Goal: Task Accomplishment & Management: Manage account settings

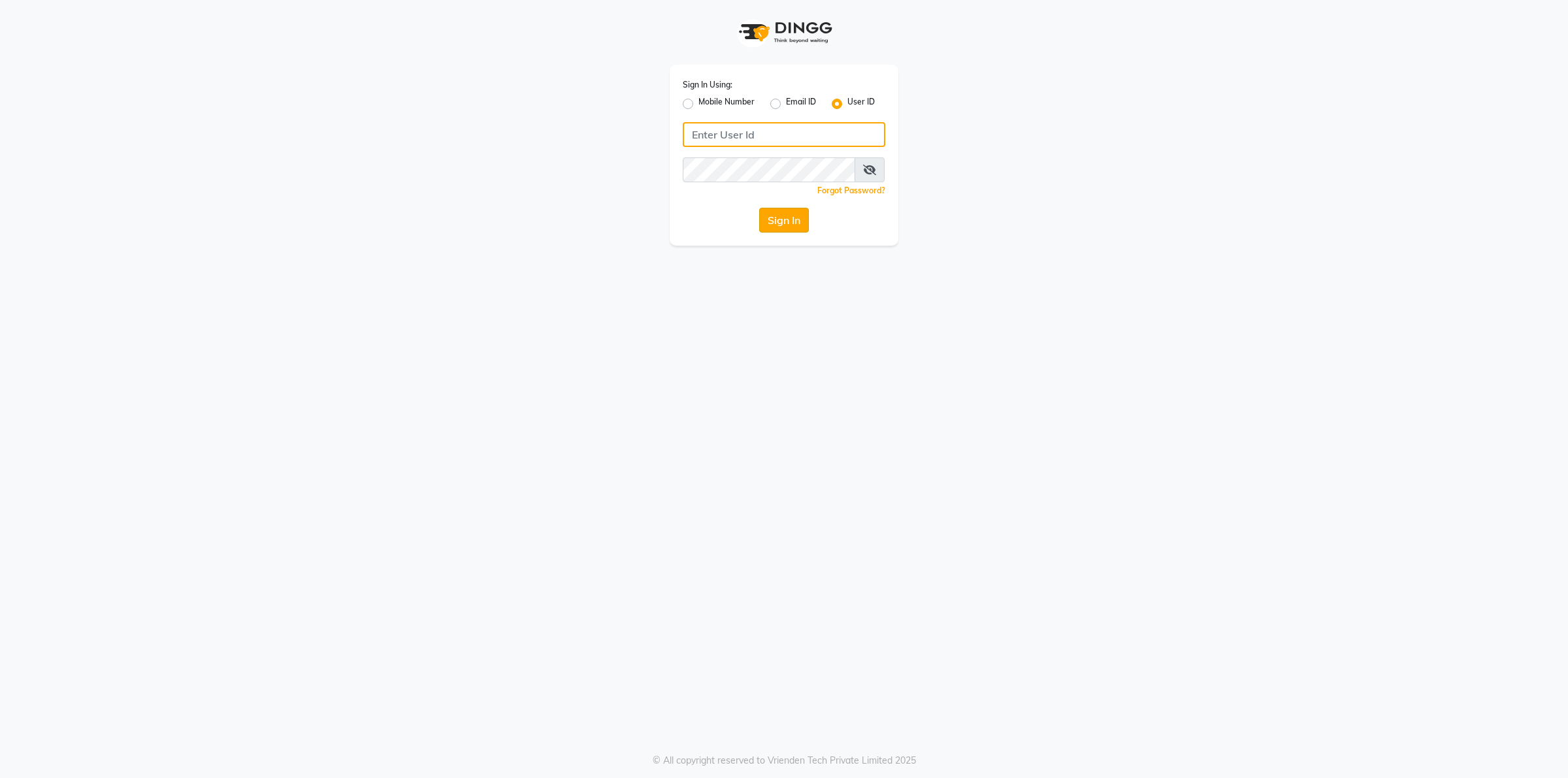
type input "Beauty"
click at [779, 221] on button "Sign In" at bounding box center [784, 220] width 50 height 25
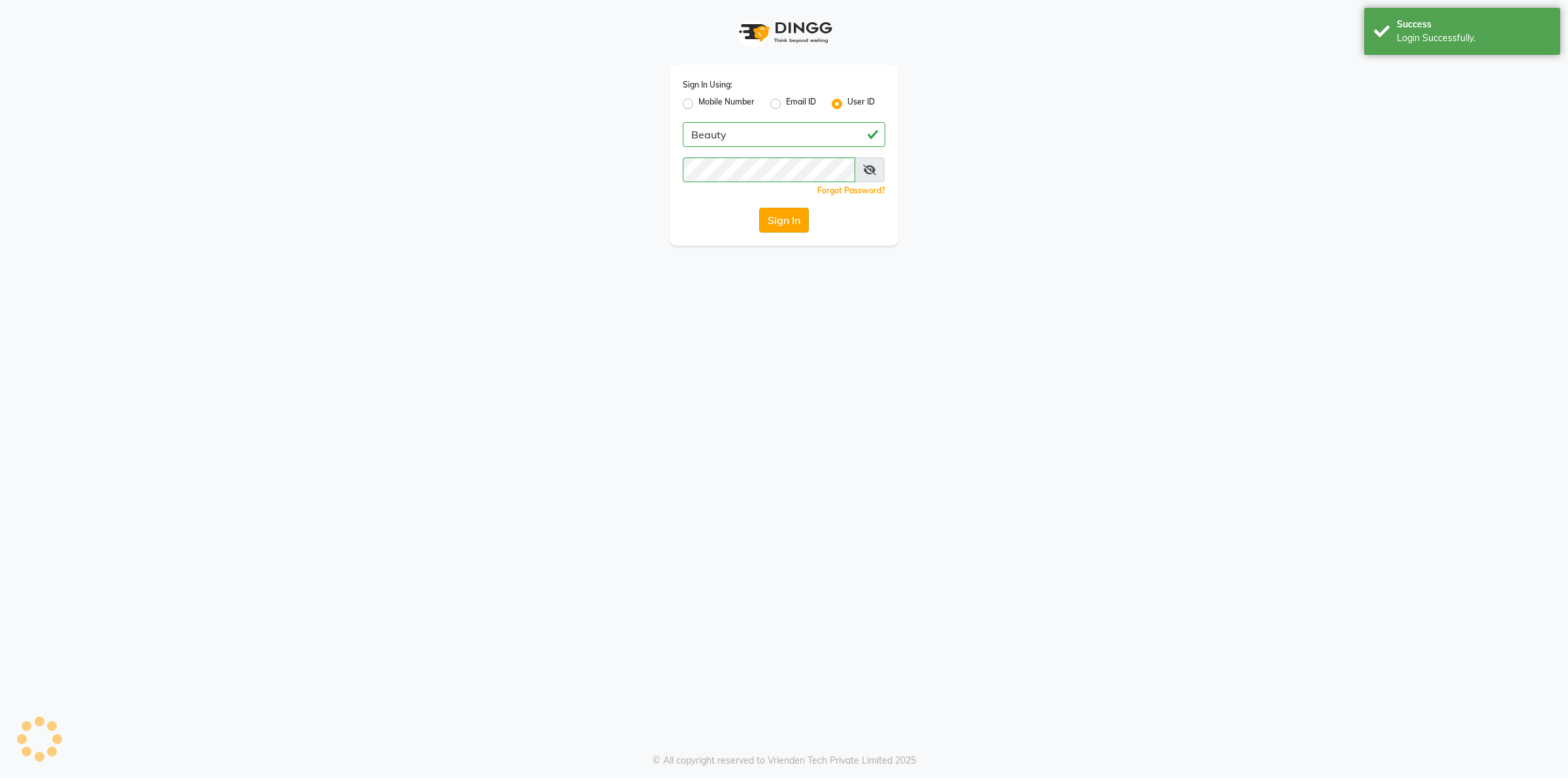
select select "100"
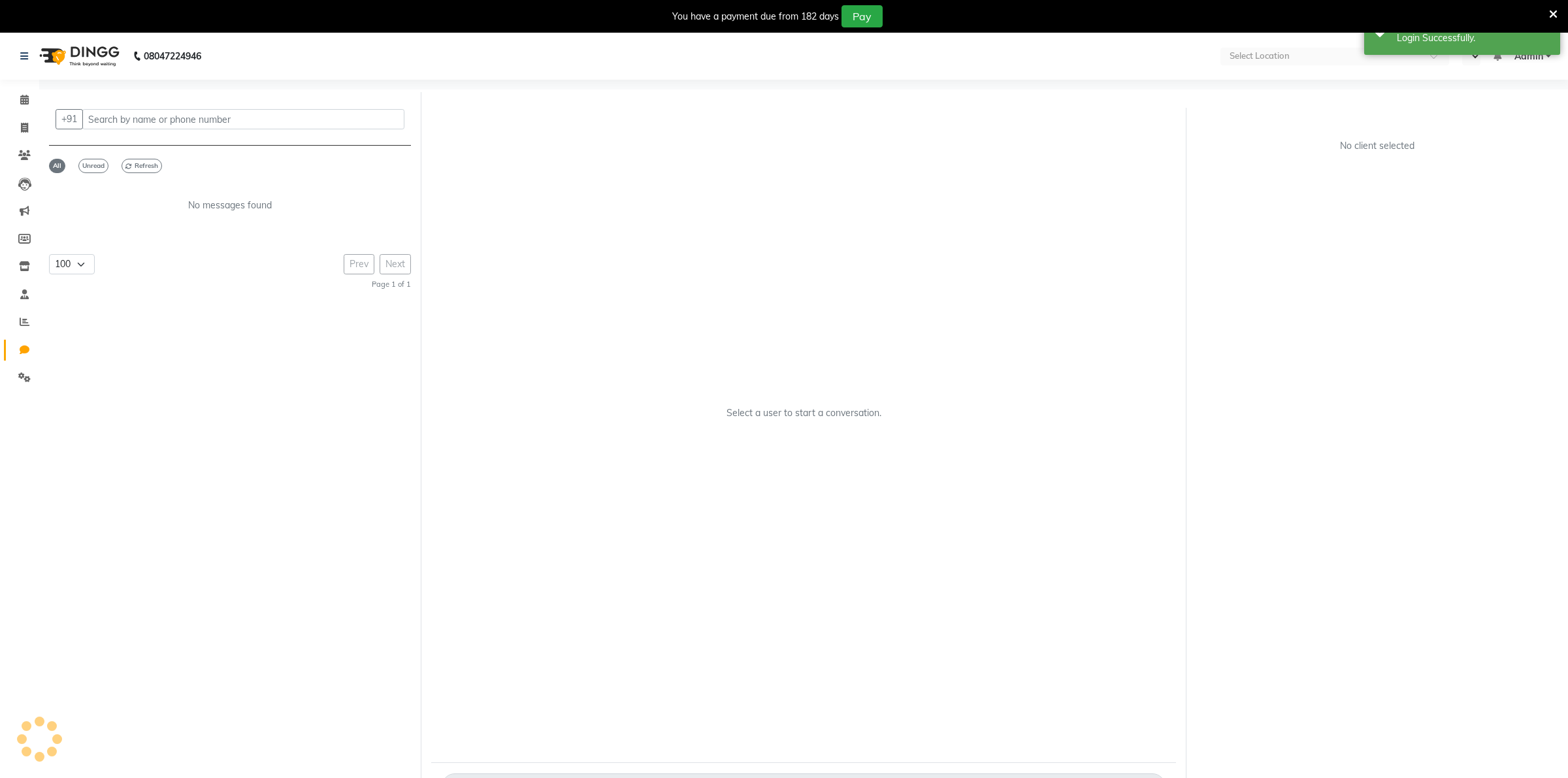
select select "en"
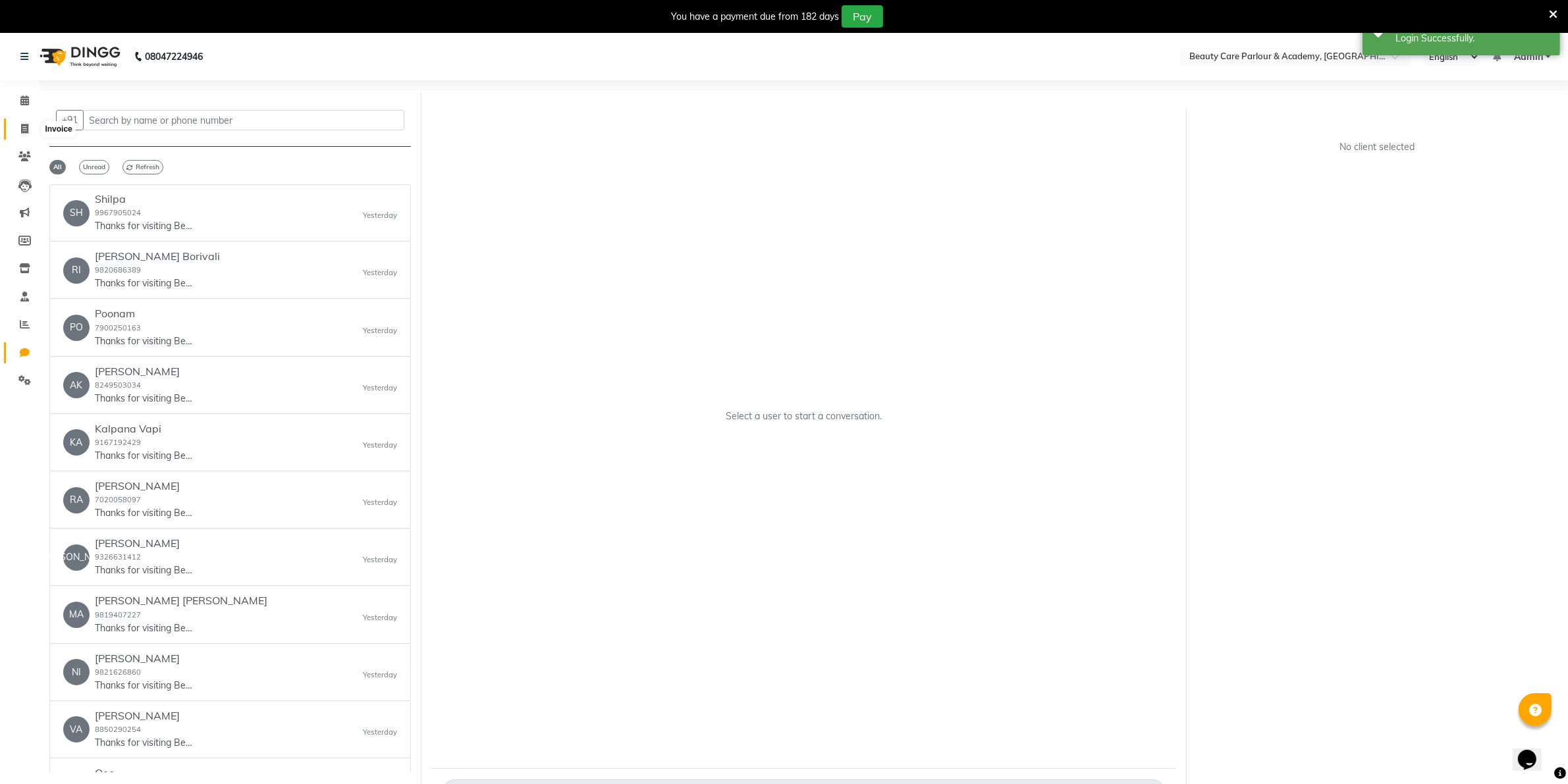
click at [26, 129] on icon at bounding box center [25, 128] width 7 height 10
select select "8049"
select select "service"
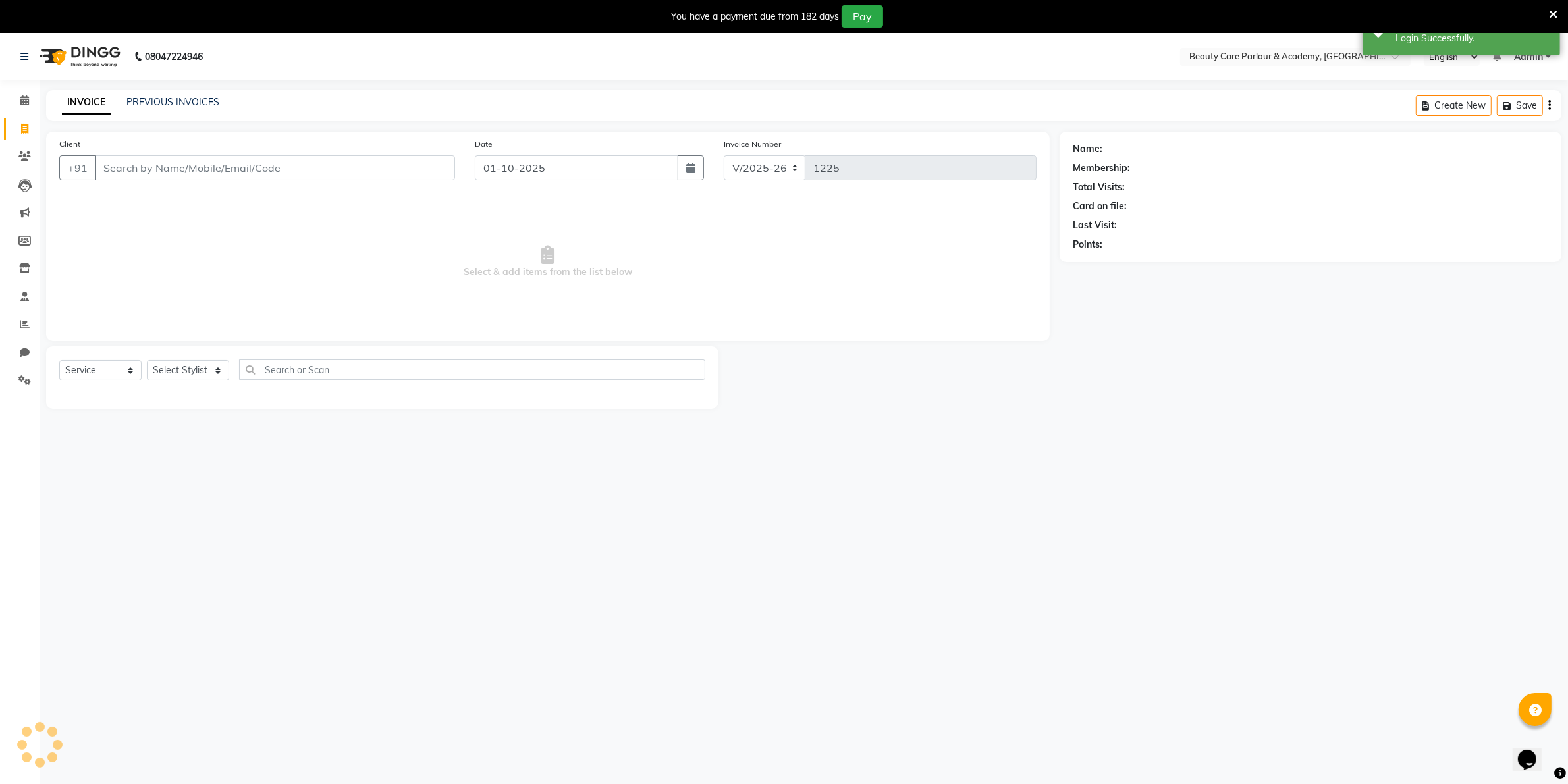
scroll to position [33, 0]
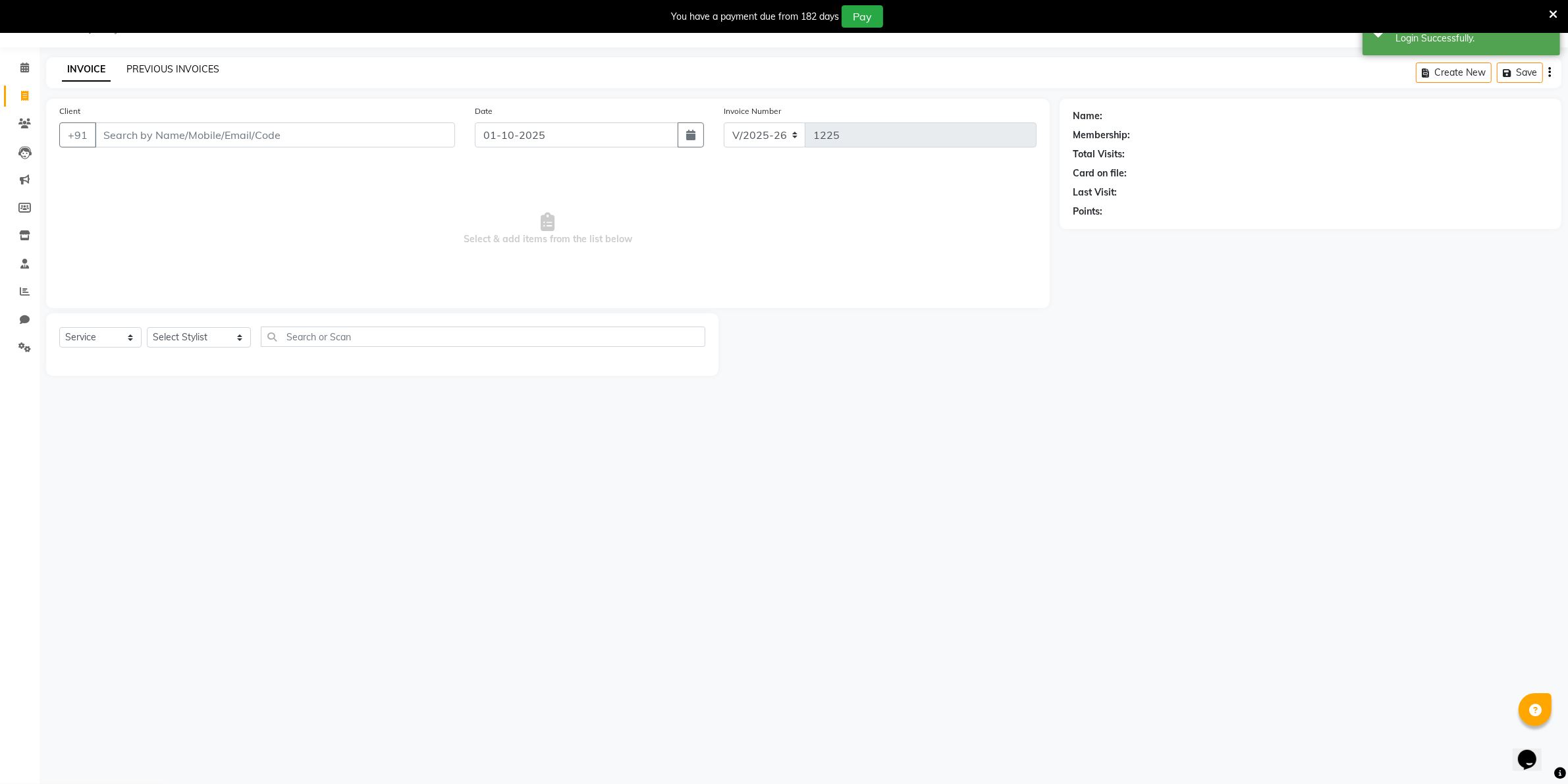
click at [172, 66] on link "PREVIOUS INVOICES" at bounding box center [173, 69] width 93 height 12
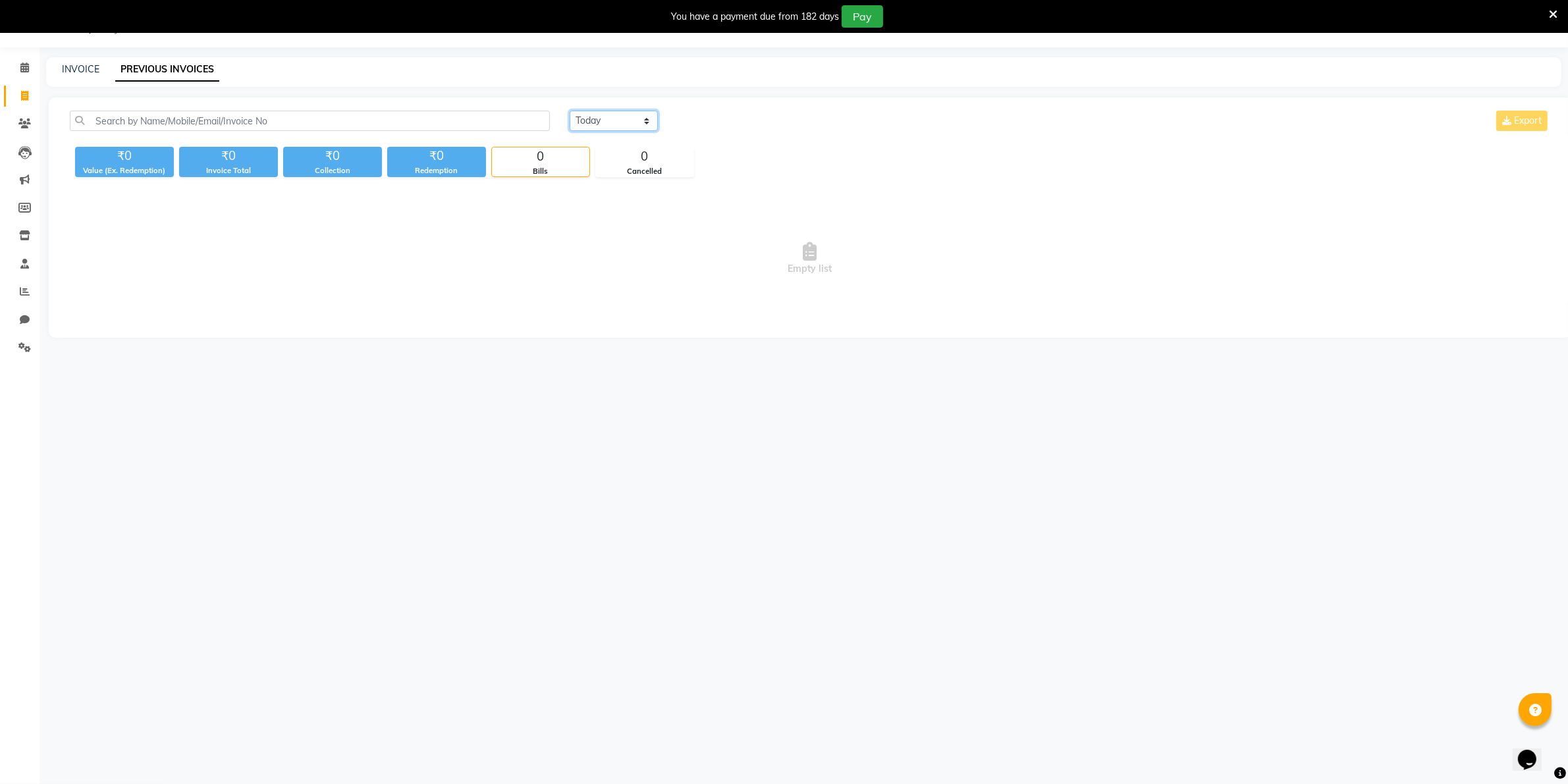
click at [590, 120] on select "[DATE] [DATE] Custom Range" at bounding box center [613, 121] width 88 height 21
select select "[DATE]"
click at [570, 111] on select "[DATE] [DATE] Custom Range" at bounding box center [613, 121] width 88 height 21
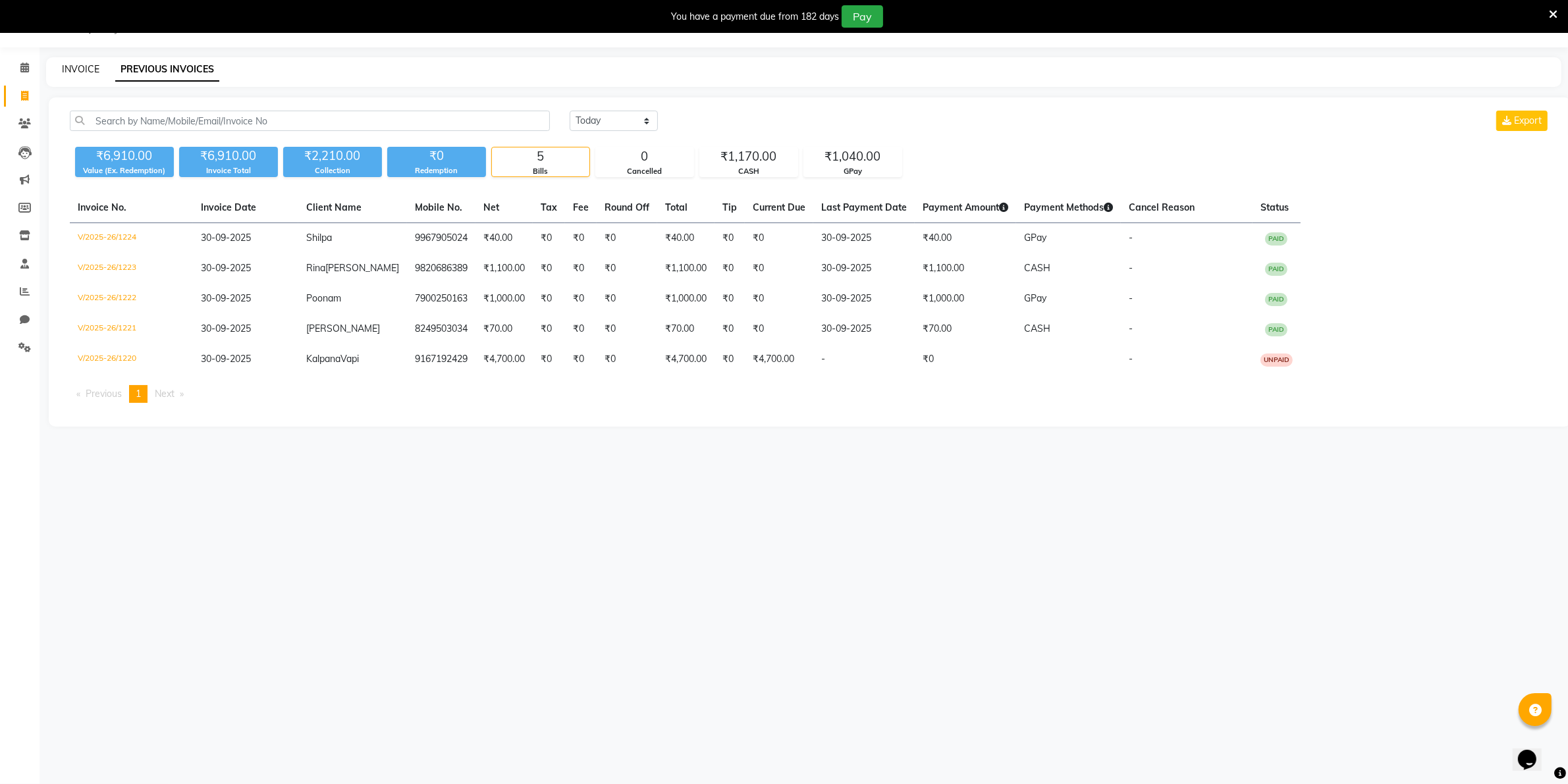
click at [78, 64] on link "INVOICE" at bounding box center [80, 69] width 38 height 12
select select "8049"
select select "service"
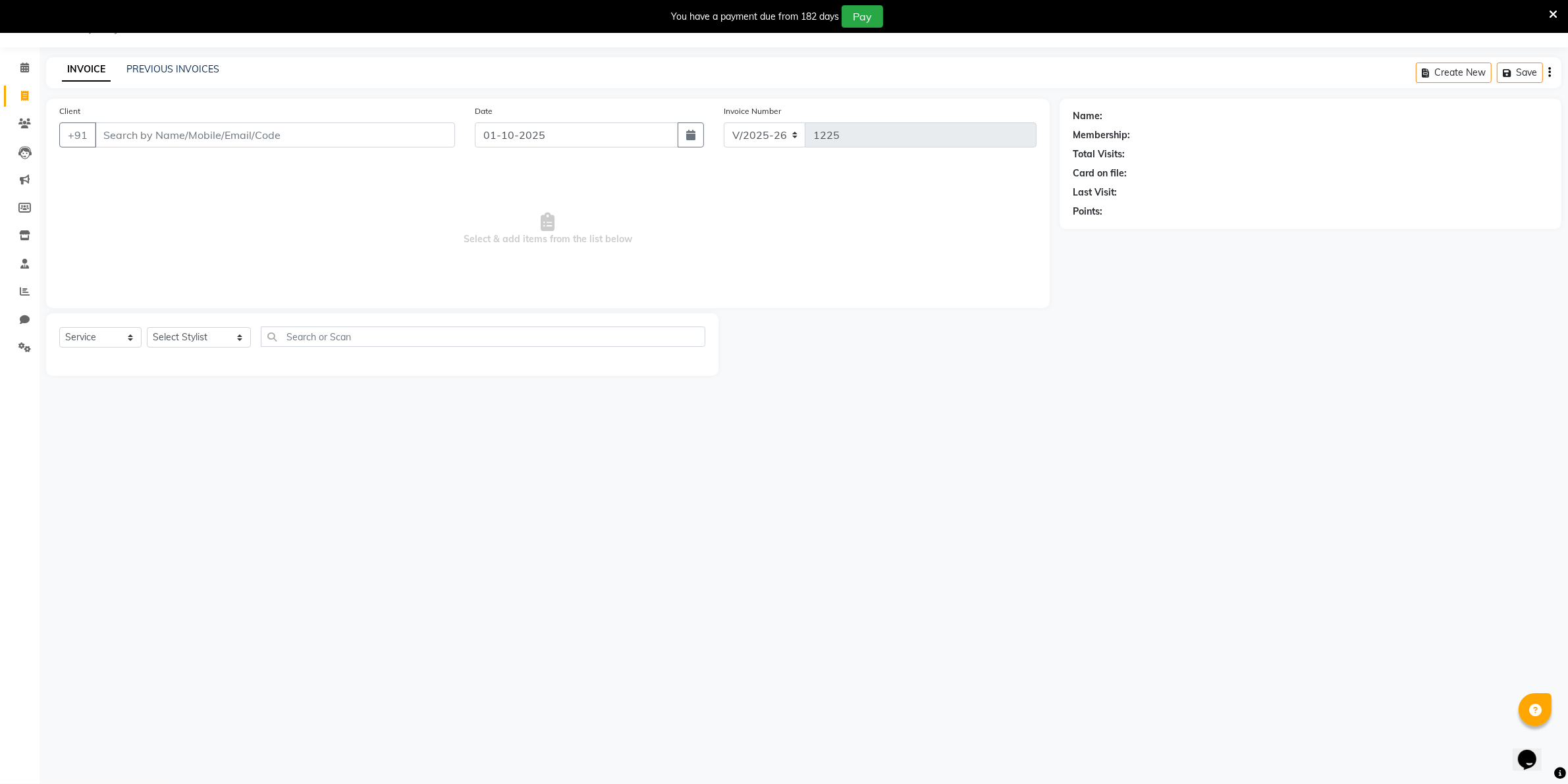
click at [116, 128] on input "Client" at bounding box center [275, 135] width 360 height 25
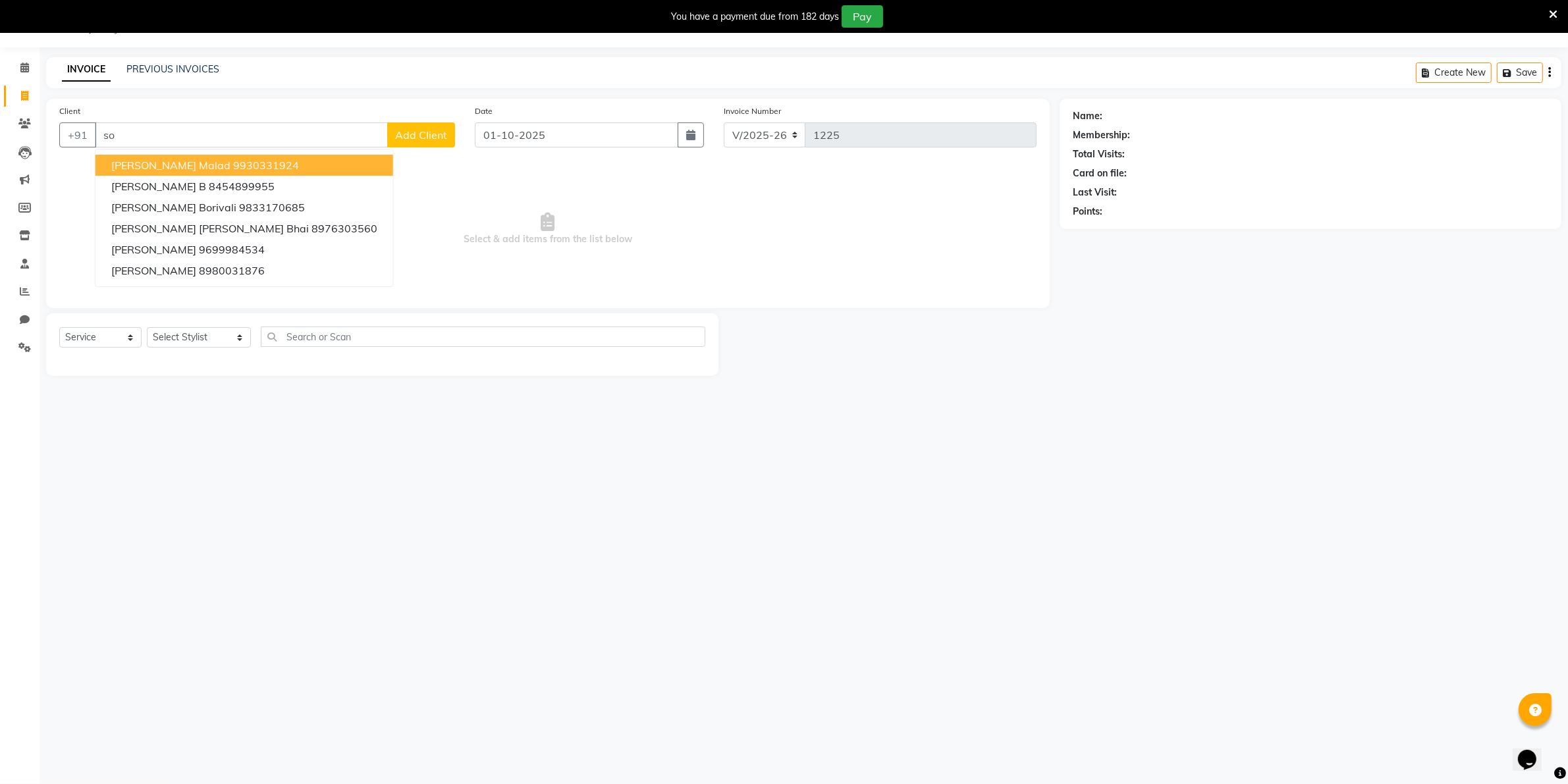
type input "s"
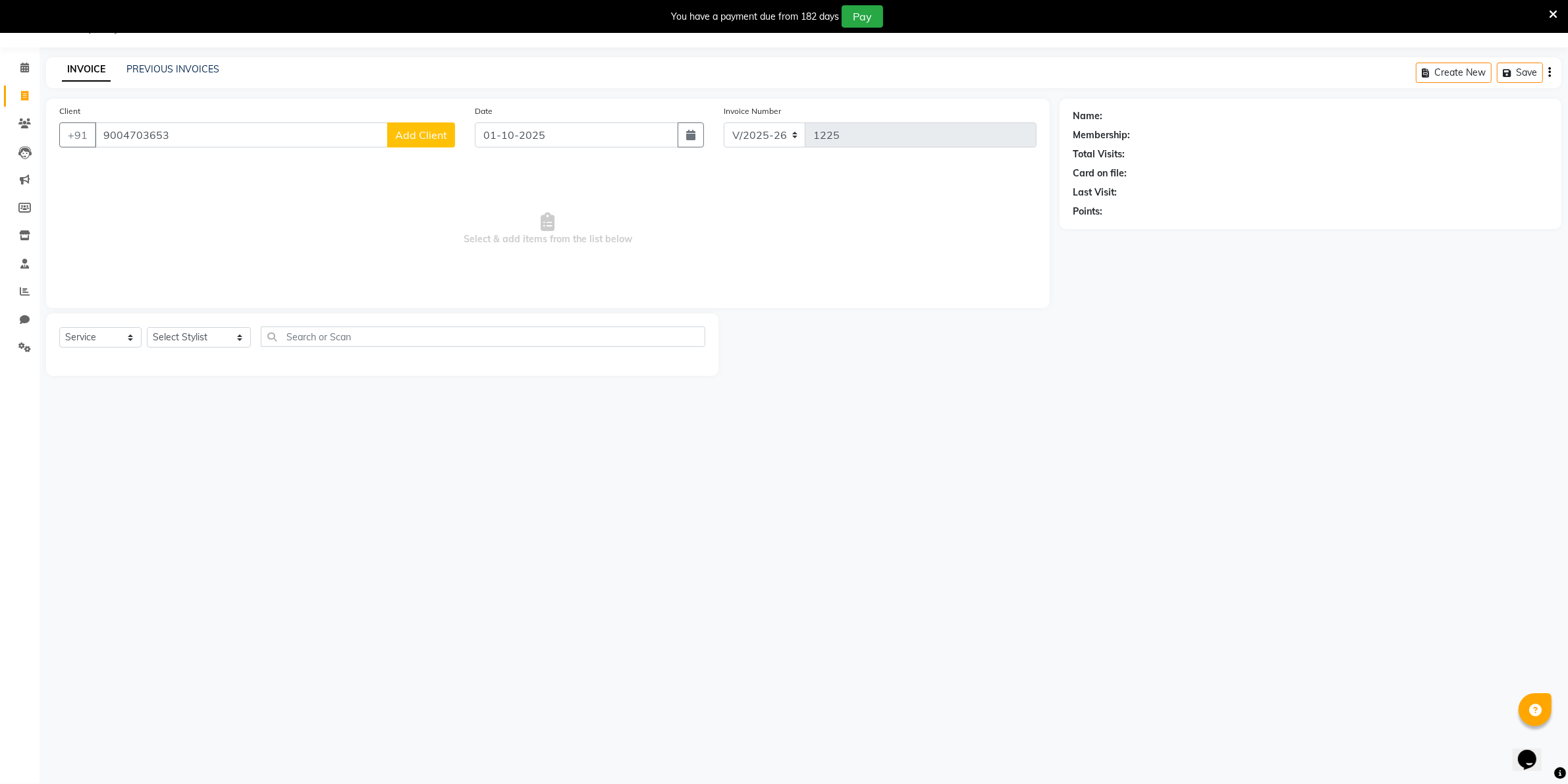
type input "9004703653"
click at [432, 136] on span "Add Client" at bounding box center [421, 135] width 52 height 13
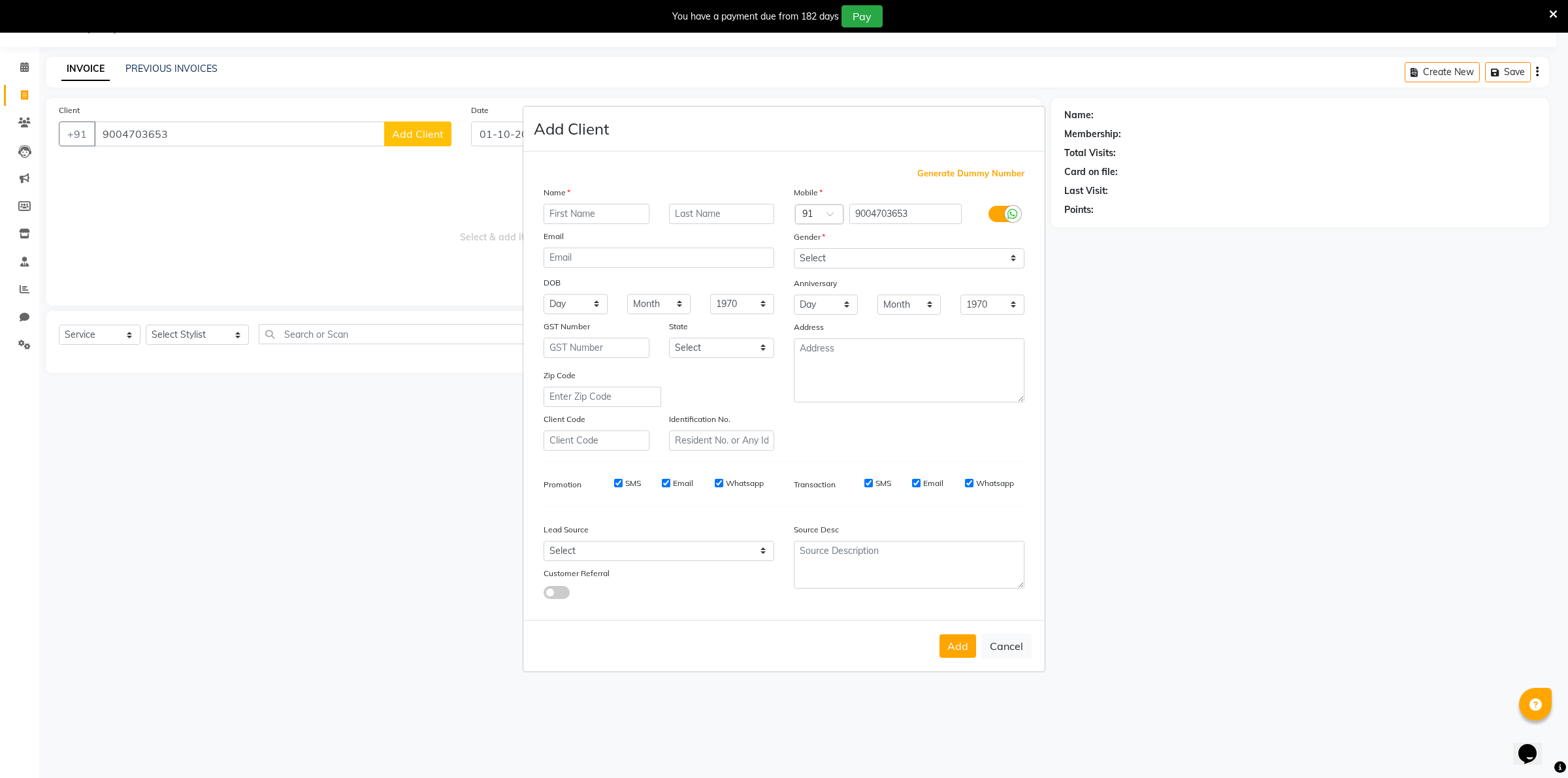
click at [552, 208] on input "text" at bounding box center [596, 214] width 106 height 20
type input "[PERSON_NAME]"
click at [1013, 262] on select "Select [DEMOGRAPHIC_DATA] [DEMOGRAPHIC_DATA] Other Prefer Not To Say" at bounding box center [909, 258] width 231 height 20
select select "[DEMOGRAPHIC_DATA]"
click at [794, 250] on select "Select [DEMOGRAPHIC_DATA] [DEMOGRAPHIC_DATA] Other Prefer Not To Say" at bounding box center [909, 258] width 231 height 20
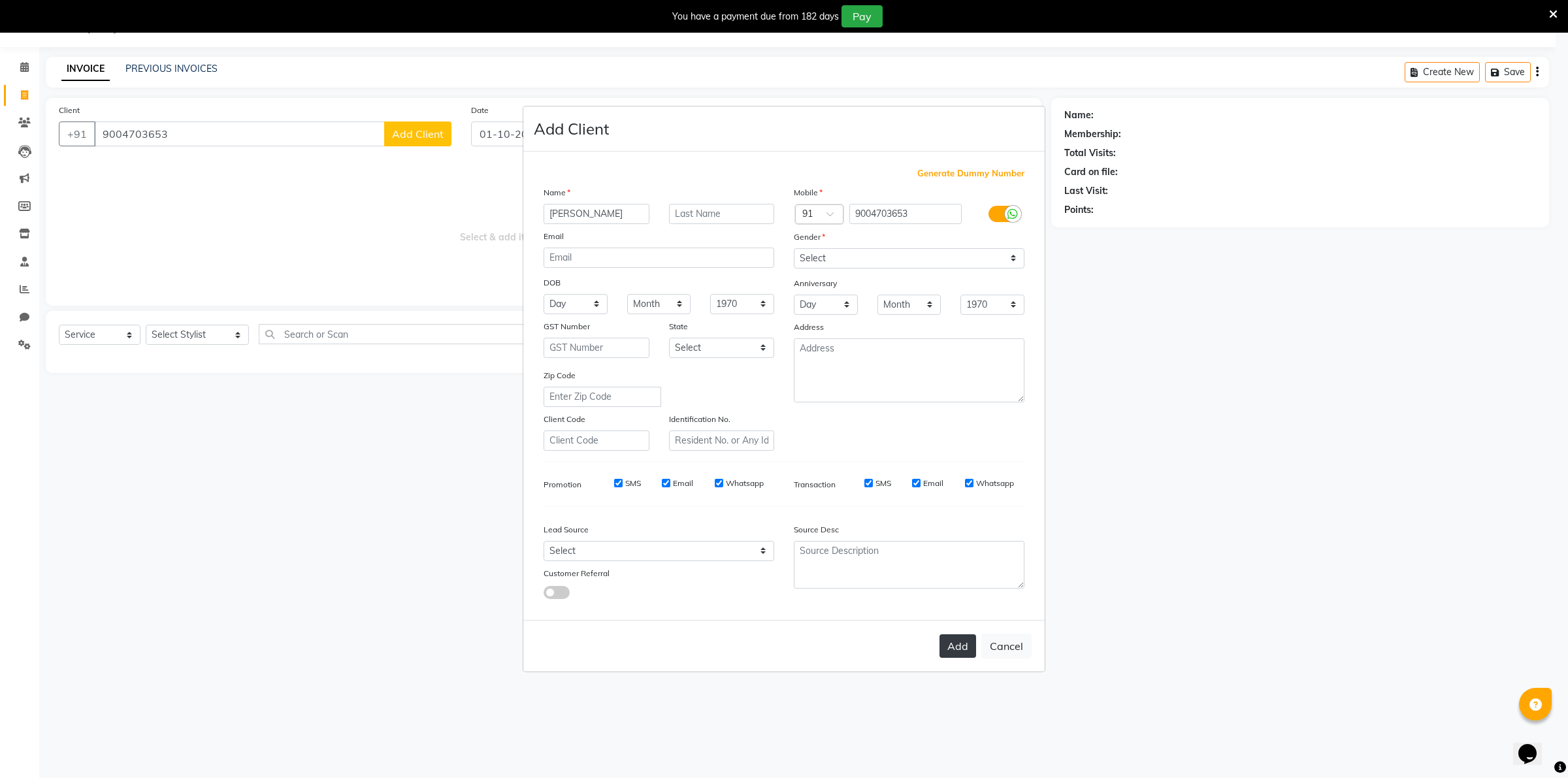
click at [959, 643] on button "Add" at bounding box center [958, 646] width 37 height 24
select select
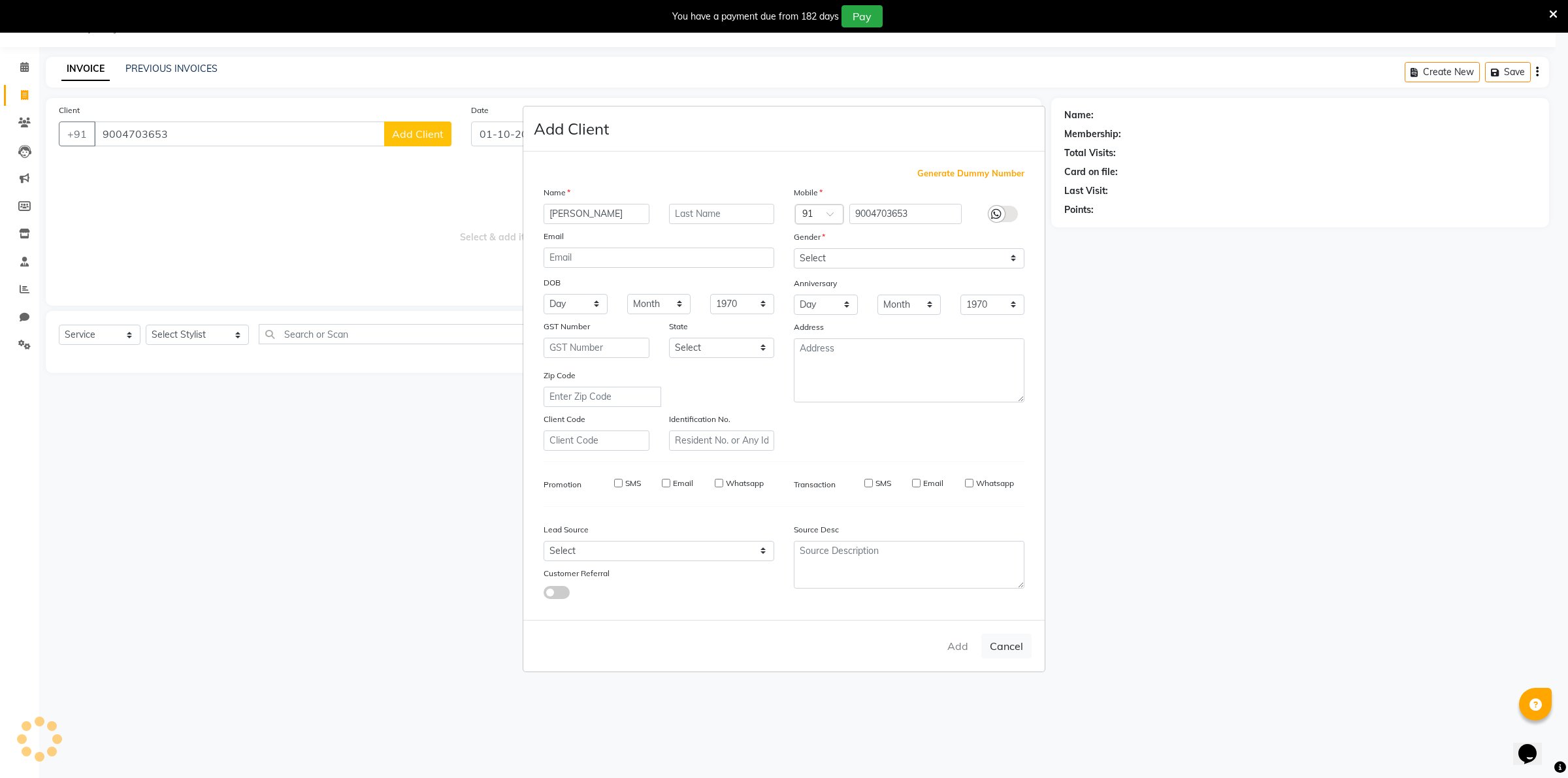
select select
checkbox input "false"
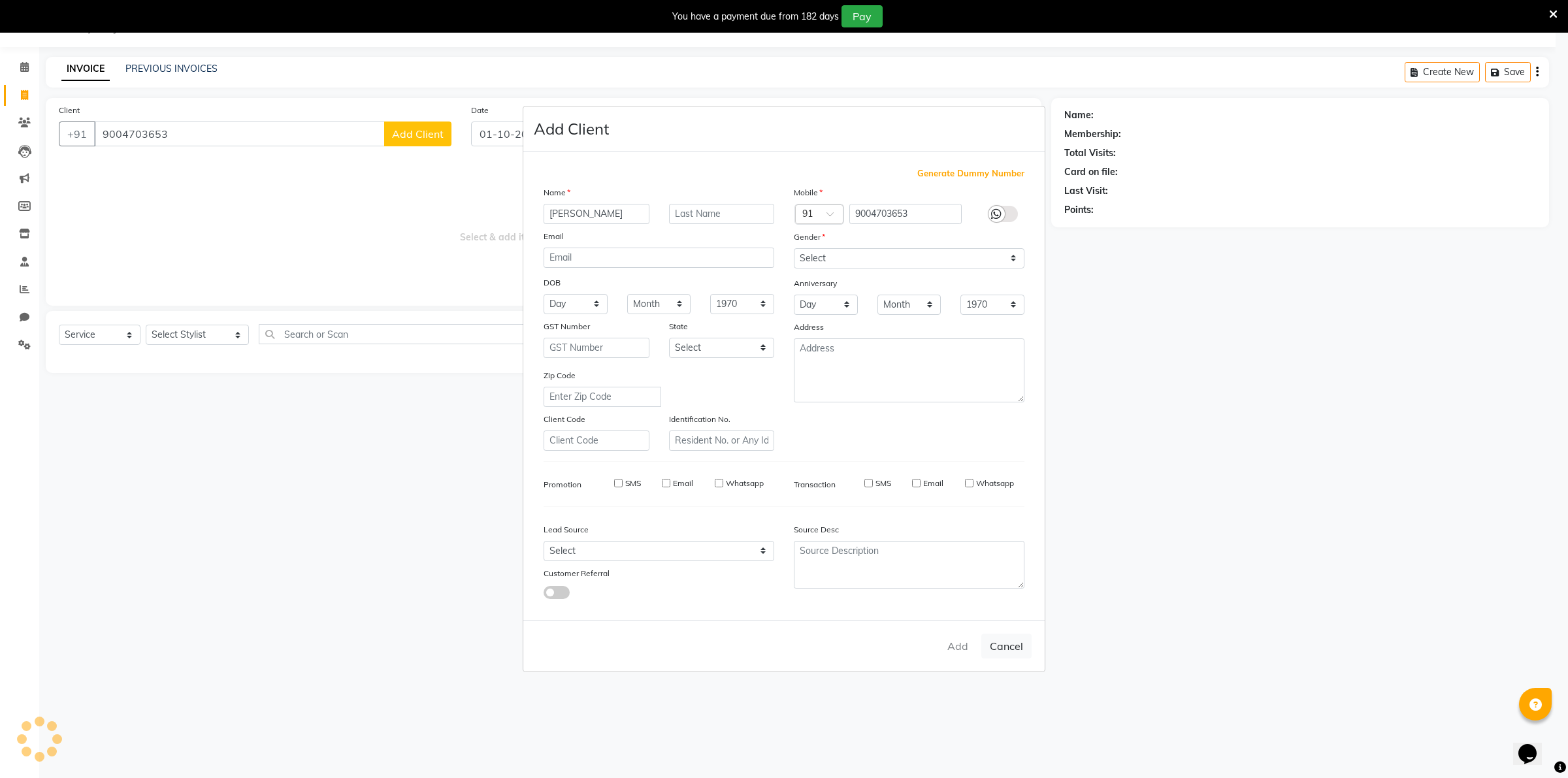
checkbox input "false"
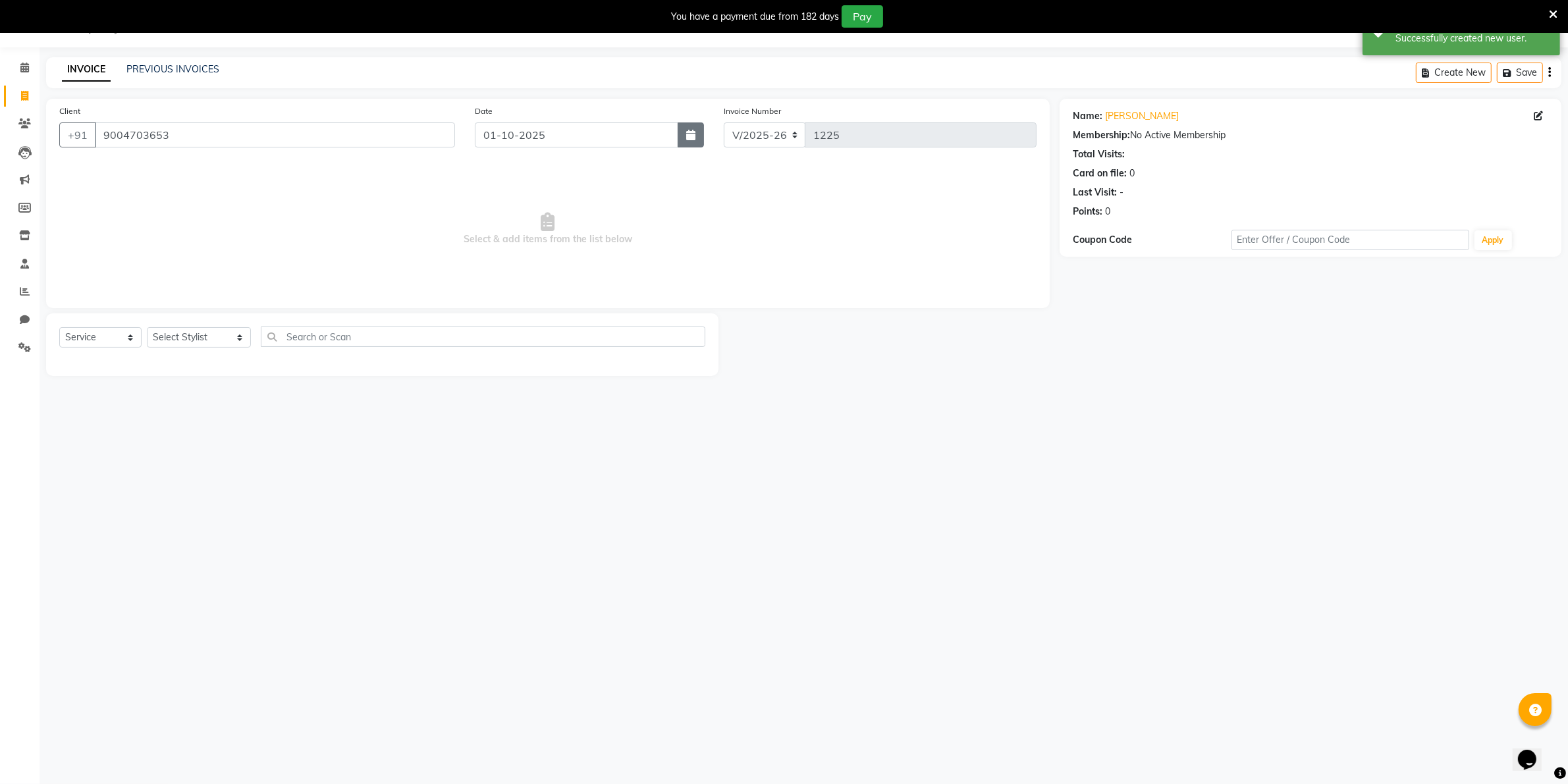
click at [693, 134] on icon "button" at bounding box center [691, 135] width 9 height 11
select select "10"
select select "2025"
click at [511, 205] on div "30" at bounding box center [510, 205] width 21 height 21
type input "30-09-2025"
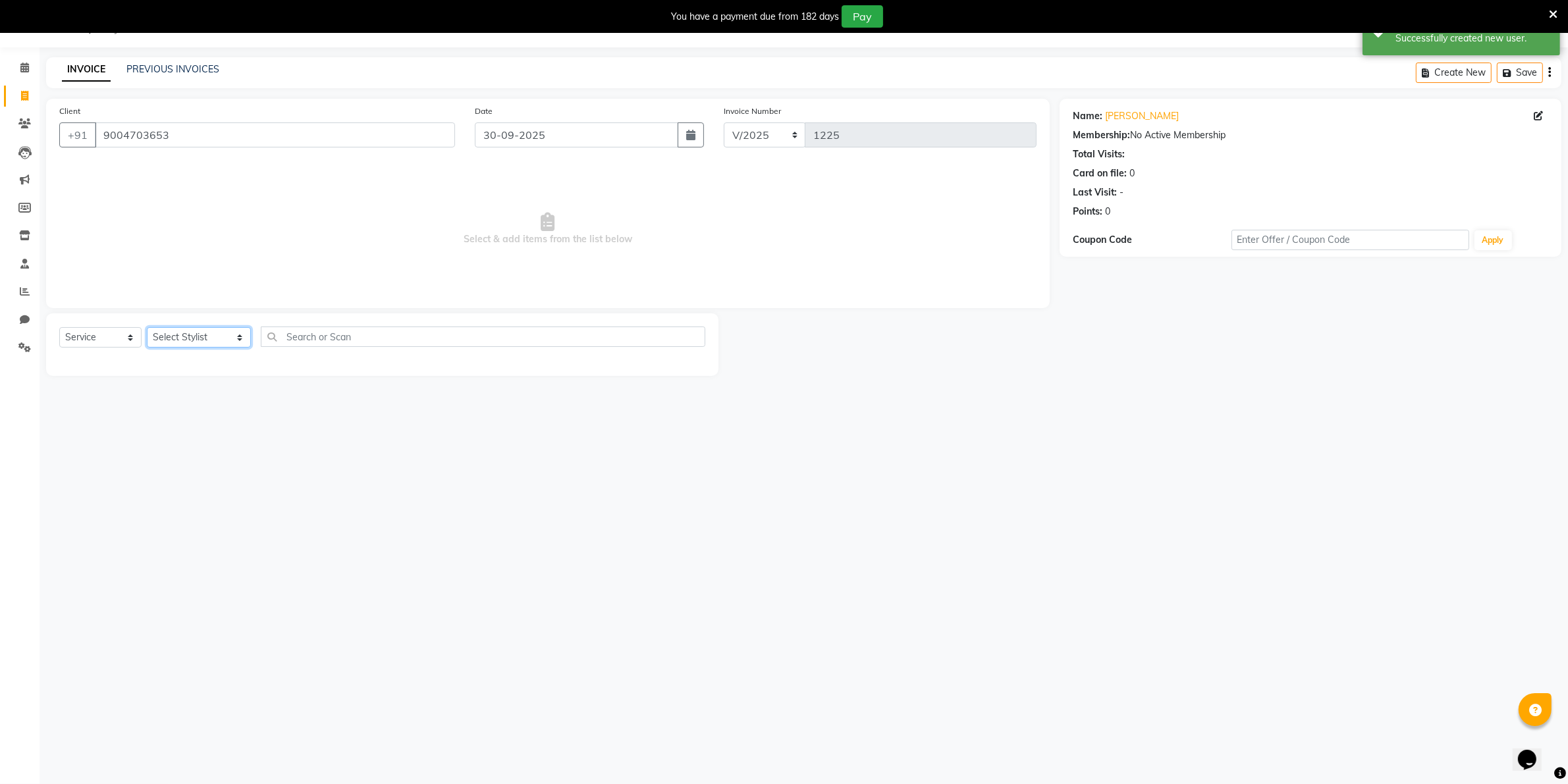
click at [175, 340] on select "Select Stylist [PERSON_NAME] [PERSON_NAME] (Beautician) [PERSON_NAME] [PERSON_N…" at bounding box center [199, 337] width 104 height 21
select select "76923"
click at [147, 327] on select "Select Stylist [PERSON_NAME] [PERSON_NAME] (Beautician) [PERSON_NAME] [PERSON_N…" at bounding box center [199, 337] width 104 height 21
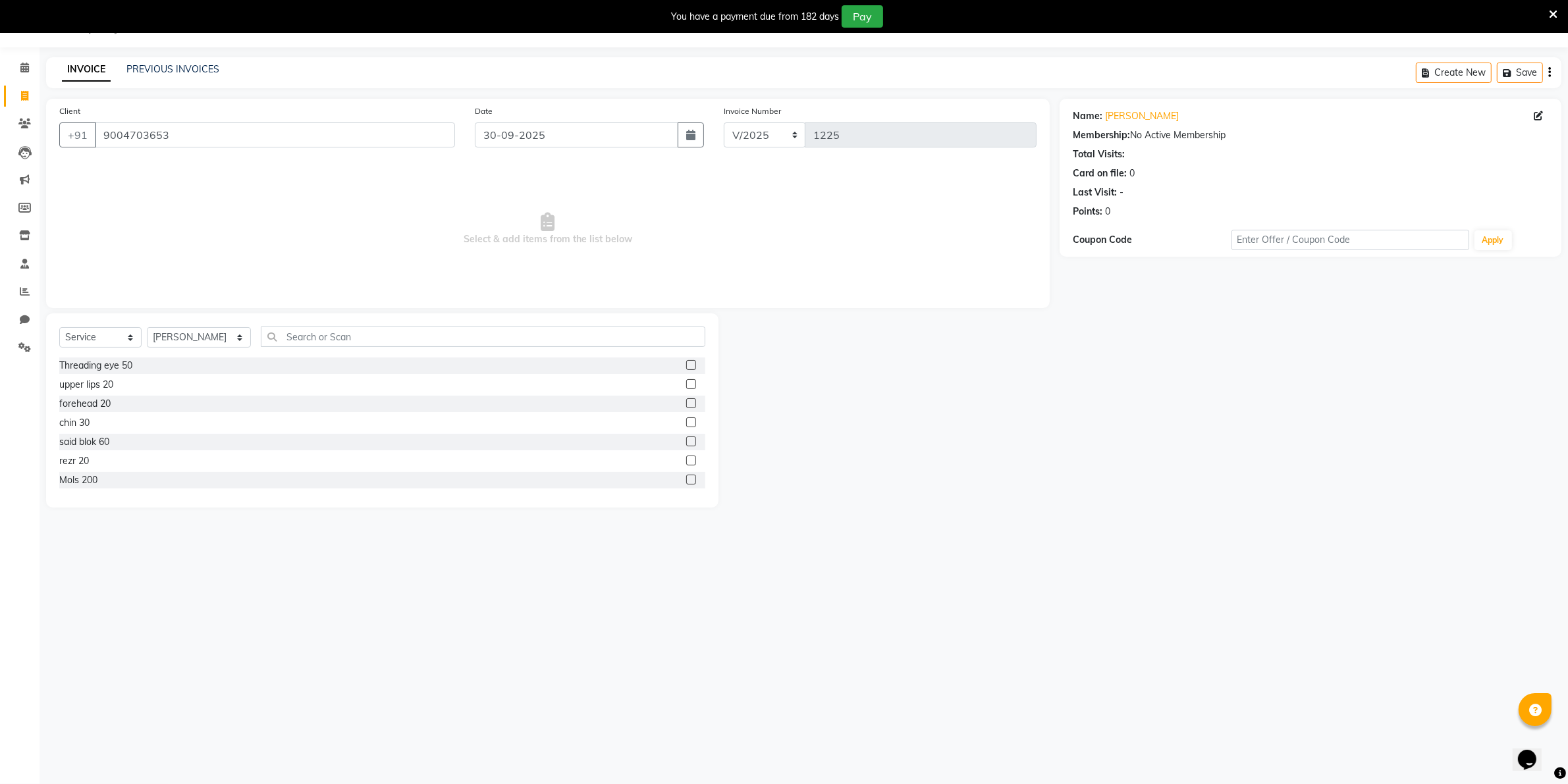
click at [686, 366] on label at bounding box center [691, 365] width 10 height 10
click at [686, 366] on input "checkbox" at bounding box center [690, 366] width 9 height 9
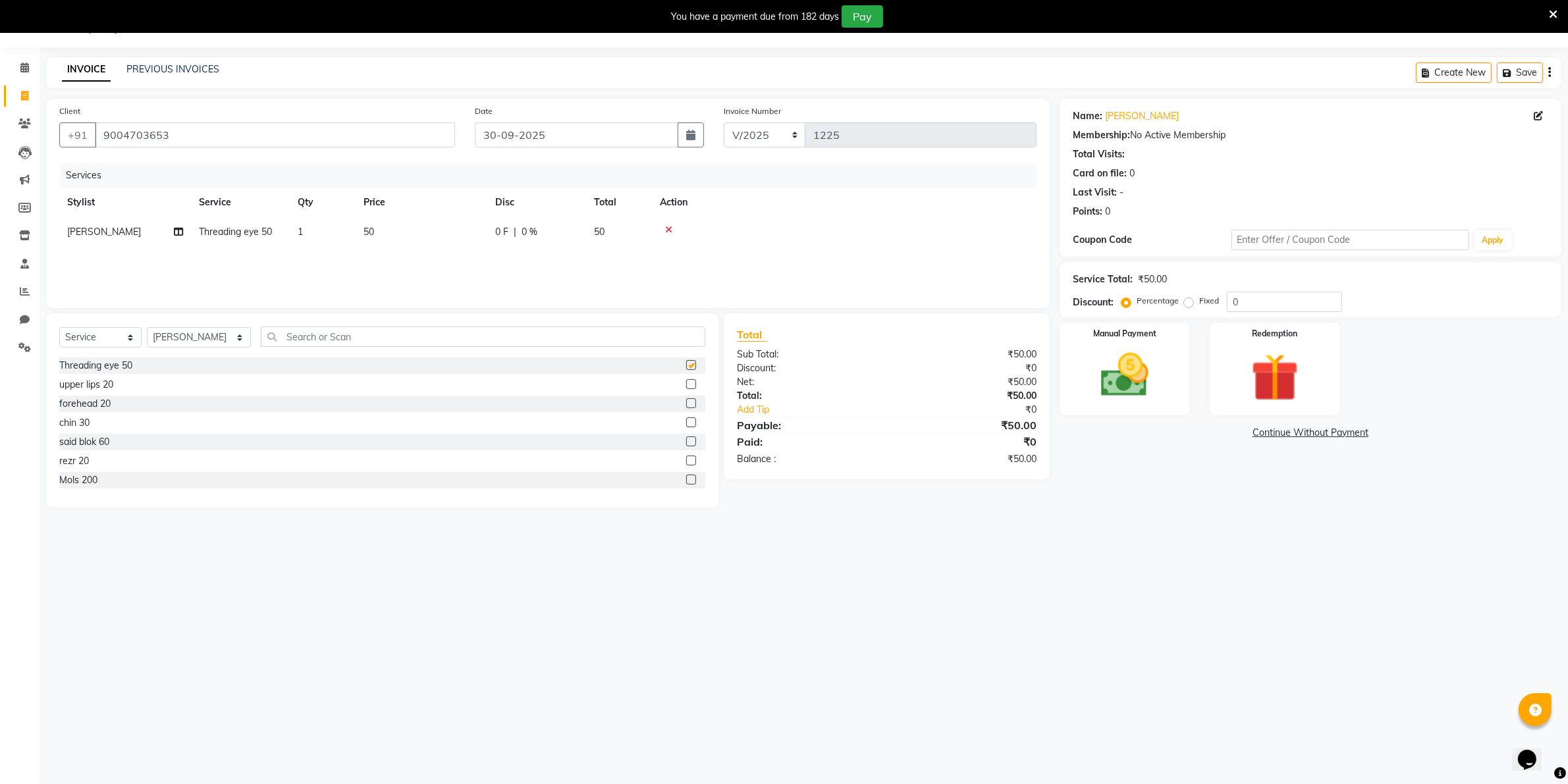
checkbox input "false"
click at [686, 387] on label at bounding box center [691, 384] width 10 height 10
click at [686, 387] on input "checkbox" at bounding box center [690, 385] width 9 height 9
checkbox input "false"
click at [686, 427] on label at bounding box center [691, 422] width 10 height 10
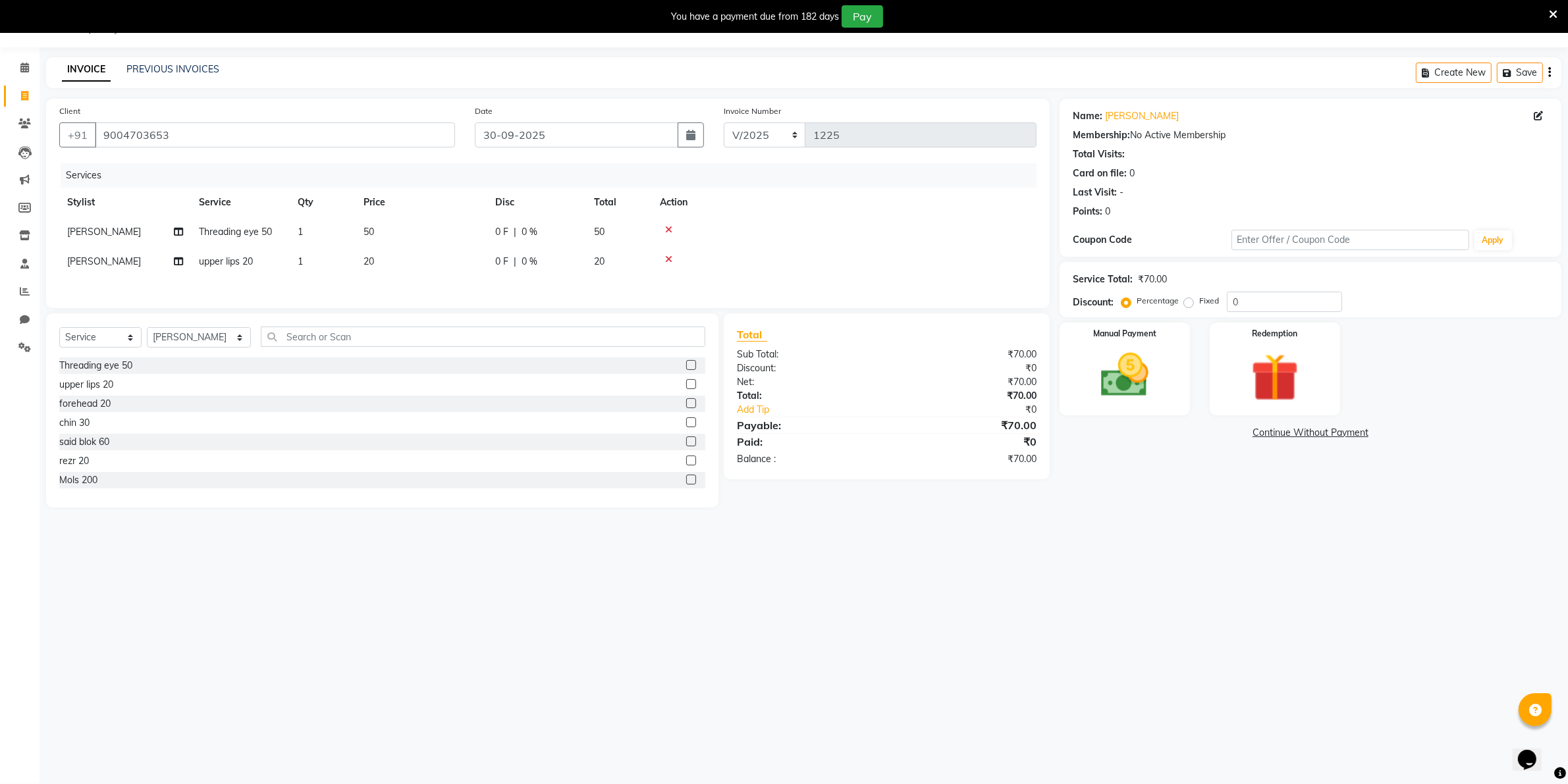
click at [686, 427] on input "checkbox" at bounding box center [690, 422] width 9 height 9
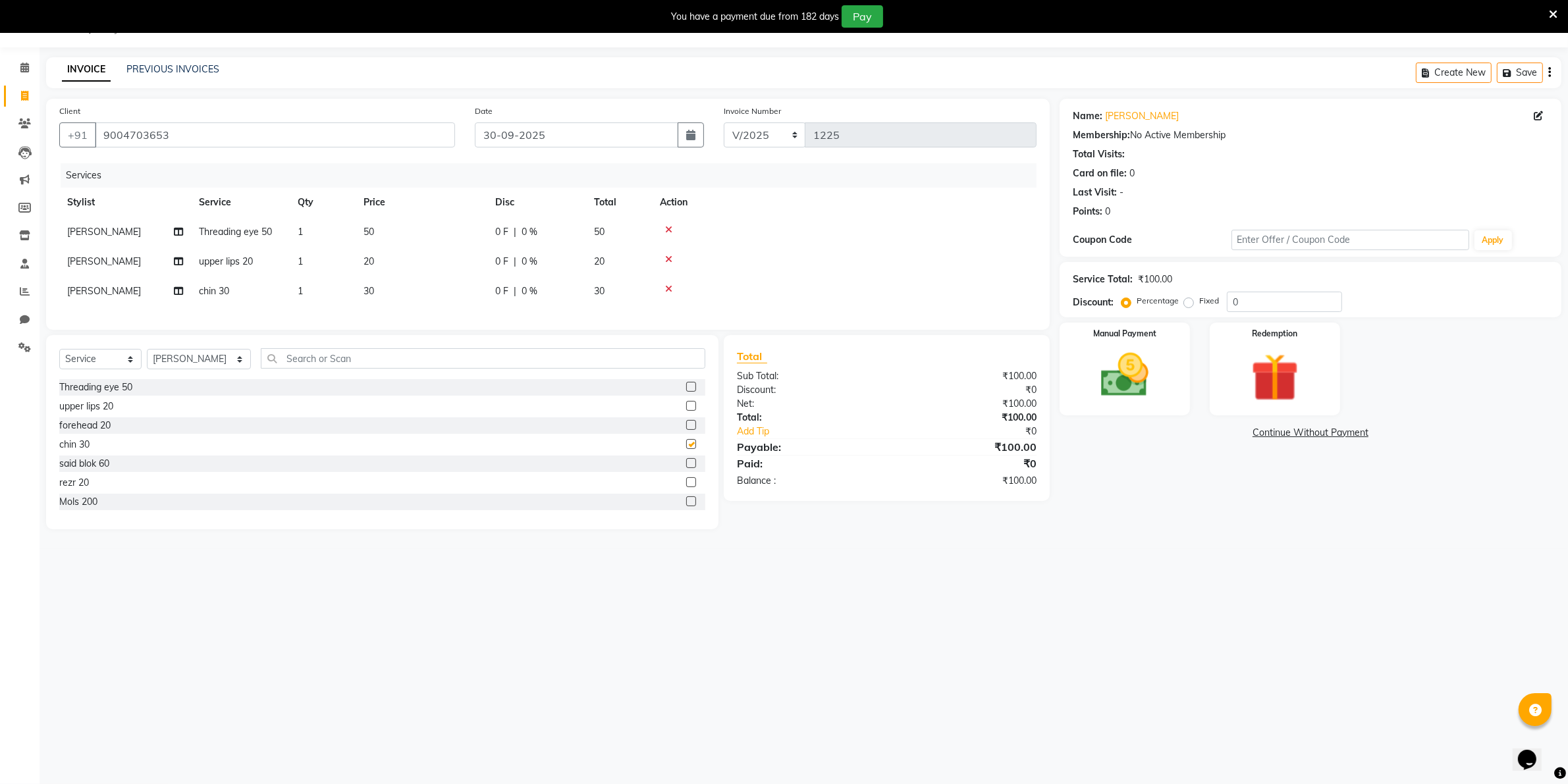
checkbox input "false"
drag, startPoint x: 1126, startPoint y: 368, endPoint x: 1093, endPoint y: 544, distance: 179.1
click at [1093, 544] on main "INVOICE PREVIOUS INVOICES Create New Save Client [PHONE_NUMBER] Date [DATE] Inv…" at bounding box center [804, 303] width 1528 height 492
click at [1100, 409] on div "Manual Payment" at bounding box center [1125, 368] width 136 height 96
click at [1306, 432] on span "CASH" at bounding box center [1303, 433] width 28 height 15
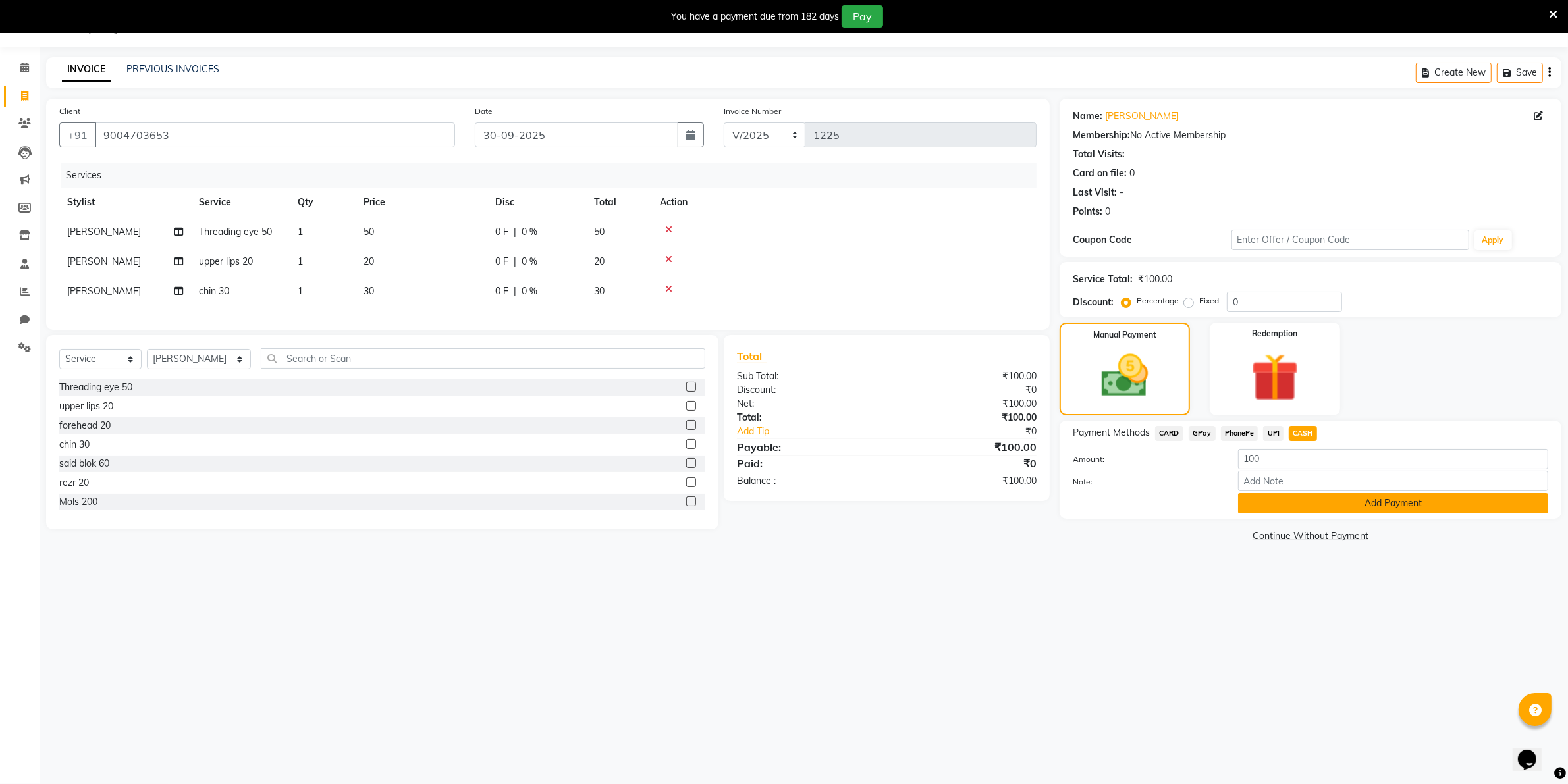
click at [1308, 502] on button "Add Payment" at bounding box center [1393, 503] width 310 height 21
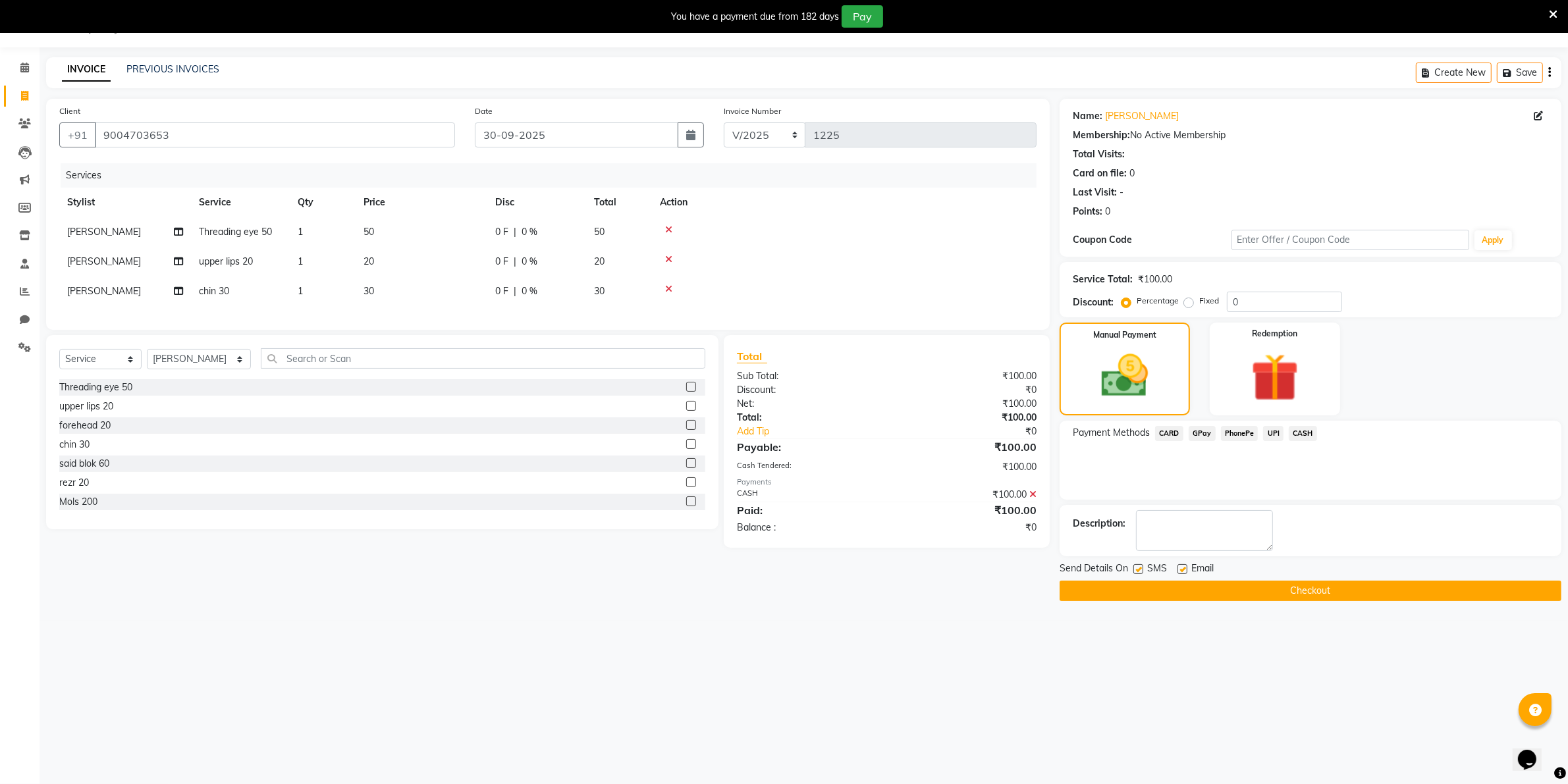
click at [1279, 587] on button "Checkout" at bounding box center [1311, 591] width 502 height 21
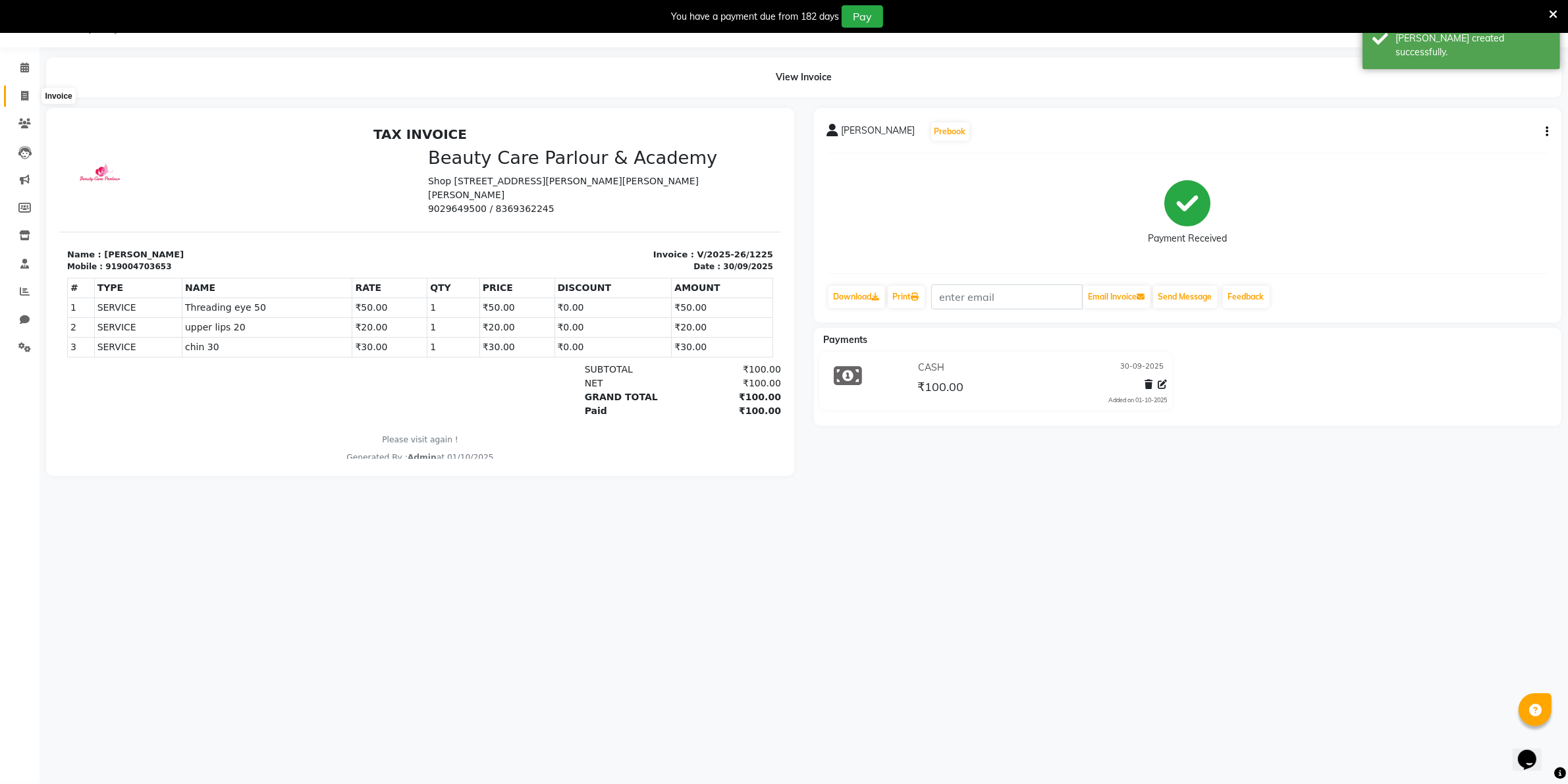
click at [23, 93] on icon at bounding box center [25, 95] width 7 height 10
select select "8049"
select select "service"
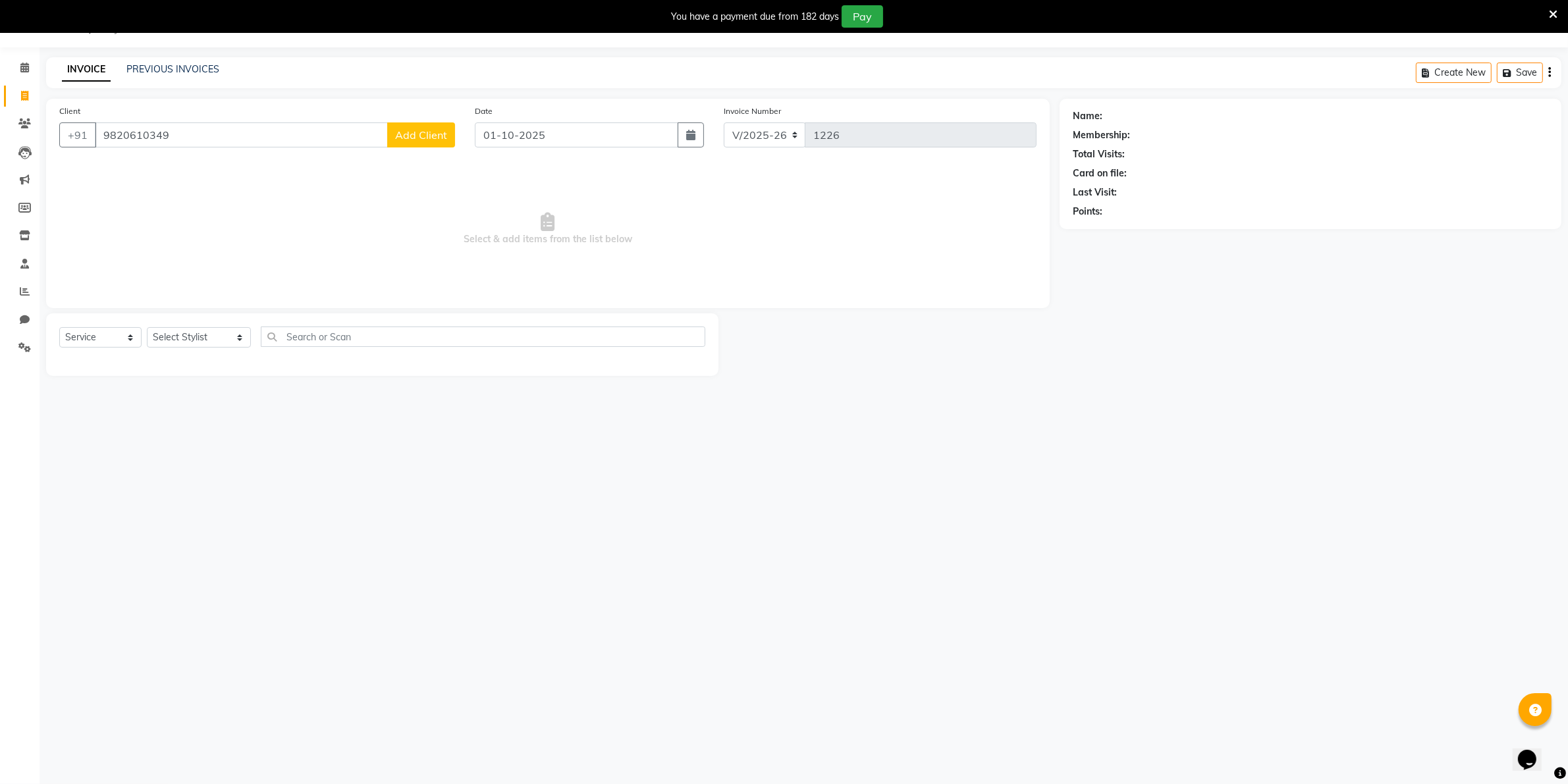
type input "9820610349"
click at [405, 136] on span "Add Client" at bounding box center [421, 135] width 52 height 13
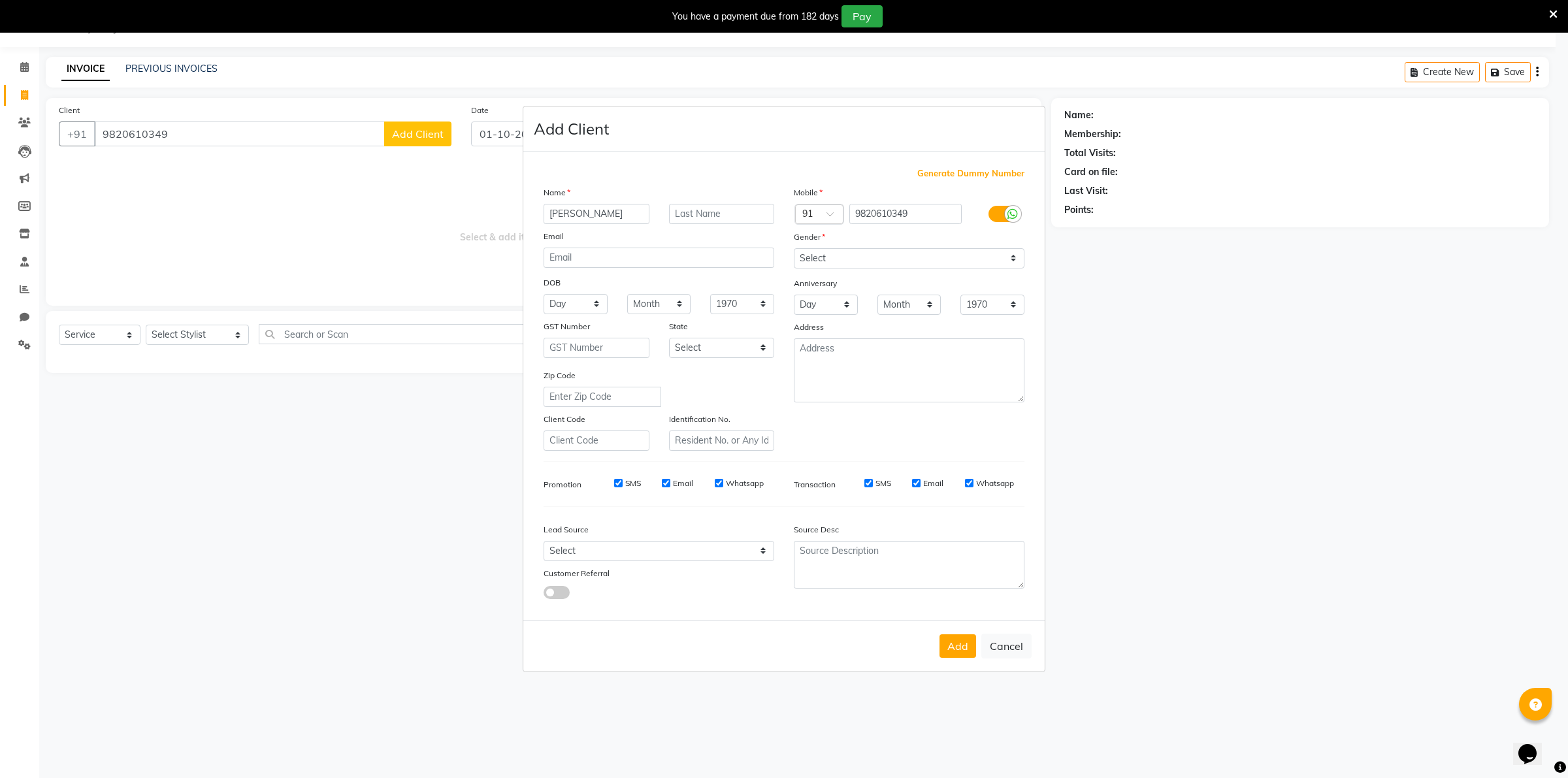
type input "[PERSON_NAME]"
click at [1011, 259] on select "Select [DEMOGRAPHIC_DATA] [DEMOGRAPHIC_DATA] Other Prefer Not To Say" at bounding box center [909, 258] width 231 height 20
select select "[DEMOGRAPHIC_DATA]"
click at [794, 250] on select "Select [DEMOGRAPHIC_DATA] [DEMOGRAPHIC_DATA] Other Prefer Not To Say" at bounding box center [909, 258] width 231 height 20
click at [964, 651] on button "Add" at bounding box center [958, 646] width 37 height 24
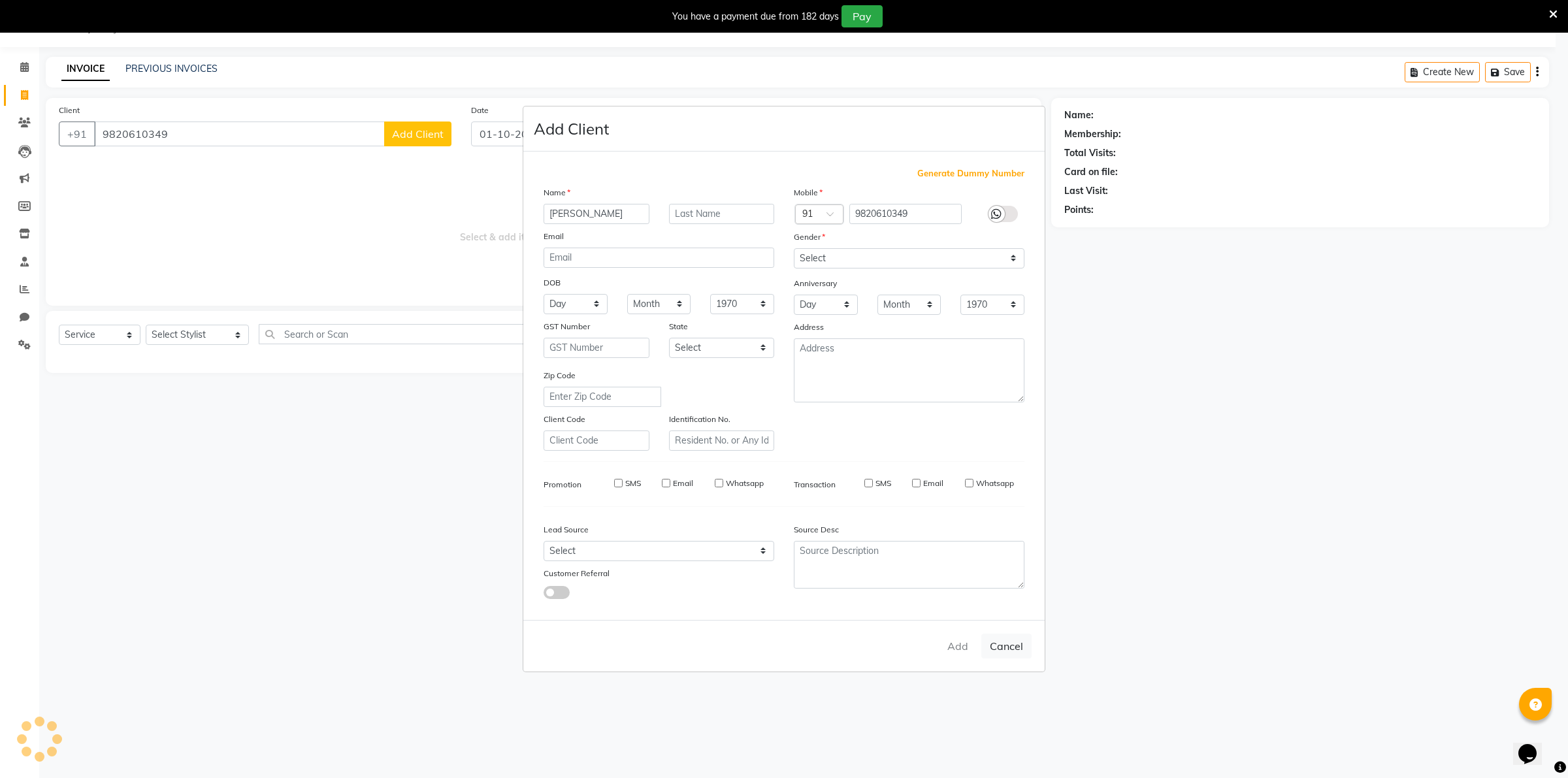
select select
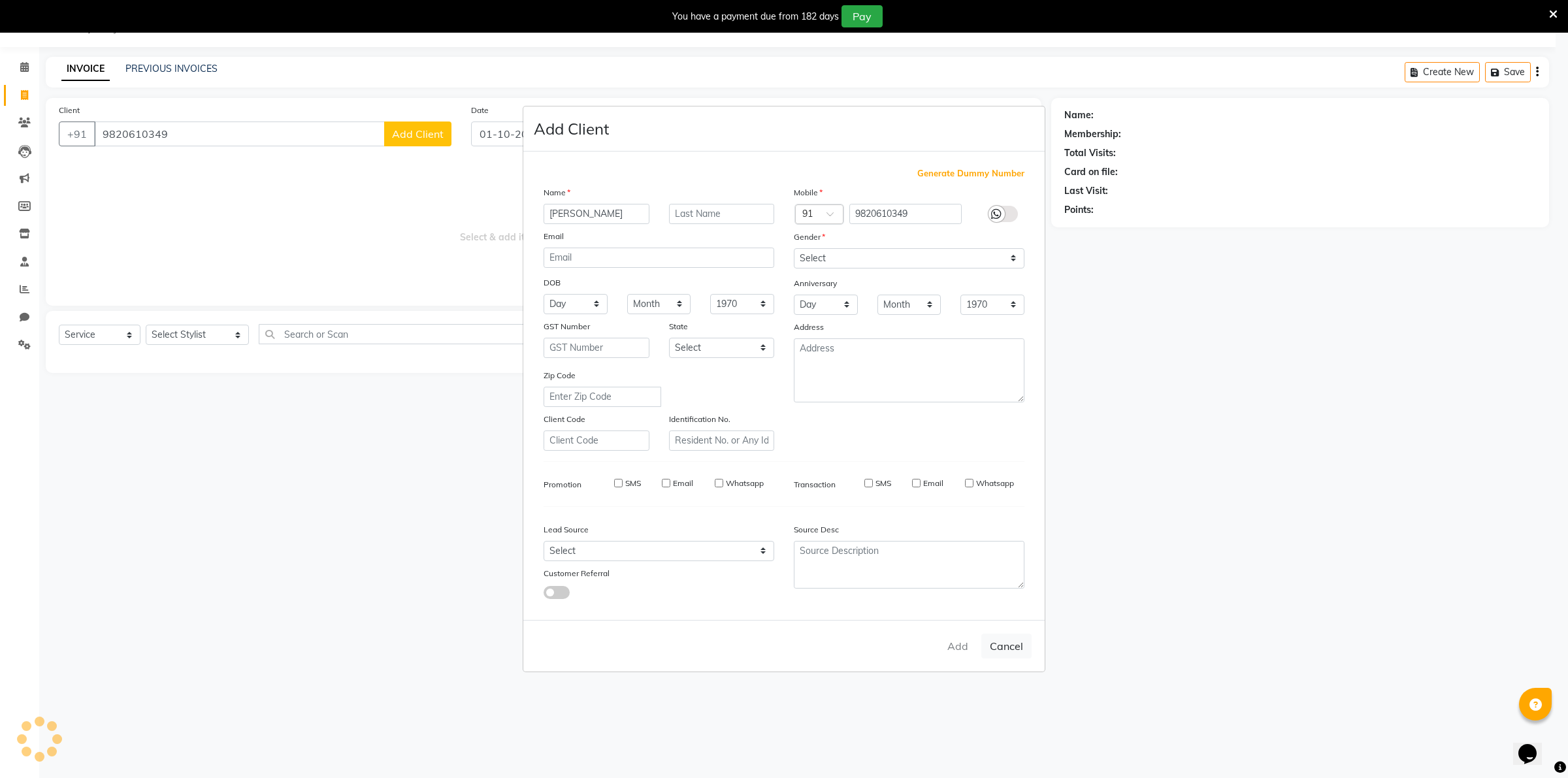
select select
checkbox input "false"
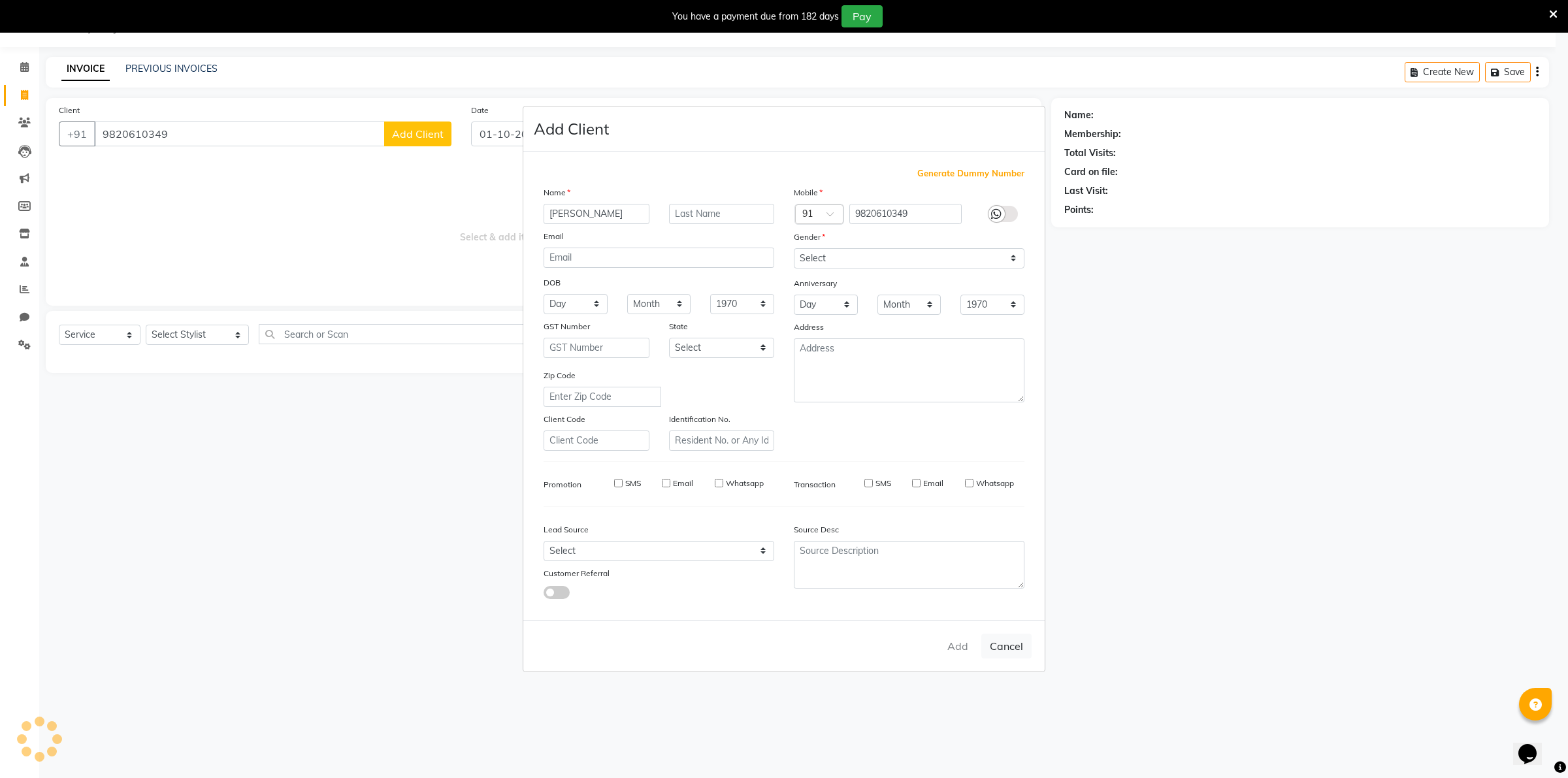
checkbox input "false"
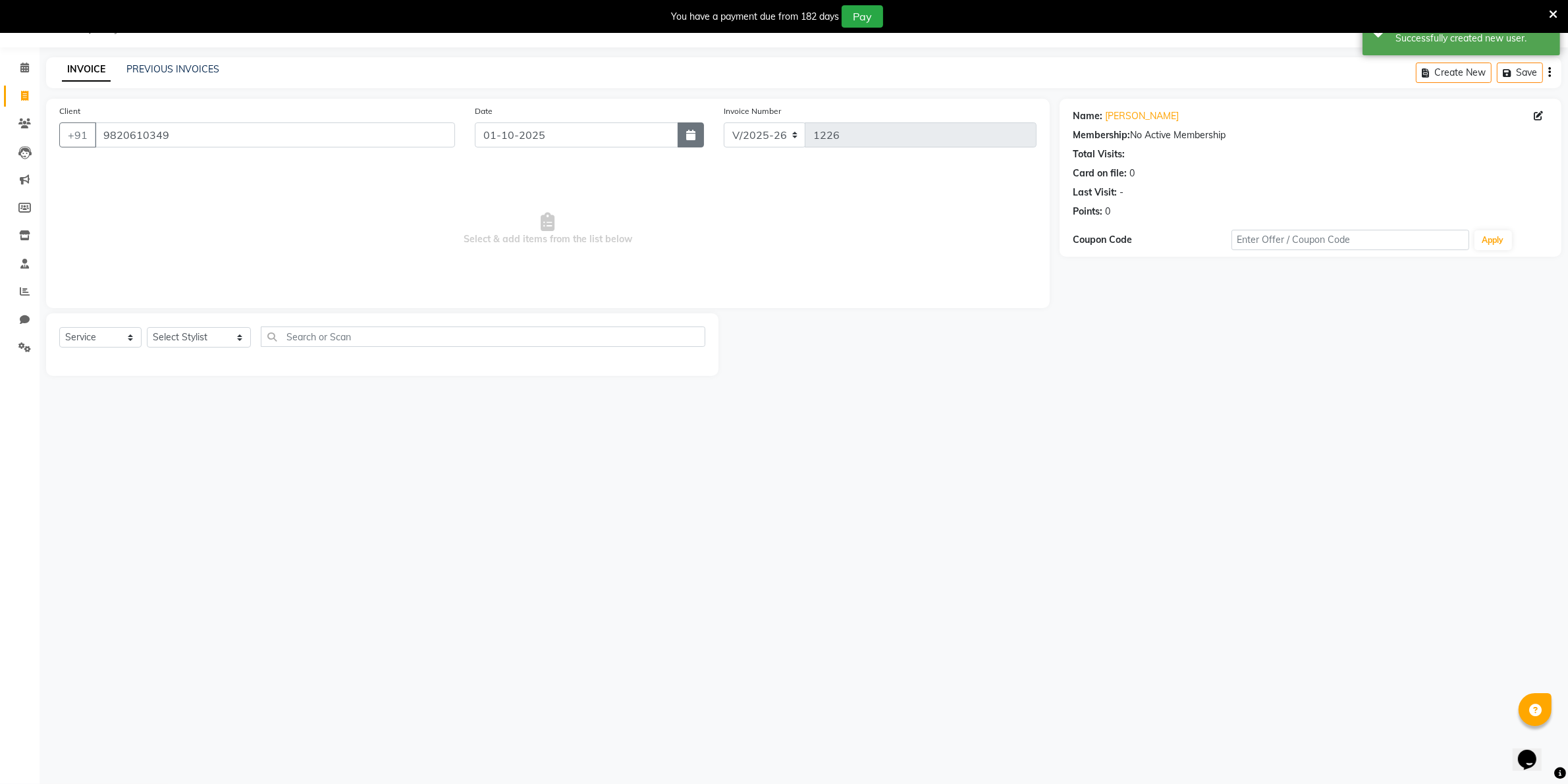
click at [694, 136] on icon "button" at bounding box center [691, 135] width 9 height 11
select select "10"
select select "2025"
click at [507, 205] on div "30" at bounding box center [510, 205] width 21 height 21
type input "30-09-2025"
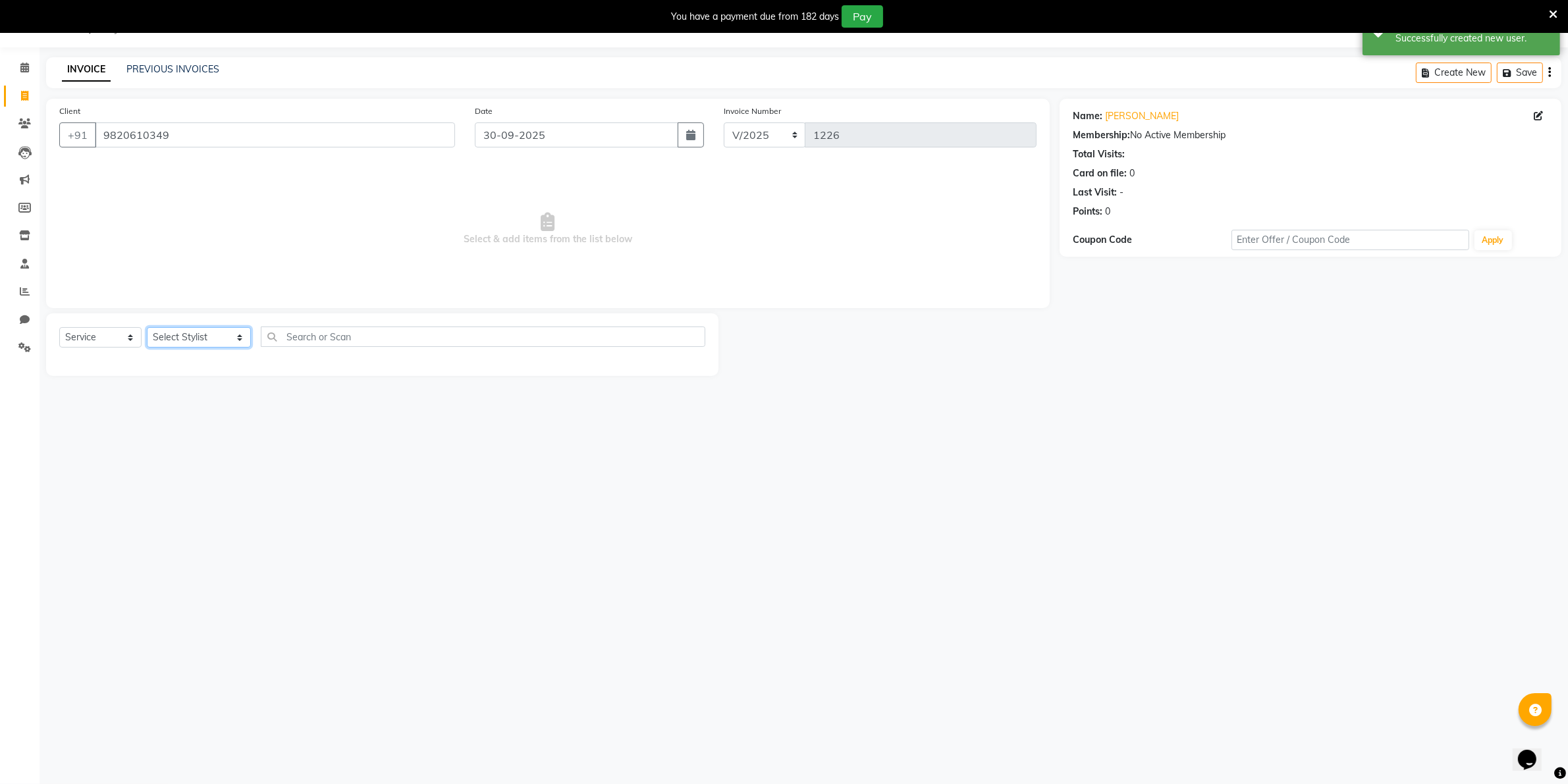
click at [207, 340] on select "Select Stylist [PERSON_NAME] [PERSON_NAME] (Beautician) [PERSON_NAME] [PERSON_N…" at bounding box center [199, 337] width 104 height 21
select select "76923"
click at [147, 327] on select "Select Stylist [PERSON_NAME] [PERSON_NAME] (Beautician) [PERSON_NAME] [PERSON_N…" at bounding box center [199, 337] width 104 height 21
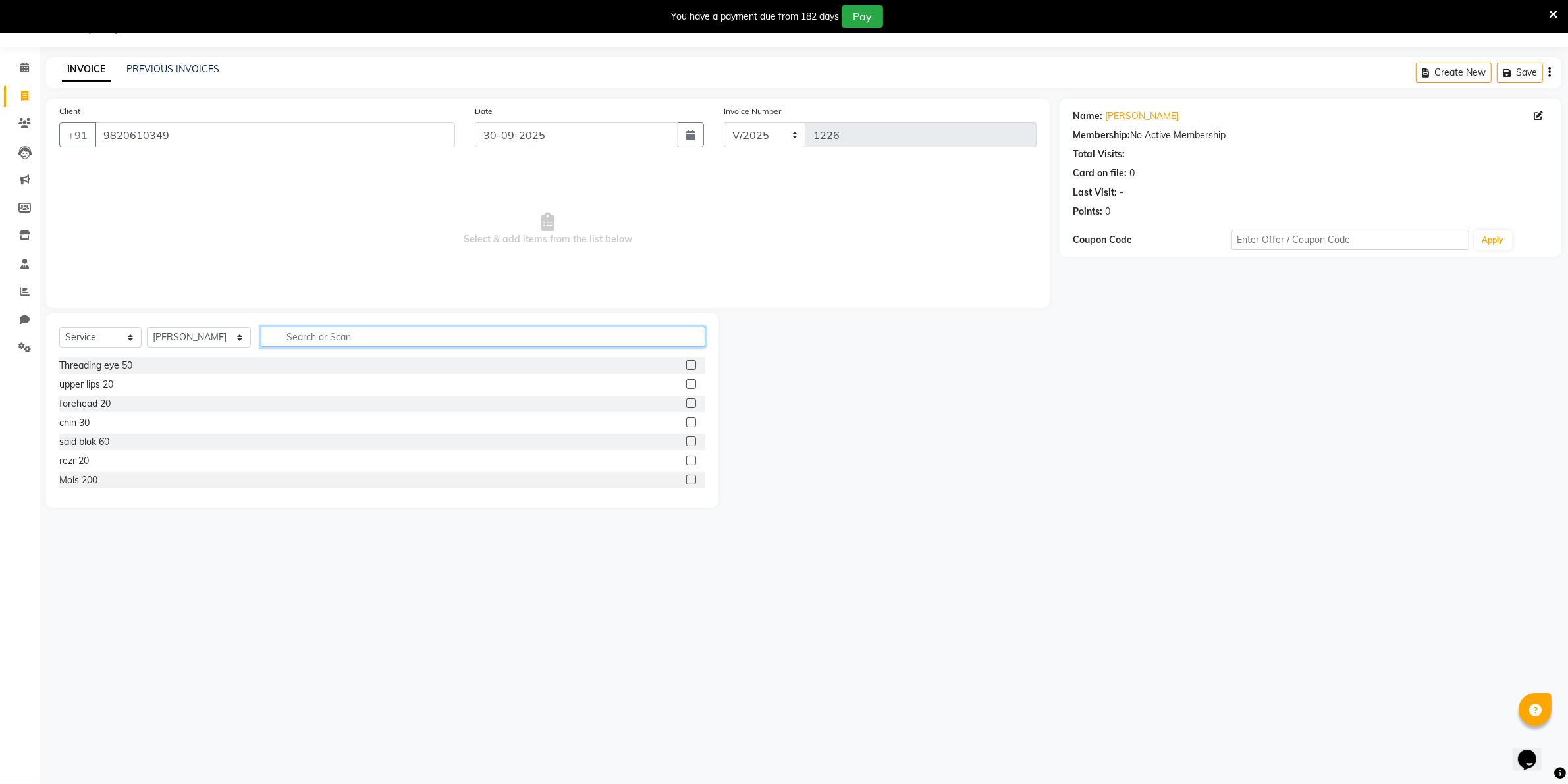
click at [285, 336] on input "text" at bounding box center [483, 336] width 444 height 21
type input "oil"
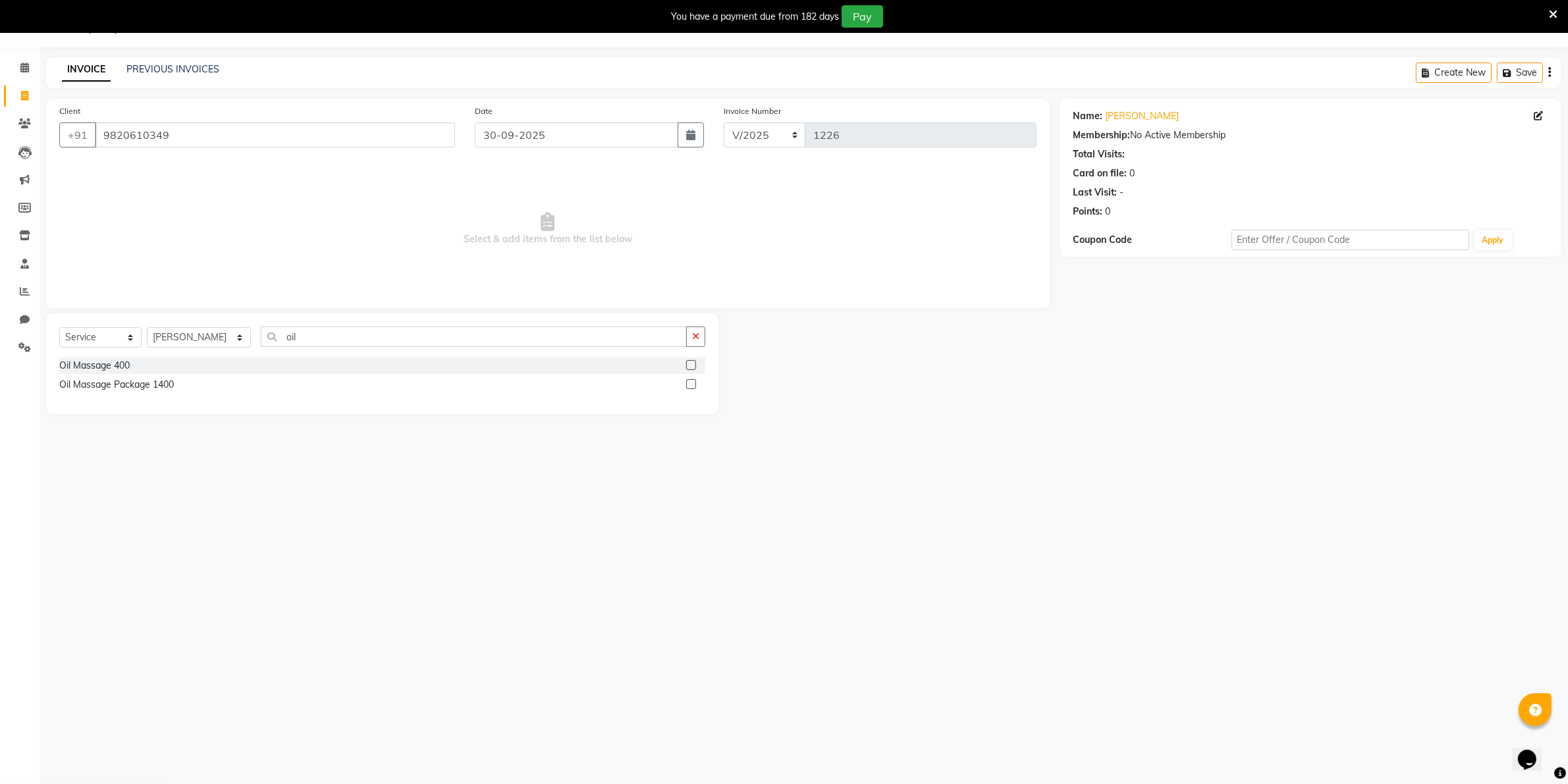
click at [191, 381] on div "Oil Massage Package 1400" at bounding box center [382, 385] width 646 height 17
click at [152, 387] on div "Oil Massage Package 1400" at bounding box center [116, 385] width 115 height 14
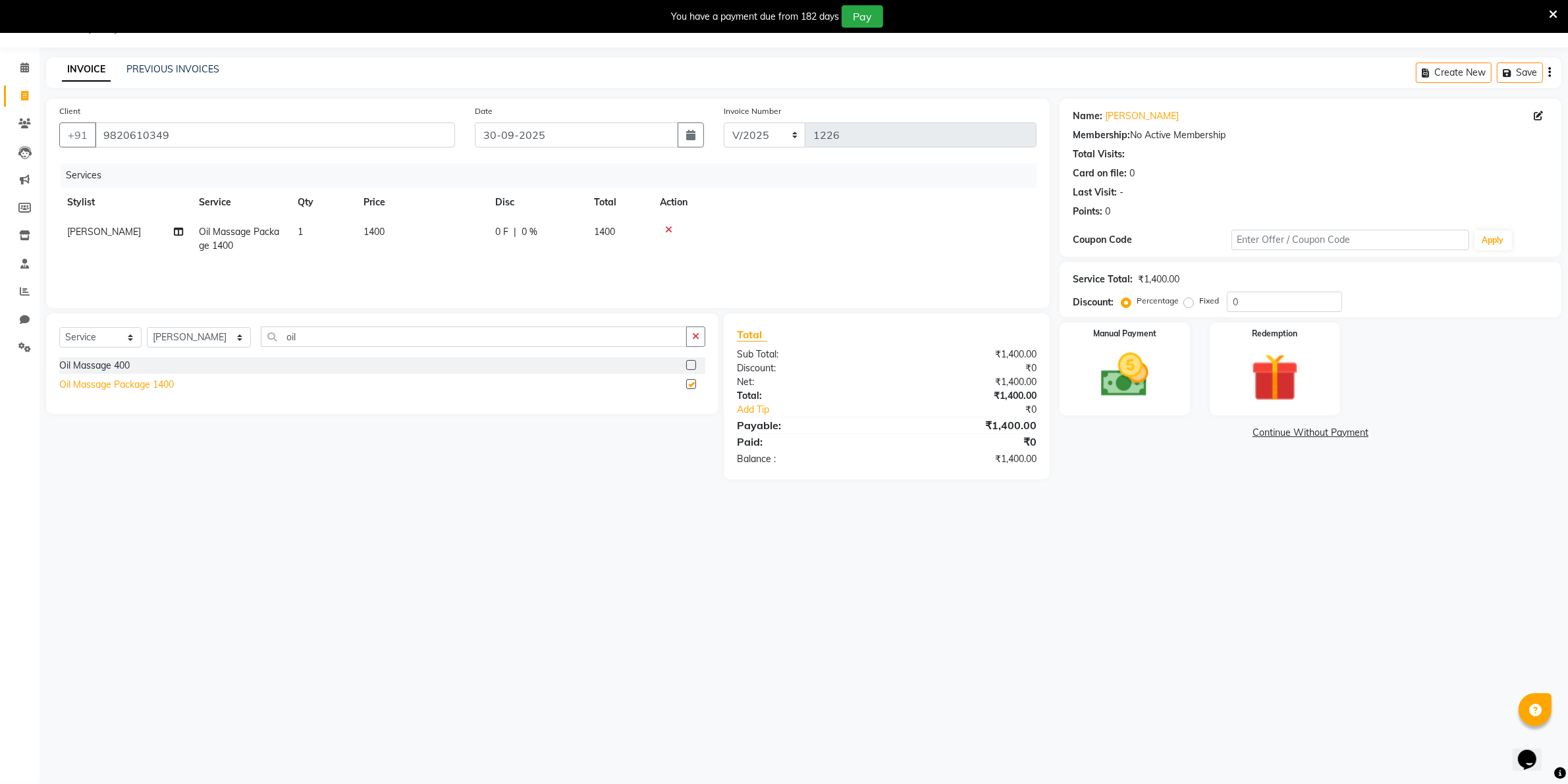
checkbox input "false"
click at [80, 338] on select "Select Service Product Membership Package Voucher Prepaid Gift Card" at bounding box center [100, 337] width 82 height 21
select select "package"
click at [59, 327] on select "Select Service Product Membership Package Voucher Prepaid Gift Card" at bounding box center [100, 337] width 82 height 21
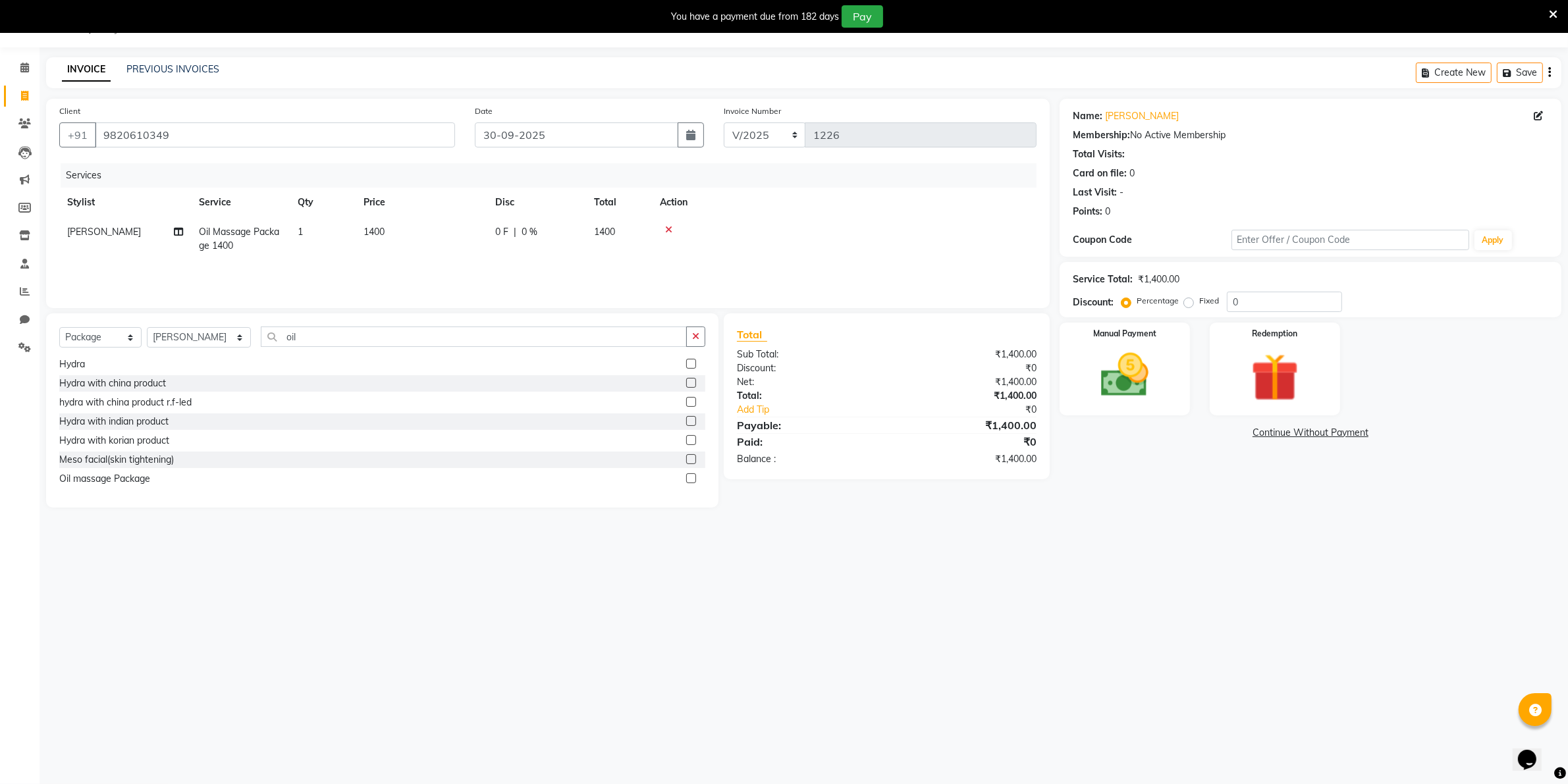
click at [686, 477] on label at bounding box center [691, 478] width 10 height 10
click at [686, 477] on input "checkbox" at bounding box center [690, 479] width 9 height 9
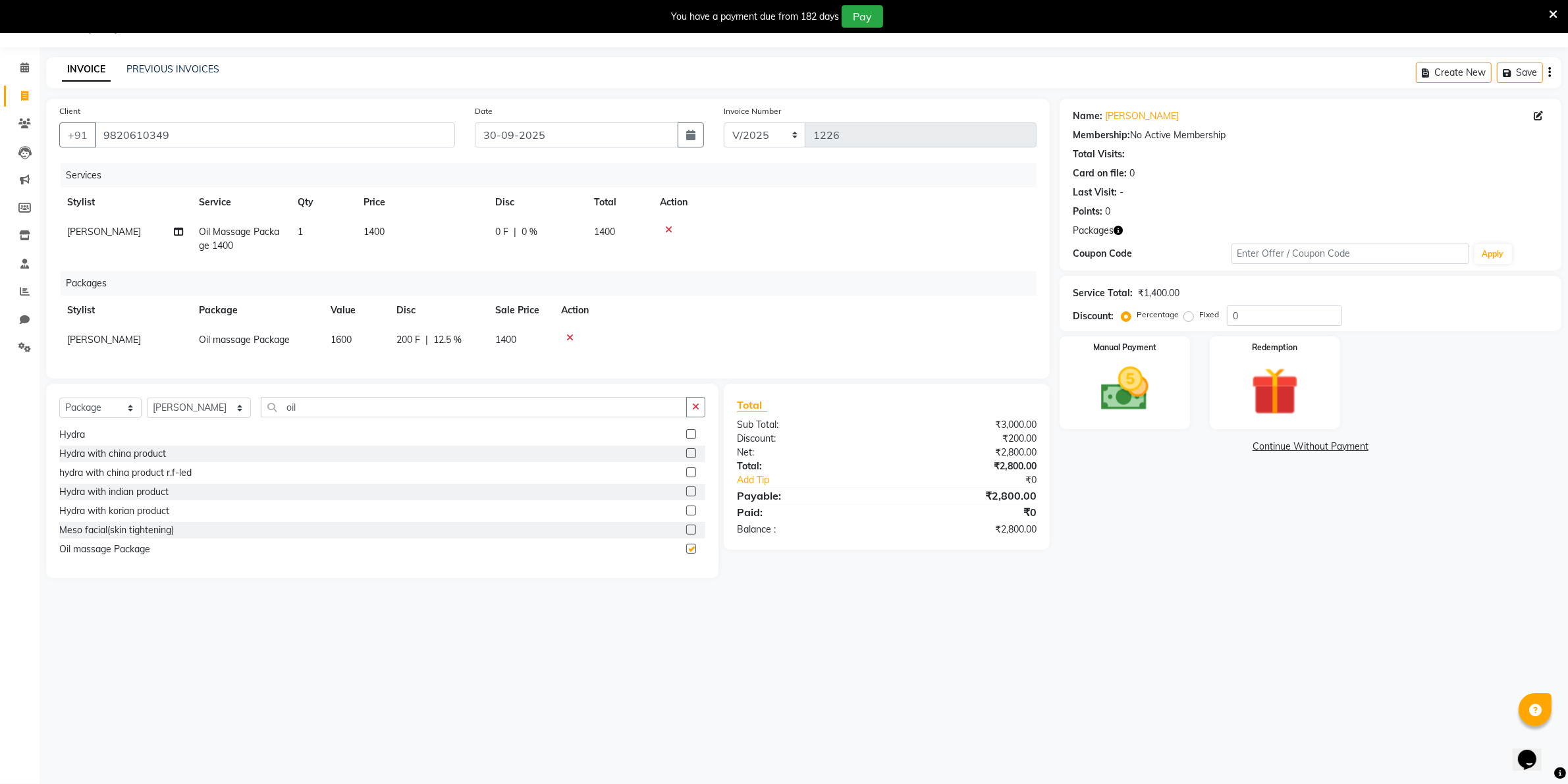
checkbox input "false"
click at [666, 230] on icon at bounding box center [668, 230] width 7 height 9
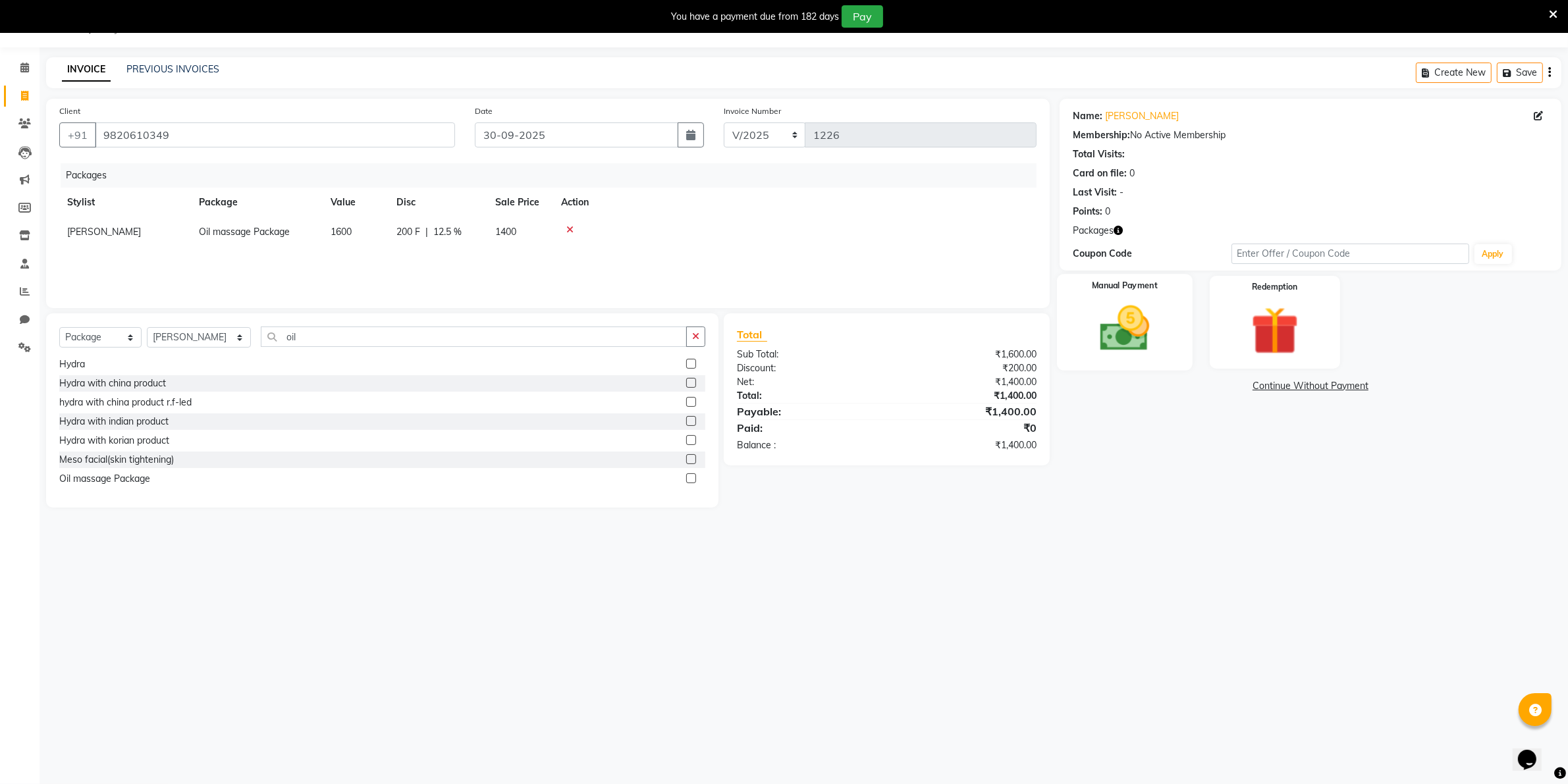
click at [1123, 310] on img at bounding box center [1124, 328] width 81 height 57
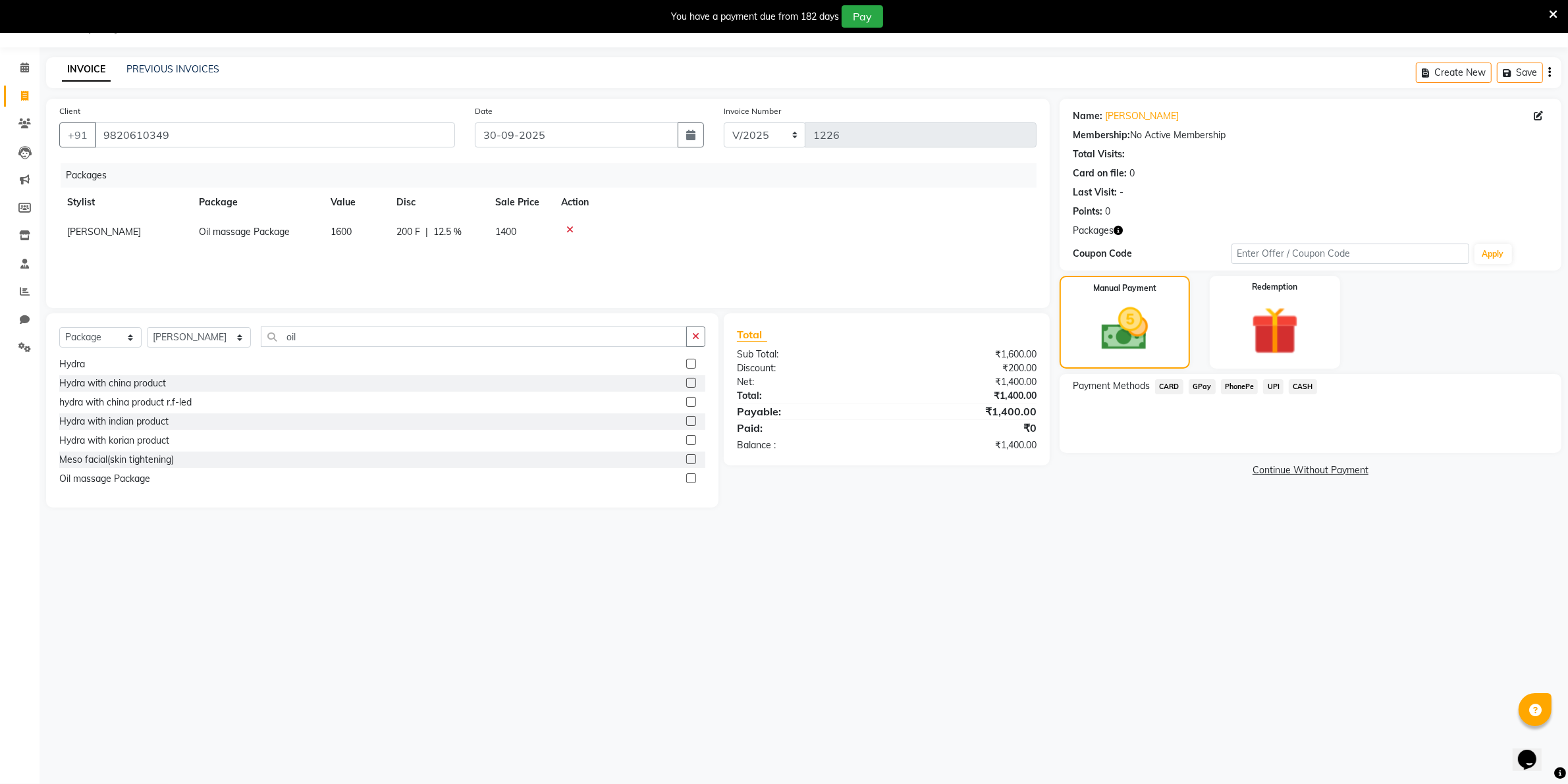
click at [1304, 387] on span "CASH" at bounding box center [1303, 387] width 28 height 15
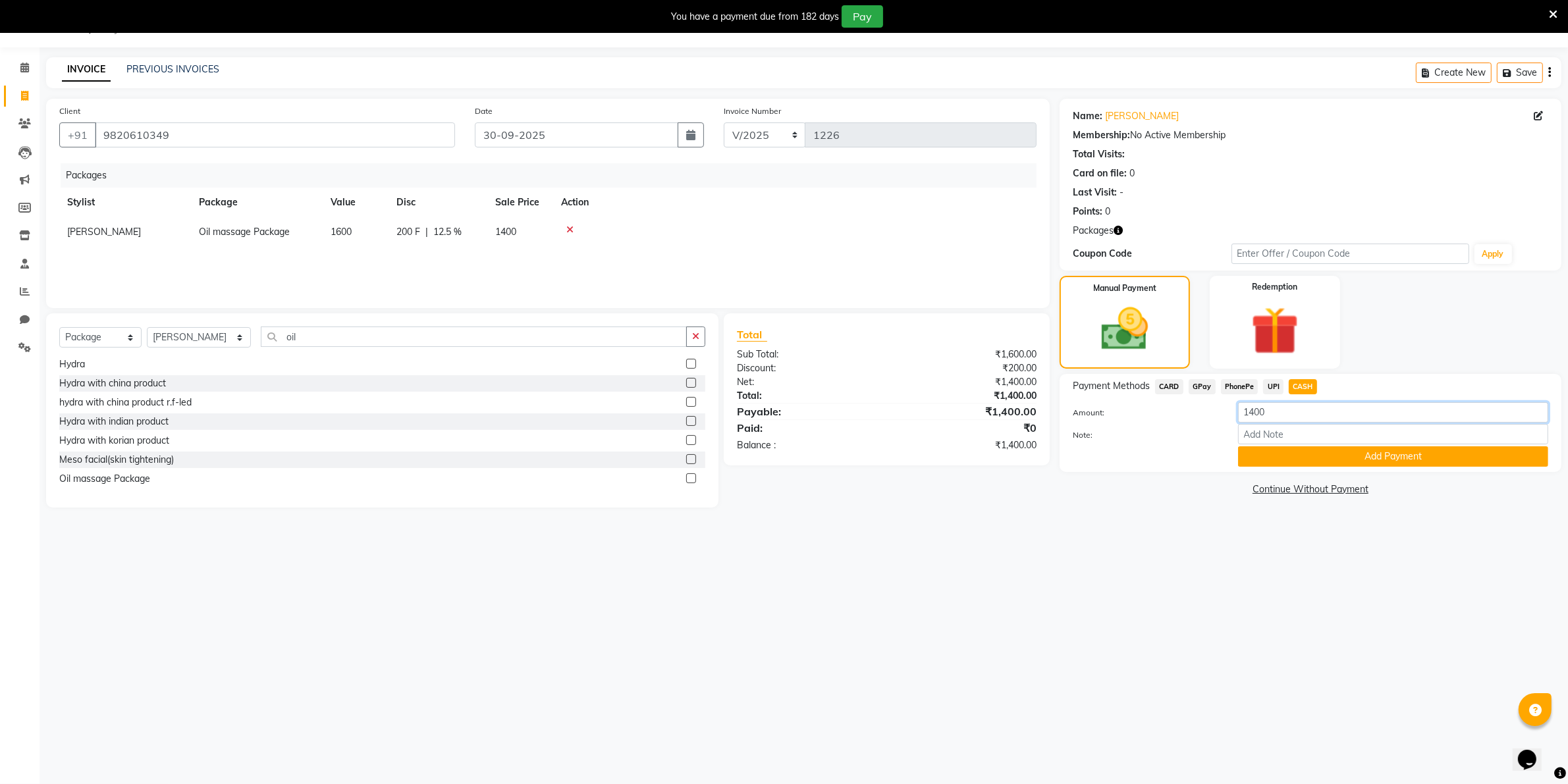
click at [1275, 409] on input "1400" at bounding box center [1393, 412] width 310 height 21
type input "1"
type input "500"
click at [1288, 453] on button "Add Payment" at bounding box center [1393, 456] width 310 height 21
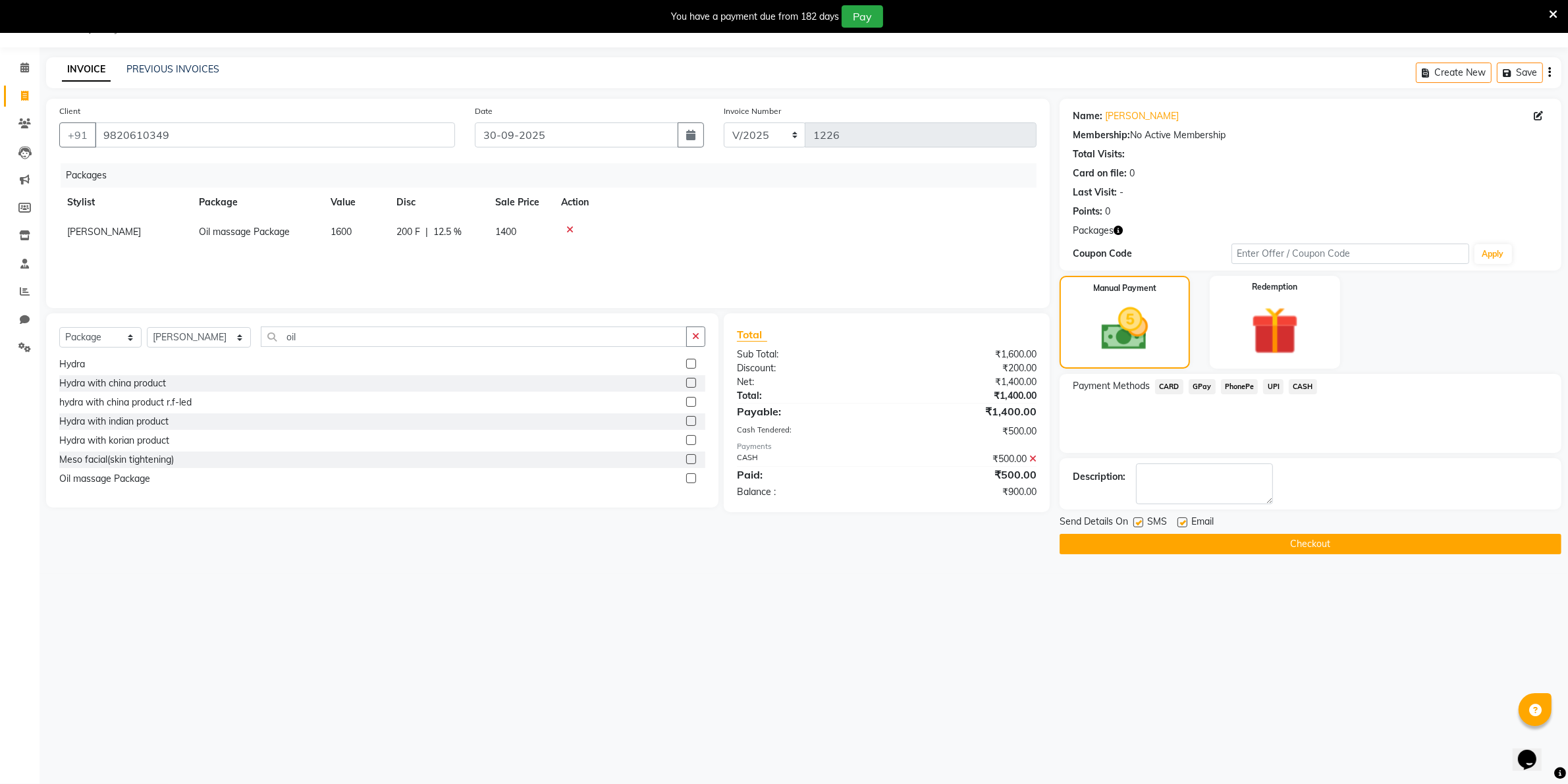
click at [1273, 544] on button "Checkout" at bounding box center [1311, 544] width 502 height 21
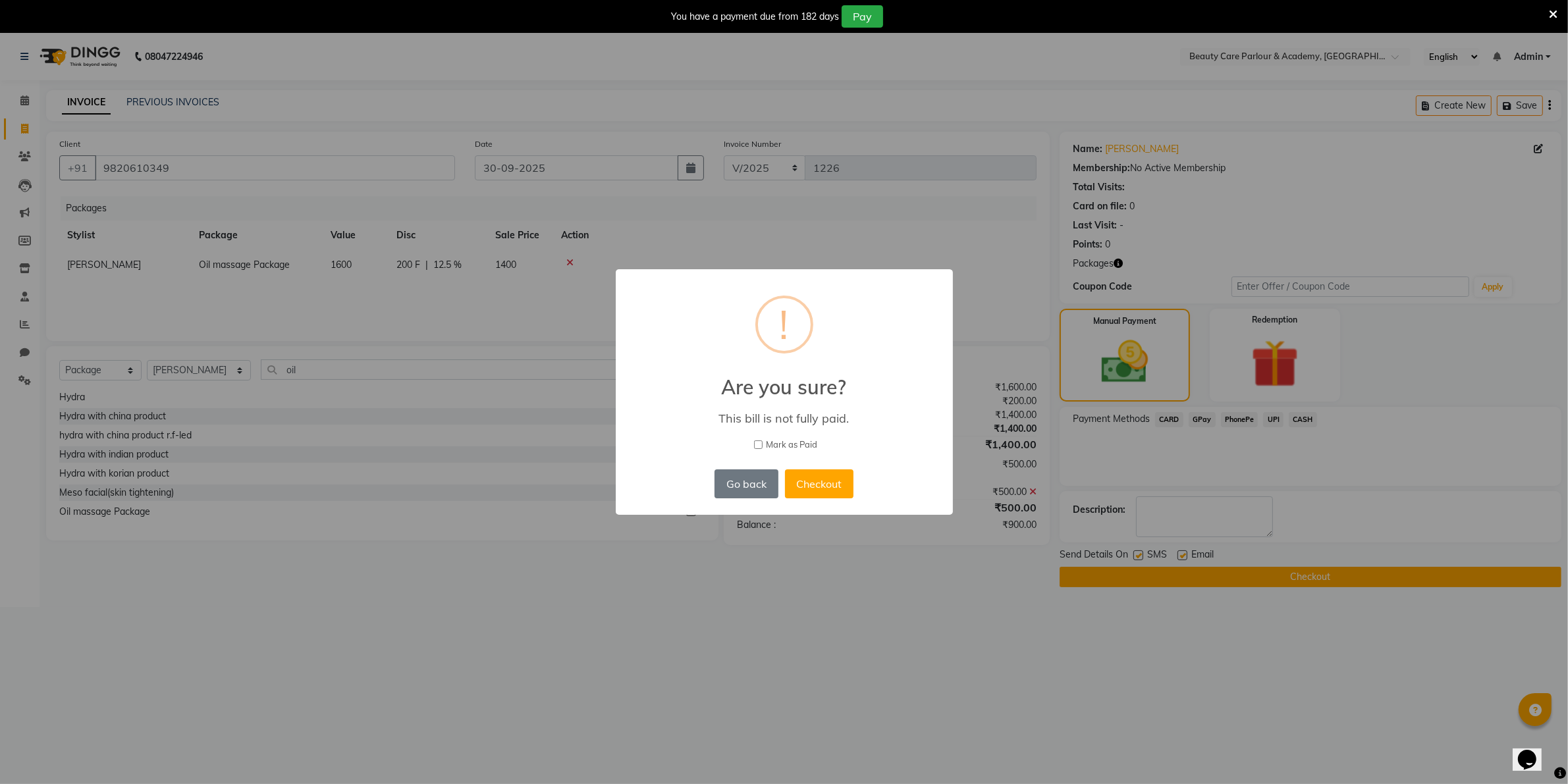
scroll to position [0, 0]
click at [815, 485] on button "Checkout" at bounding box center [825, 484] width 68 height 29
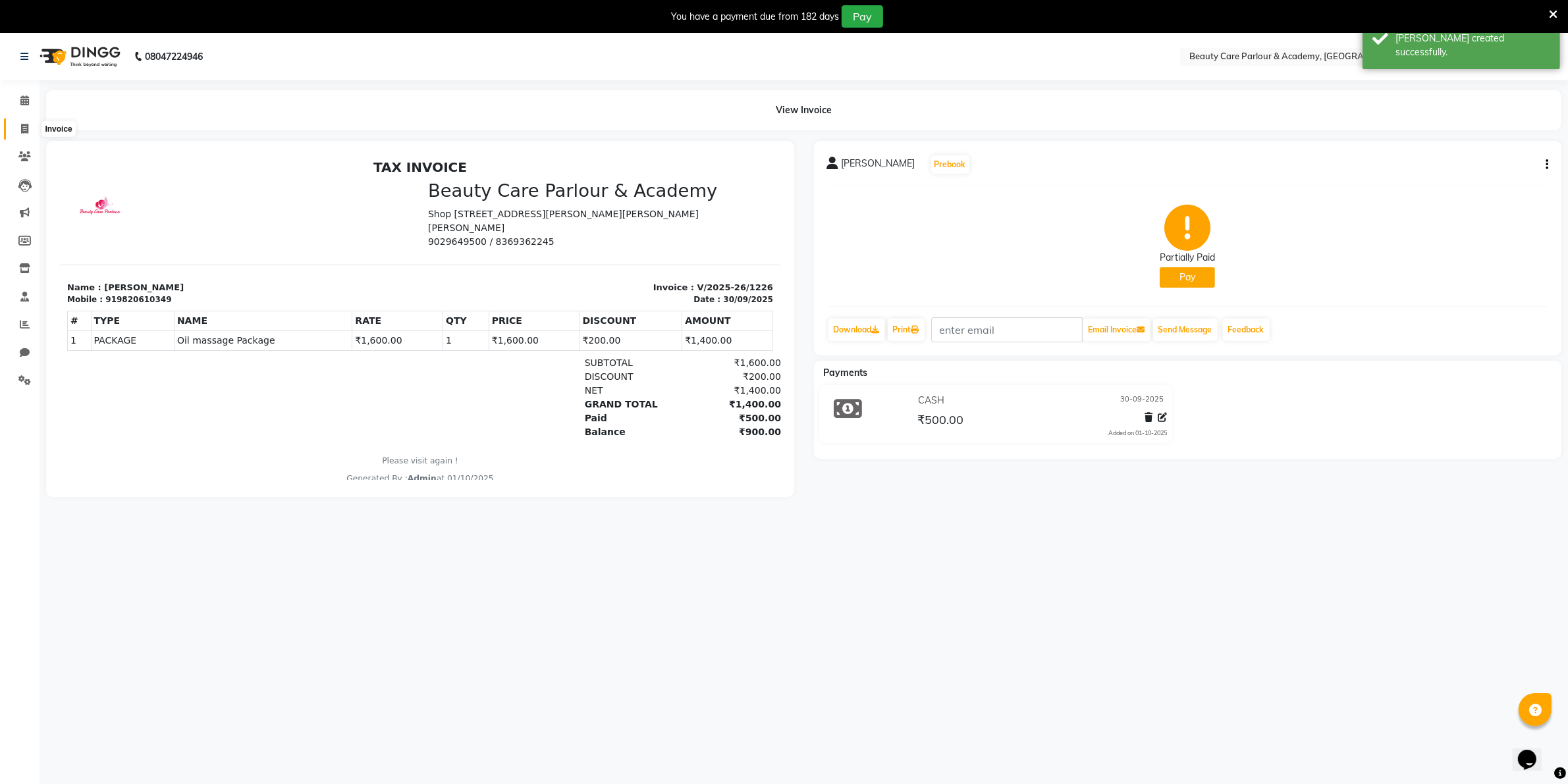
click at [23, 128] on icon at bounding box center [25, 128] width 7 height 10
select select "8049"
select select "service"
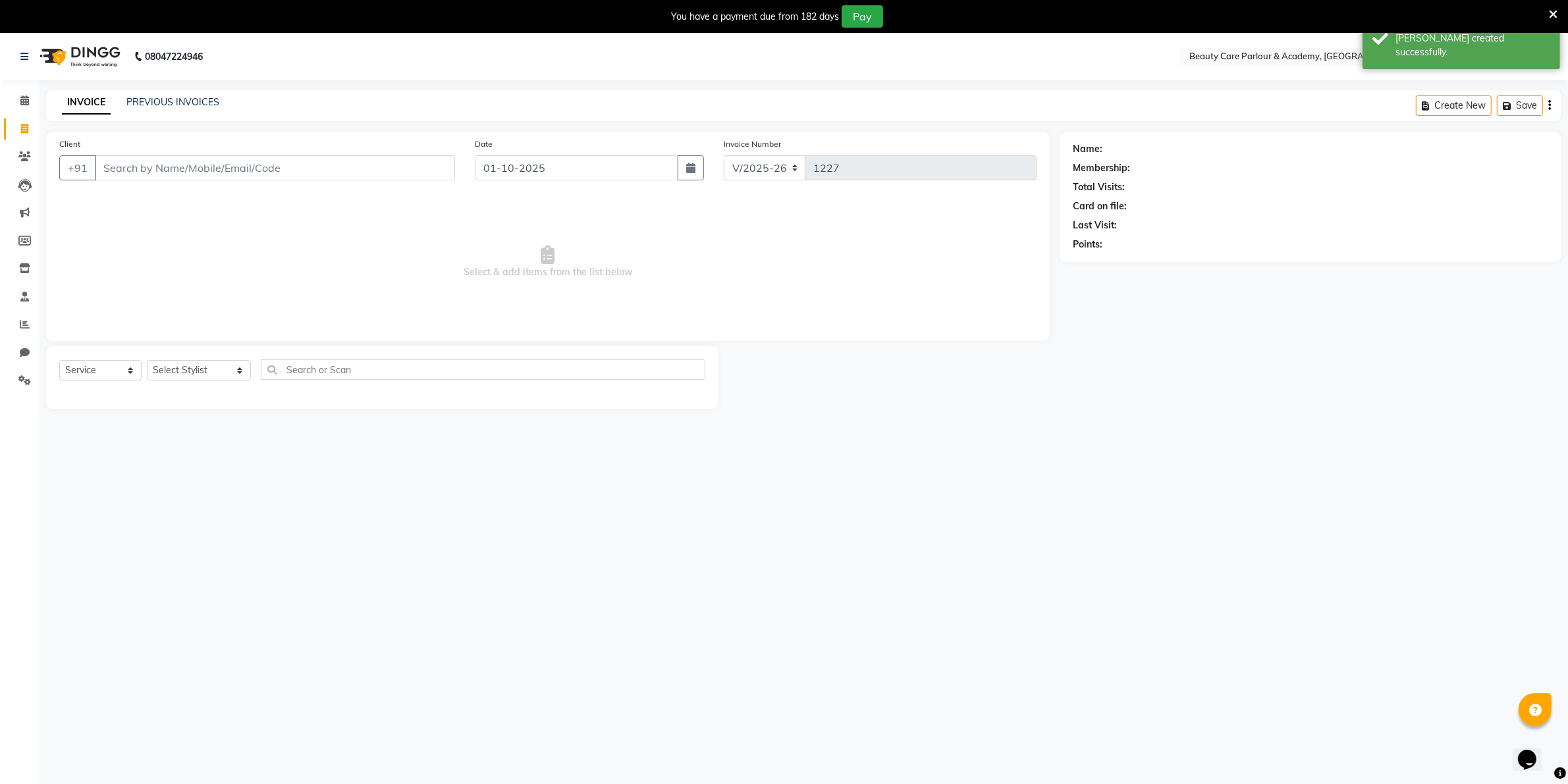
click at [106, 170] on input "Client" at bounding box center [275, 168] width 360 height 25
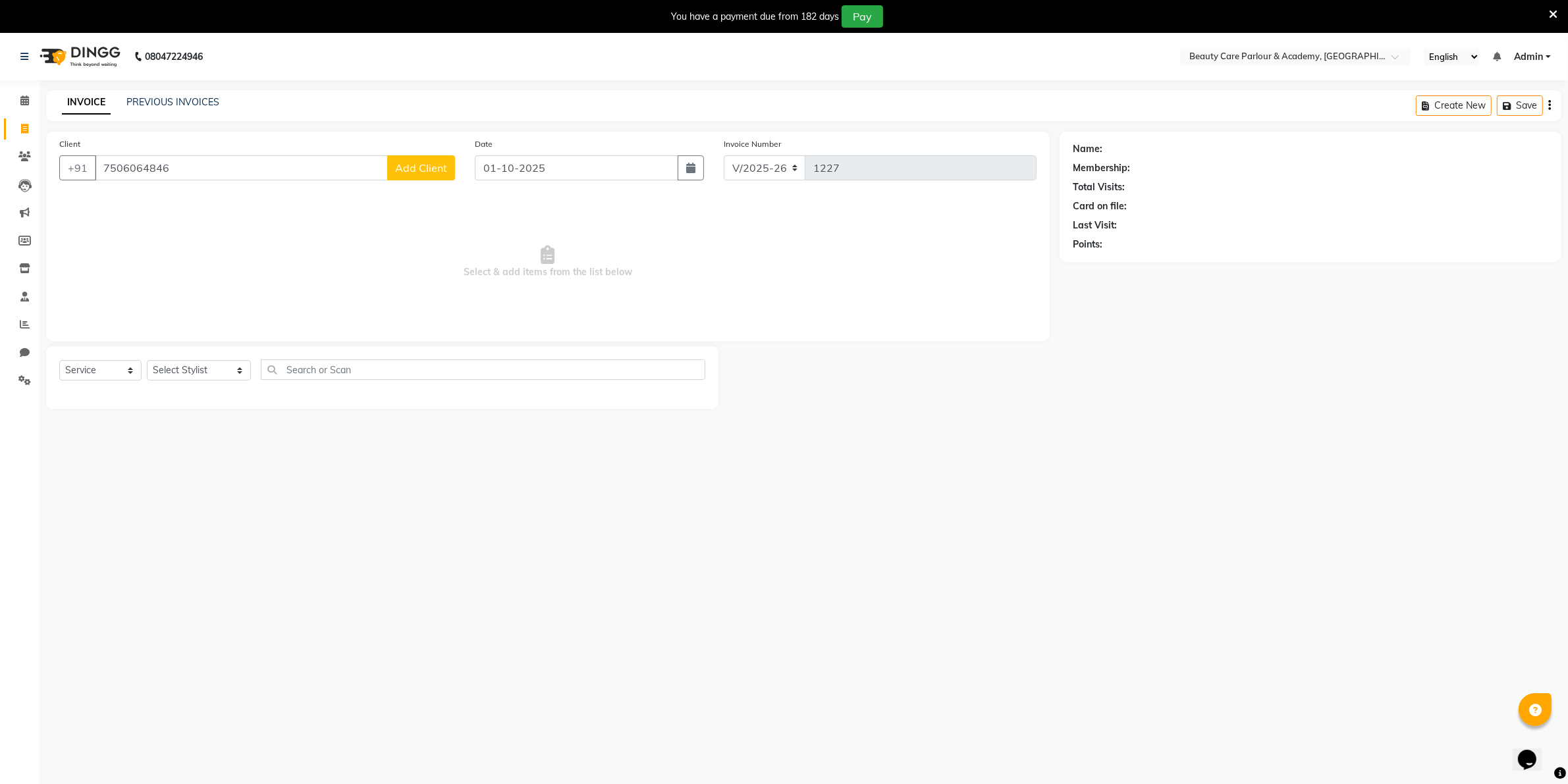
type input "7506064846"
click at [403, 170] on span "Add Client" at bounding box center [421, 168] width 52 height 13
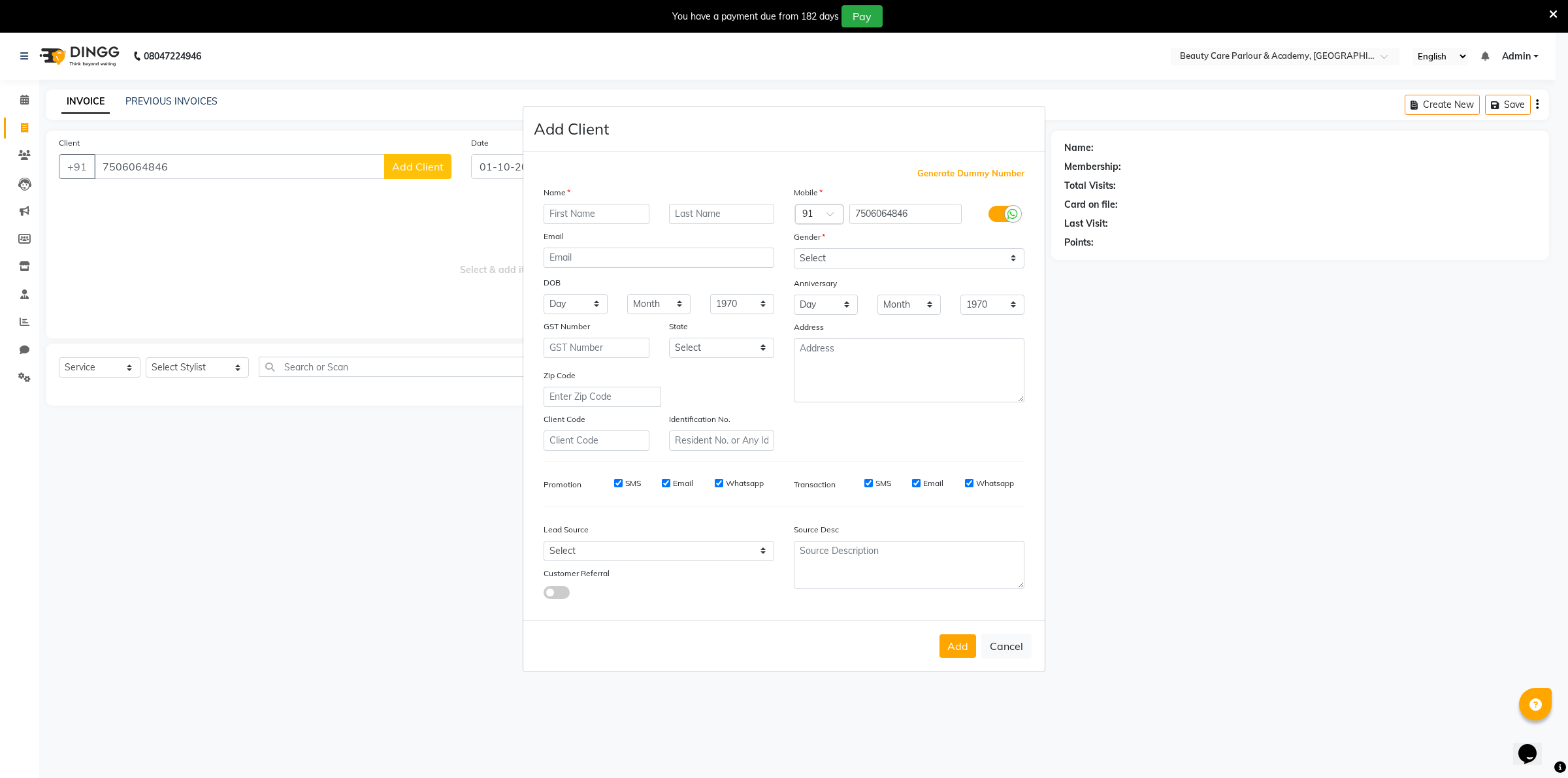
click at [549, 214] on input "text" at bounding box center [596, 214] width 106 height 20
type input "[PERSON_NAME]"
click at [1009, 260] on select "Select [DEMOGRAPHIC_DATA] [DEMOGRAPHIC_DATA] Other Prefer Not To Say" at bounding box center [909, 258] width 231 height 20
select select "[DEMOGRAPHIC_DATA]"
click at [794, 250] on select "Select [DEMOGRAPHIC_DATA] [DEMOGRAPHIC_DATA] Other Prefer Not To Say" at bounding box center [909, 258] width 231 height 20
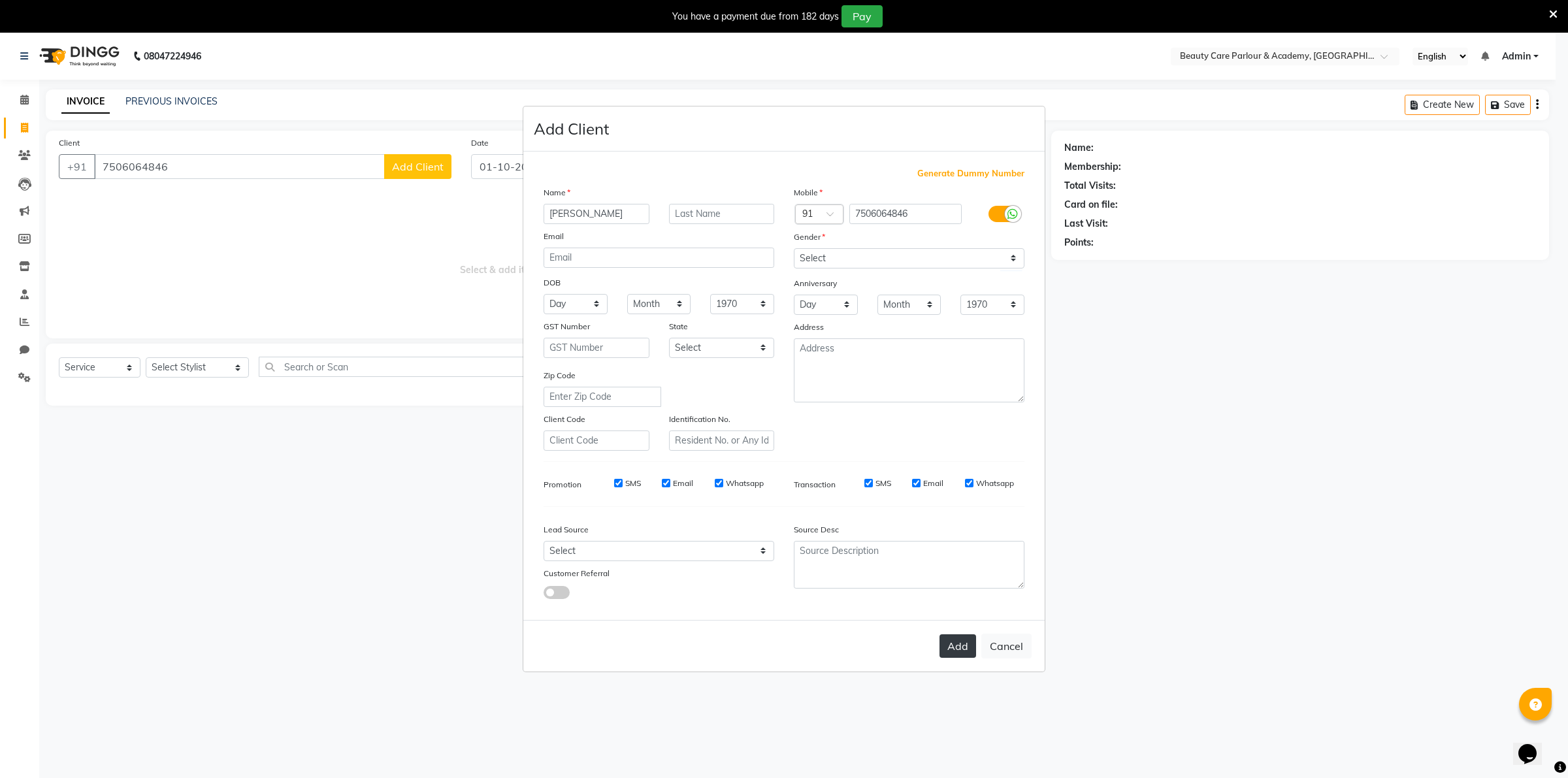
click at [955, 637] on button "Add" at bounding box center [958, 646] width 37 height 24
select select
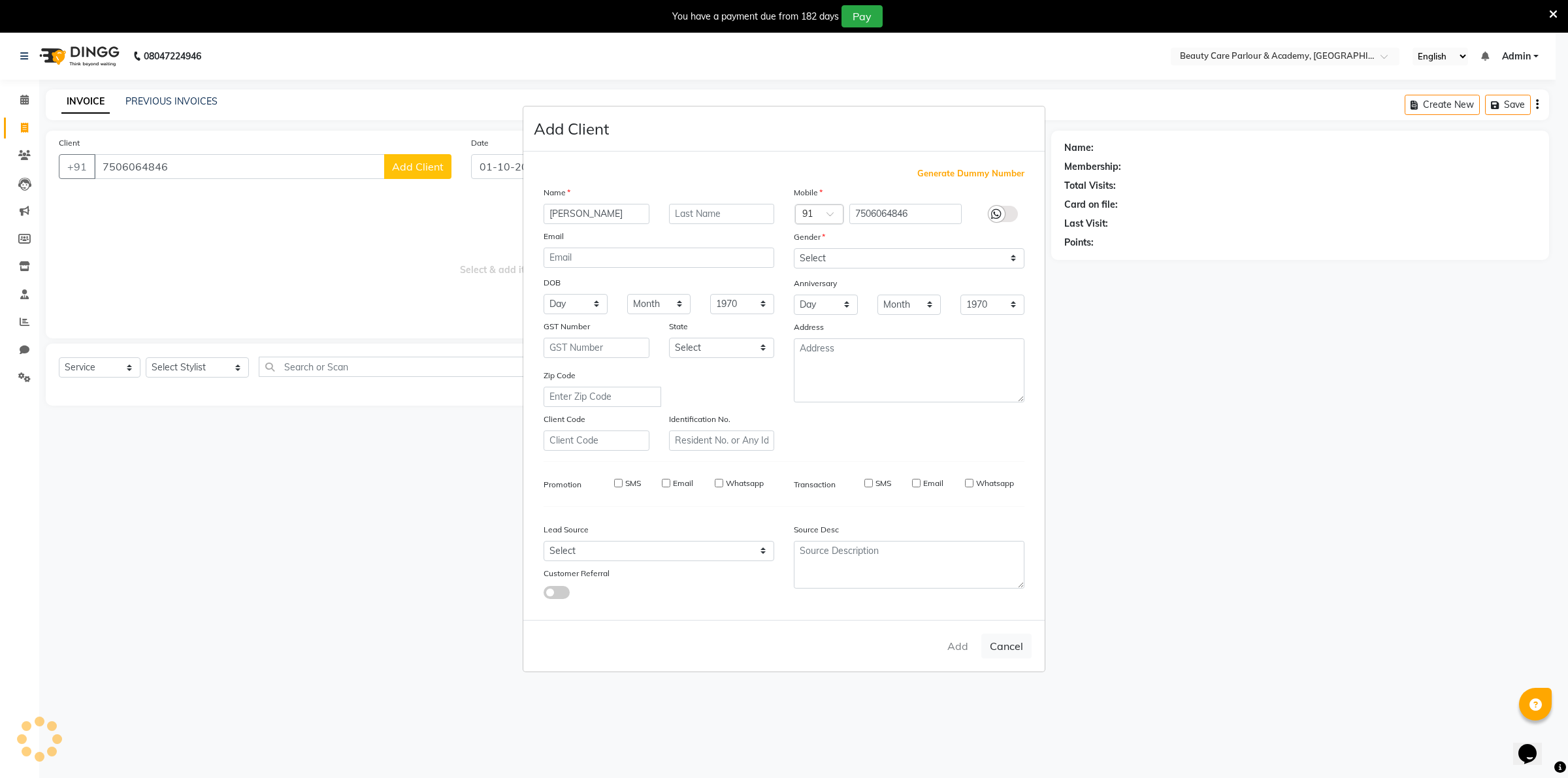
select select
checkbox input "false"
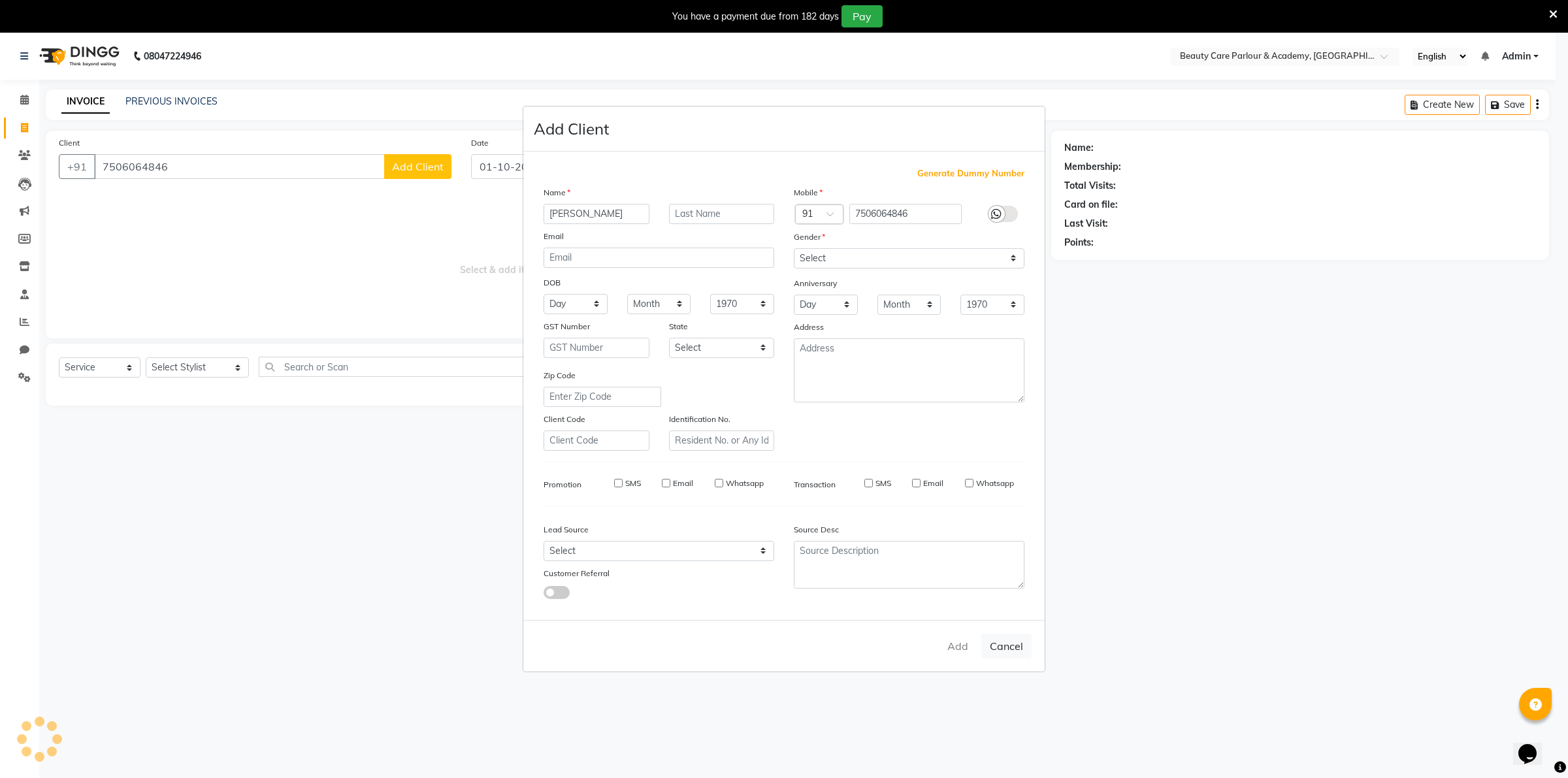
checkbox input "false"
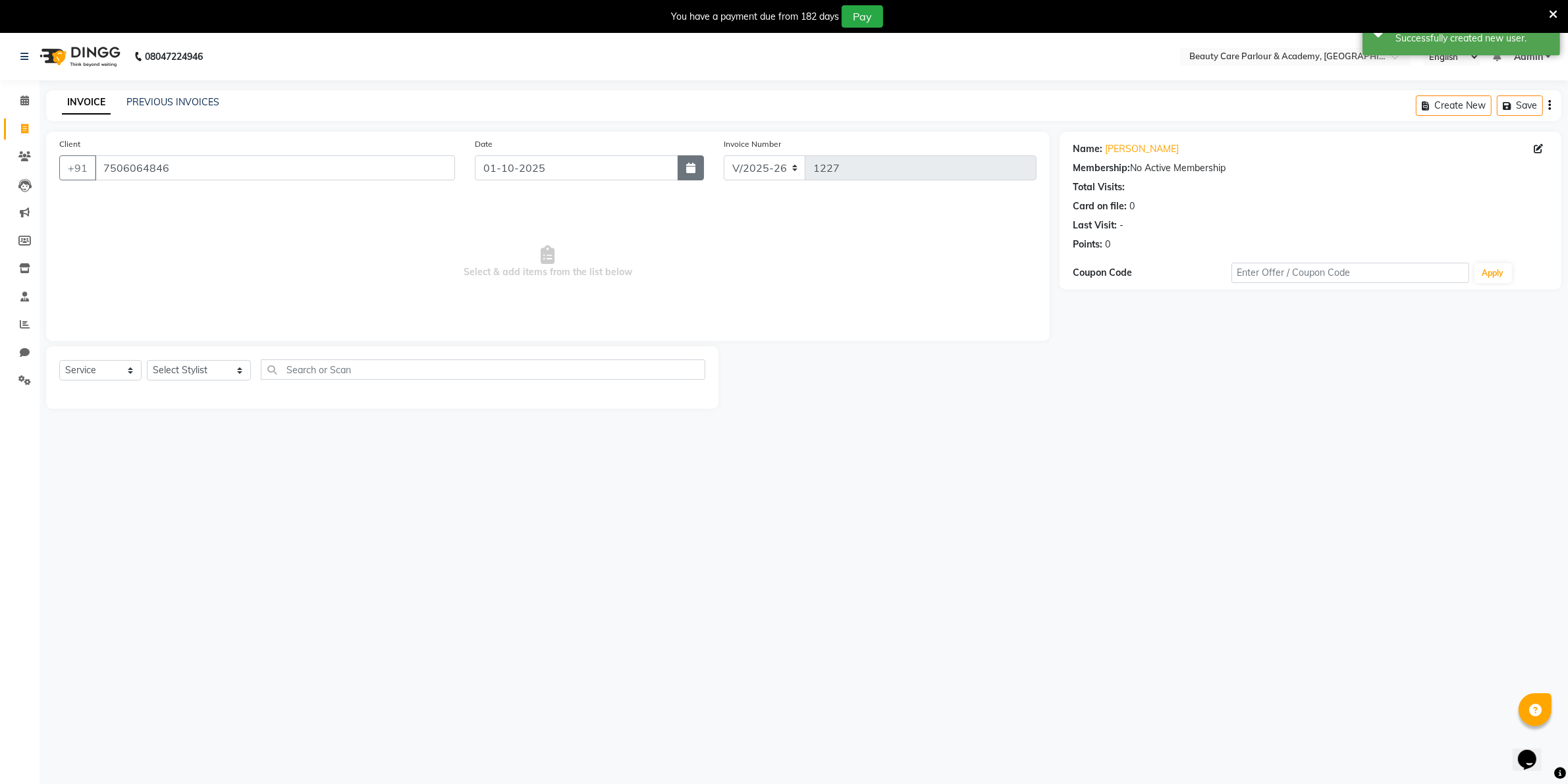
click at [686, 167] on icon "button" at bounding box center [691, 168] width 9 height 11
select select "10"
select select "2025"
click at [508, 237] on div "30" at bounding box center [510, 238] width 21 height 21
type input "30-09-2025"
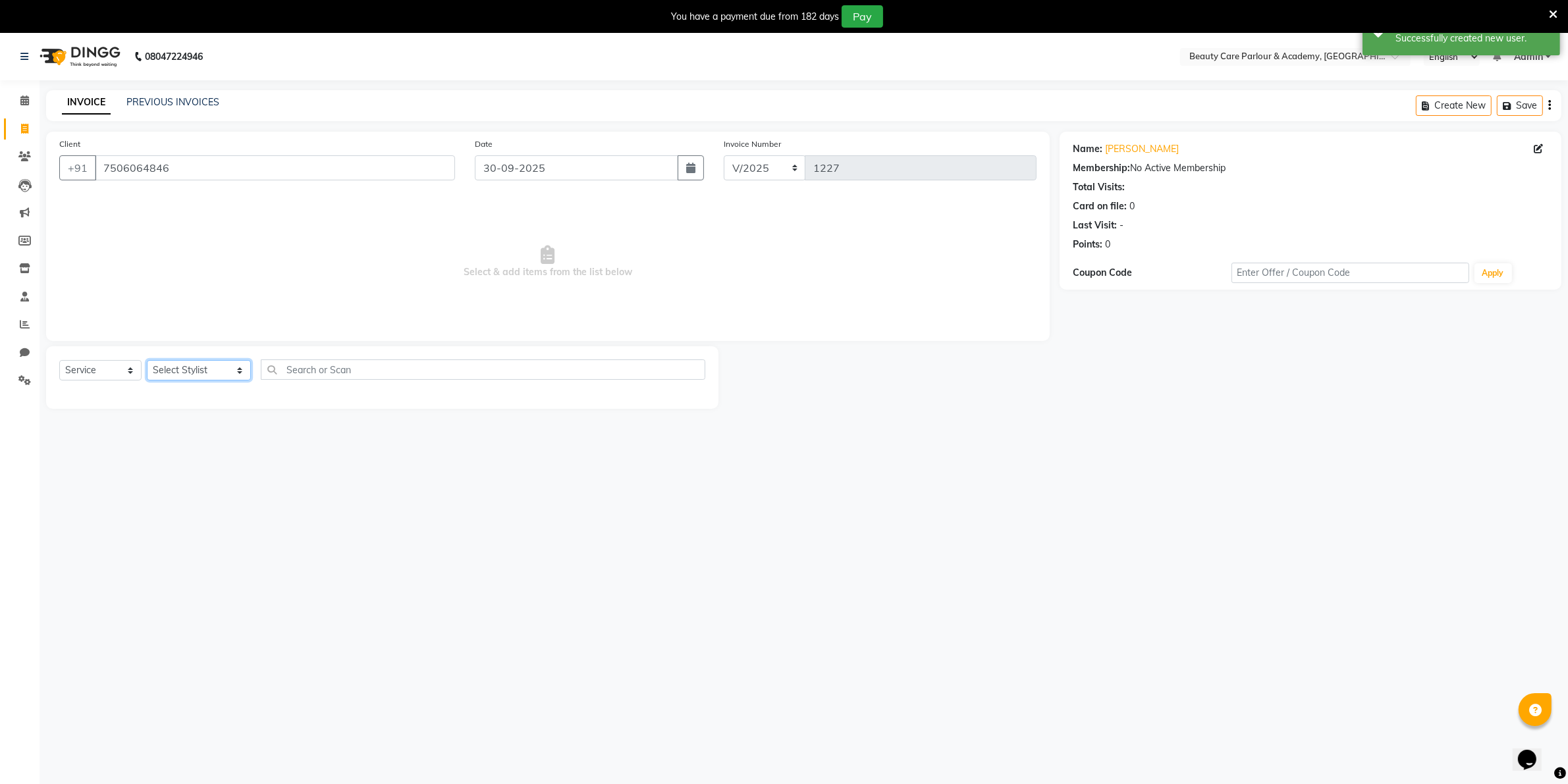
click at [195, 366] on select "Select Stylist [PERSON_NAME] [PERSON_NAME] (Beautician) [PERSON_NAME] [PERSON_N…" at bounding box center [199, 370] width 104 height 21
select select "76923"
click at [147, 360] on select "Select Stylist [PERSON_NAME] [PERSON_NAME] (Beautician) [PERSON_NAME] [PERSON_N…" at bounding box center [199, 370] width 104 height 21
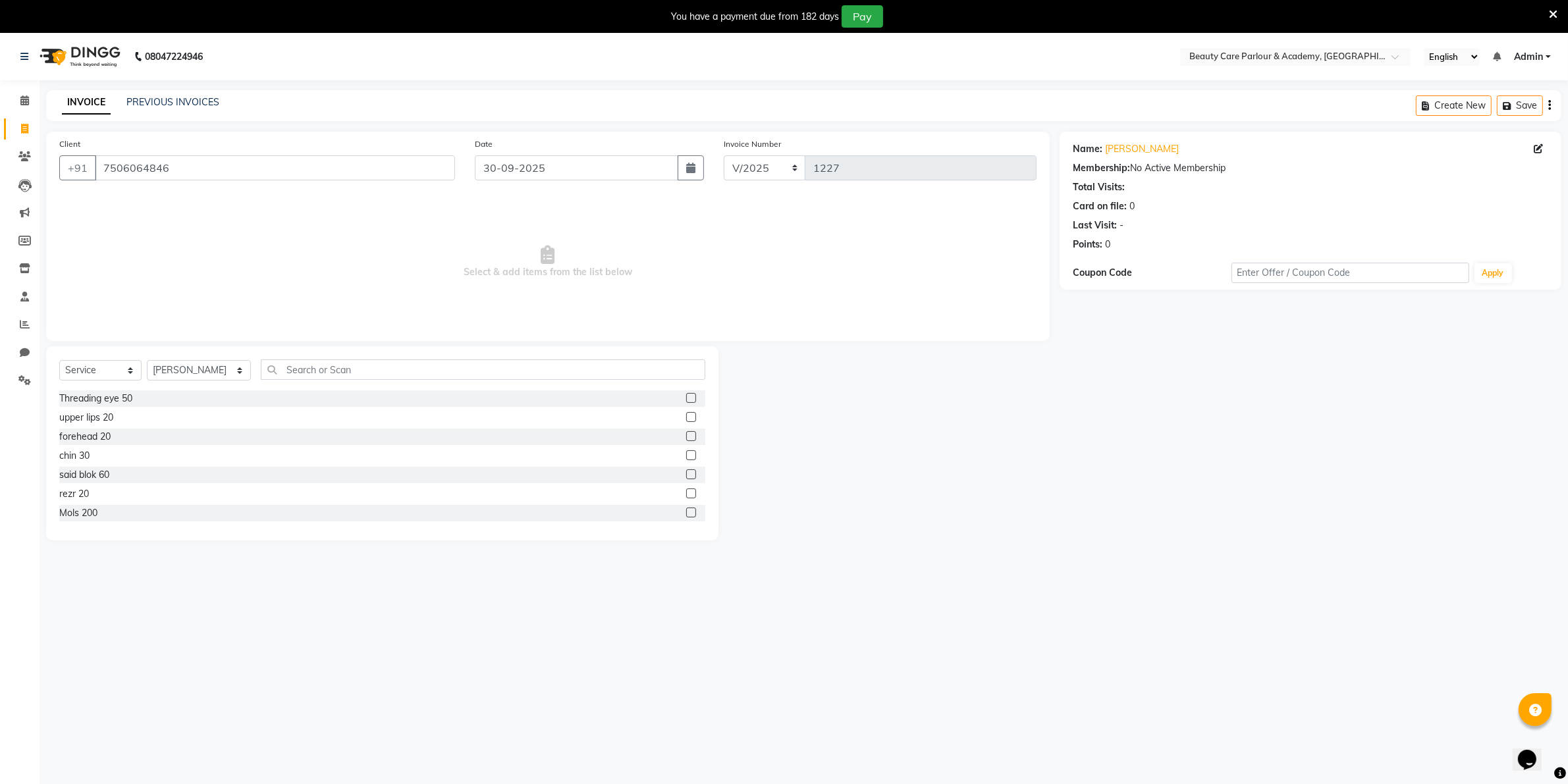
click at [686, 398] on label at bounding box center [691, 398] width 10 height 10
click at [686, 398] on input "checkbox" at bounding box center [690, 399] width 9 height 9
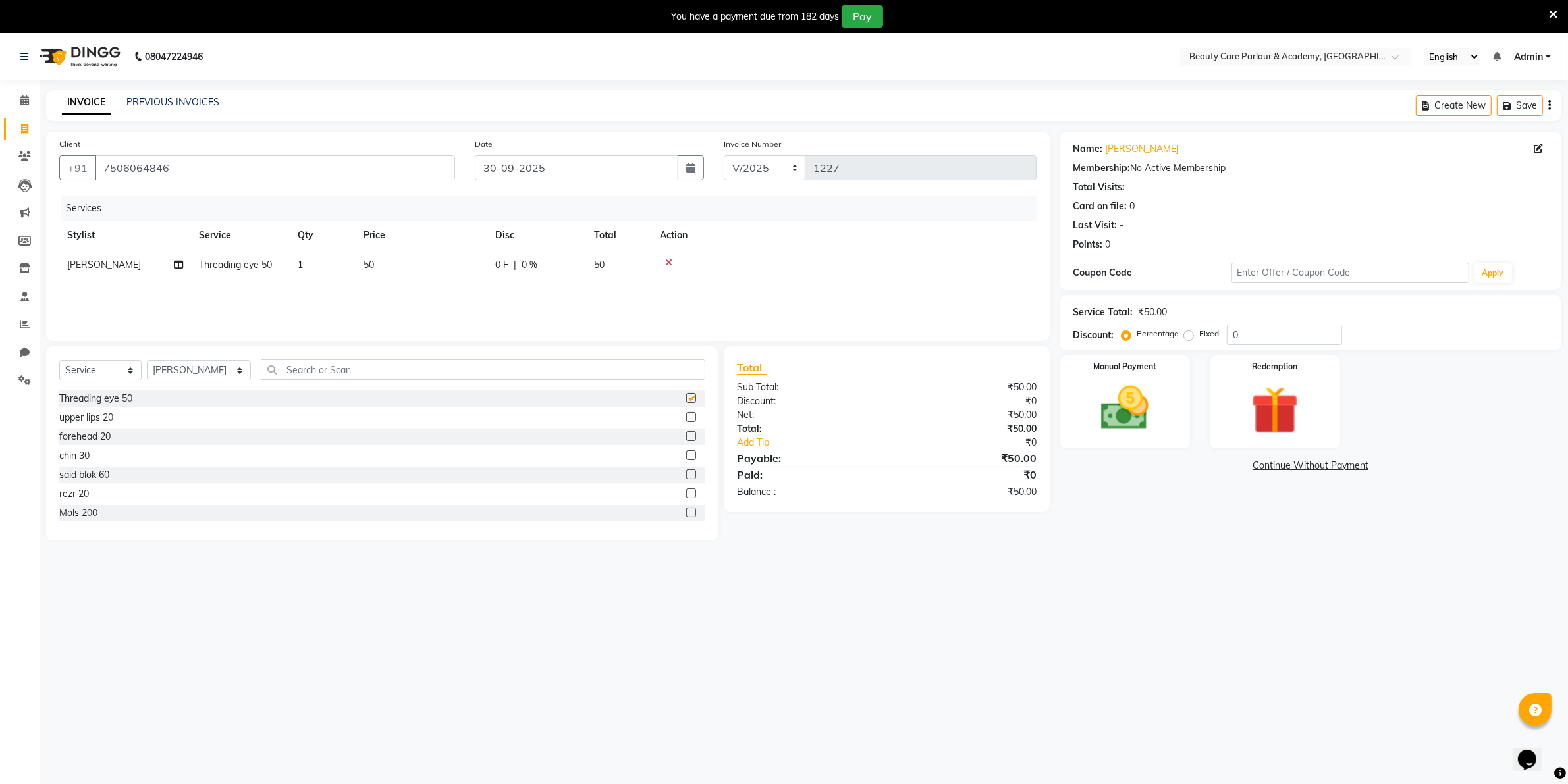
checkbox input "false"
click at [686, 416] on label at bounding box center [691, 416] width 10 height 10
click at [686, 416] on input "checkbox" at bounding box center [690, 417] width 9 height 9
checkbox input "false"
click at [686, 440] on label at bounding box center [691, 436] width 10 height 10
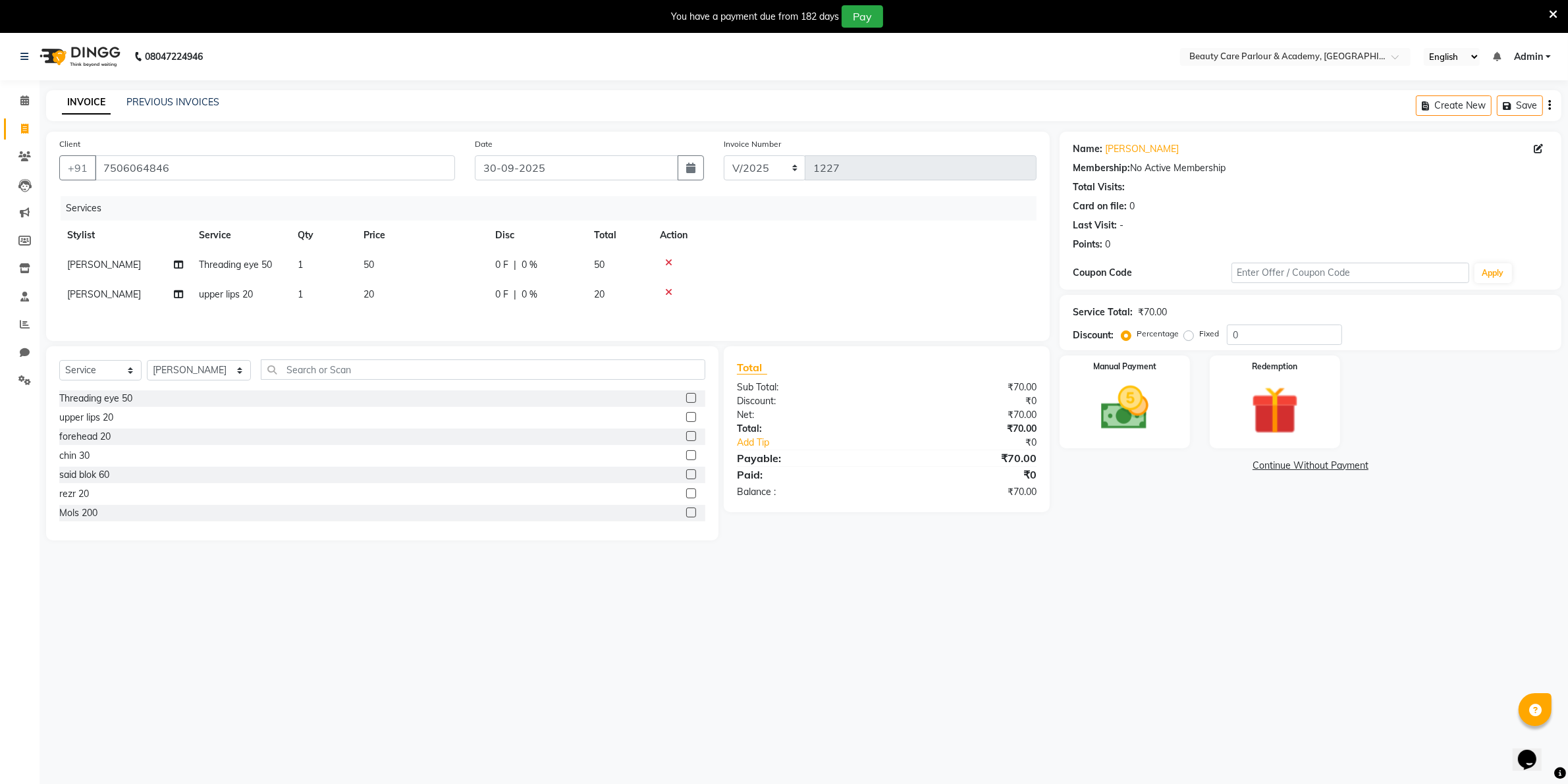
click at [686, 440] on input "checkbox" at bounding box center [690, 436] width 9 height 9
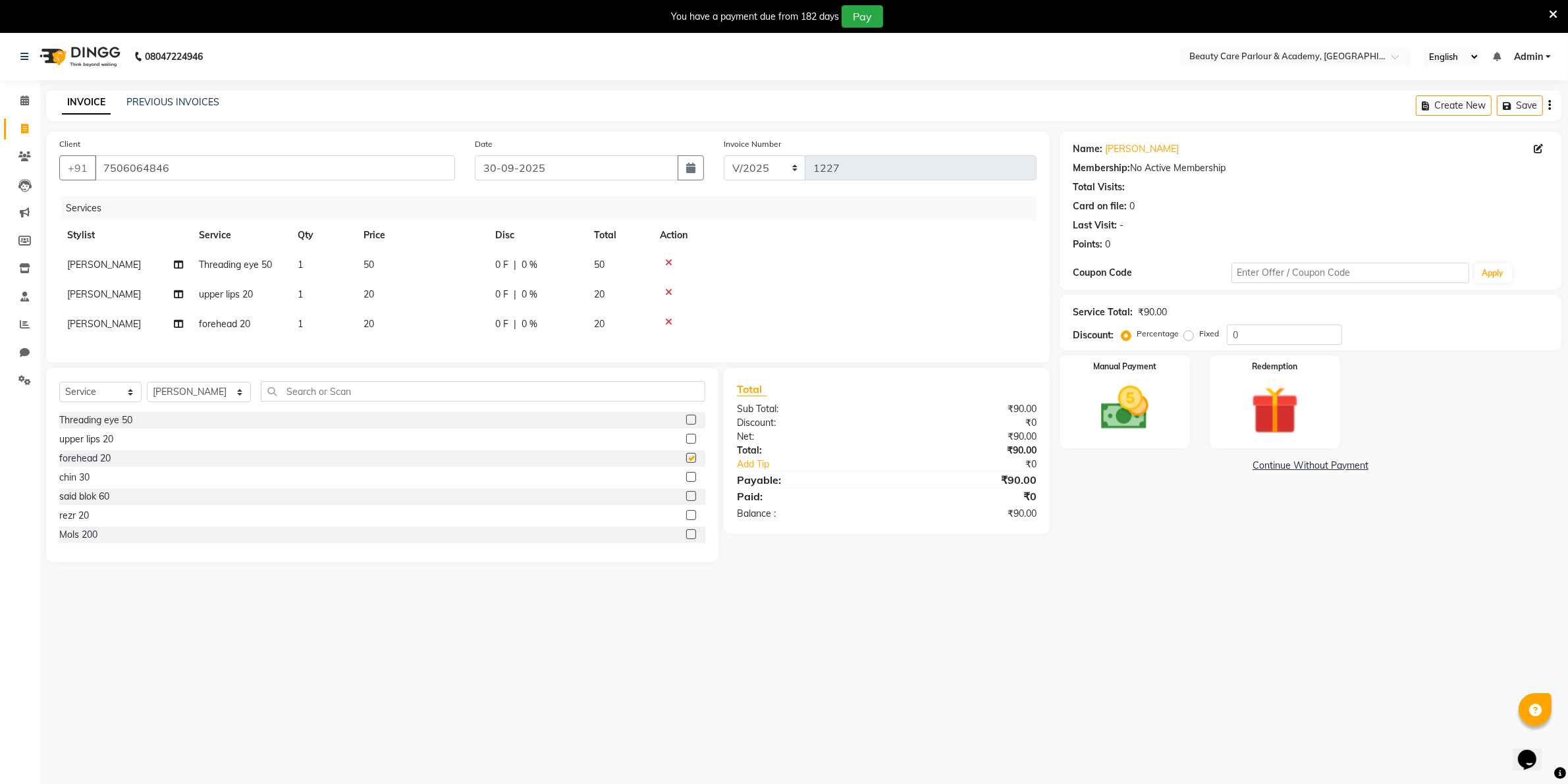
checkbox input "false"
click at [1114, 397] on img at bounding box center [1124, 409] width 81 height 57
click at [1198, 463] on span "GPay" at bounding box center [1202, 466] width 27 height 15
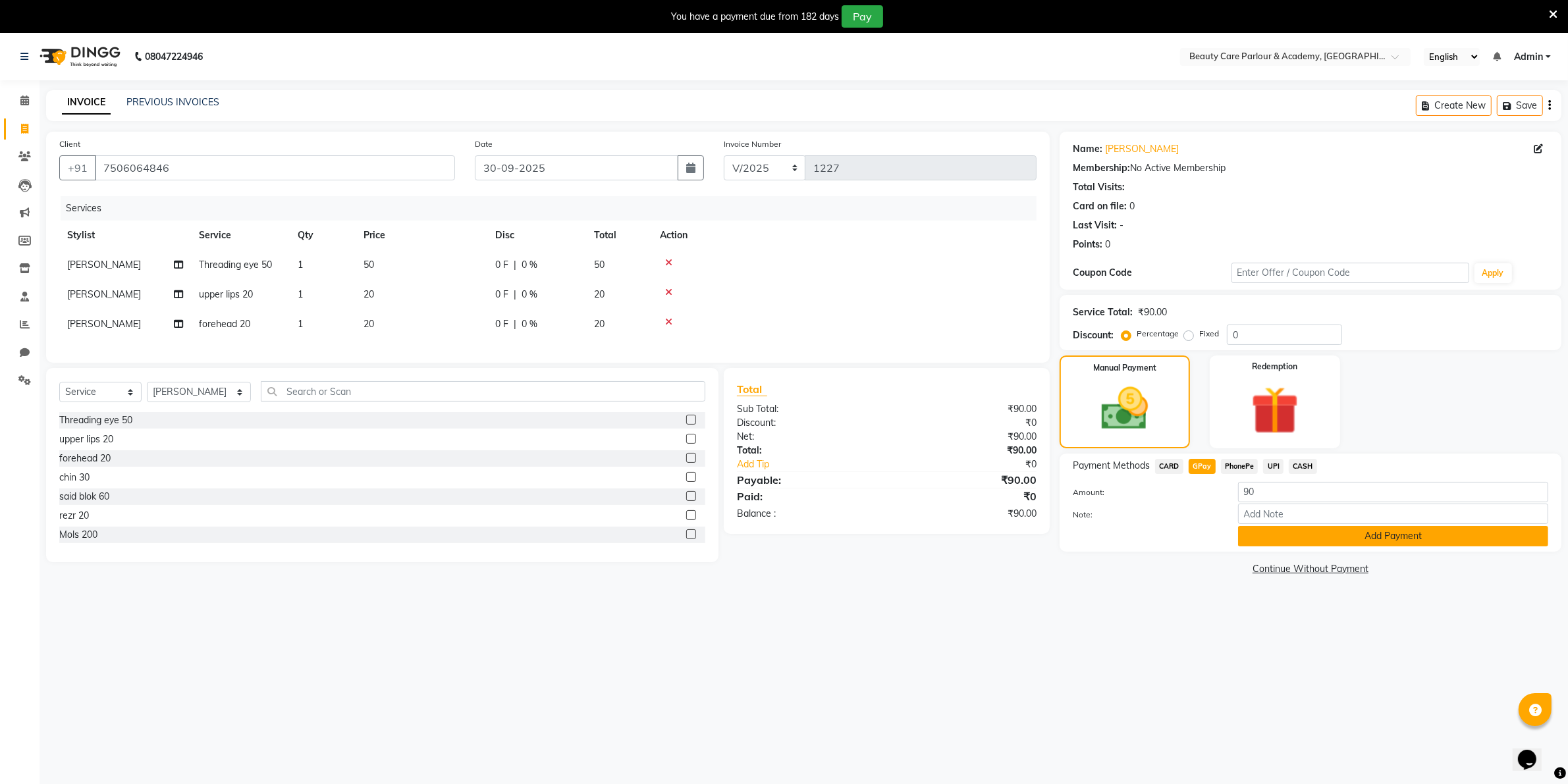
click at [1290, 533] on button "Add Payment" at bounding box center [1393, 536] width 310 height 21
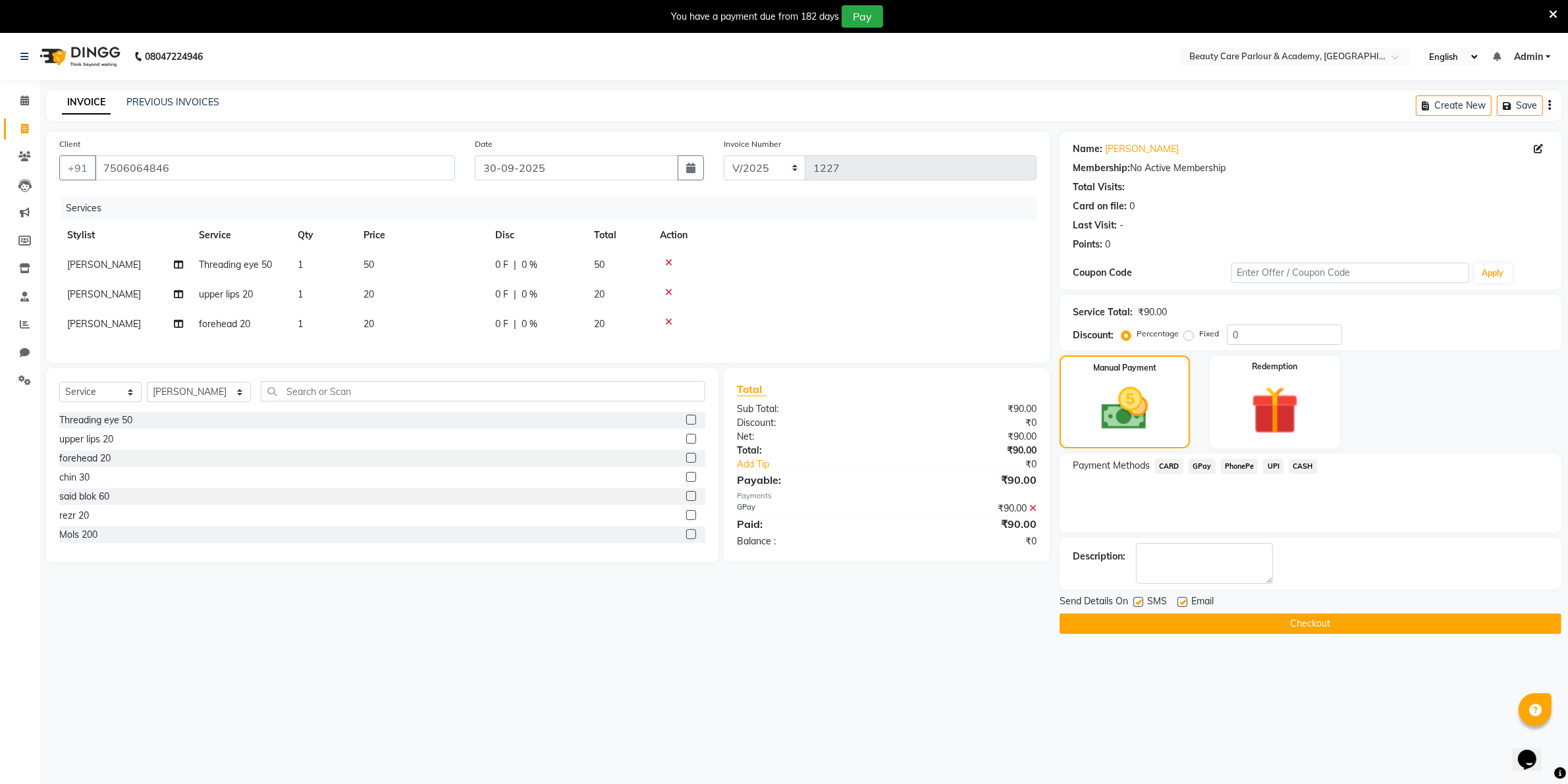
click at [1277, 620] on button "Checkout" at bounding box center [1311, 624] width 502 height 21
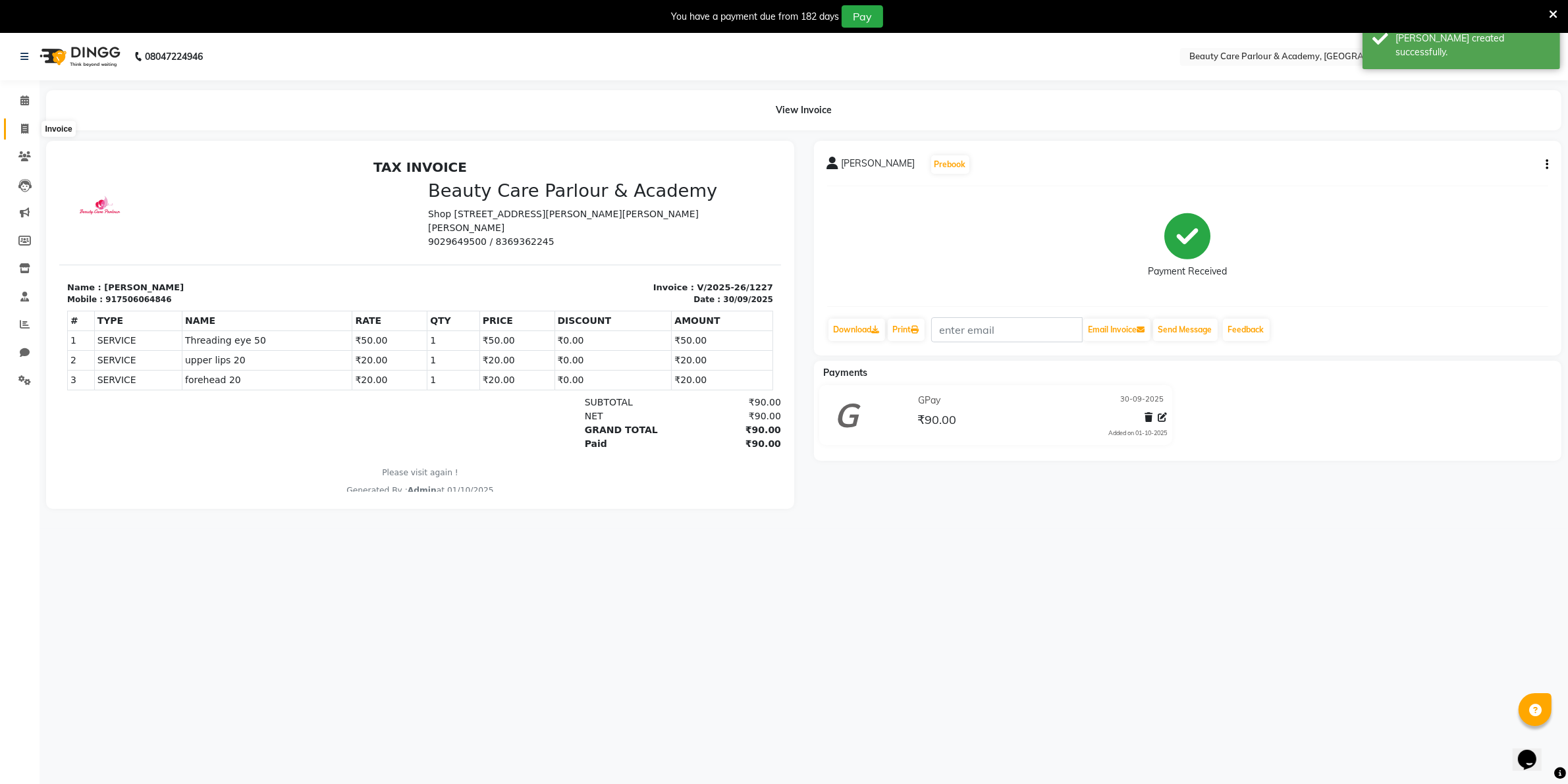
click at [24, 126] on icon at bounding box center [25, 128] width 7 height 10
select select "service"
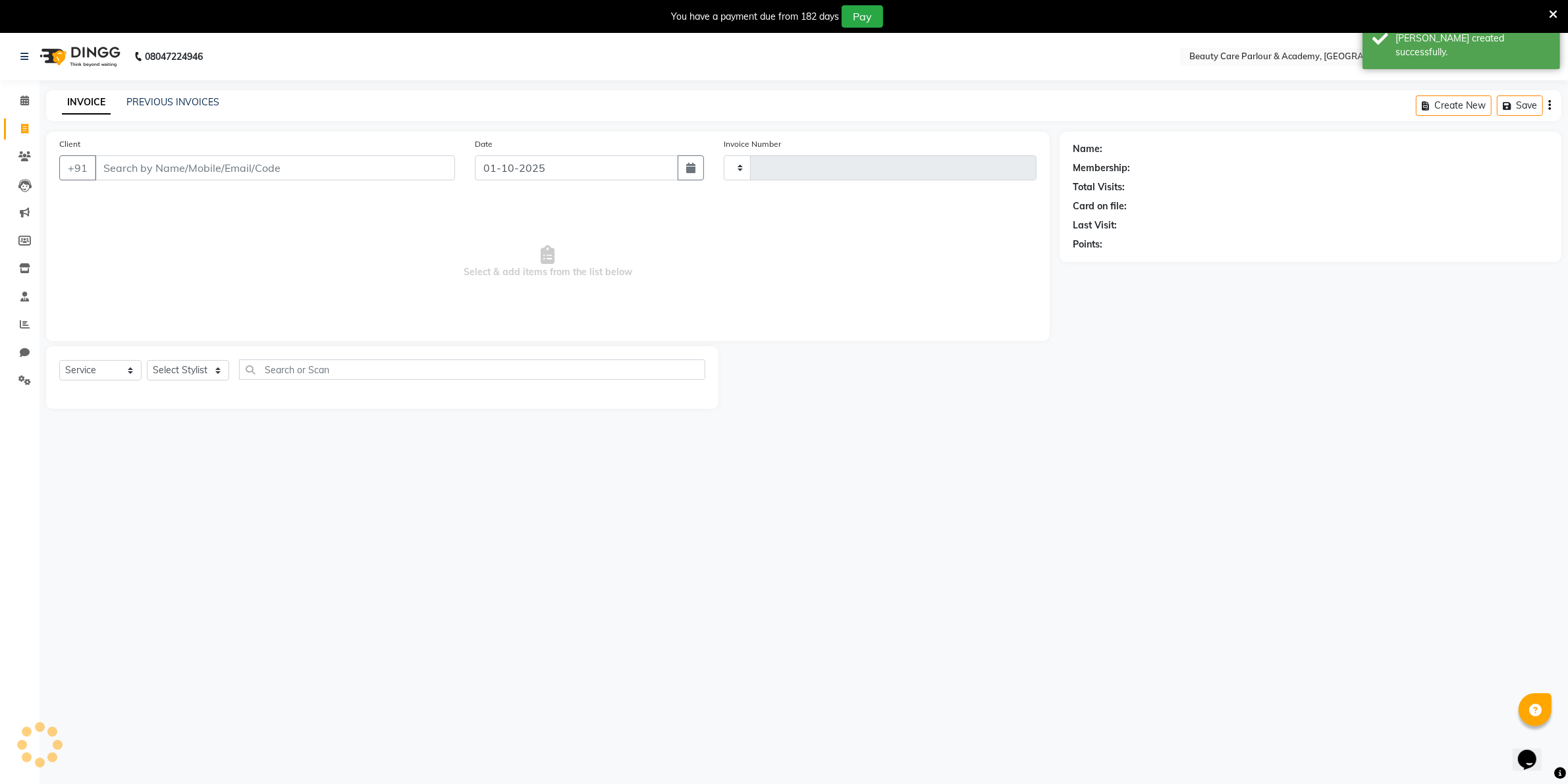
type input "1228"
select select "8049"
click at [115, 166] on input "Client" at bounding box center [275, 168] width 360 height 25
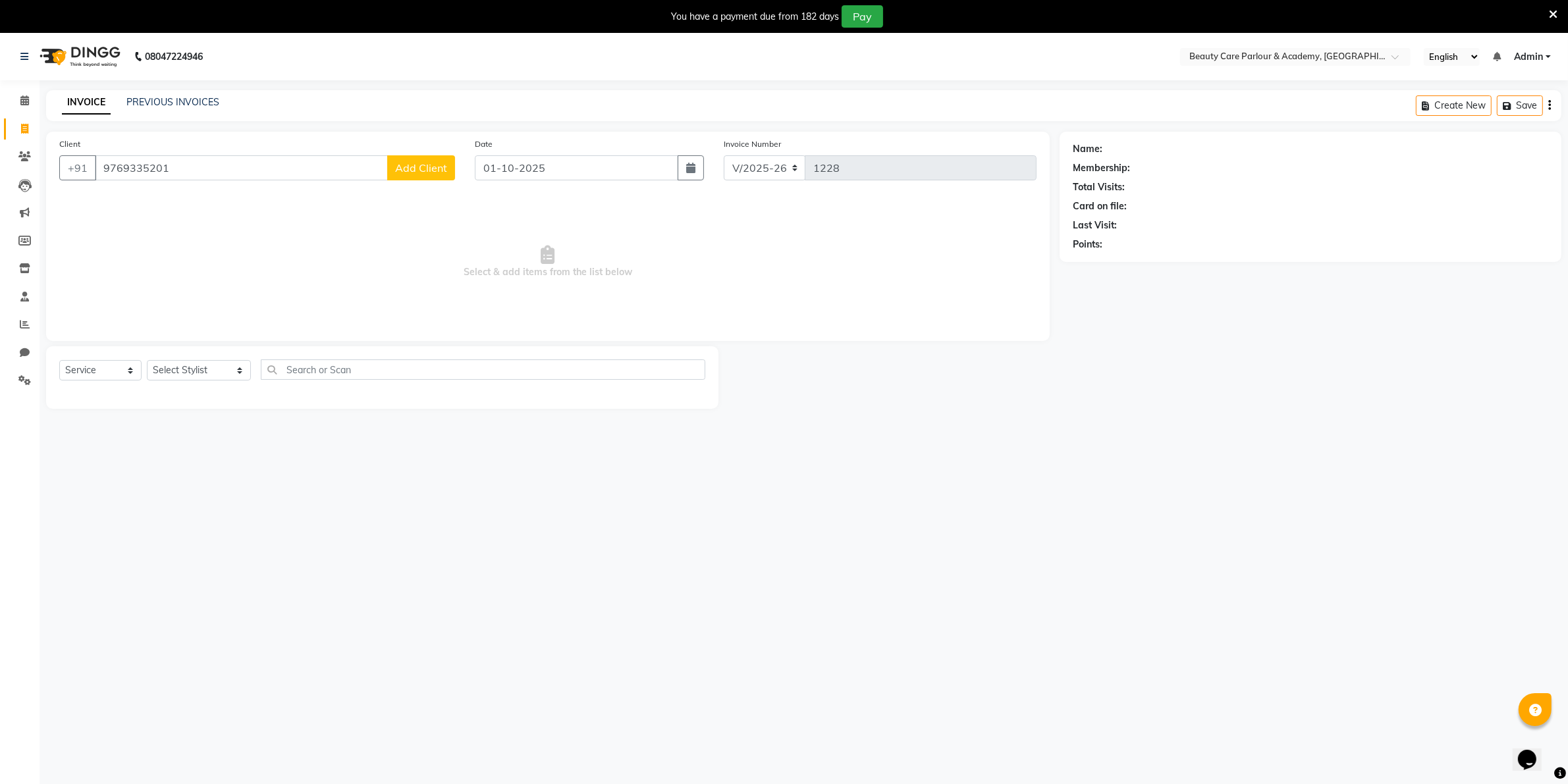
type input "9769335201"
click at [405, 172] on span "Add Client" at bounding box center [421, 168] width 52 height 13
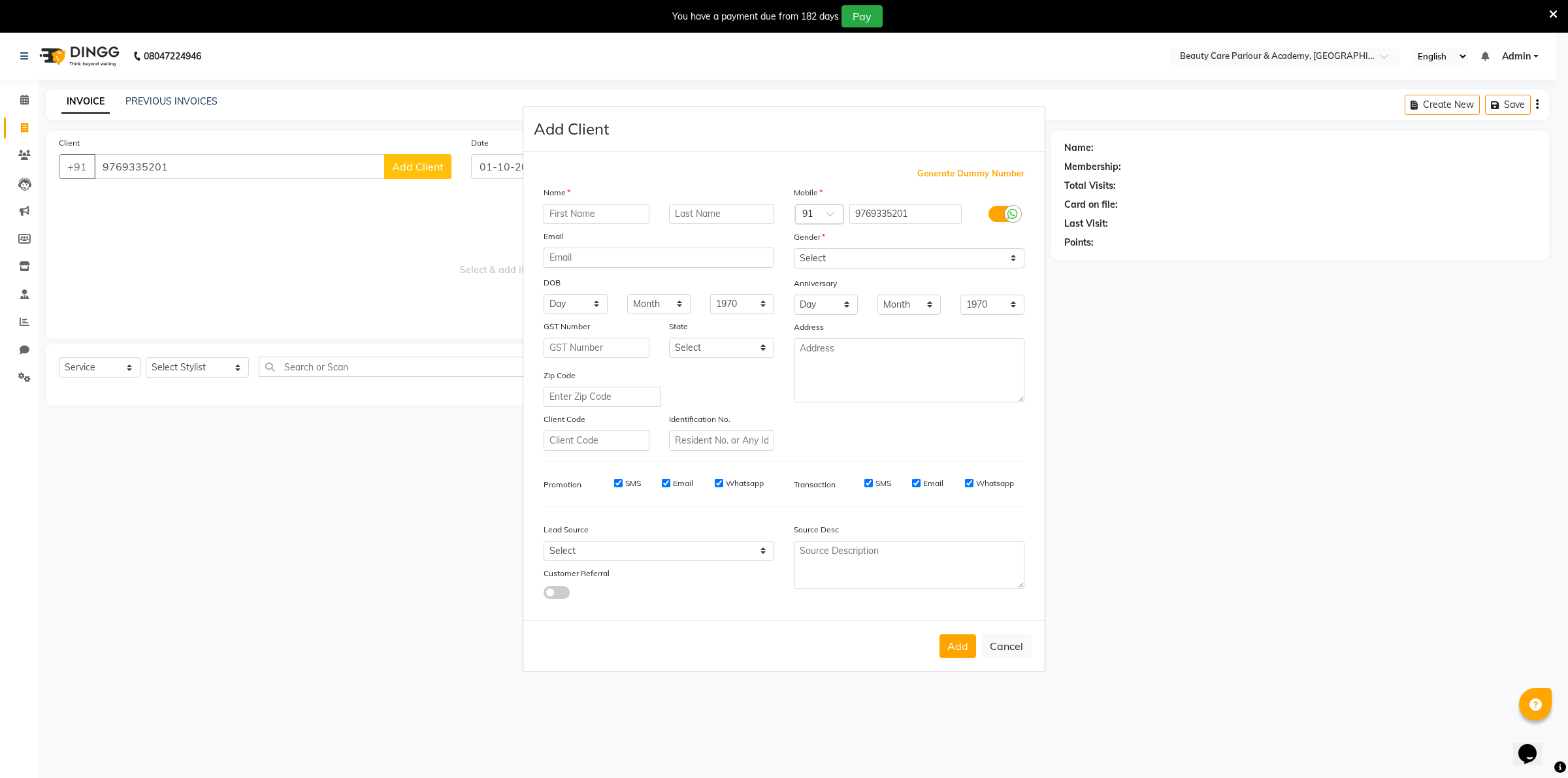
click at [552, 213] on input "text" at bounding box center [596, 214] width 106 height 20
type input "Forum"
click at [1008, 260] on select "Select [DEMOGRAPHIC_DATA] [DEMOGRAPHIC_DATA] Other Prefer Not To Say" at bounding box center [909, 258] width 231 height 20
select select "[DEMOGRAPHIC_DATA]"
click at [794, 250] on select "Select [DEMOGRAPHIC_DATA] [DEMOGRAPHIC_DATA] Other Prefer Not To Say" at bounding box center [909, 258] width 231 height 20
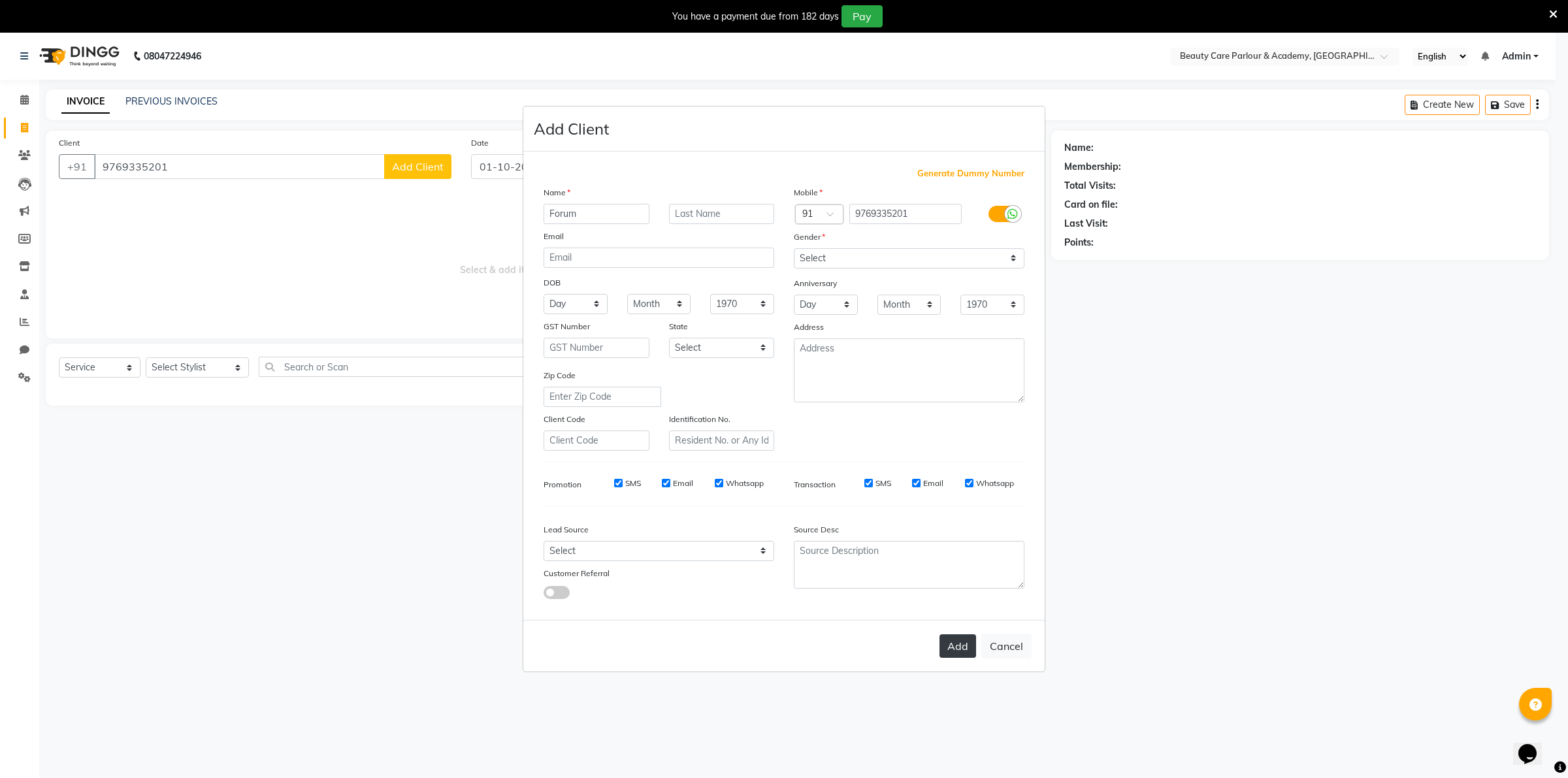
click at [954, 641] on button "Add" at bounding box center [958, 646] width 37 height 24
select select
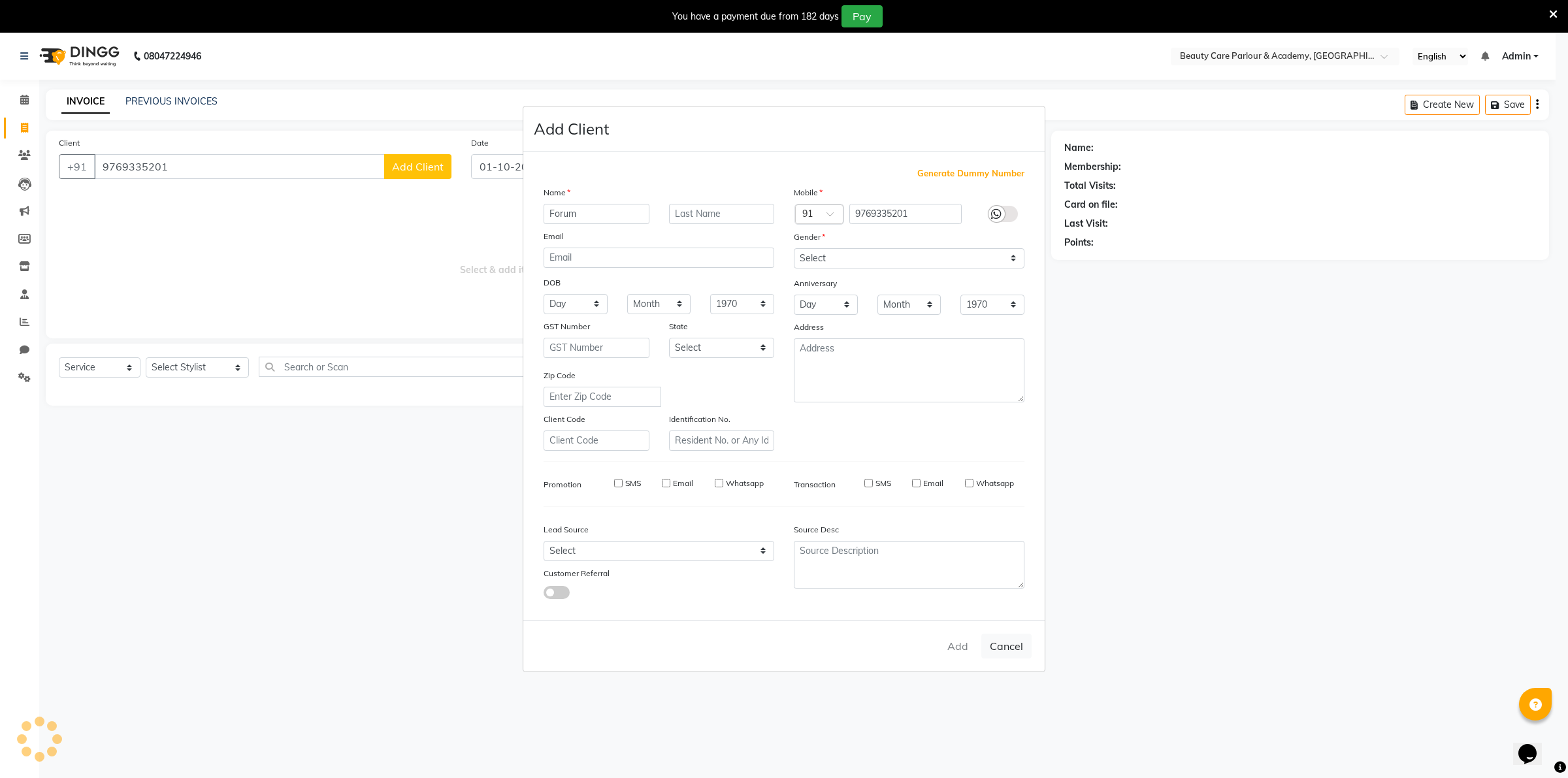
select select
checkbox input "false"
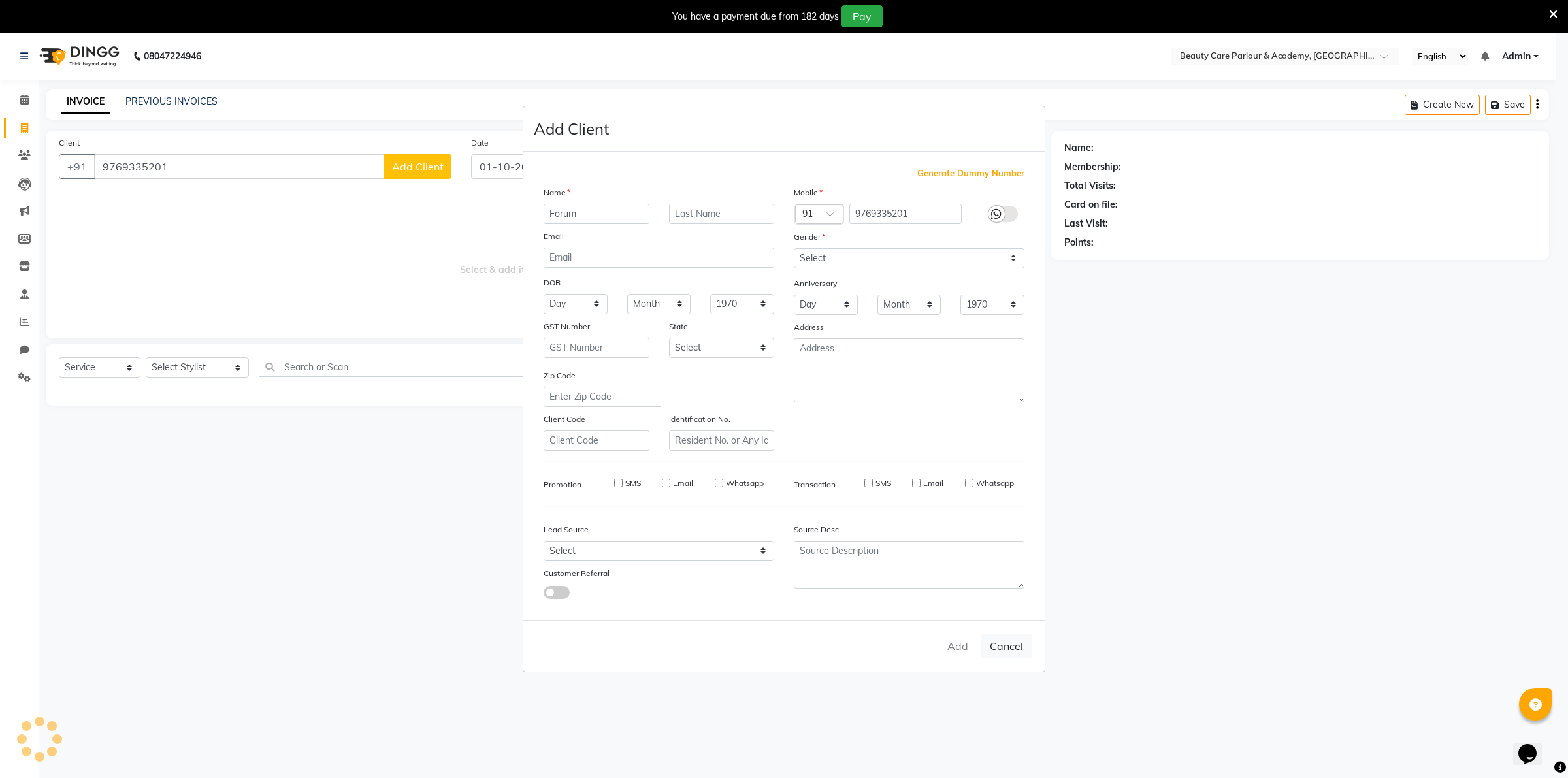
checkbox input "false"
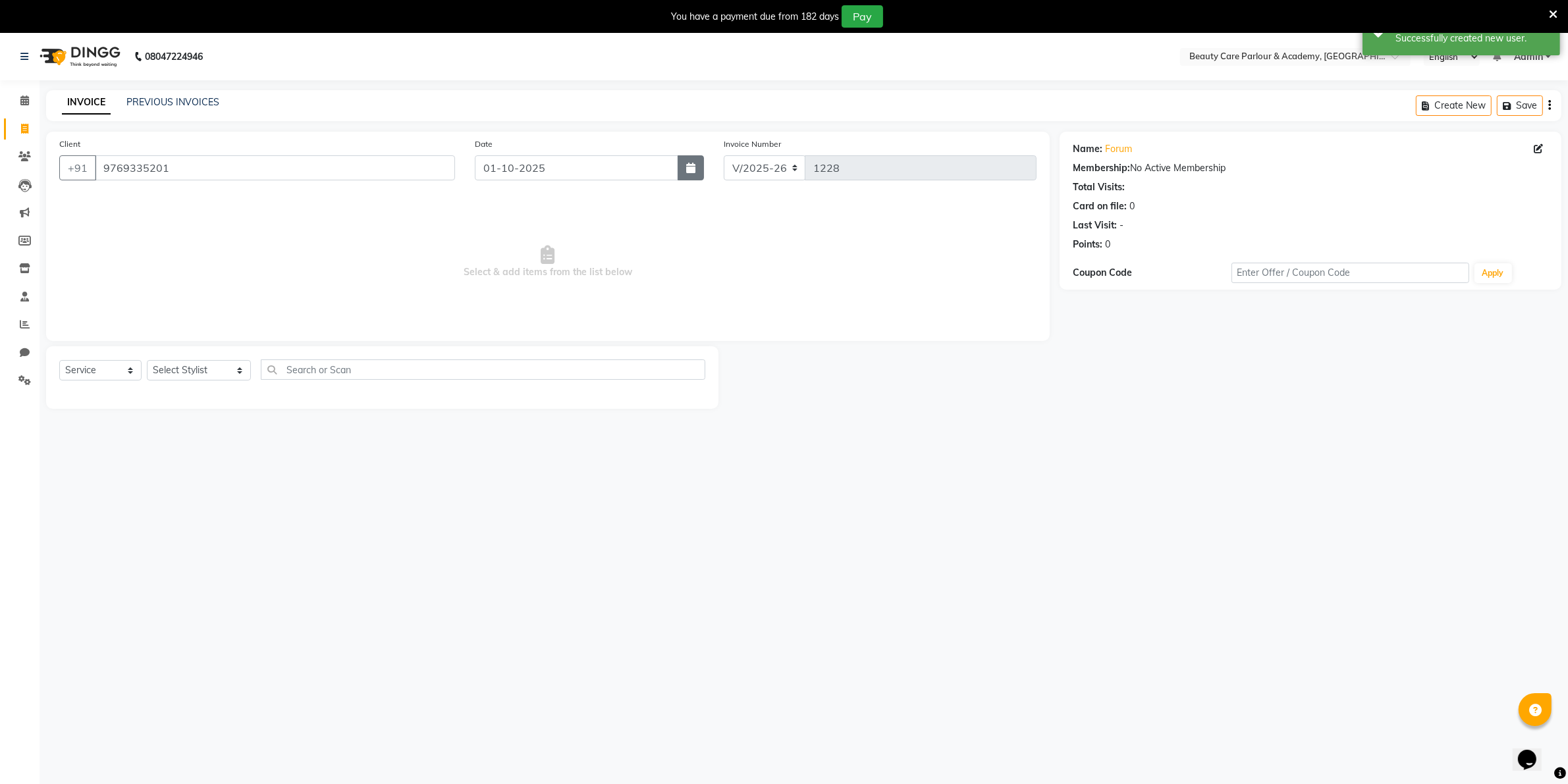
click at [690, 169] on icon "button" at bounding box center [691, 168] width 9 height 11
select select "10"
select select "2025"
click at [508, 239] on div "30" at bounding box center [510, 238] width 21 height 21
type input "30-09-2025"
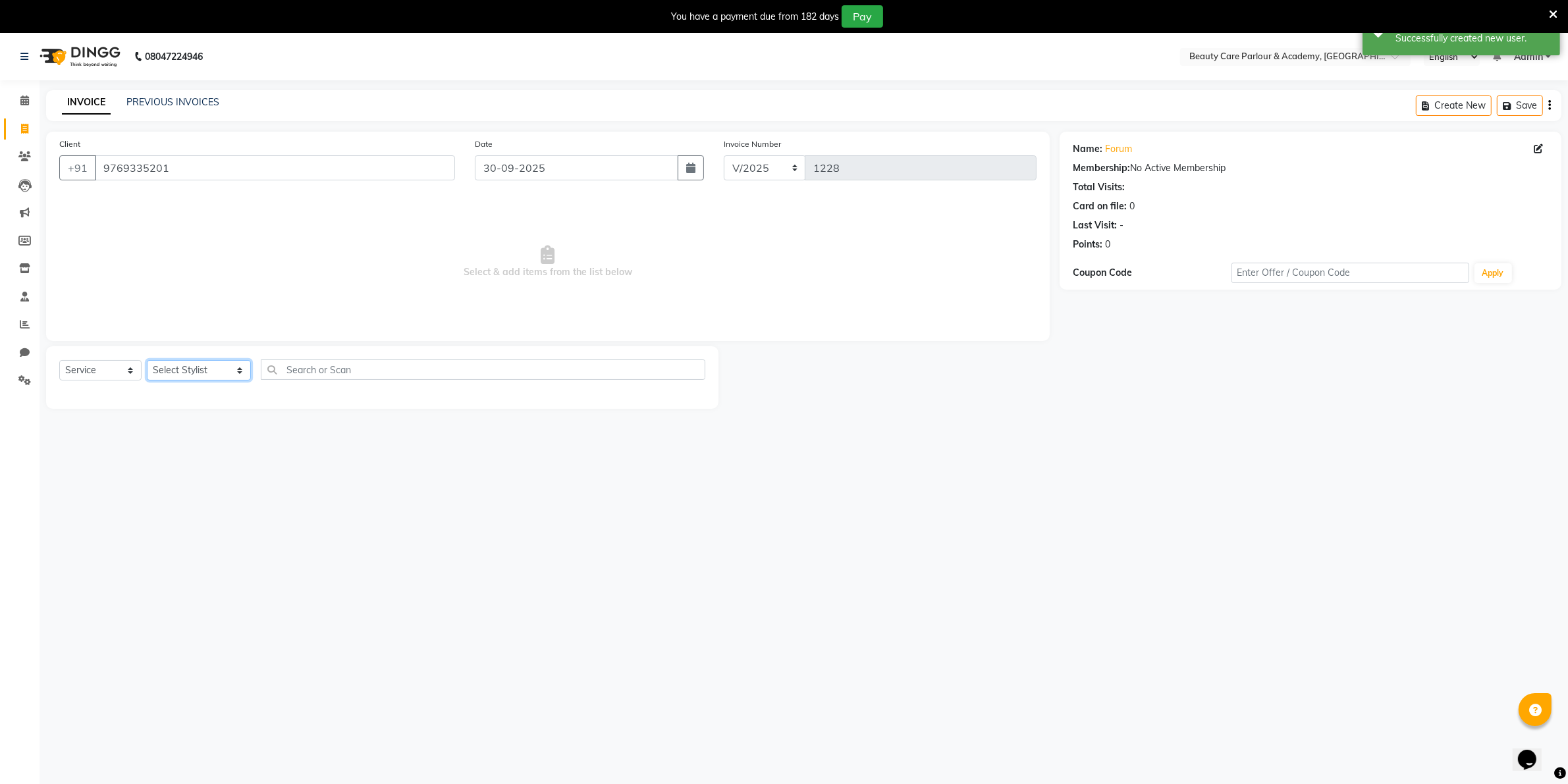
click at [216, 369] on select "Select Stylist [PERSON_NAME] [PERSON_NAME] (Beautician) [PERSON_NAME] [PERSON_N…" at bounding box center [199, 370] width 104 height 21
select select "72763"
click at [147, 360] on select "Select Stylist [PERSON_NAME] [PERSON_NAME] (Beautician) [PERSON_NAME] [PERSON_N…" at bounding box center [199, 370] width 104 height 21
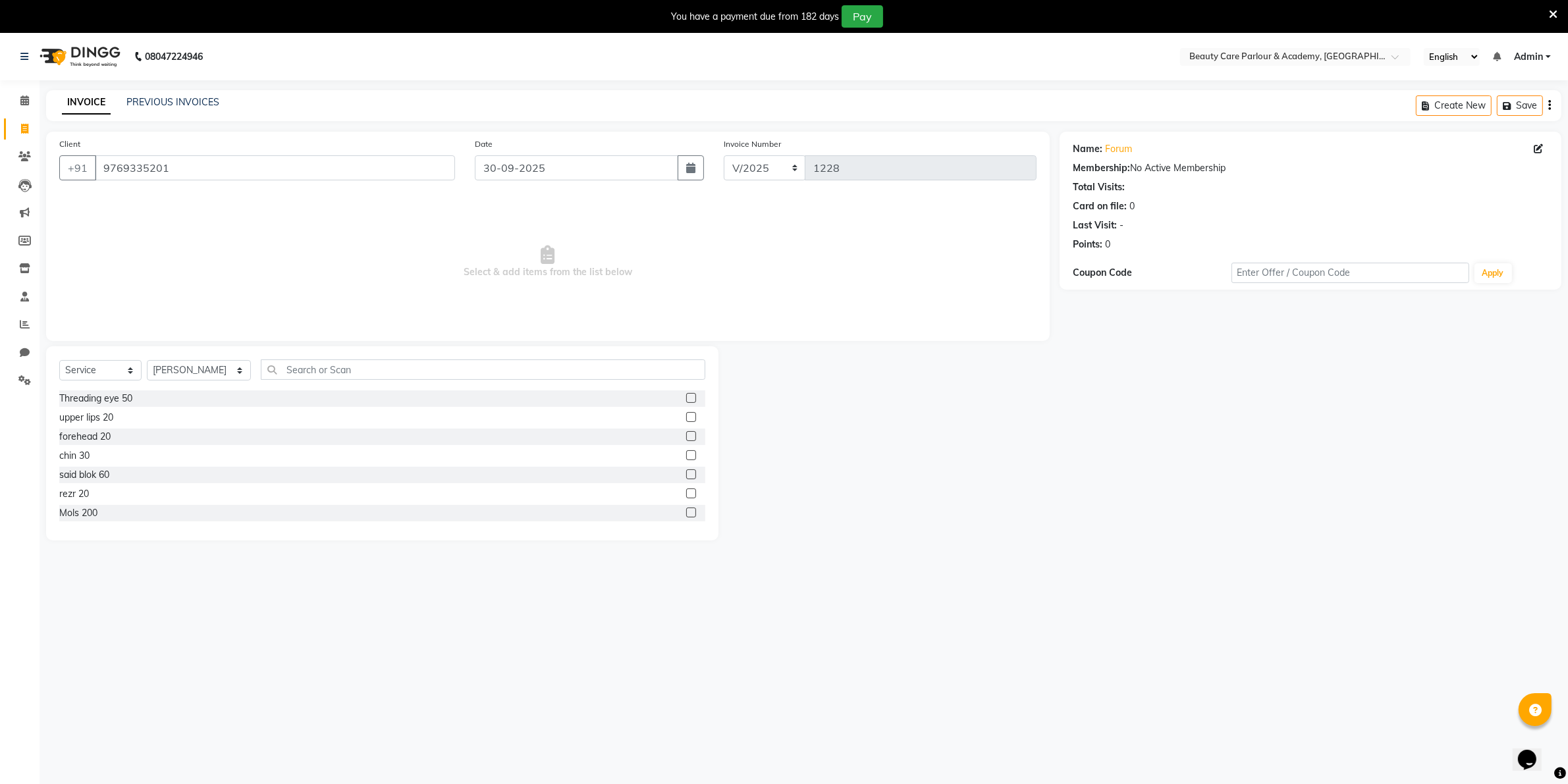
click at [686, 399] on label at bounding box center [691, 398] width 10 height 10
click at [686, 399] on input "checkbox" at bounding box center [690, 399] width 9 height 9
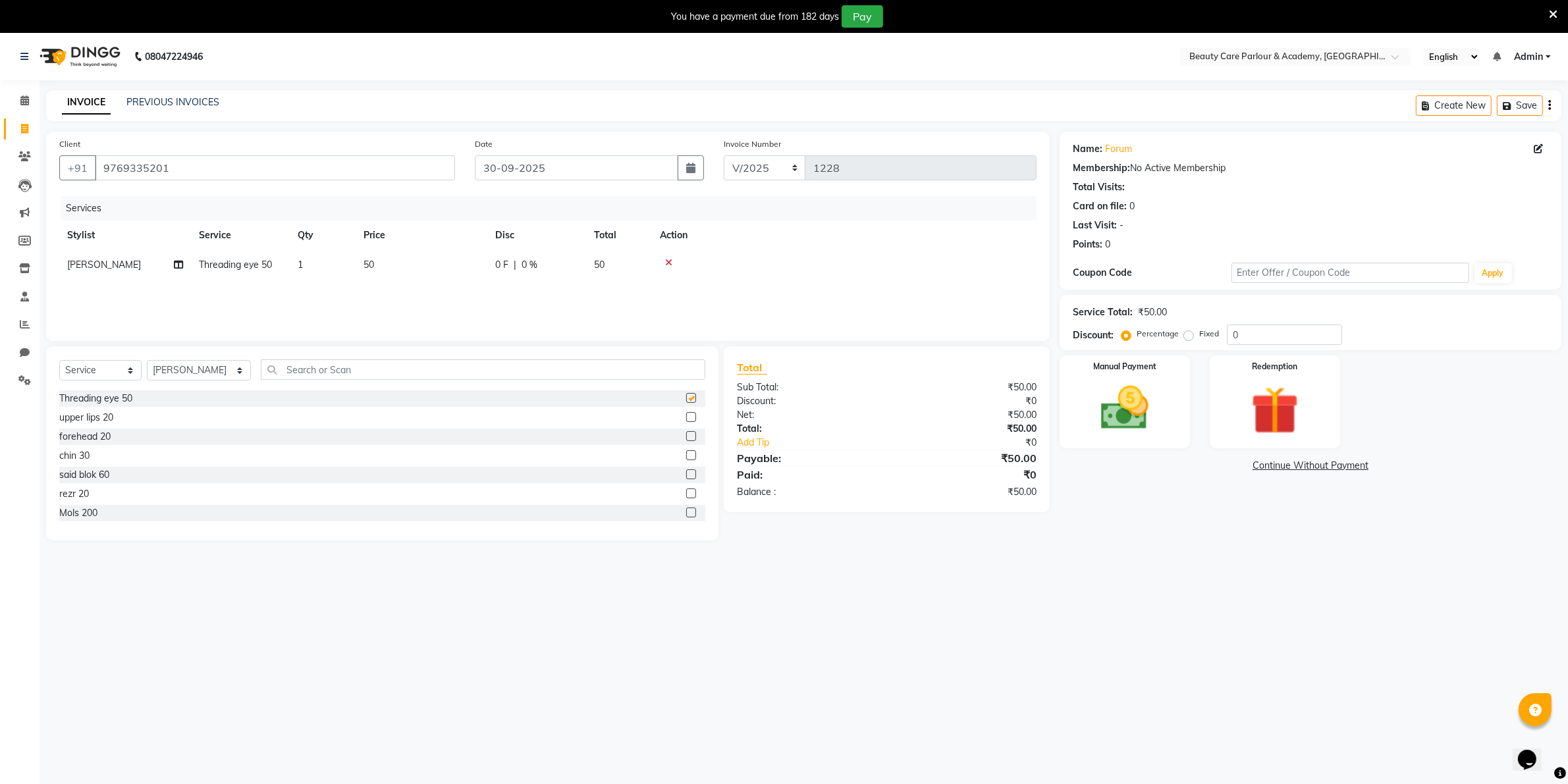
checkbox input "false"
click at [686, 418] on label at bounding box center [691, 416] width 10 height 10
click at [686, 418] on input "checkbox" at bounding box center [690, 417] width 9 height 9
checkbox input "false"
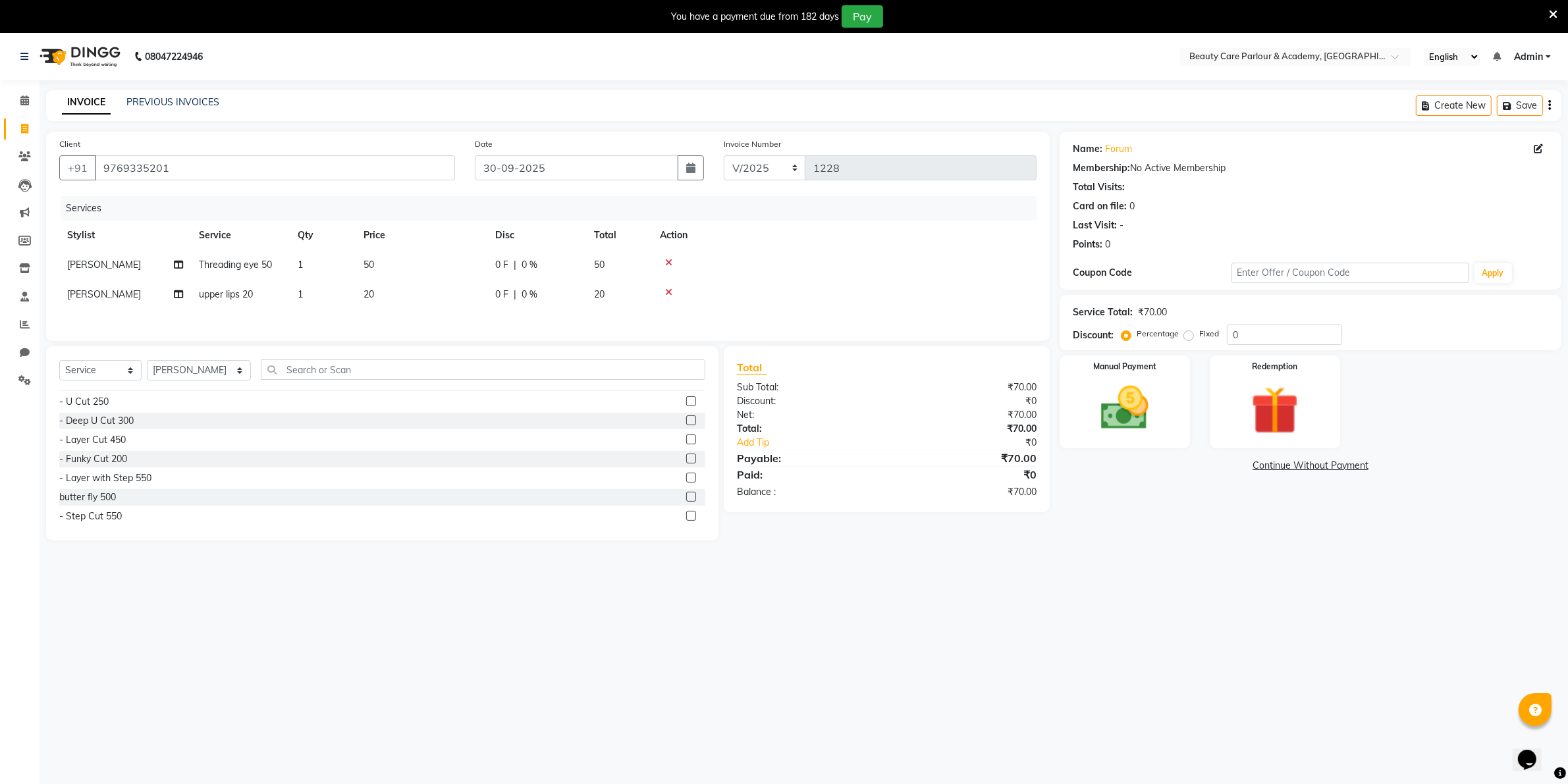
scroll to position [889, 0]
click at [686, 488] on label at bounding box center [691, 483] width 10 height 10
click at [686, 488] on input "checkbox" at bounding box center [690, 483] width 9 height 9
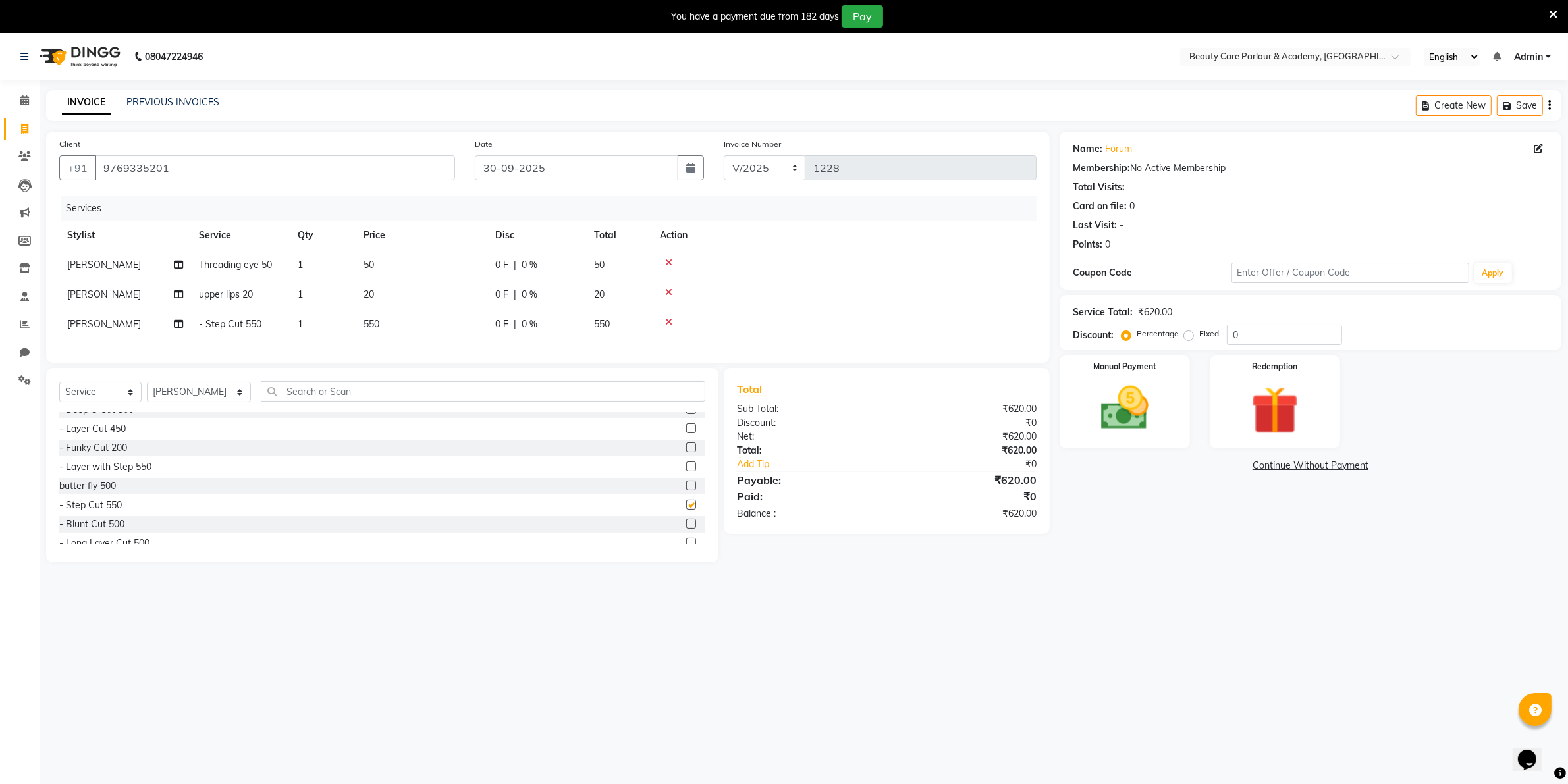
checkbox input "false"
click at [1118, 400] on img at bounding box center [1124, 409] width 81 height 57
click at [1295, 466] on span "CASH" at bounding box center [1303, 466] width 28 height 15
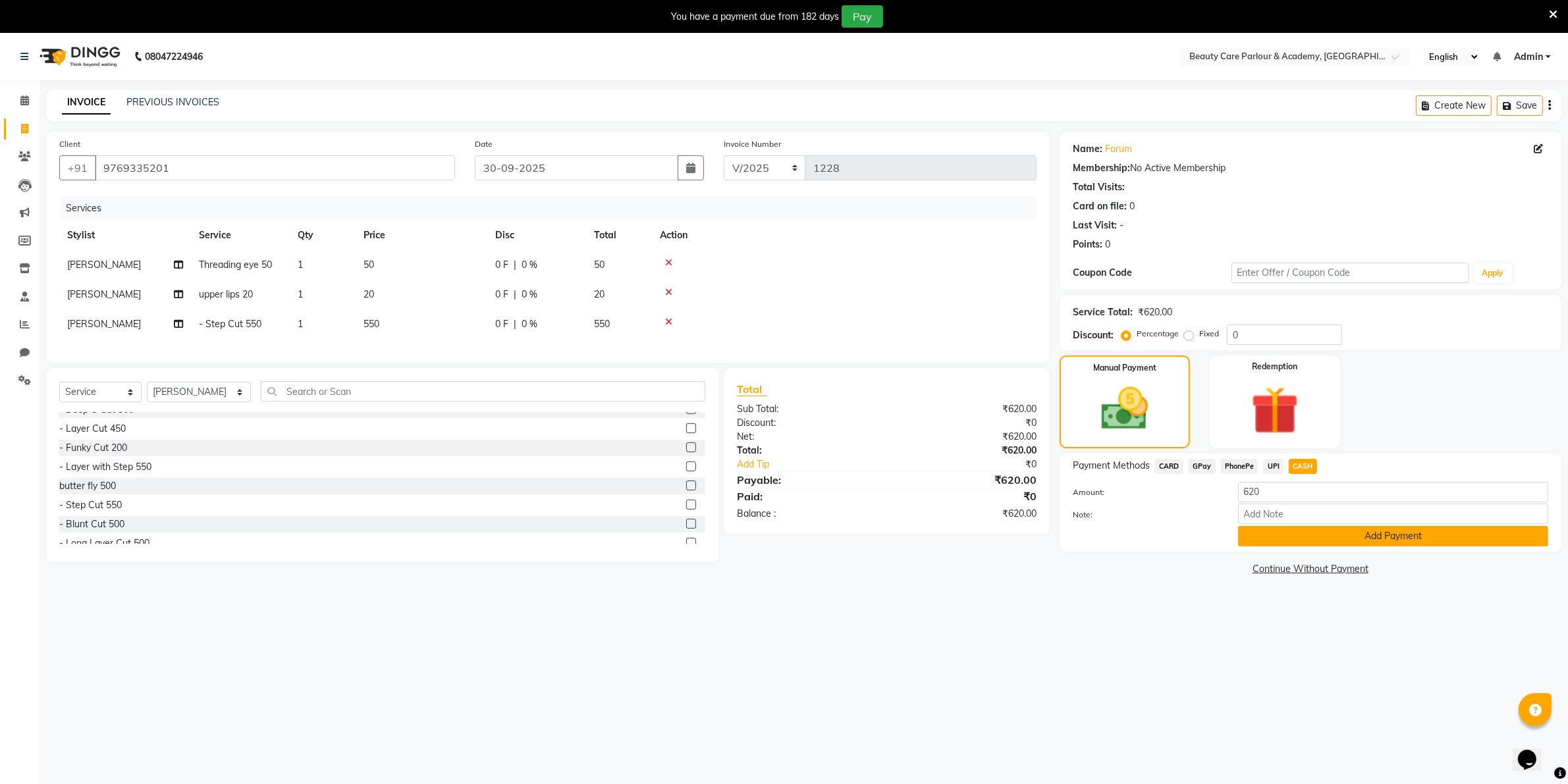
click at [1277, 534] on button "Add Payment" at bounding box center [1393, 536] width 310 height 21
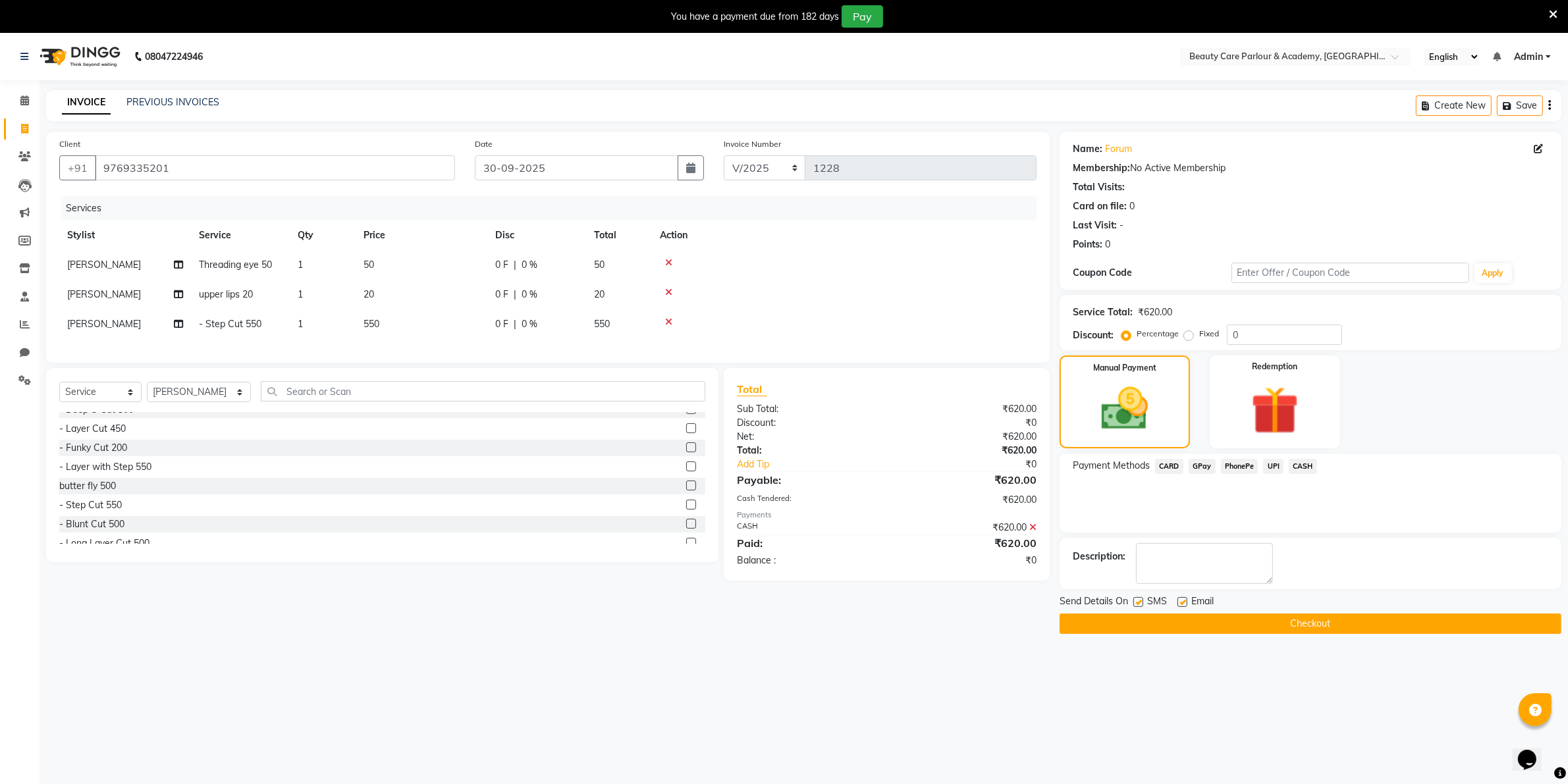
click at [1282, 629] on button "Checkout" at bounding box center [1311, 624] width 502 height 21
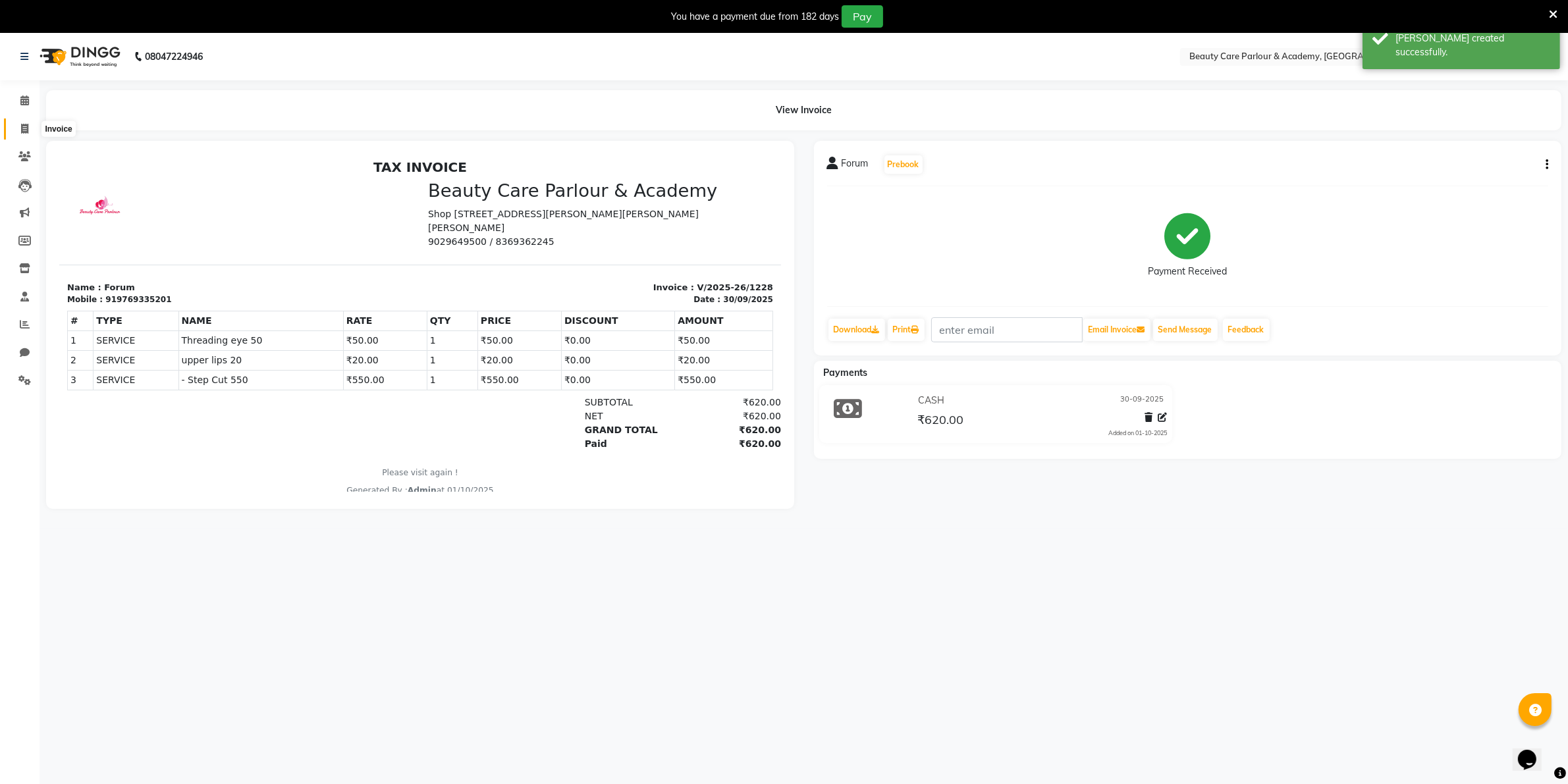
click at [25, 125] on icon at bounding box center [25, 128] width 7 height 10
select select "8049"
select select "service"
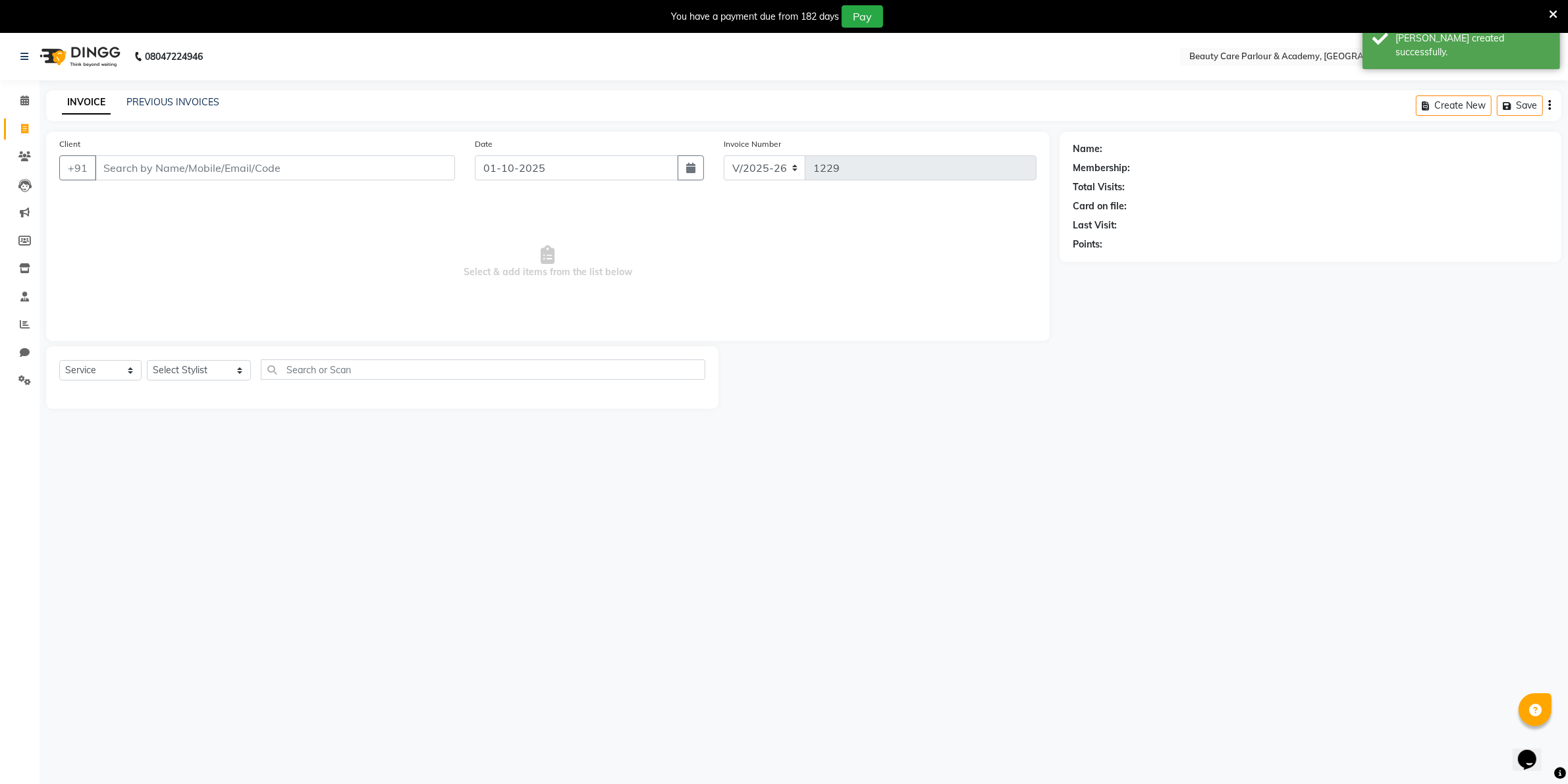
click at [109, 167] on input "Client" at bounding box center [275, 168] width 360 height 25
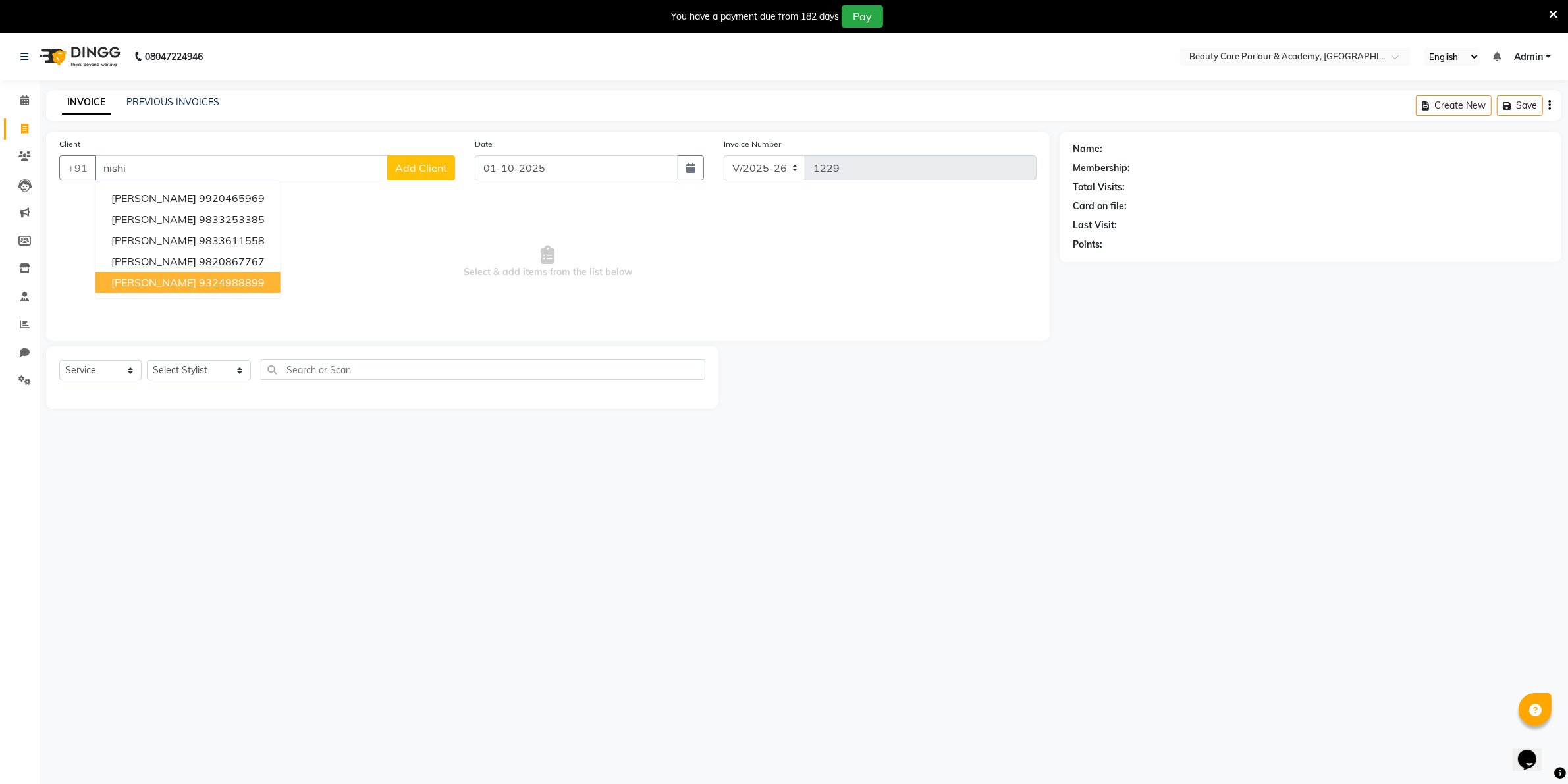
click at [207, 281] on ngb-highlight "9324988899" at bounding box center [231, 283] width 66 height 13
type input "9324988899"
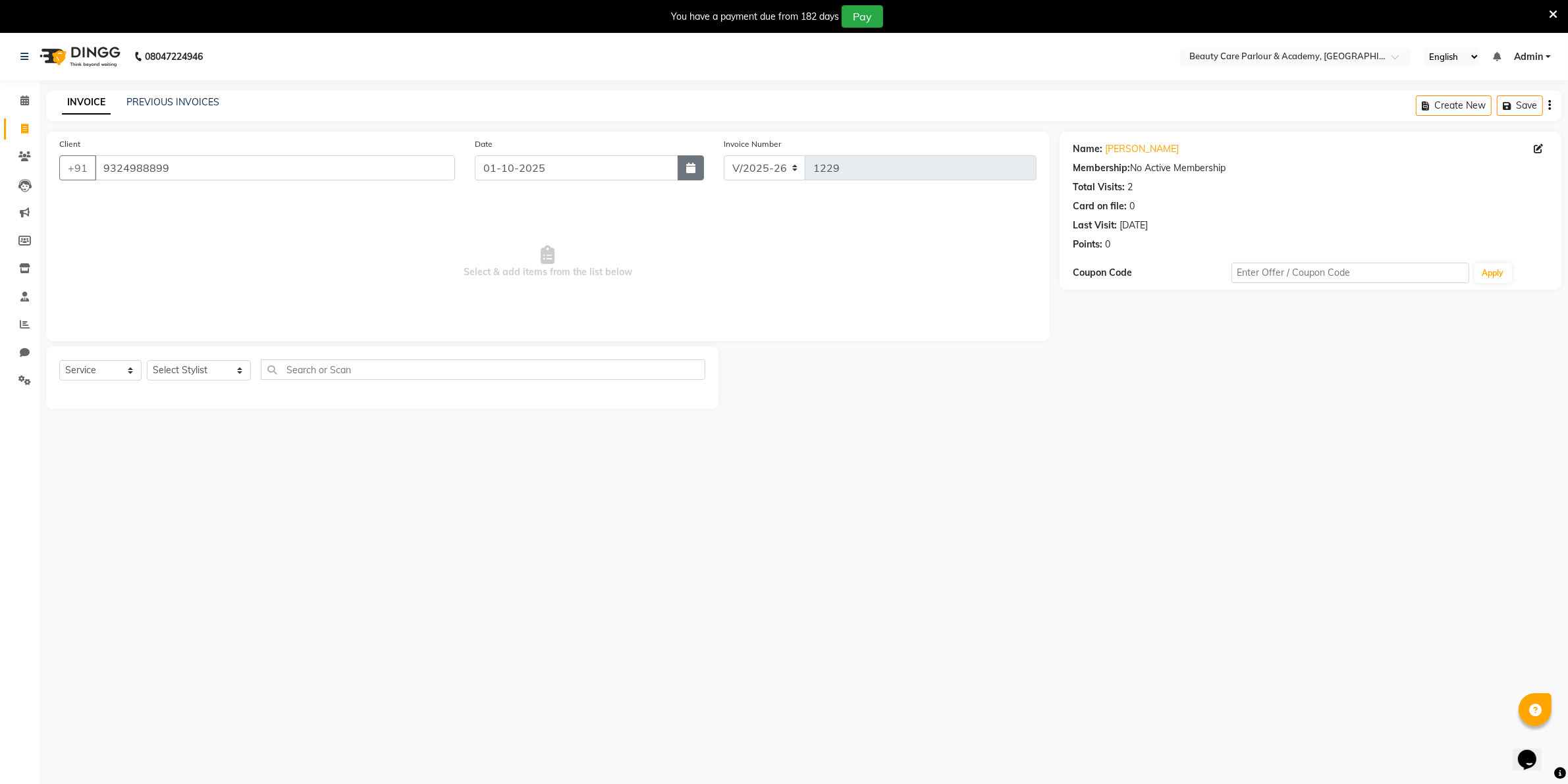
click at [693, 172] on icon "button" at bounding box center [691, 168] width 9 height 11
select select "10"
select select "2025"
click at [505, 235] on div "30" at bounding box center [510, 238] width 21 height 21
type input "30-09-2025"
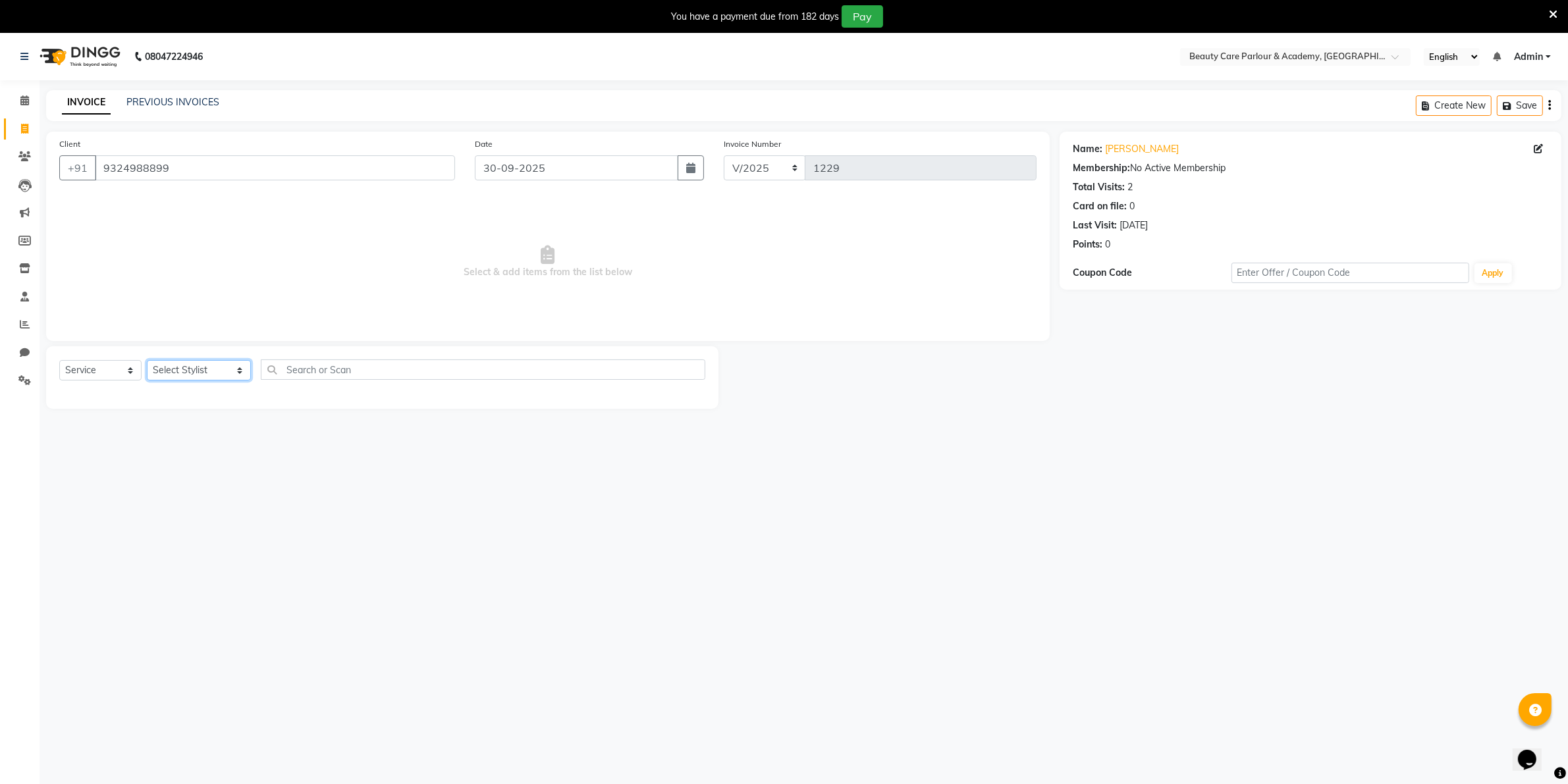
click at [205, 375] on select "Select Stylist [PERSON_NAME] [PERSON_NAME] (Beautician) [PERSON_NAME] [PERSON_N…" at bounding box center [199, 370] width 104 height 21
click at [147, 360] on select "Select Stylist [PERSON_NAME] [PERSON_NAME] (Beautician) [PERSON_NAME] [PERSON_N…" at bounding box center [199, 370] width 104 height 21
click at [203, 373] on select "Select Stylist [PERSON_NAME] [PERSON_NAME] (Beautician) [PERSON_NAME] [PERSON_N…" at bounding box center [199, 370] width 104 height 21
select select "89330"
click at [147, 360] on select "Select Stylist [PERSON_NAME] [PERSON_NAME] (Beautician) [PERSON_NAME] [PERSON_N…" at bounding box center [199, 370] width 104 height 21
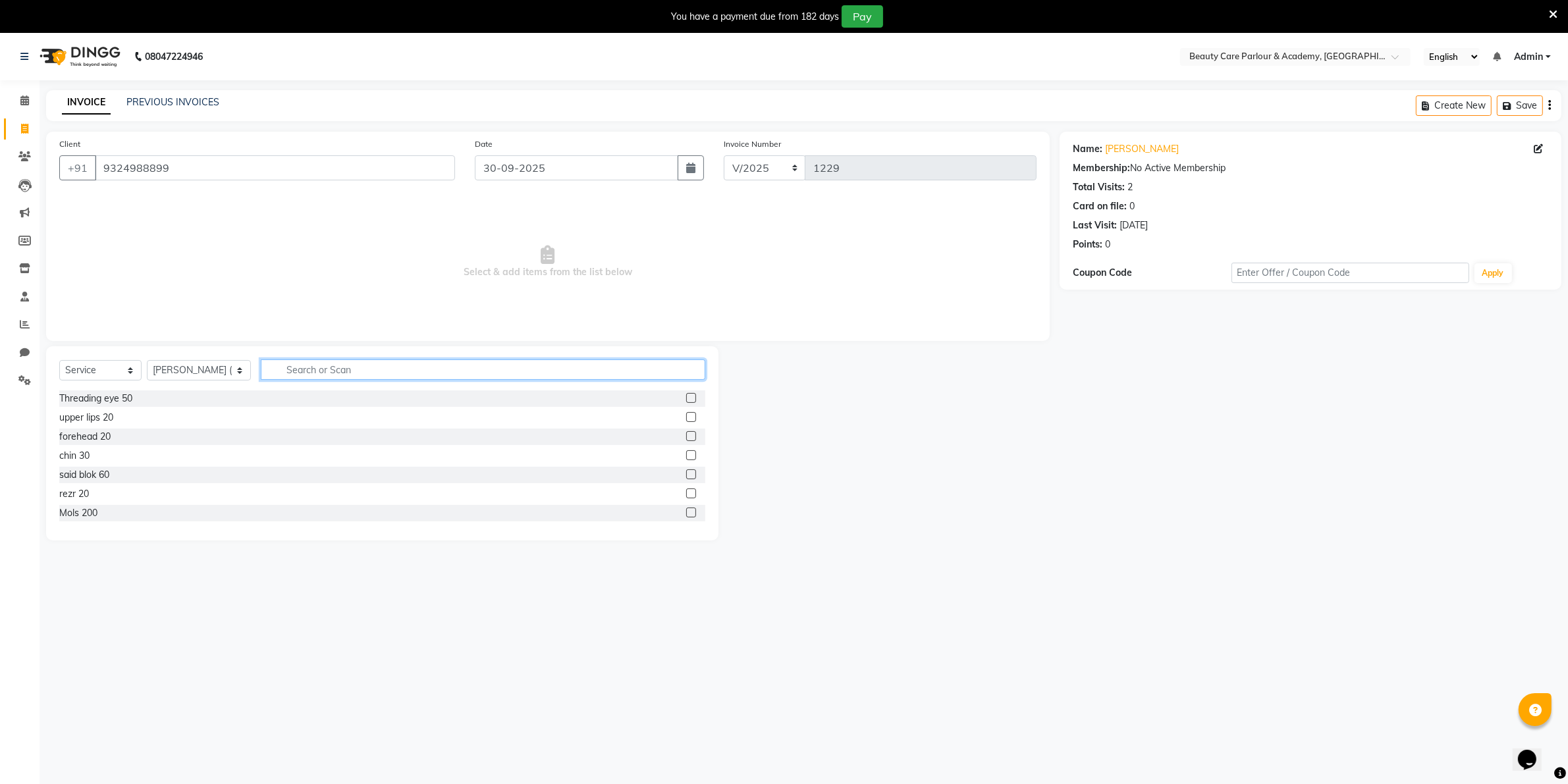
click at [279, 371] on input "text" at bounding box center [483, 369] width 444 height 21
type input "iro"
click at [690, 399] on label at bounding box center [691, 398] width 10 height 10
click at [690, 399] on input "checkbox" at bounding box center [690, 399] width 9 height 9
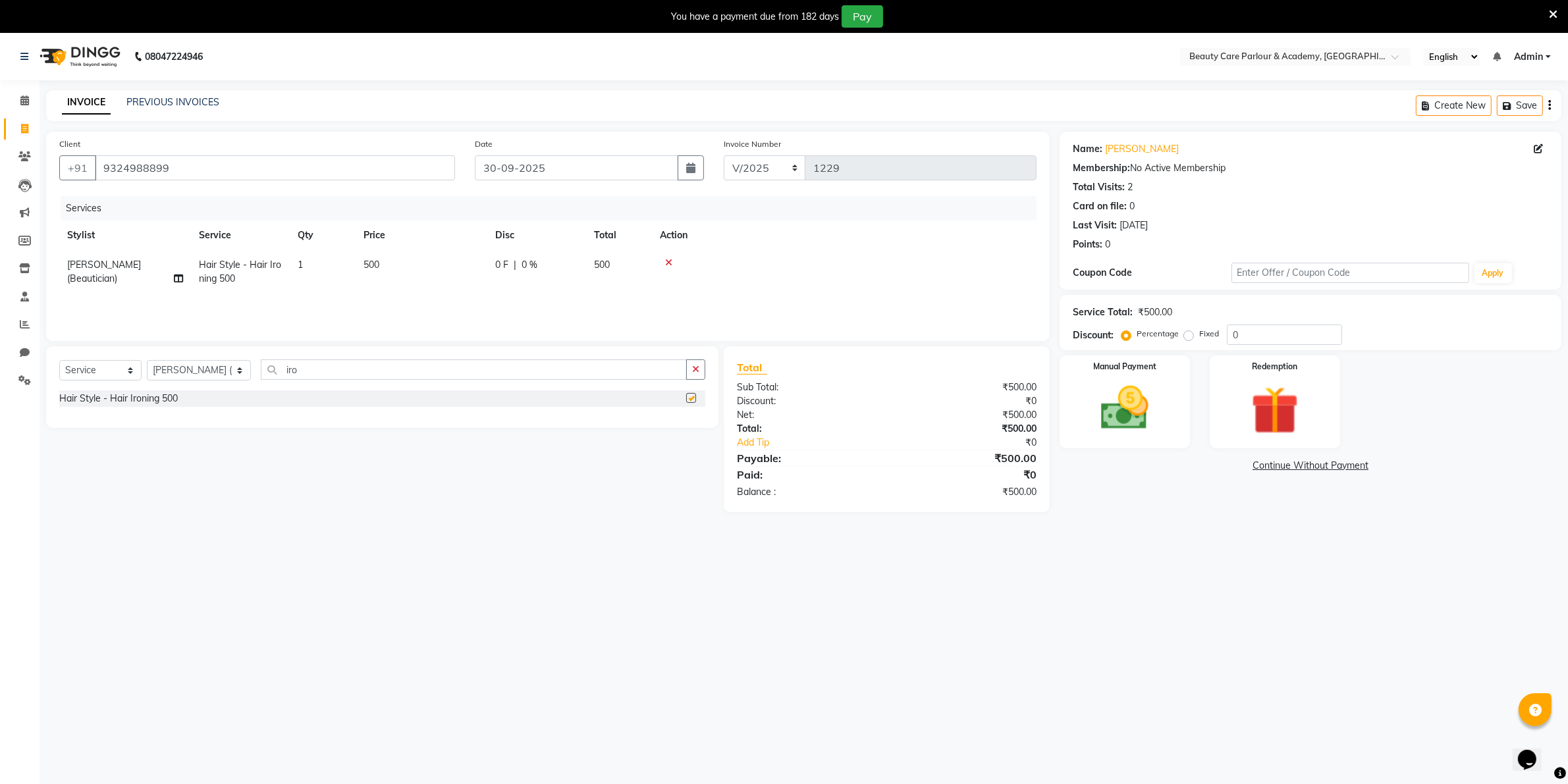
checkbox input "false"
click at [1098, 413] on img at bounding box center [1124, 409] width 81 height 57
click at [1196, 466] on span "GPay" at bounding box center [1202, 466] width 27 height 15
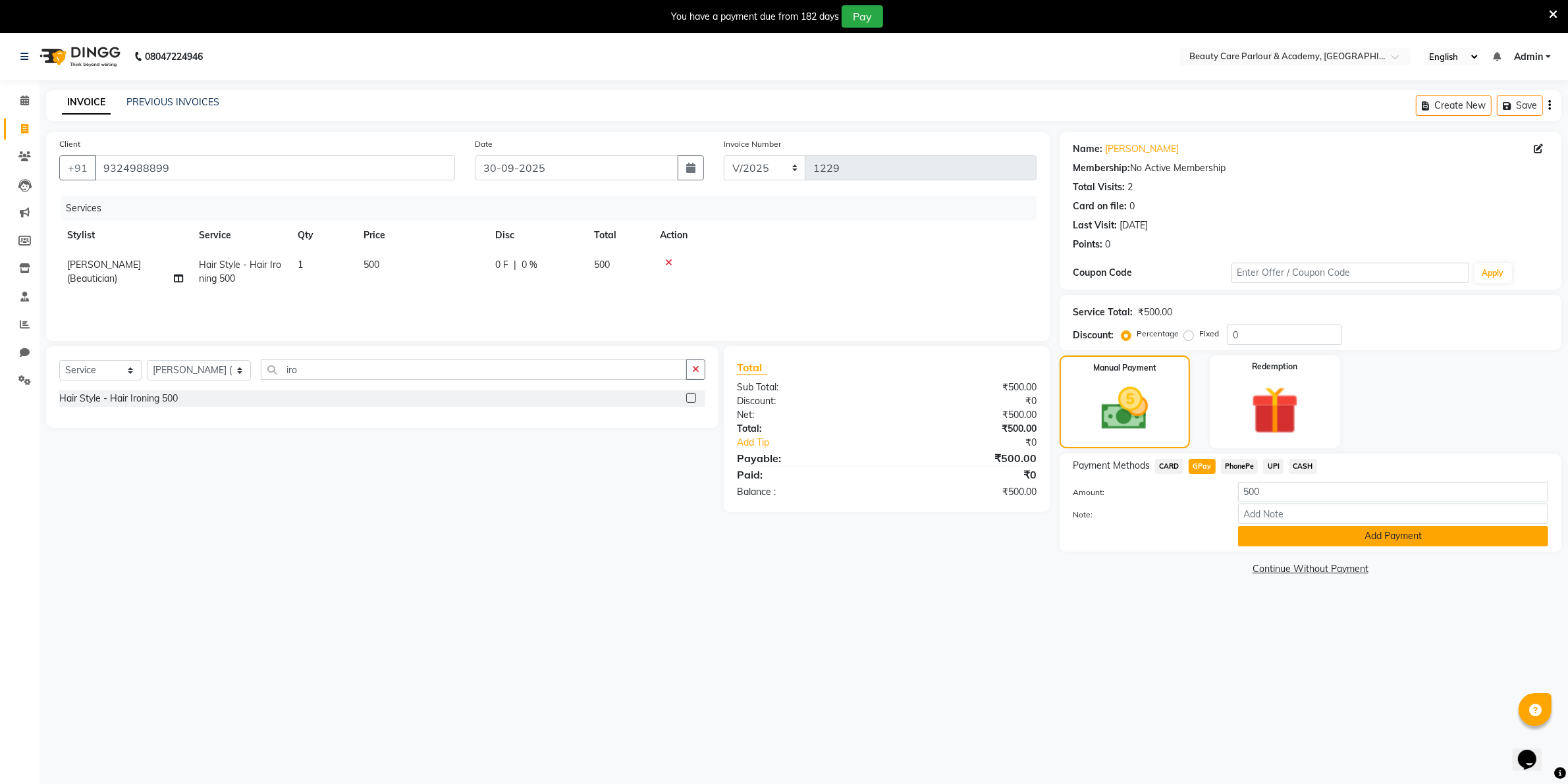
click at [1292, 534] on button "Add Payment" at bounding box center [1393, 536] width 310 height 21
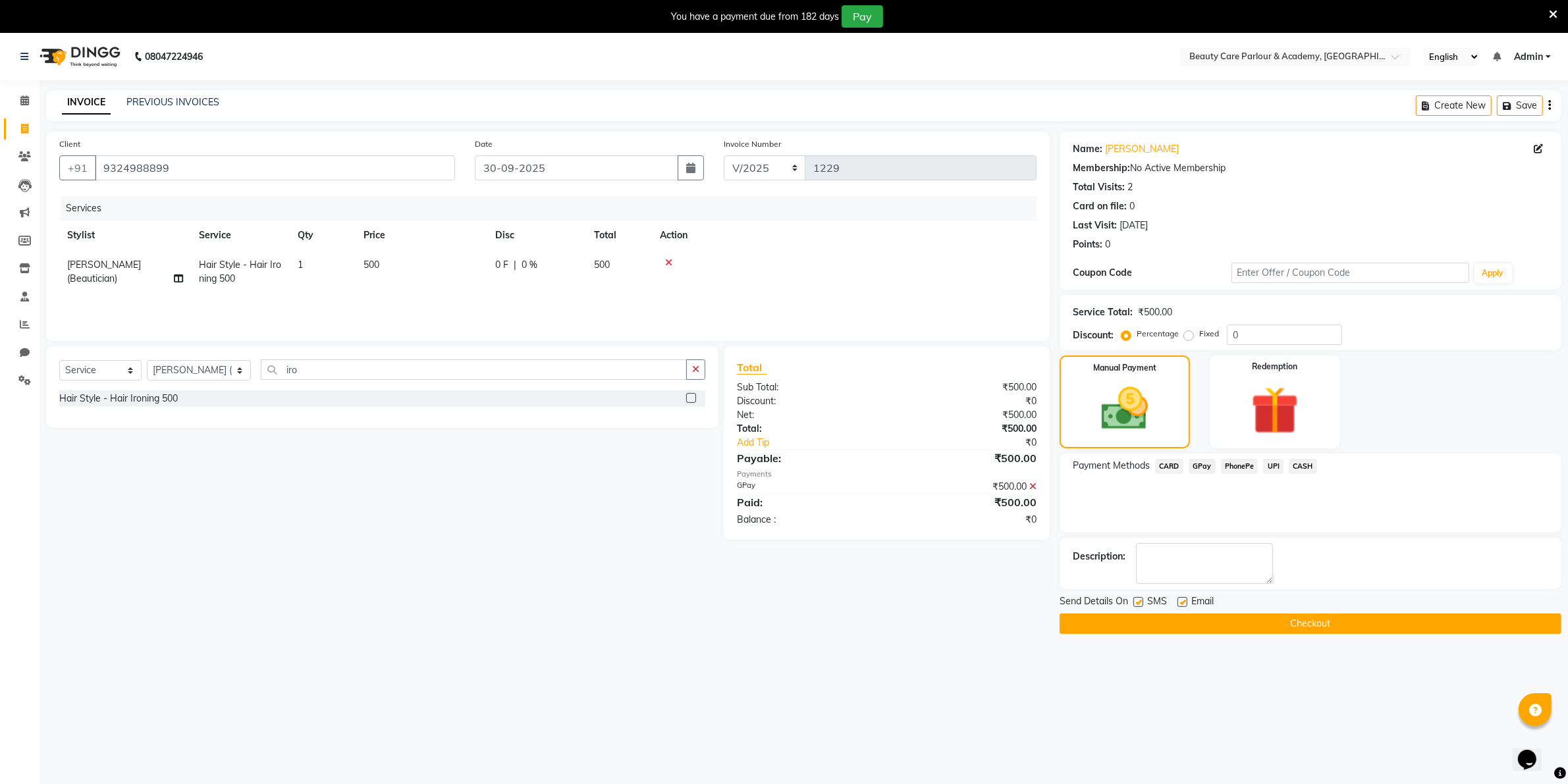
click at [1315, 624] on button "Checkout" at bounding box center [1311, 624] width 502 height 21
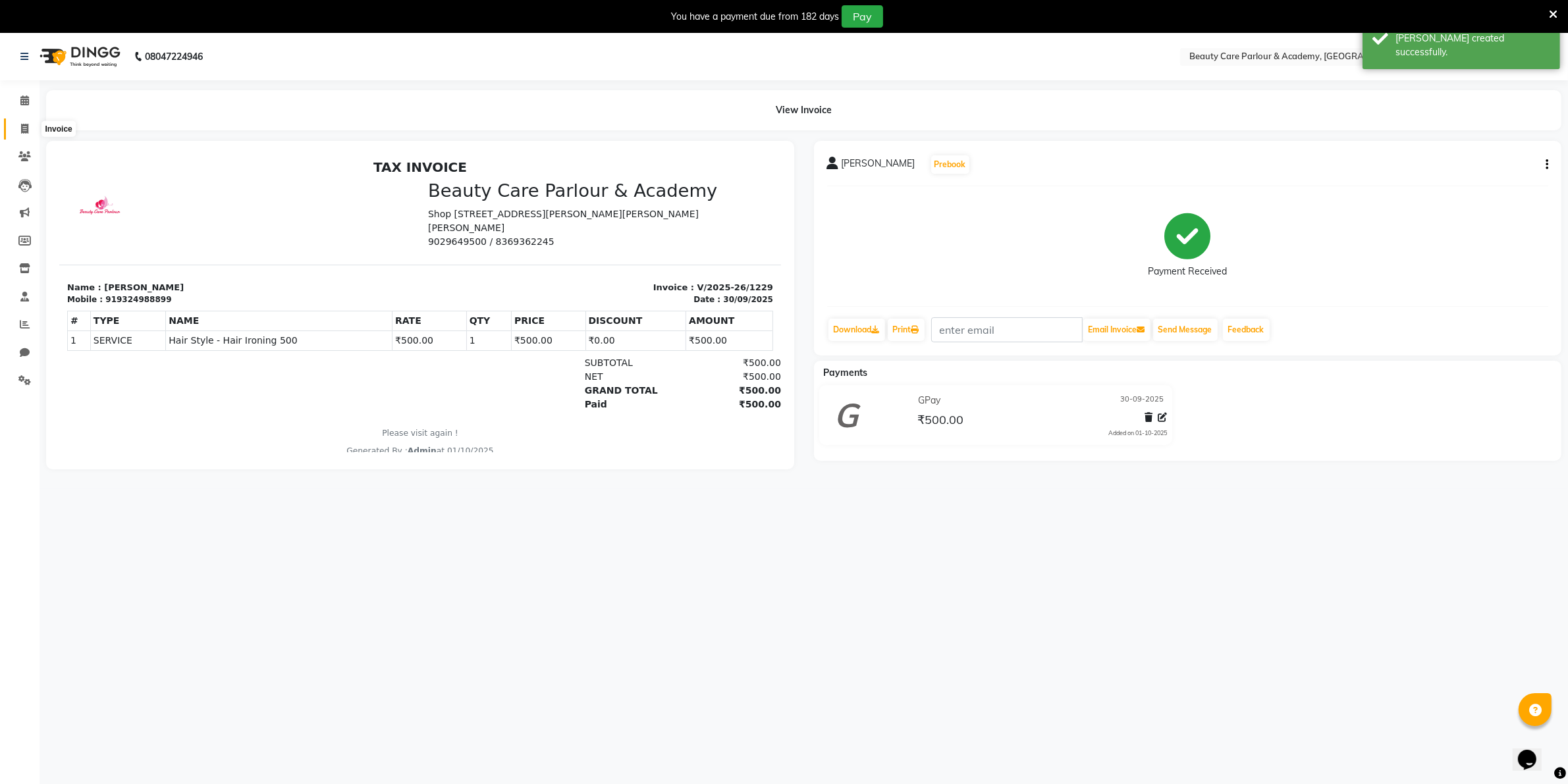
click at [25, 128] on icon at bounding box center [25, 128] width 7 height 10
select select "service"
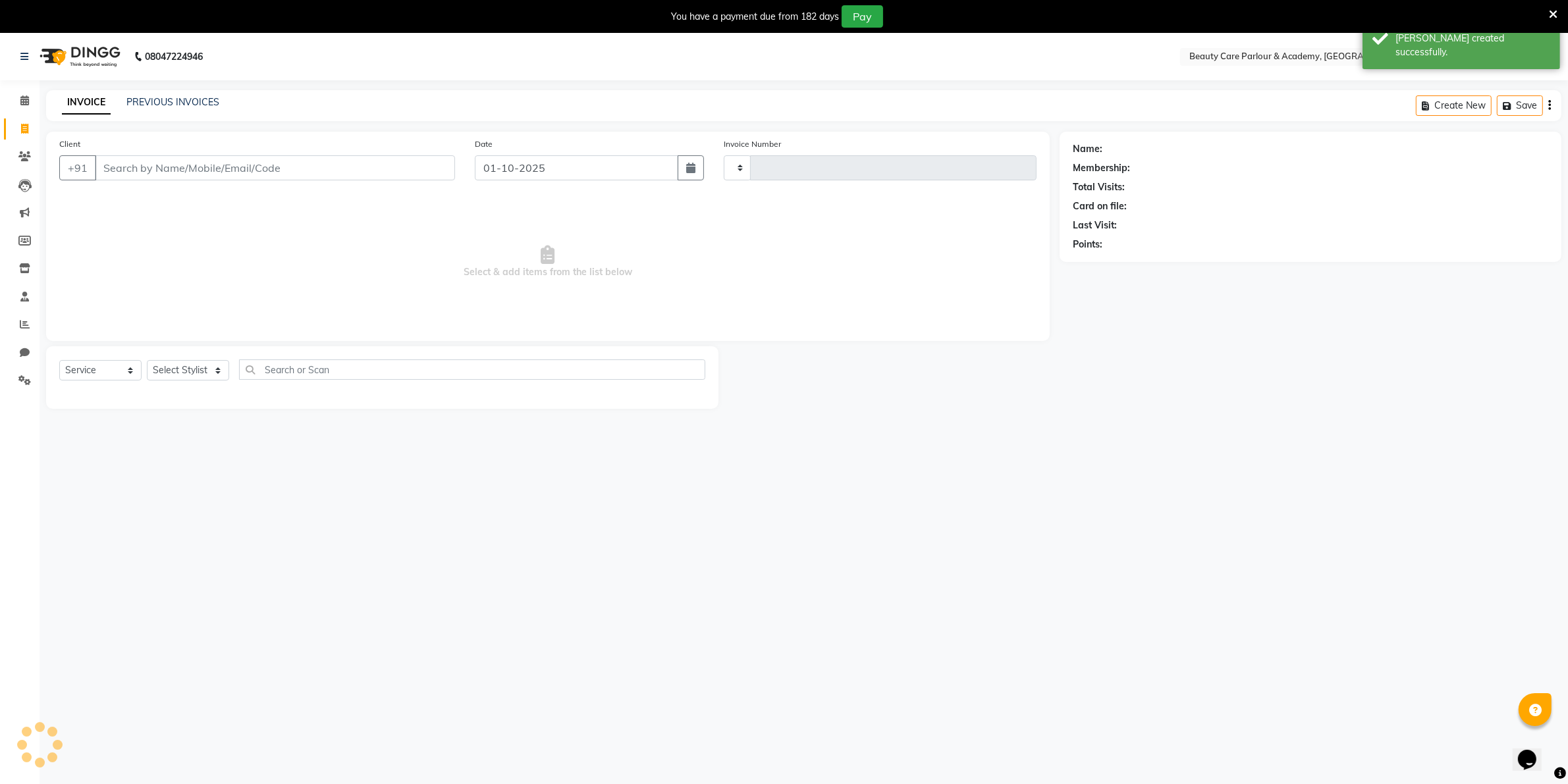
type input "1230"
select select "8049"
click at [110, 165] on input "Client" at bounding box center [275, 168] width 360 height 25
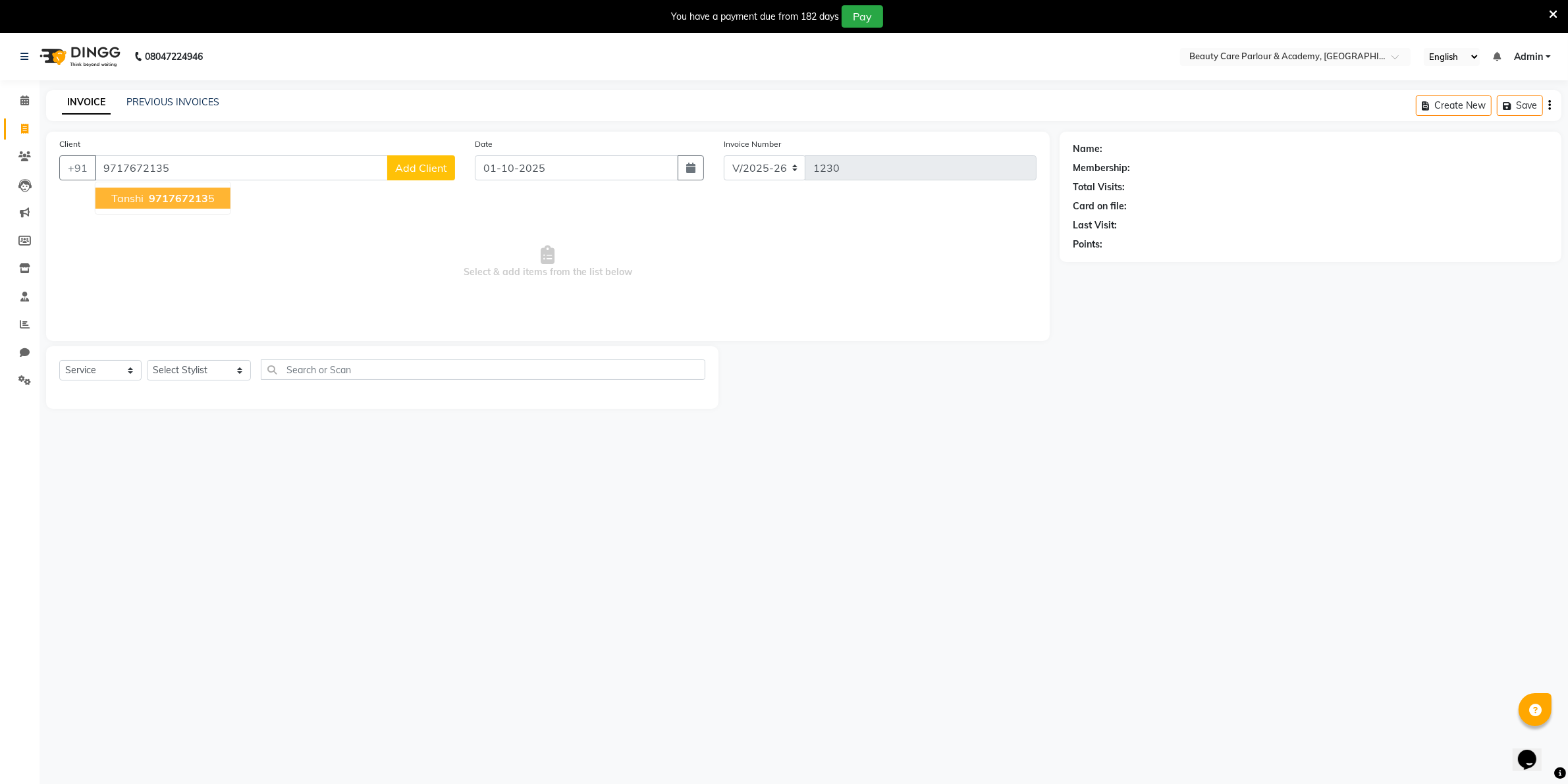
type input "9717672135"
click at [129, 201] on span "Tanshi" at bounding box center [127, 198] width 32 height 13
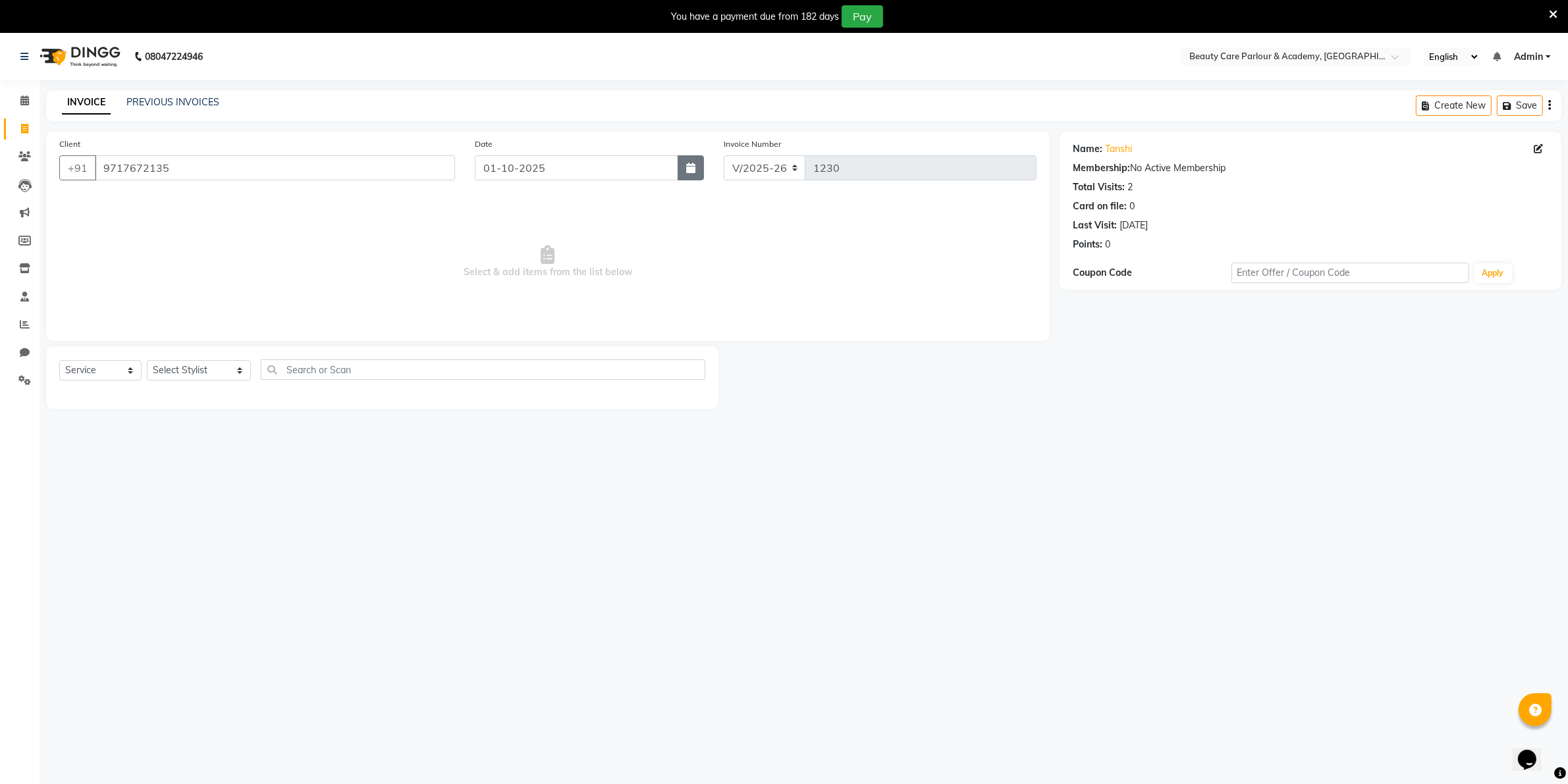
click at [687, 169] on icon "button" at bounding box center [691, 168] width 9 height 11
select select "10"
select select "2025"
click at [511, 237] on div "30" at bounding box center [510, 238] width 21 height 21
type input "30-09-2025"
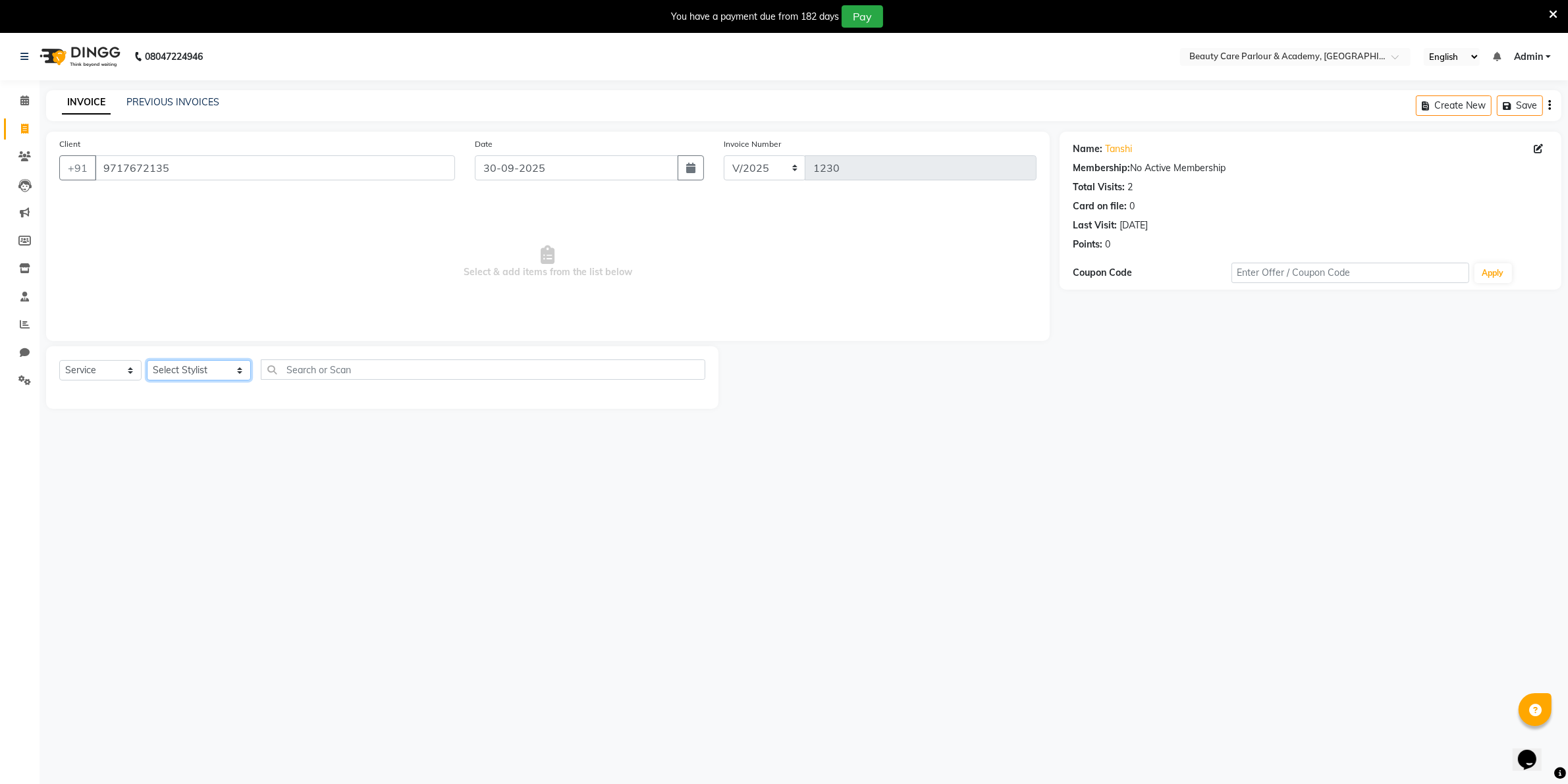
click at [199, 373] on select "Select Stylist [PERSON_NAME] [PERSON_NAME] (Beautician) [PERSON_NAME] [PERSON_N…" at bounding box center [199, 370] width 104 height 21
select select "76923"
click at [147, 360] on select "Select Stylist [PERSON_NAME] [PERSON_NAME] (Beautician) [PERSON_NAME] [PERSON_N…" at bounding box center [199, 370] width 104 height 21
click at [686, 399] on label at bounding box center [691, 398] width 10 height 10
click at [686, 399] on input "checkbox" at bounding box center [690, 399] width 9 height 9
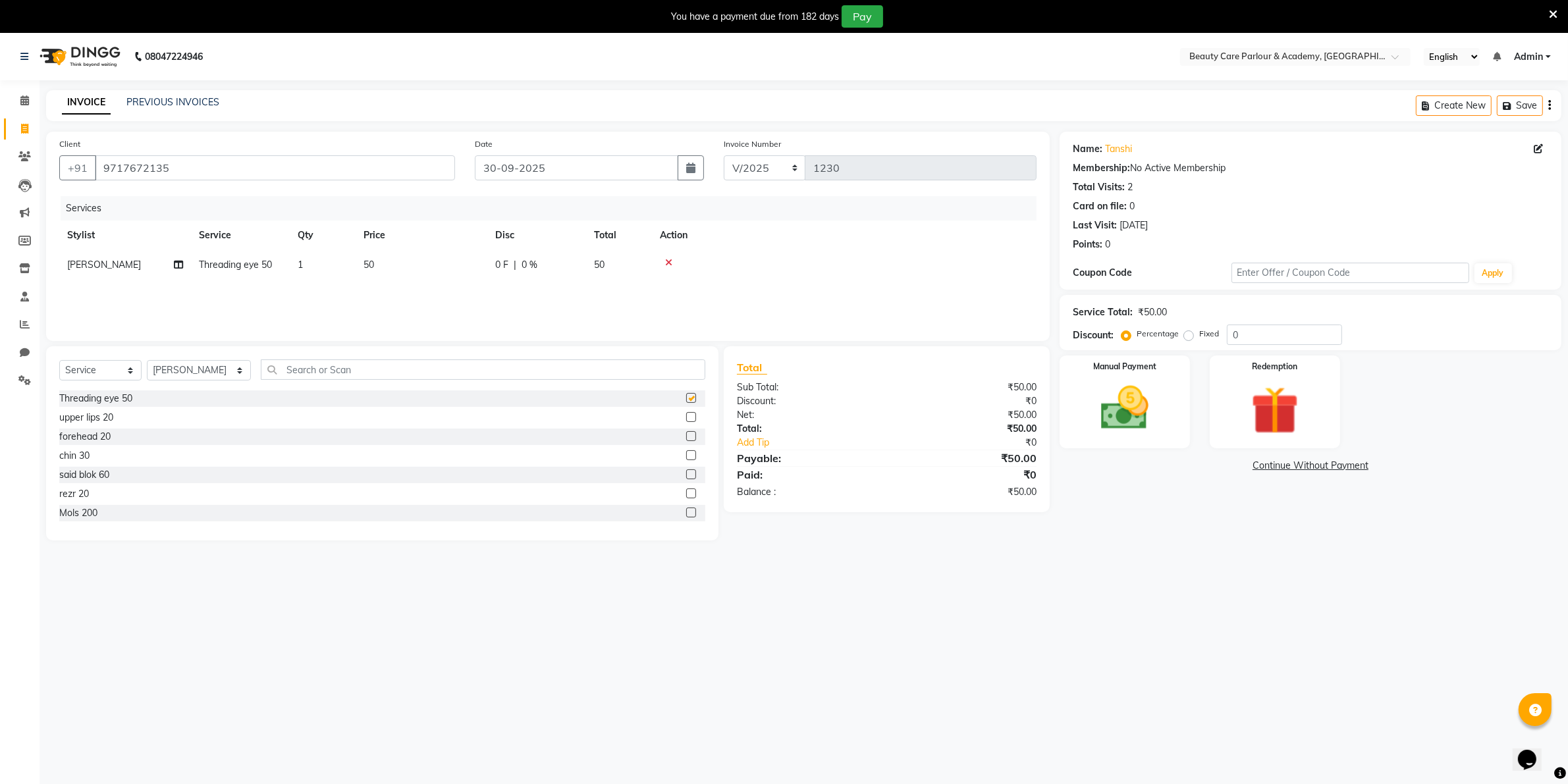
checkbox input "false"
click at [686, 415] on label at bounding box center [691, 416] width 10 height 10
click at [686, 415] on input "checkbox" at bounding box center [690, 417] width 9 height 9
checkbox input "false"
click at [1127, 394] on img at bounding box center [1124, 409] width 81 height 57
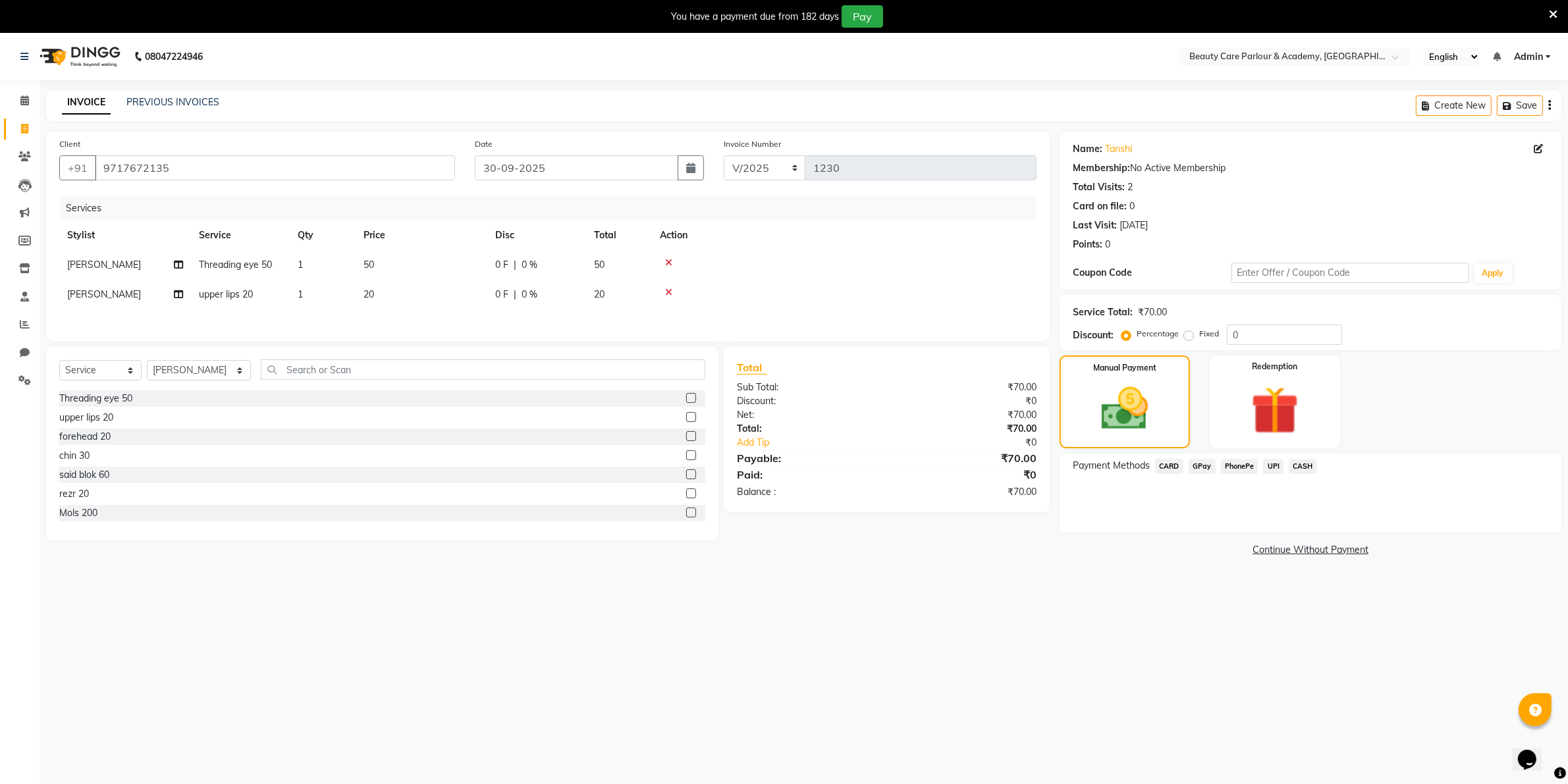
click at [1200, 464] on span "GPay" at bounding box center [1202, 466] width 27 height 15
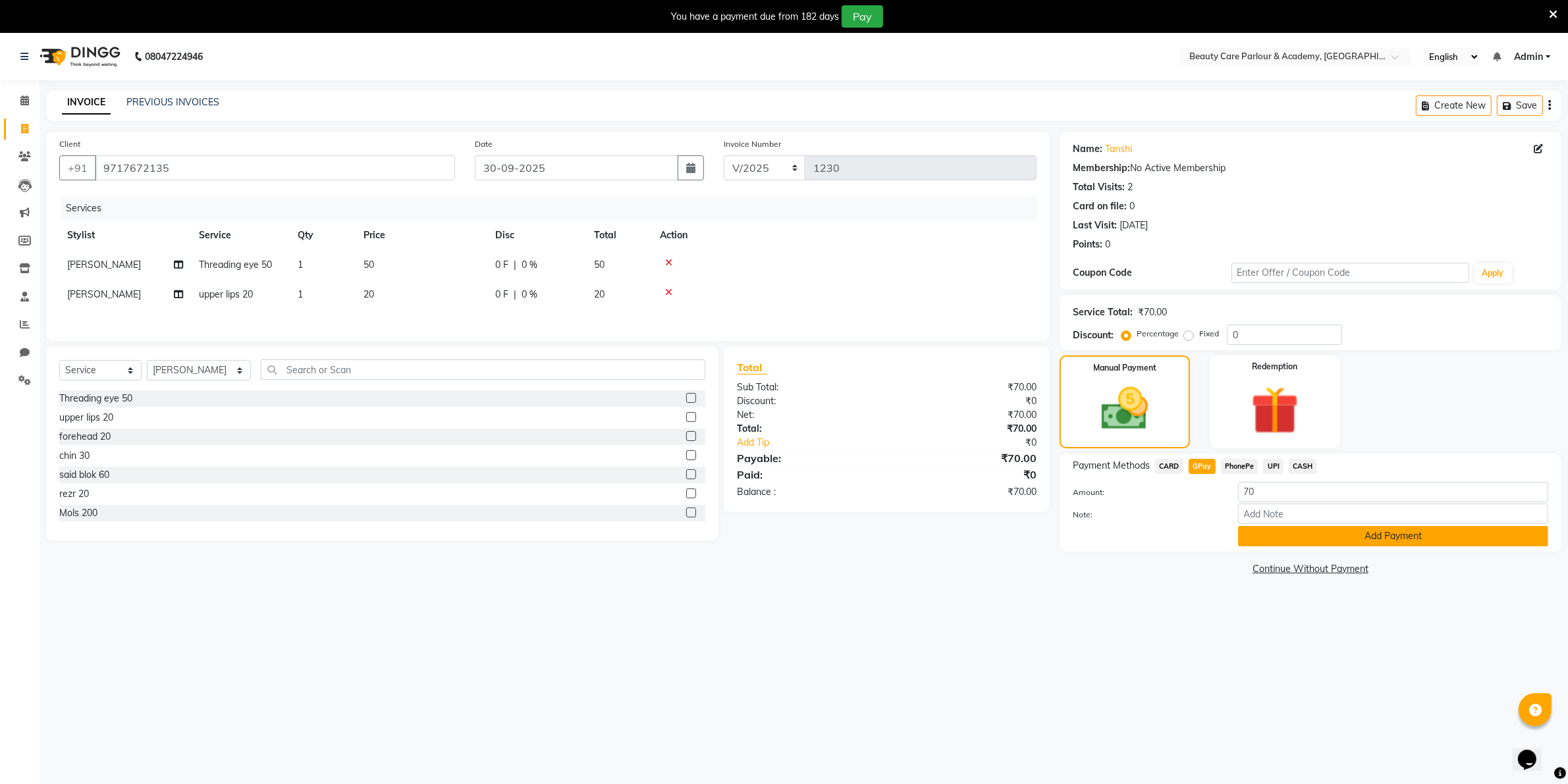
click at [1289, 530] on button "Add Payment" at bounding box center [1393, 536] width 310 height 21
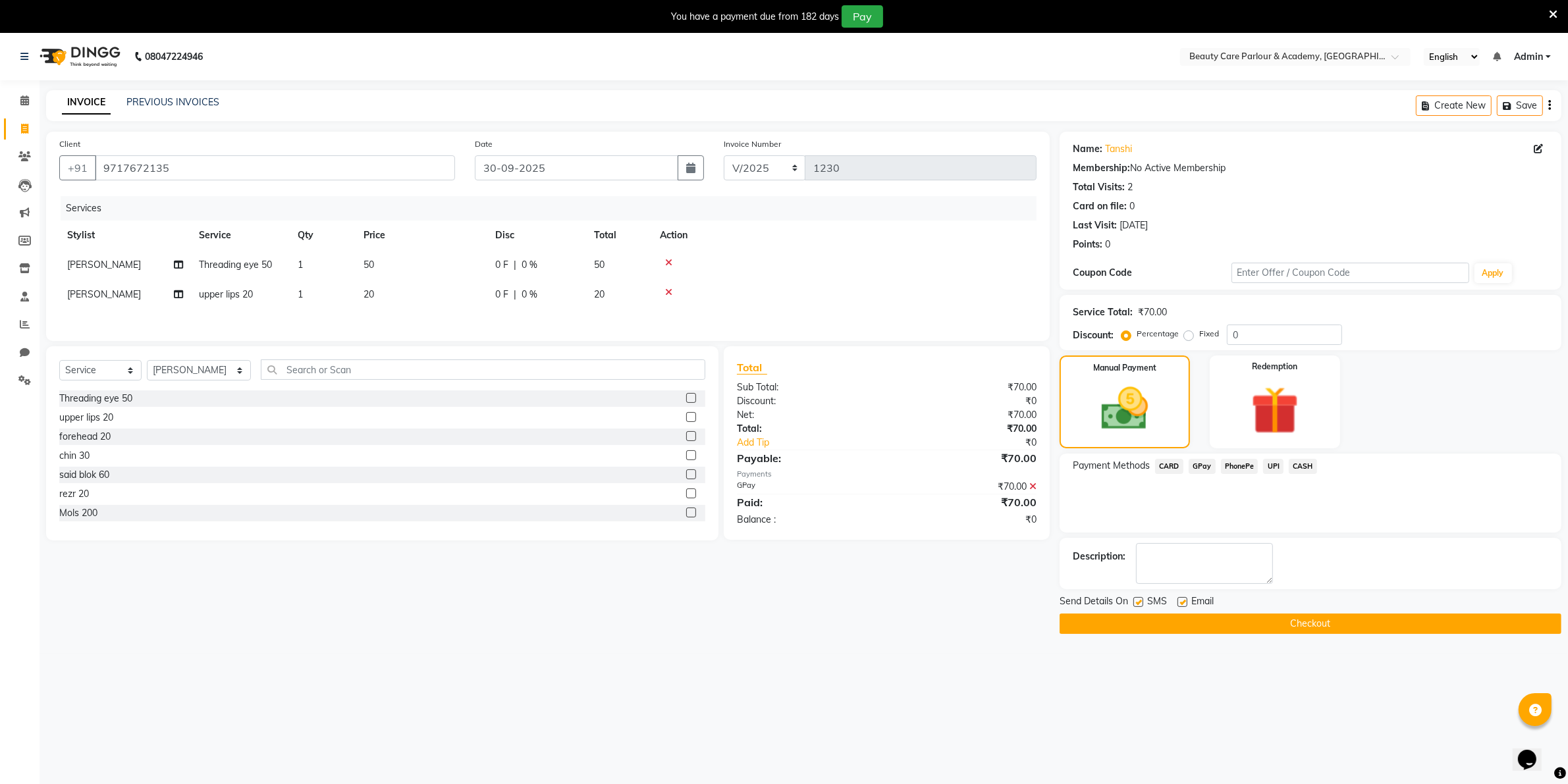
click at [1298, 626] on button "Checkout" at bounding box center [1311, 624] width 502 height 21
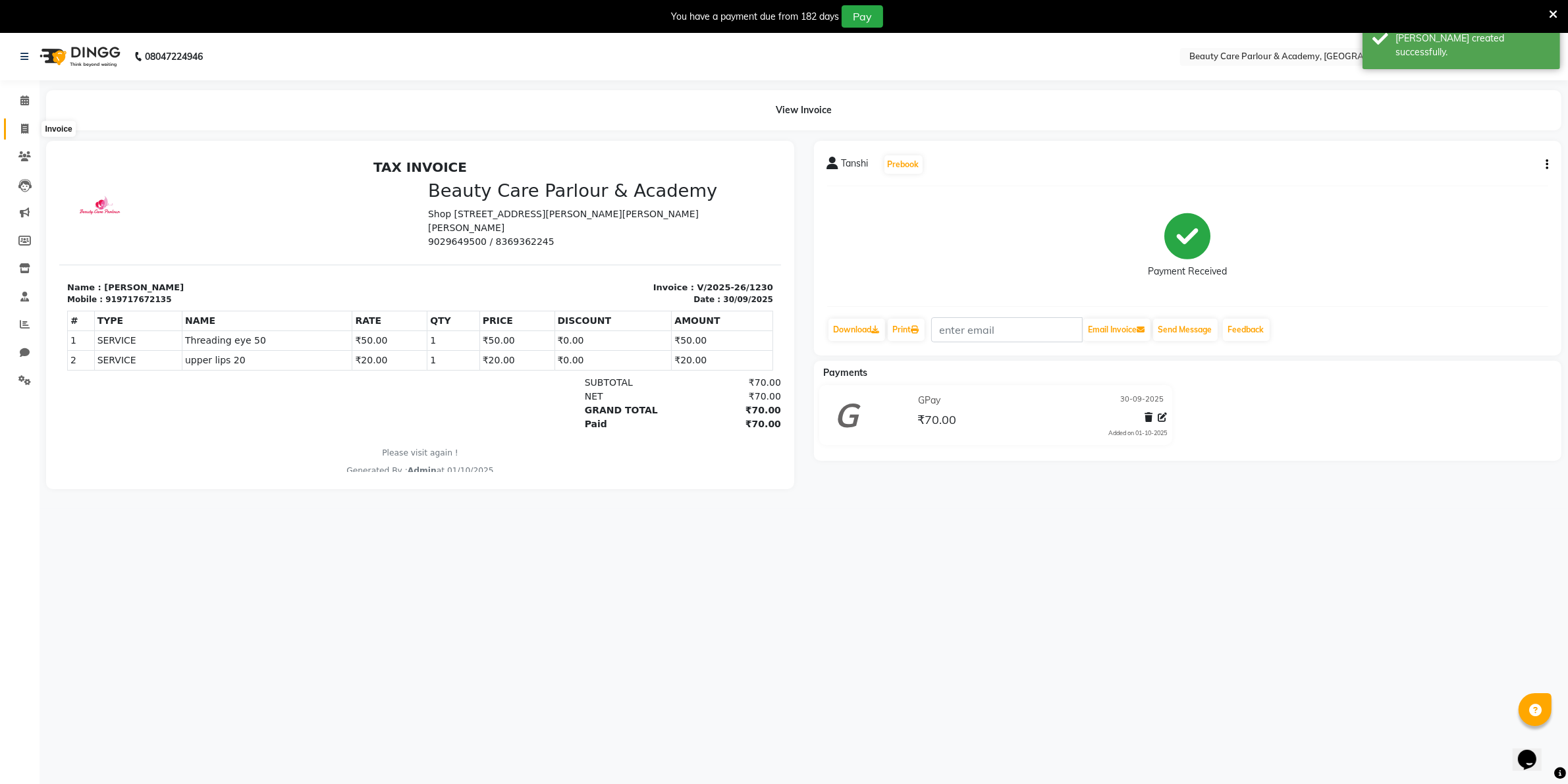
click at [22, 127] on icon at bounding box center [25, 128] width 7 height 10
select select "8049"
select select "service"
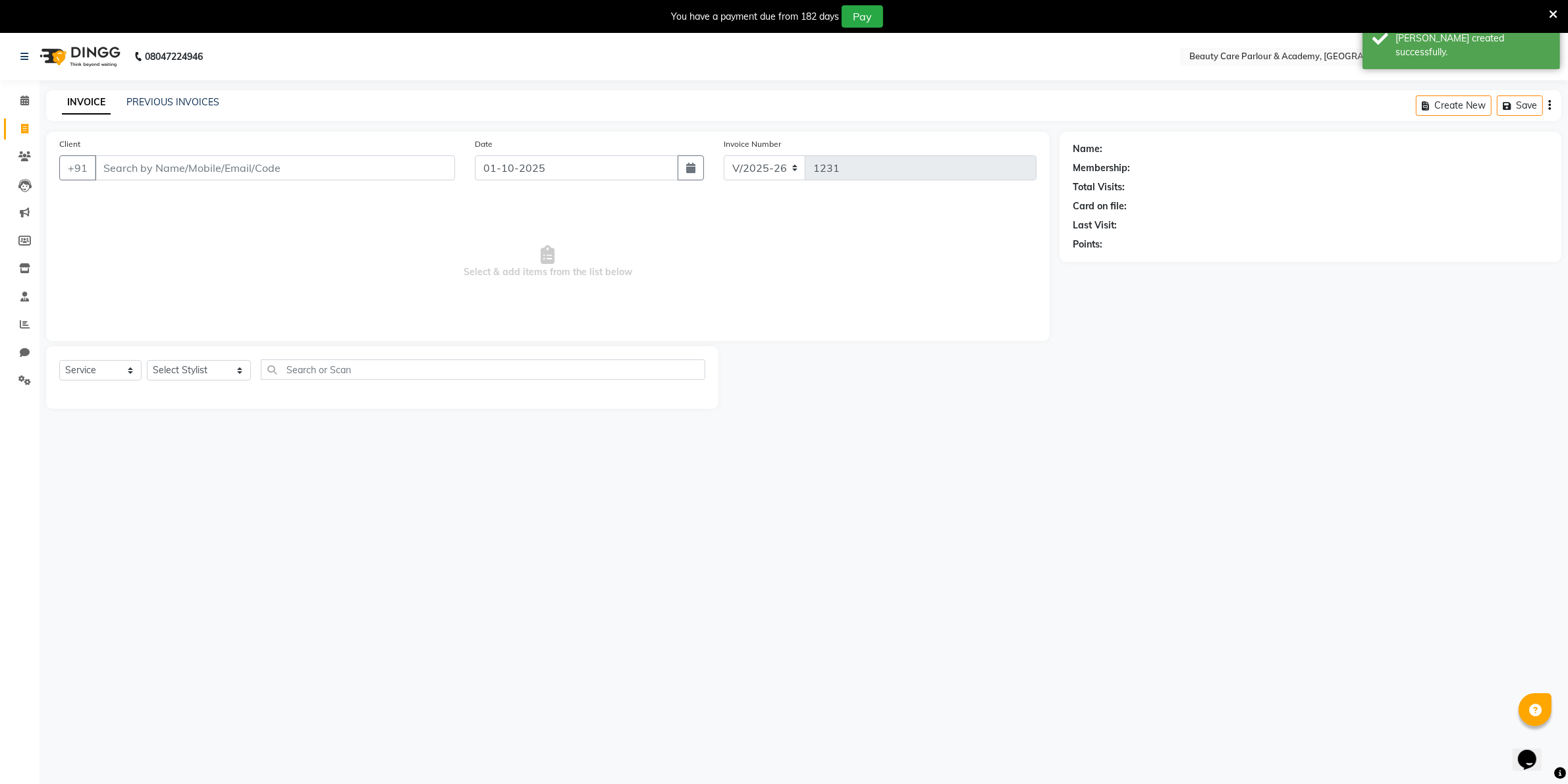
click at [114, 164] on input "Client" at bounding box center [275, 168] width 360 height 25
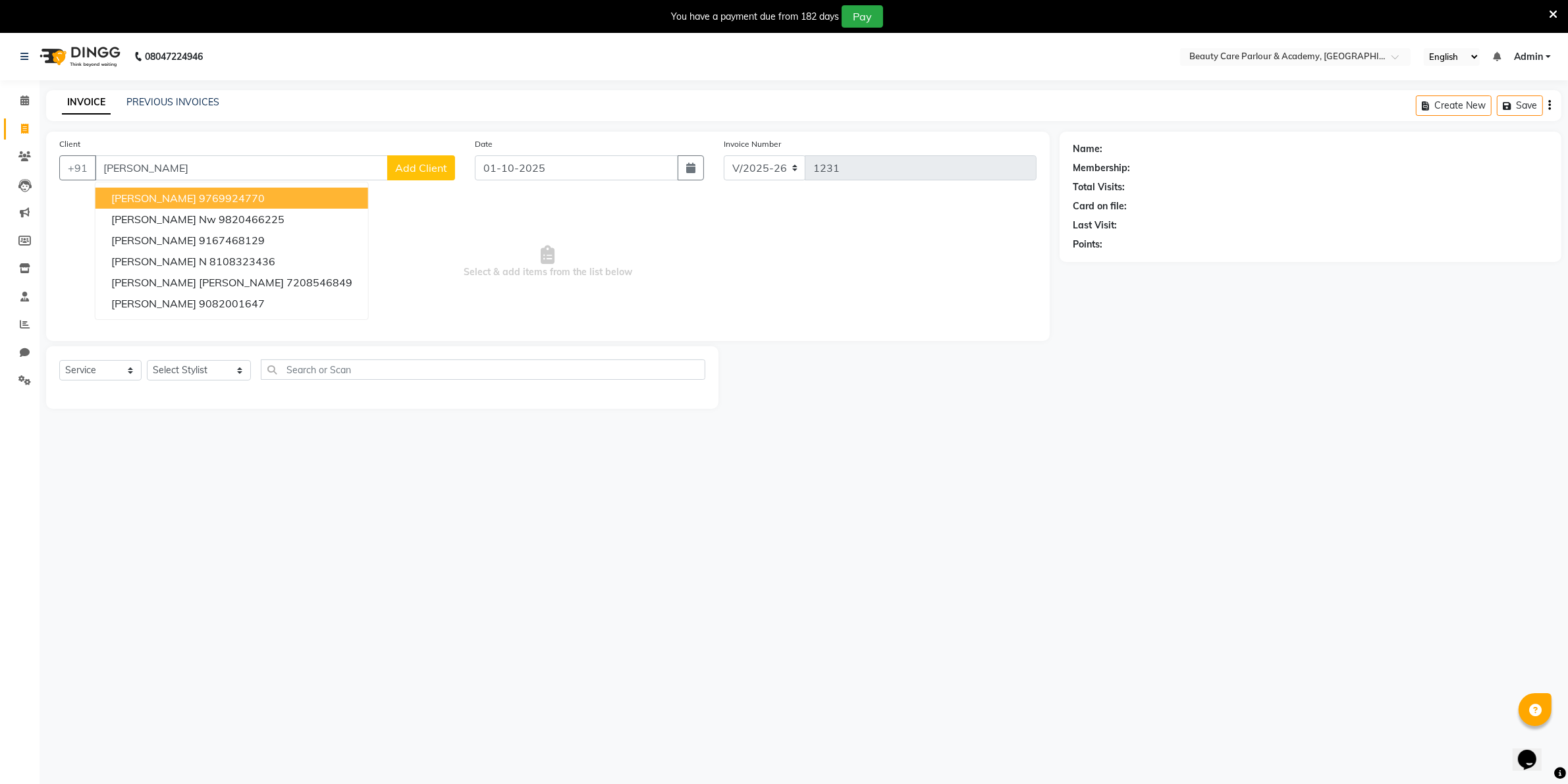
click at [135, 169] on input "[PERSON_NAME]" at bounding box center [241, 168] width 293 height 25
type input "s"
type input "p"
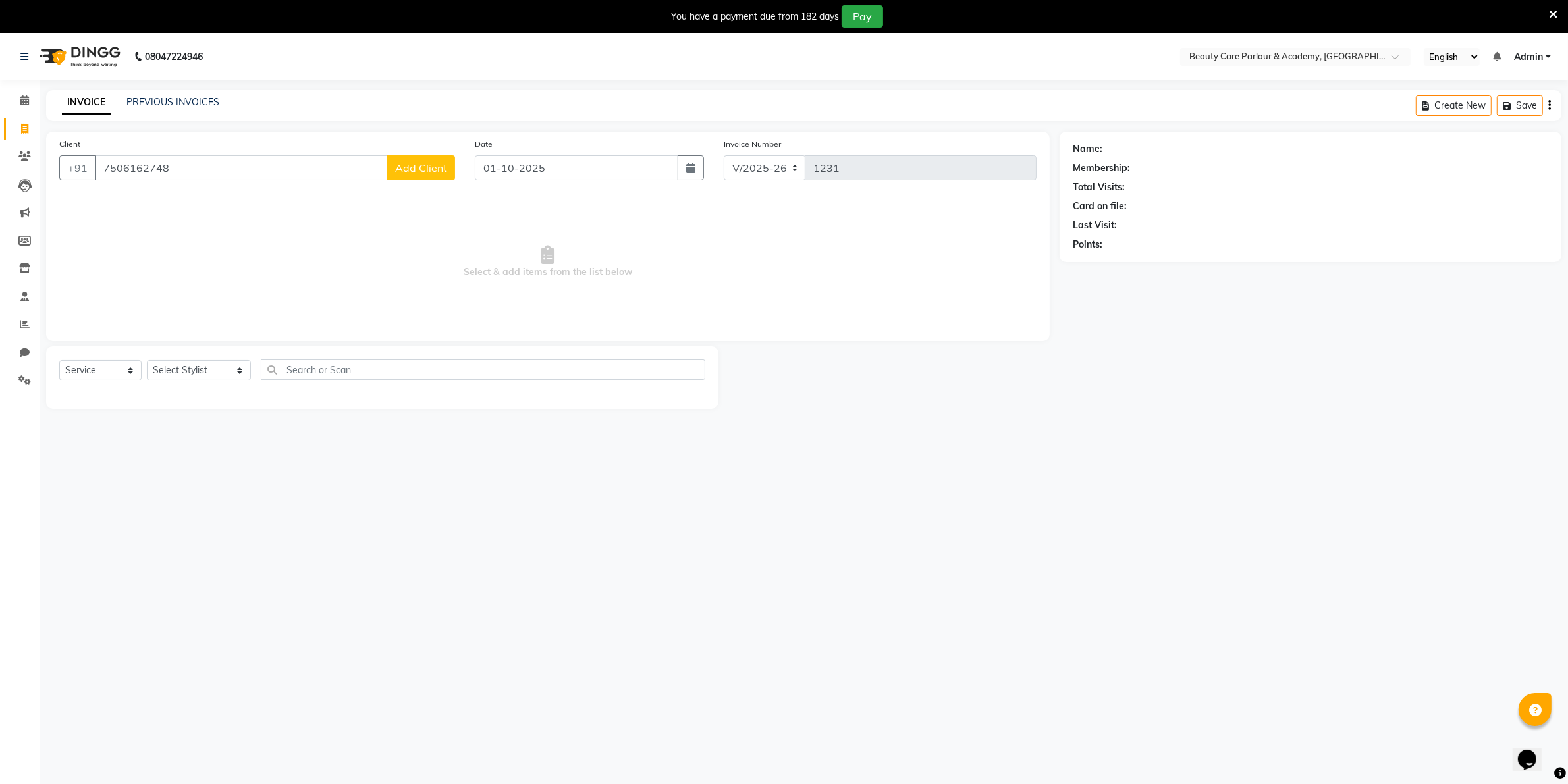
type input "7506162748"
click at [413, 170] on span "Add Client" at bounding box center [421, 168] width 52 height 13
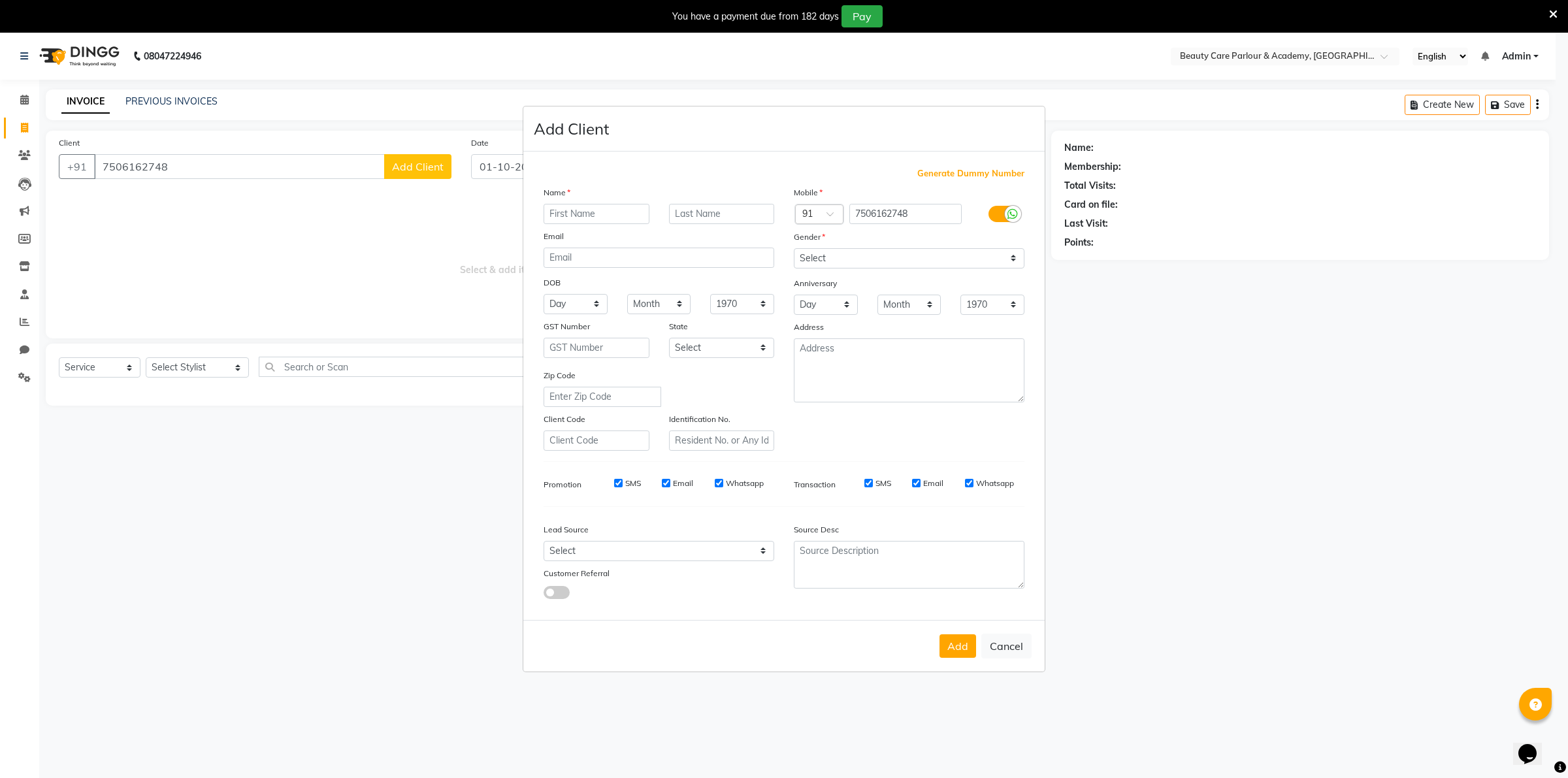
click at [559, 214] on input "text" at bounding box center [596, 214] width 106 height 20
type input "[PERSON_NAME]"
click at [1011, 262] on select "Select [DEMOGRAPHIC_DATA] [DEMOGRAPHIC_DATA] Other Prefer Not To Say" at bounding box center [909, 258] width 231 height 20
select select "[DEMOGRAPHIC_DATA]"
click at [794, 250] on select "Select [DEMOGRAPHIC_DATA] [DEMOGRAPHIC_DATA] Other Prefer Not To Say" at bounding box center [909, 258] width 231 height 20
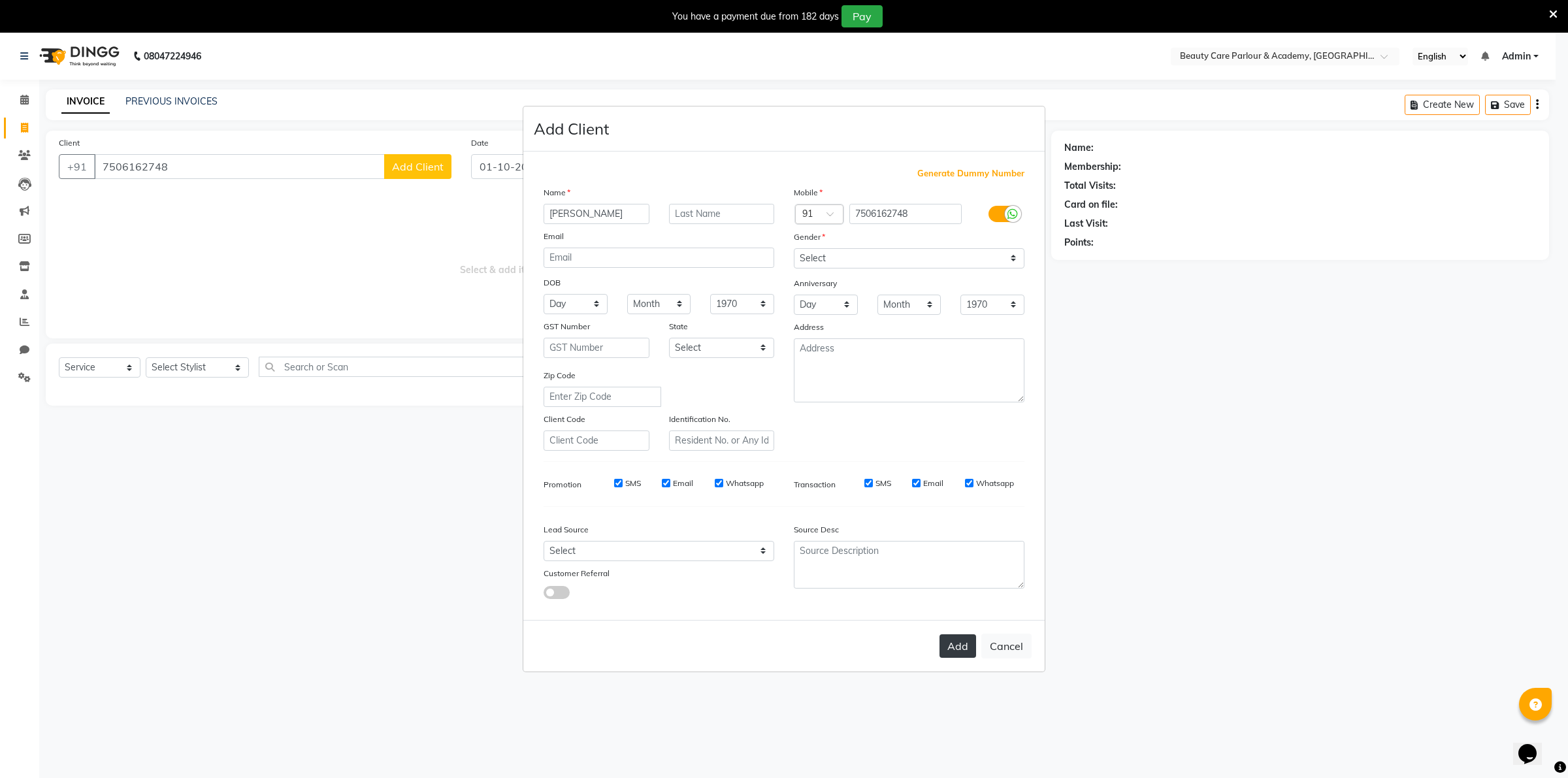
click at [950, 640] on button "Add" at bounding box center [958, 646] width 37 height 24
select select
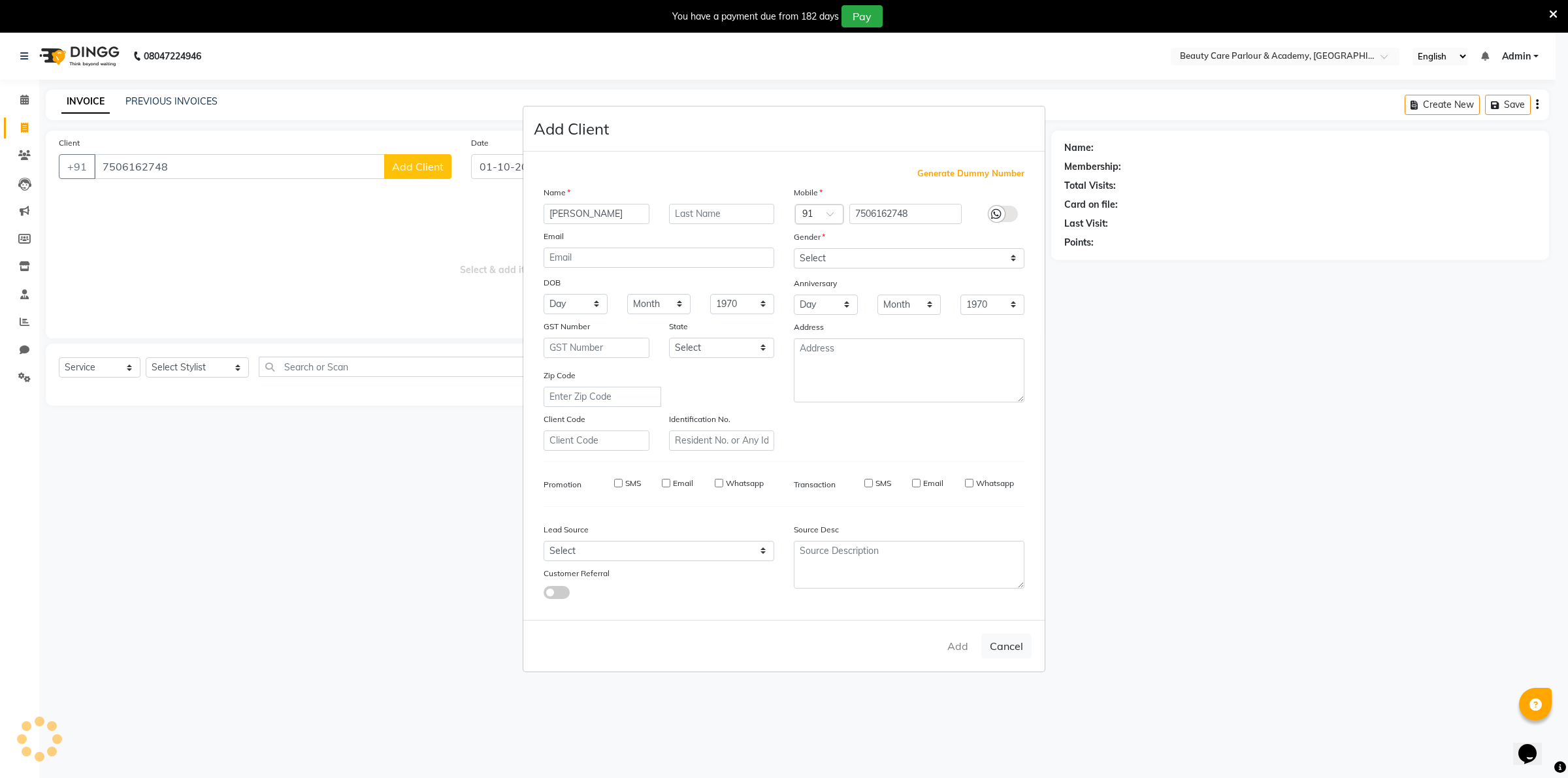
select select
checkbox input "false"
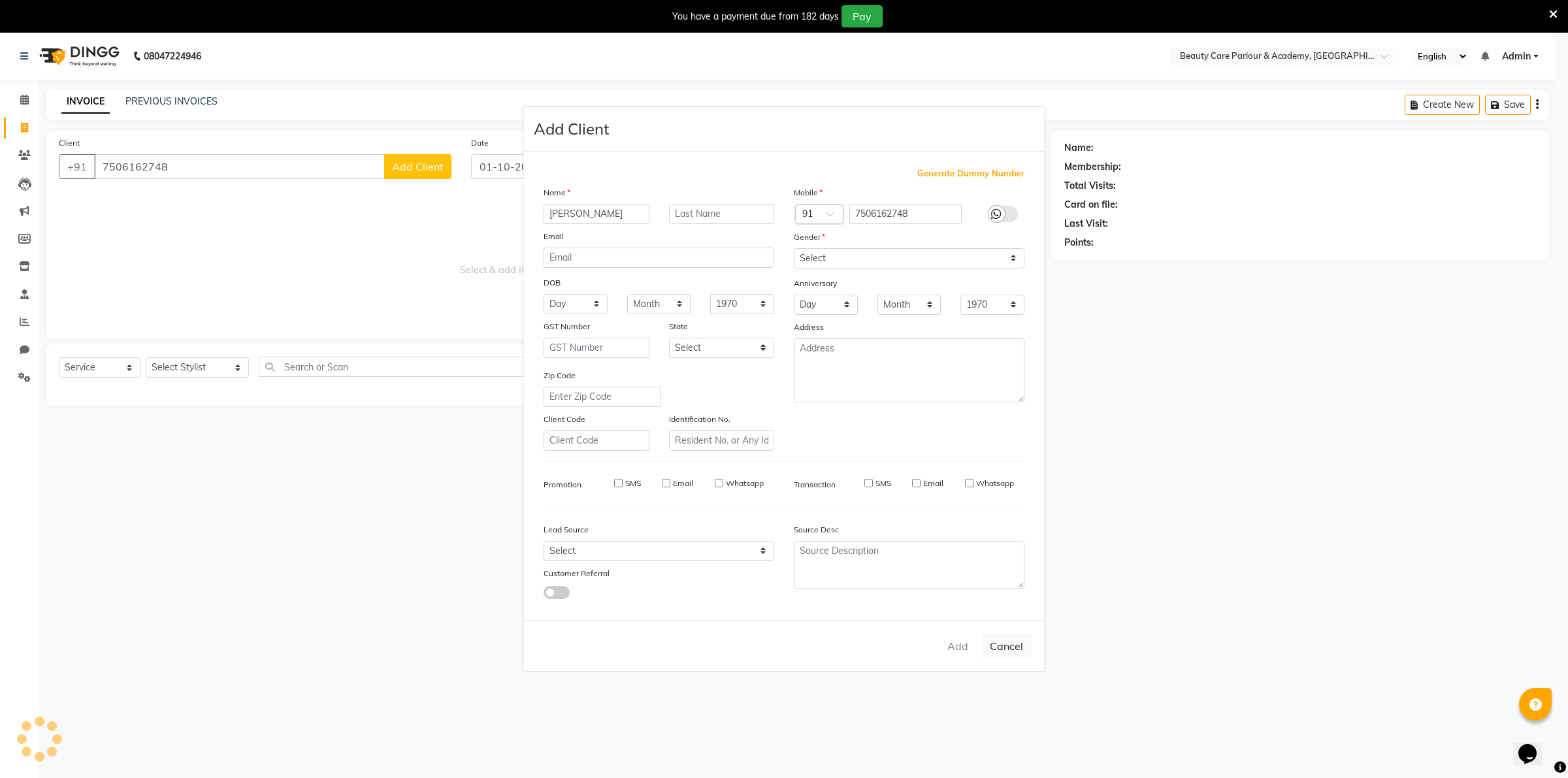
checkbox input "false"
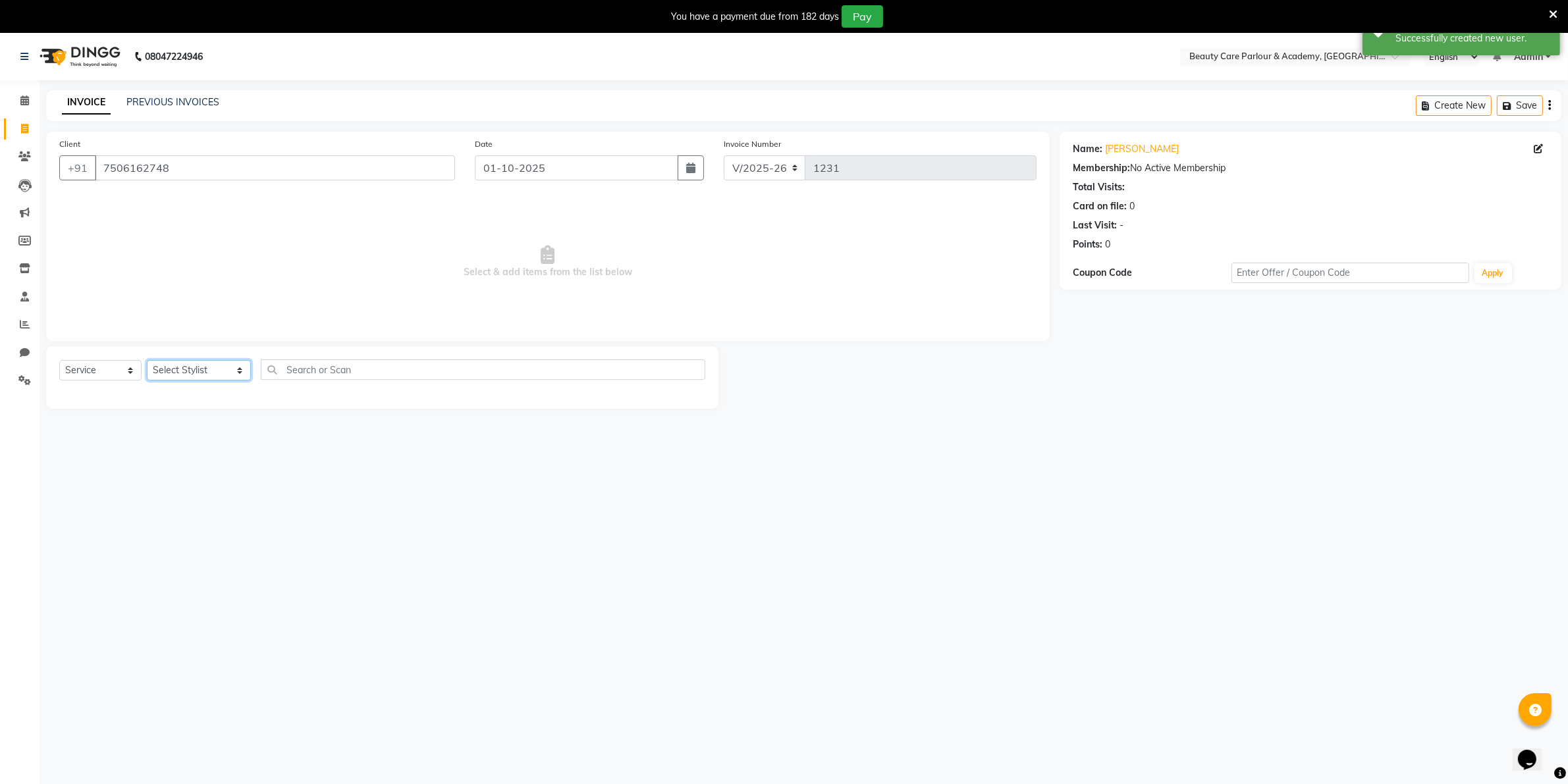
click at [193, 370] on select "Select Stylist [PERSON_NAME] [PERSON_NAME] (Beautician) [PERSON_NAME] [PERSON_N…" at bounding box center [199, 370] width 104 height 21
select select "76923"
click at [147, 360] on select "Select Stylist [PERSON_NAME] [PERSON_NAME] (Beautician) [PERSON_NAME] [PERSON_N…" at bounding box center [199, 370] width 104 height 21
click at [686, 396] on label at bounding box center [691, 398] width 10 height 10
click at [686, 396] on input "checkbox" at bounding box center [690, 399] width 9 height 9
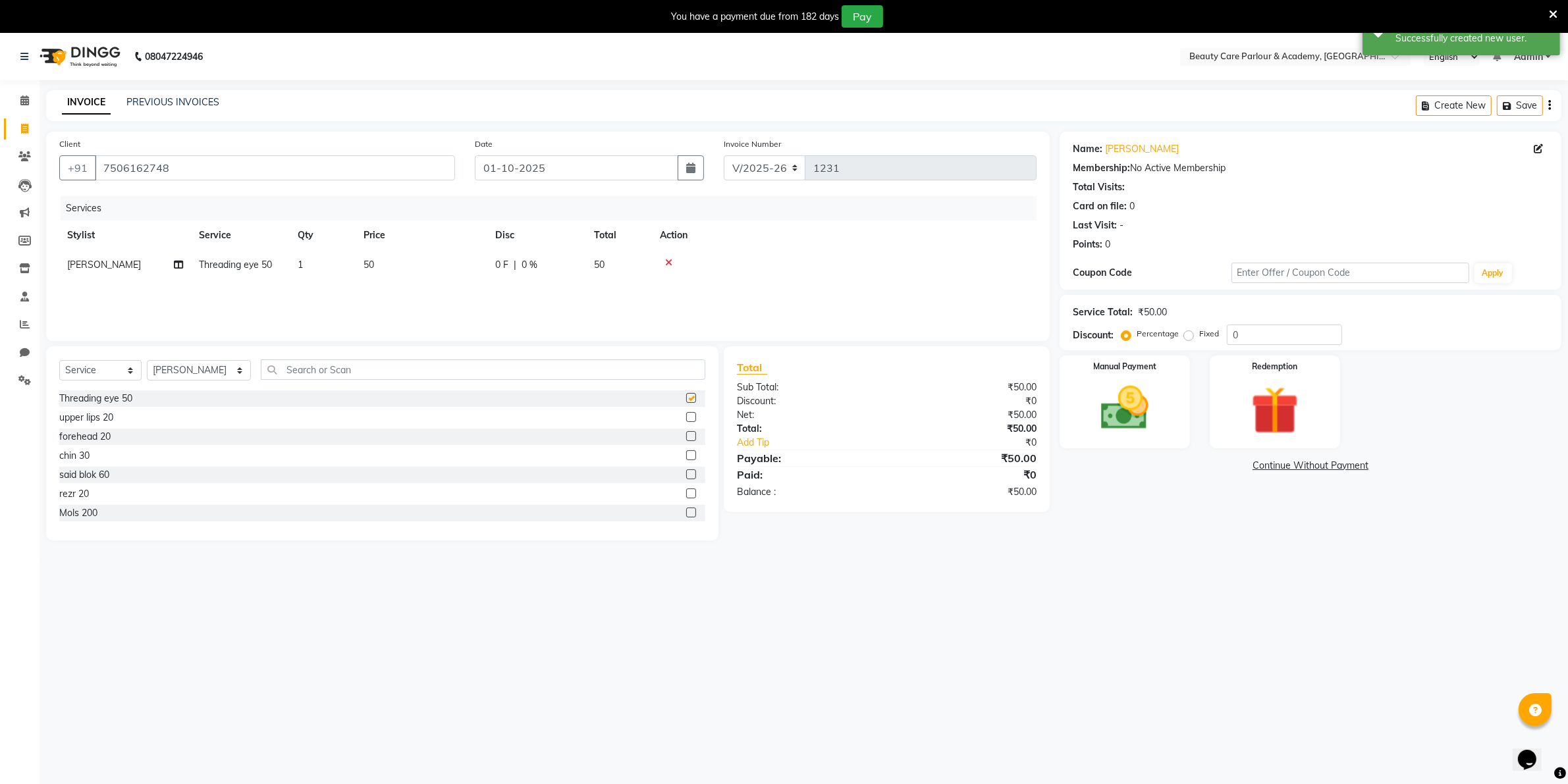
checkbox input "false"
click at [686, 436] on label at bounding box center [691, 436] width 10 height 10
click at [686, 436] on input "checkbox" at bounding box center [690, 436] width 9 height 9
checkbox input "false"
click at [1143, 406] on img at bounding box center [1124, 409] width 81 height 57
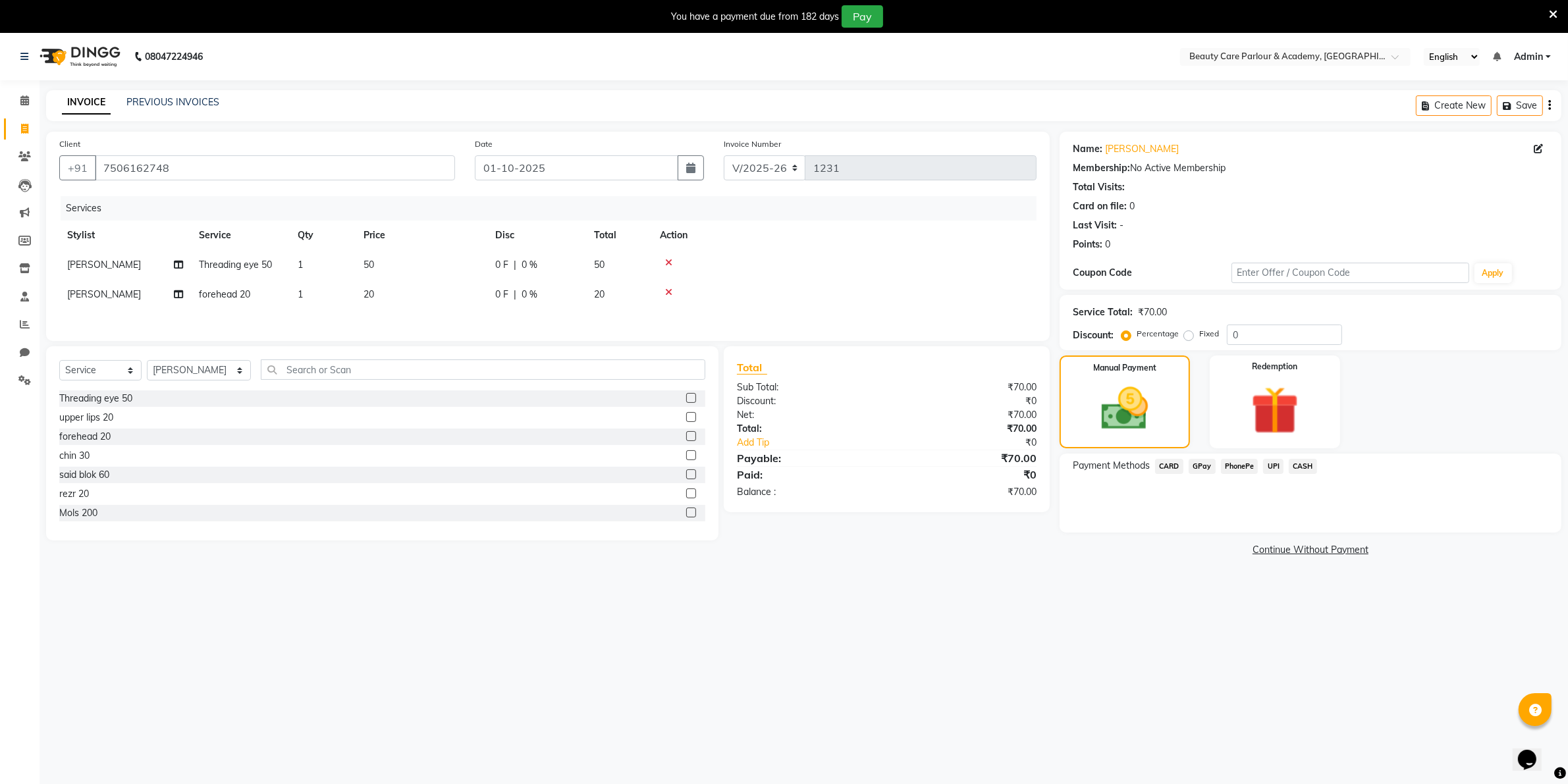
click at [1298, 464] on span "CASH" at bounding box center [1303, 466] width 28 height 15
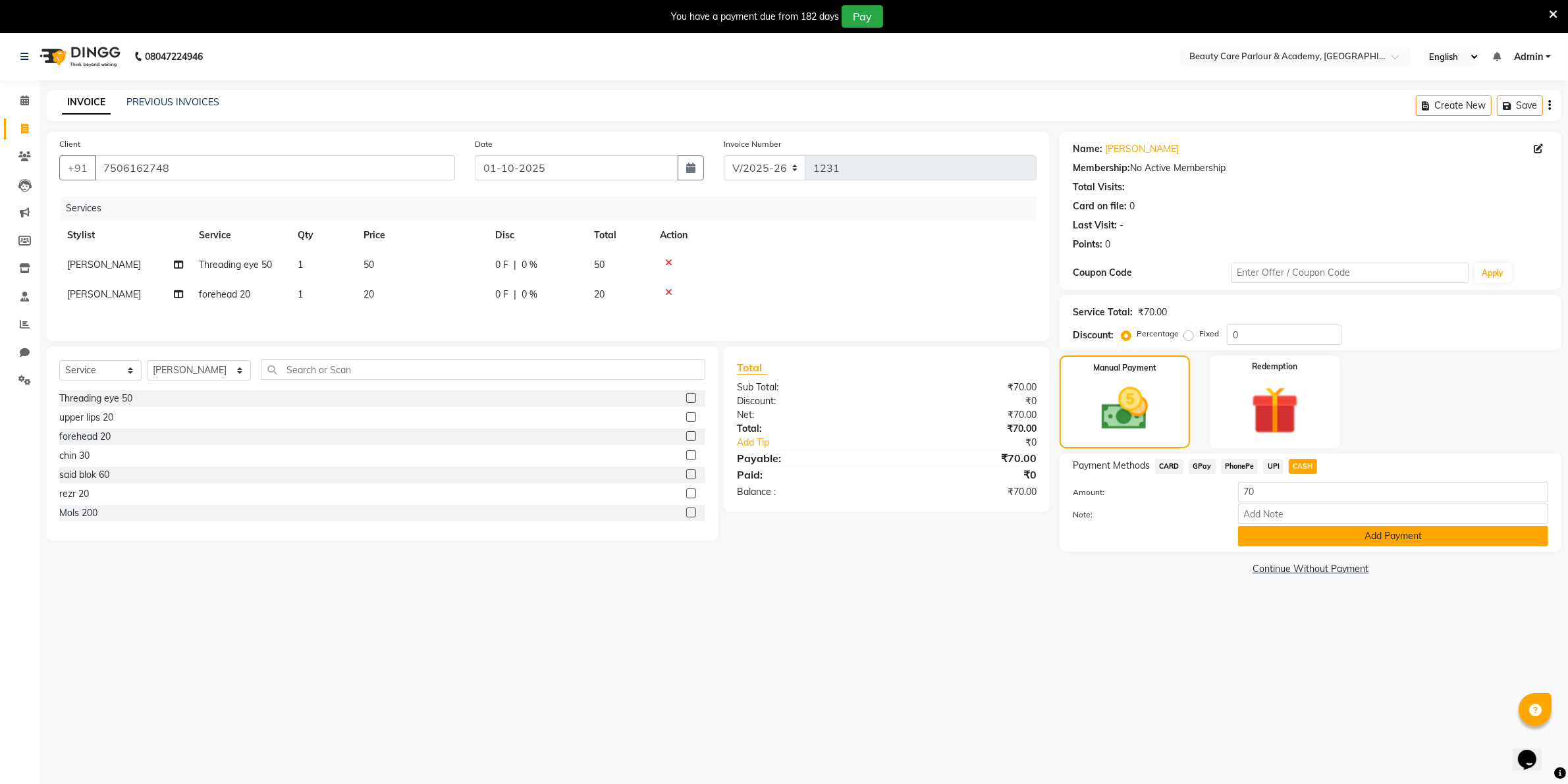
click at [1278, 530] on button "Add Payment" at bounding box center [1393, 536] width 310 height 21
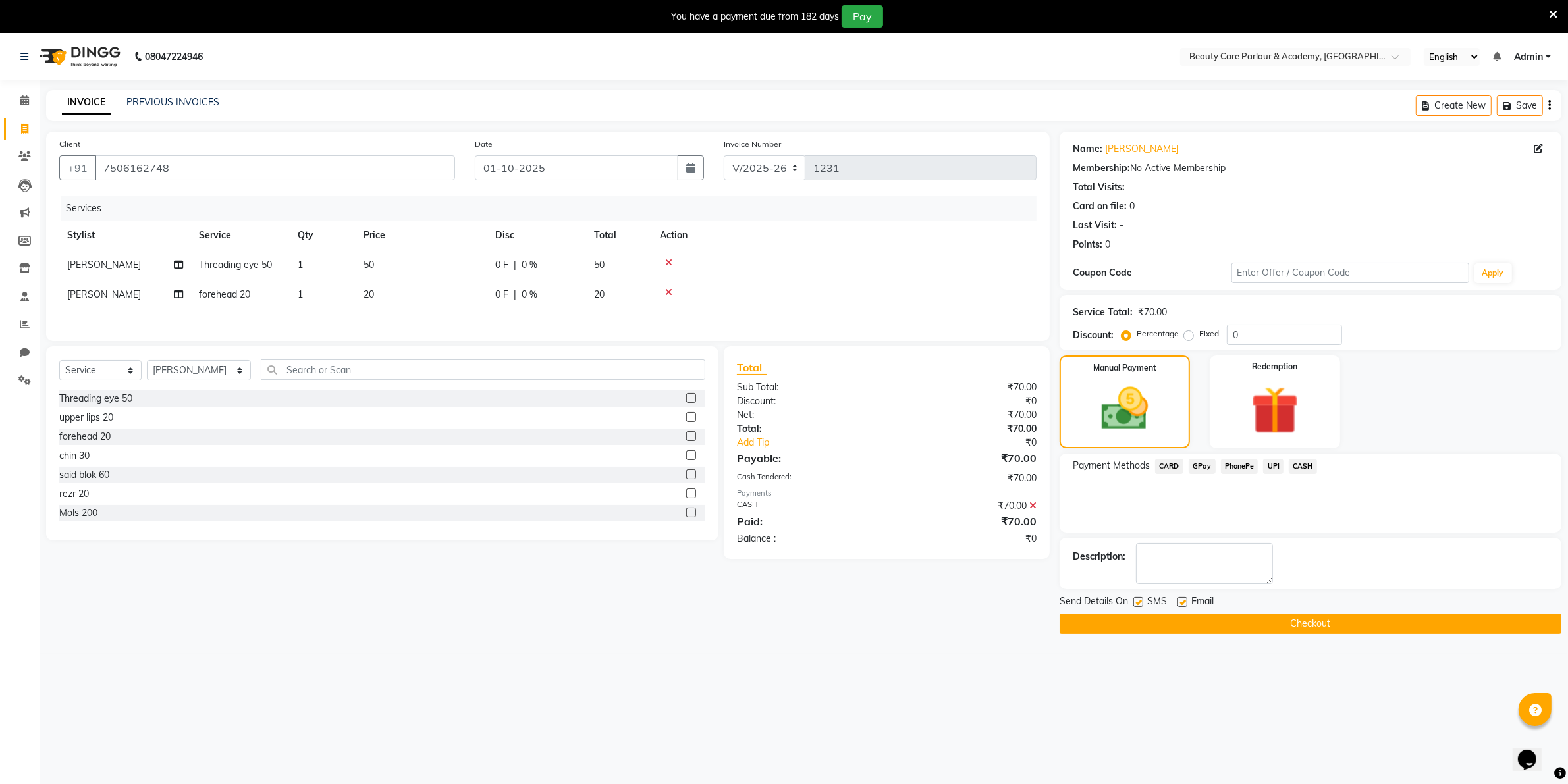
click at [1292, 623] on button "Checkout" at bounding box center [1311, 624] width 502 height 21
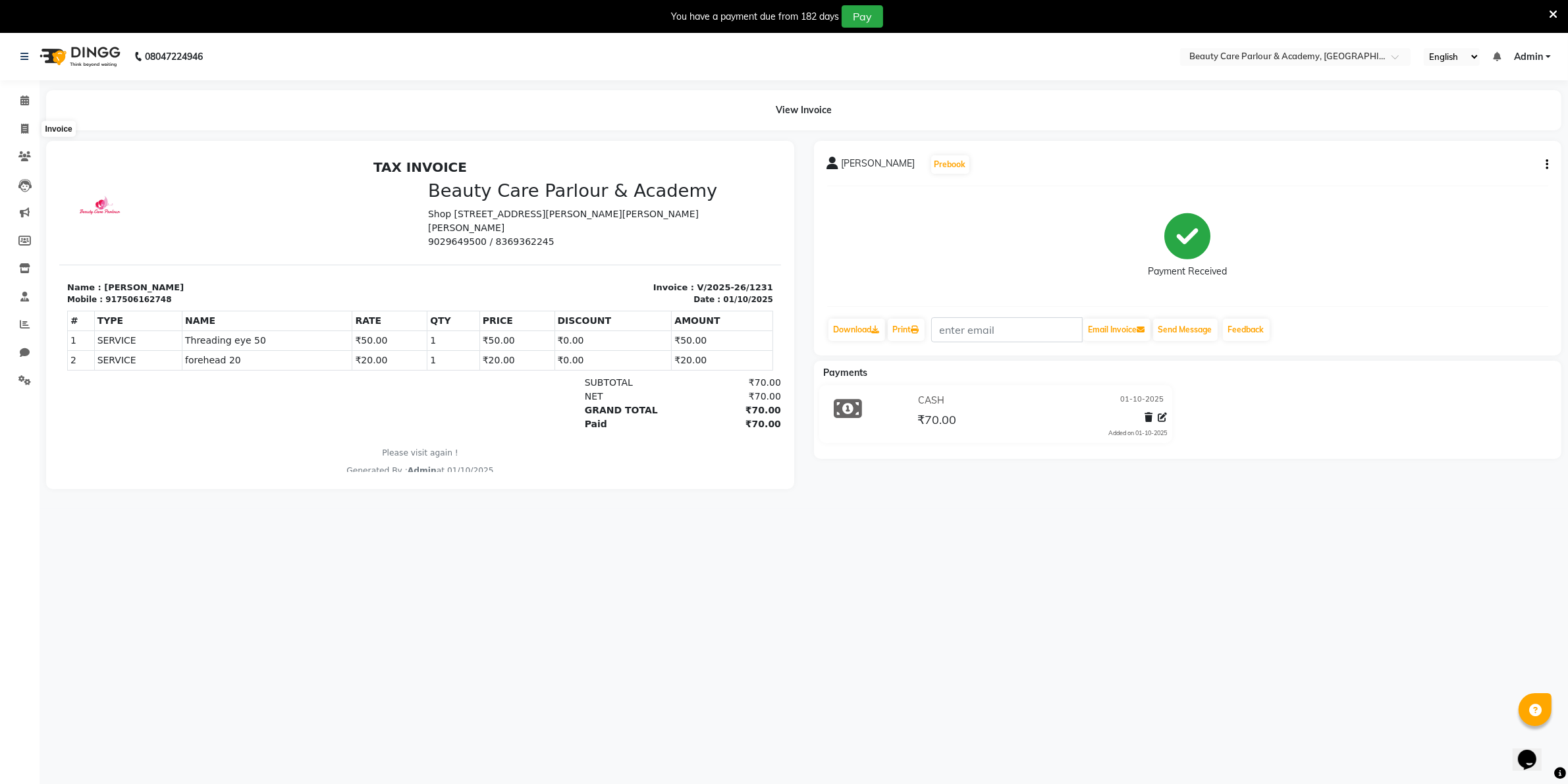
drag, startPoint x: 25, startPoint y: 128, endPoint x: 125, endPoint y: 113, distance: 101.1
click at [125, 113] on div "View Invoice" at bounding box center [804, 110] width 1516 height 40
click at [24, 127] on icon at bounding box center [25, 128] width 7 height 10
select select "8049"
select select "service"
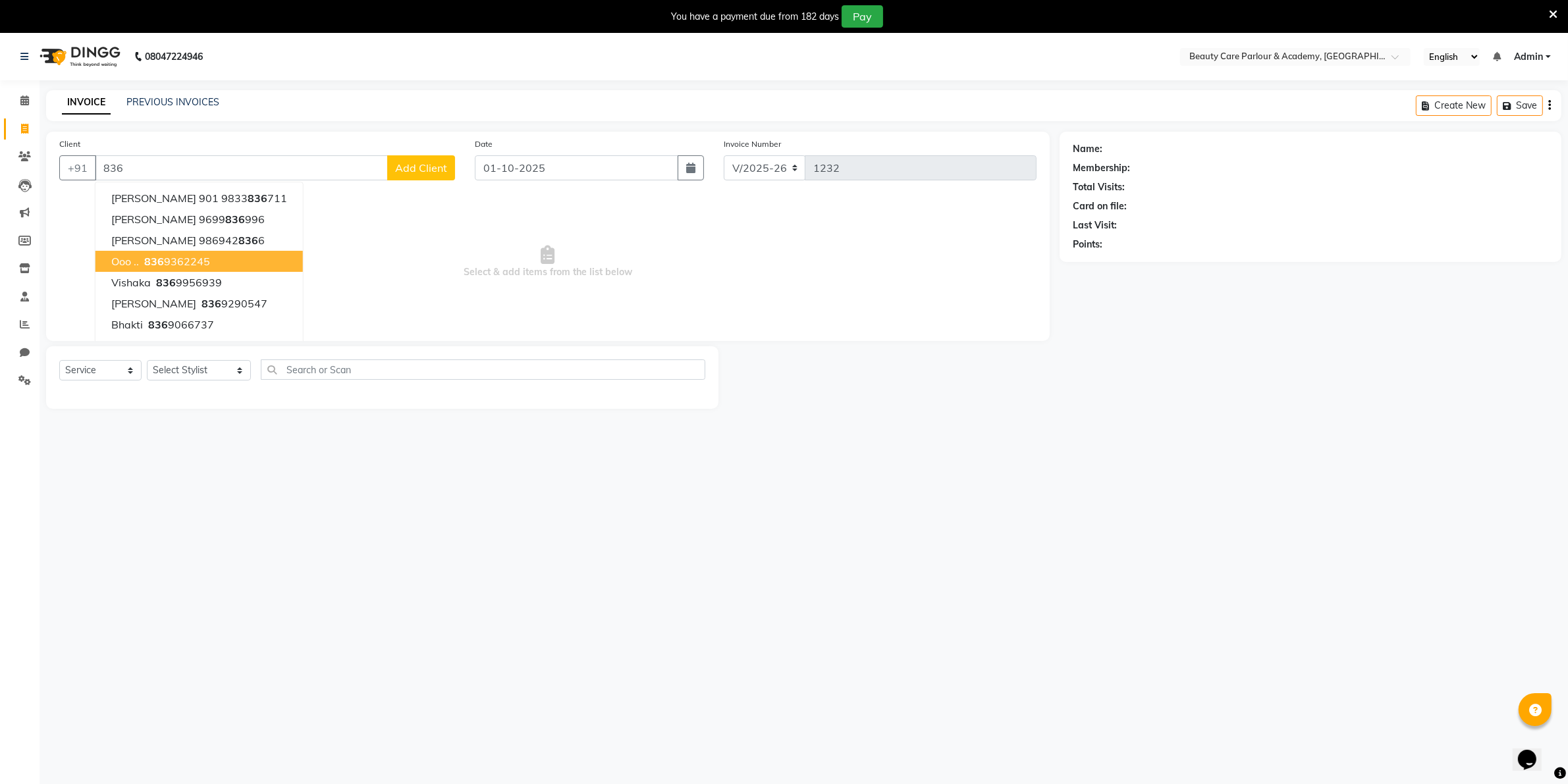
click at [160, 262] on span "836" at bounding box center [154, 262] width 20 height 13
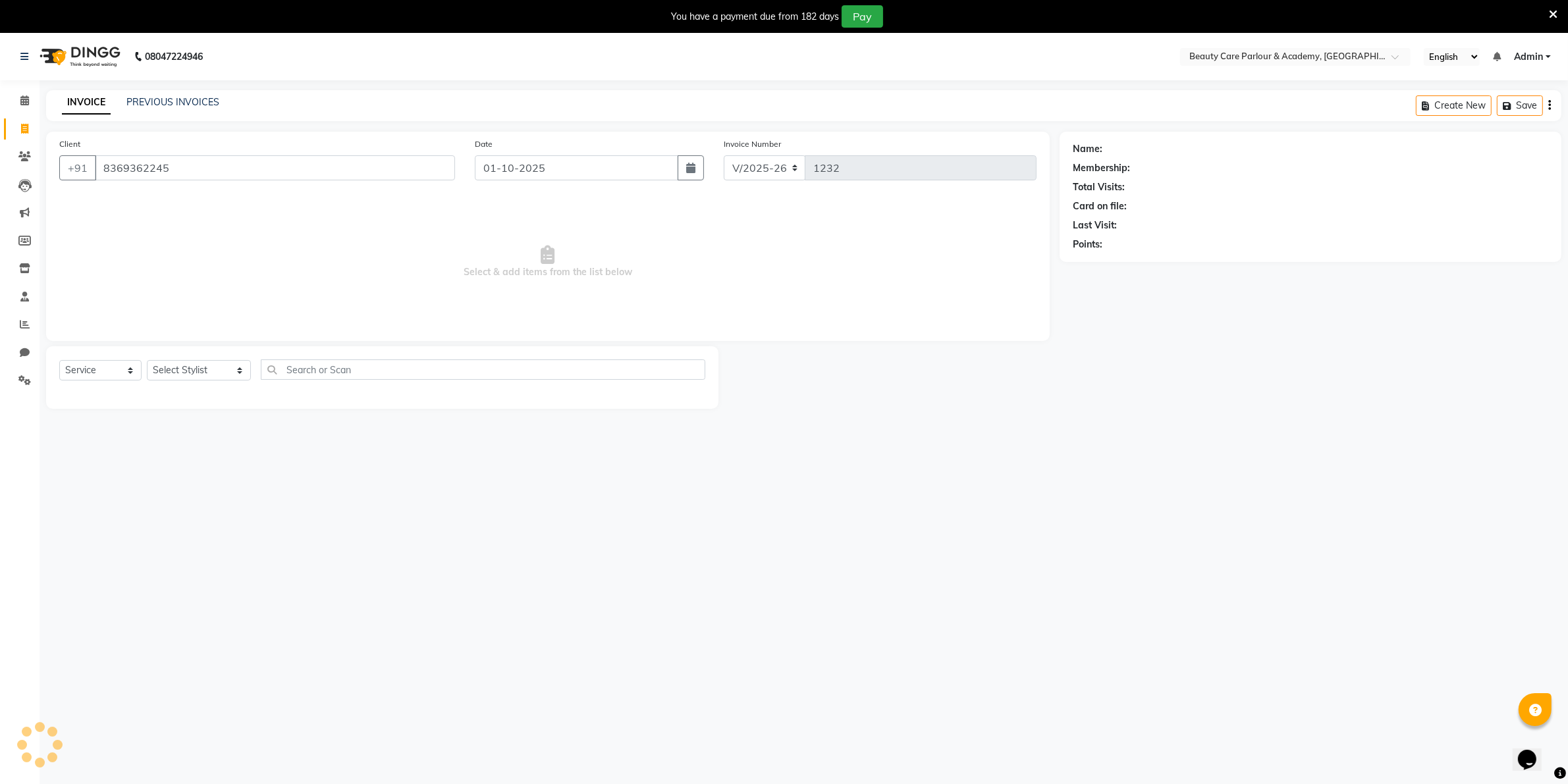
type input "8369362245"
click at [181, 370] on select "Select Stylist [PERSON_NAME] [PERSON_NAME] (Beautician) [PERSON_NAME] [PERSON_N…" at bounding box center [199, 370] width 104 height 21
click at [692, 169] on icon "button" at bounding box center [691, 168] width 9 height 11
select select "10"
select select "2025"
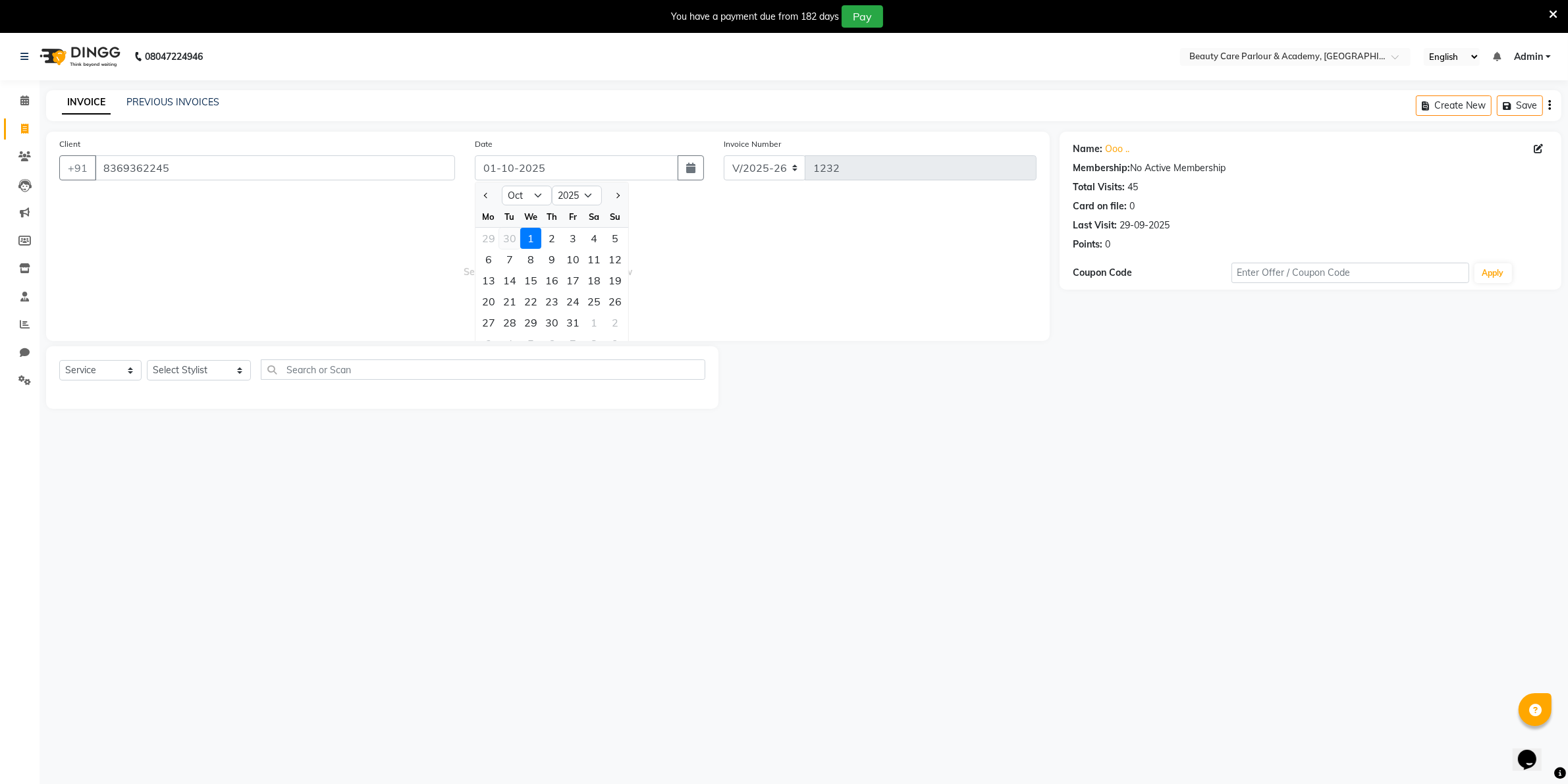
click at [511, 239] on div "30" at bounding box center [510, 238] width 21 height 21
type input "30-09-2025"
click at [195, 373] on select "Select Stylist [PERSON_NAME] [PERSON_NAME] (Beautician) [PERSON_NAME] [PERSON_N…" at bounding box center [199, 370] width 104 height 21
select select "76923"
click at [147, 360] on select "Select Stylist [PERSON_NAME] [PERSON_NAME] (Beautician) [PERSON_NAME] [PERSON_N…" at bounding box center [199, 370] width 104 height 21
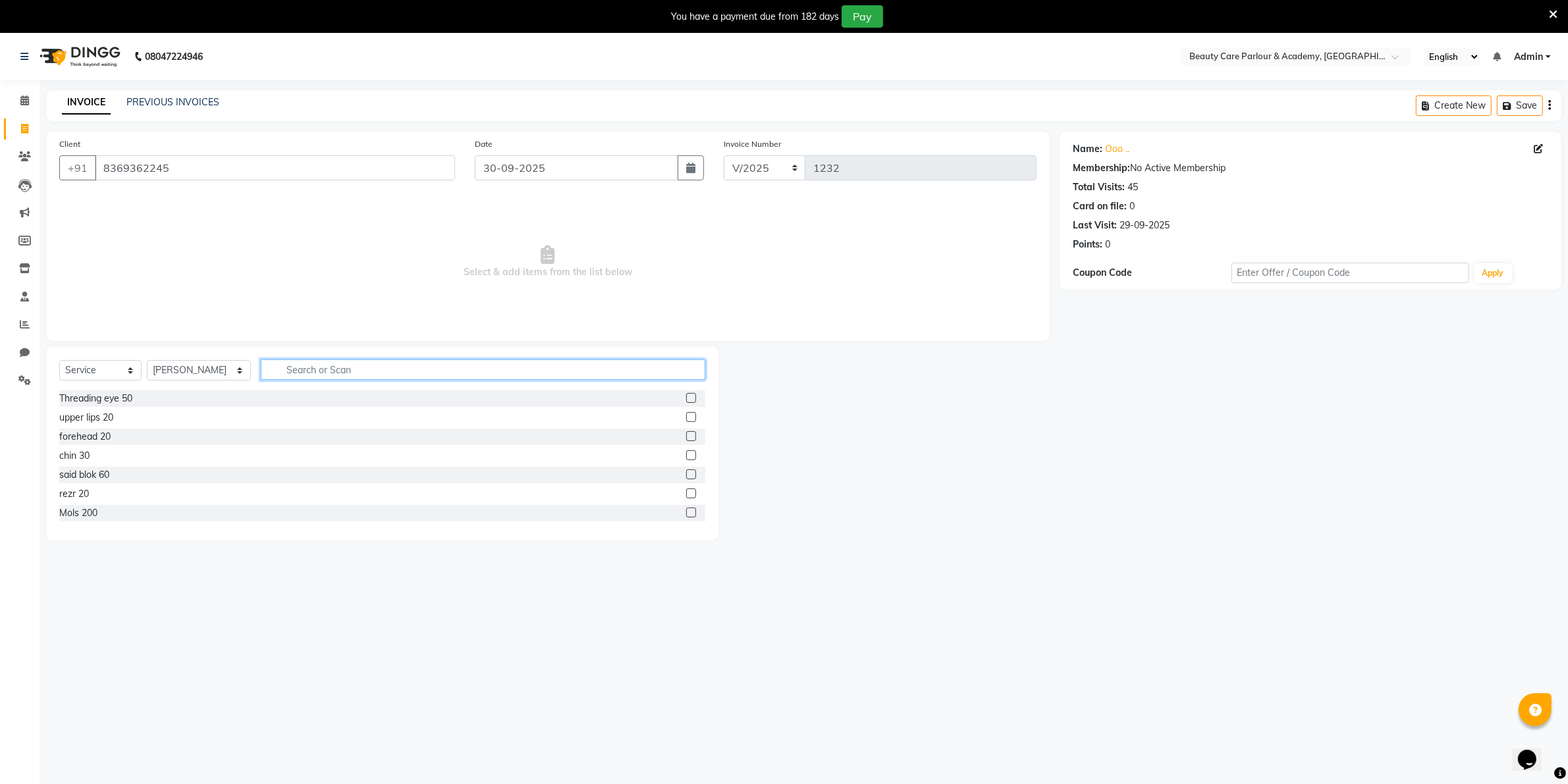
click at [282, 368] on input "text" at bounding box center [483, 369] width 444 height 21
type input "cur"
click at [686, 513] on label at bounding box center [691, 512] width 10 height 10
click at [686, 513] on input "checkbox" at bounding box center [690, 513] width 9 height 9
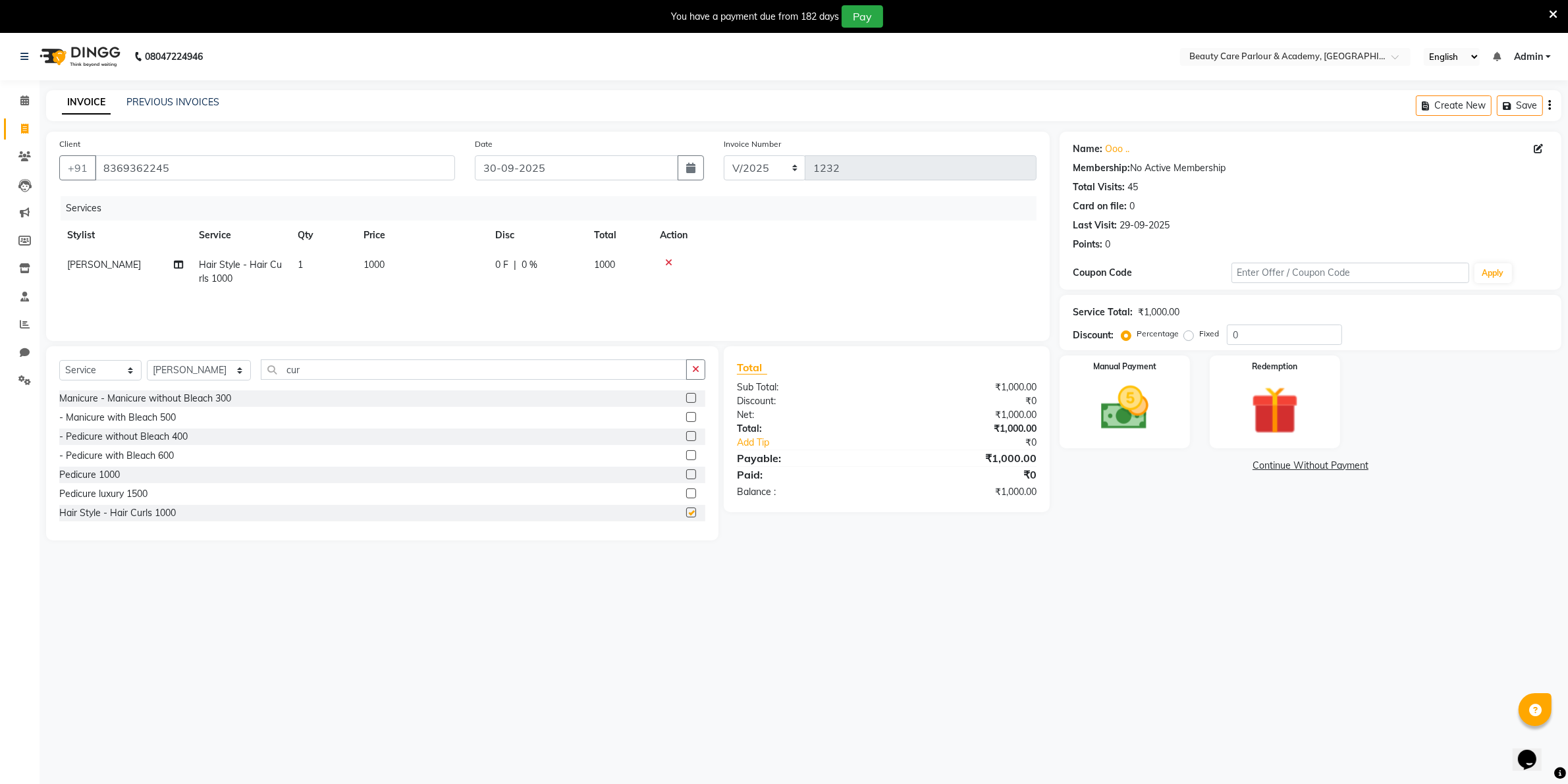
checkbox input "false"
click at [390, 255] on td "1000" at bounding box center [421, 272] width 132 height 44
click at [456, 265] on input "1000" at bounding box center [483, 268] width 116 height 21
type input "1"
type input "400"
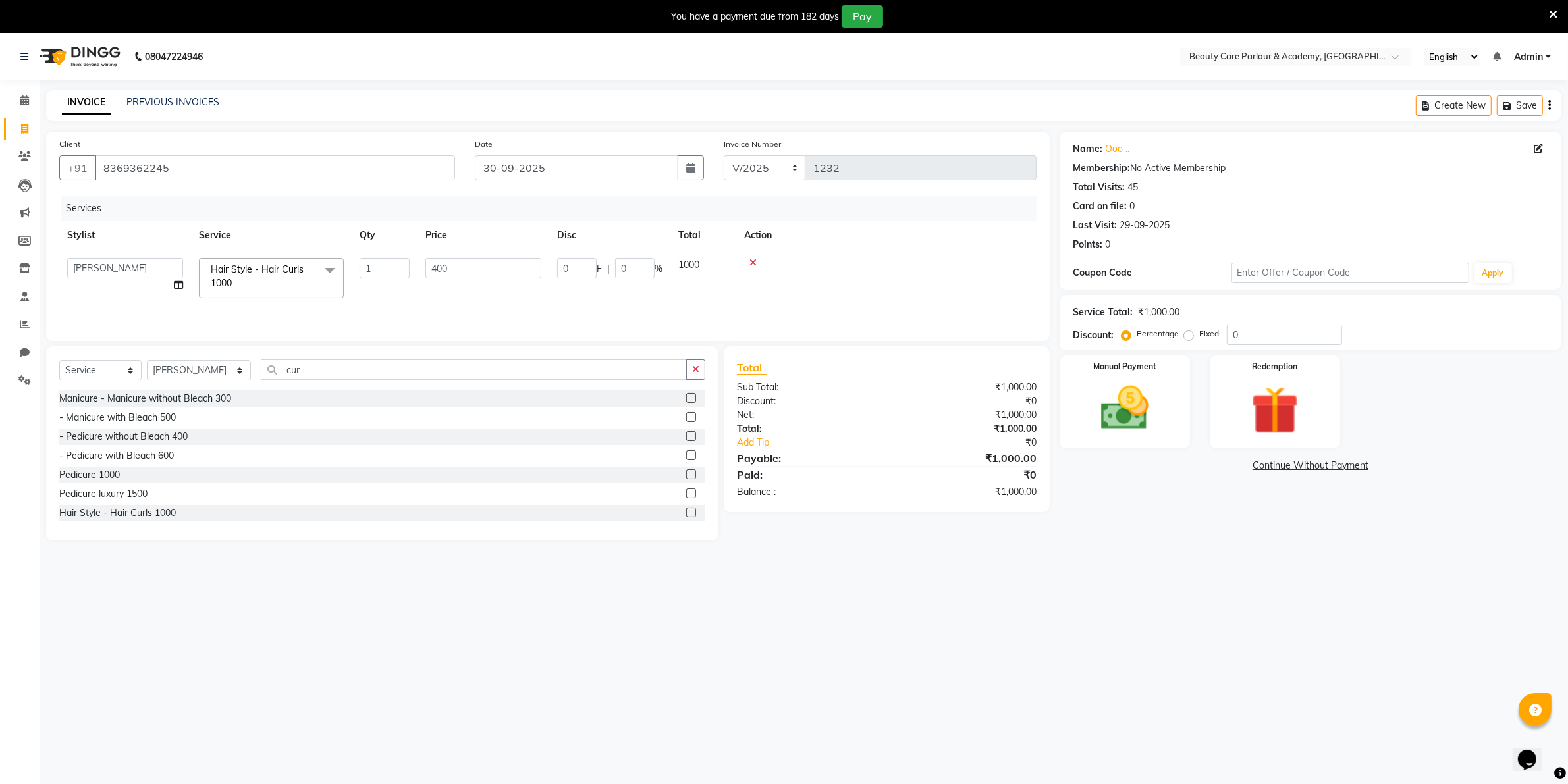
click at [929, 428] on div "₹1,000.00" at bounding box center [967, 428] width 160 height 14
click at [1121, 419] on img at bounding box center [1124, 409] width 81 height 57
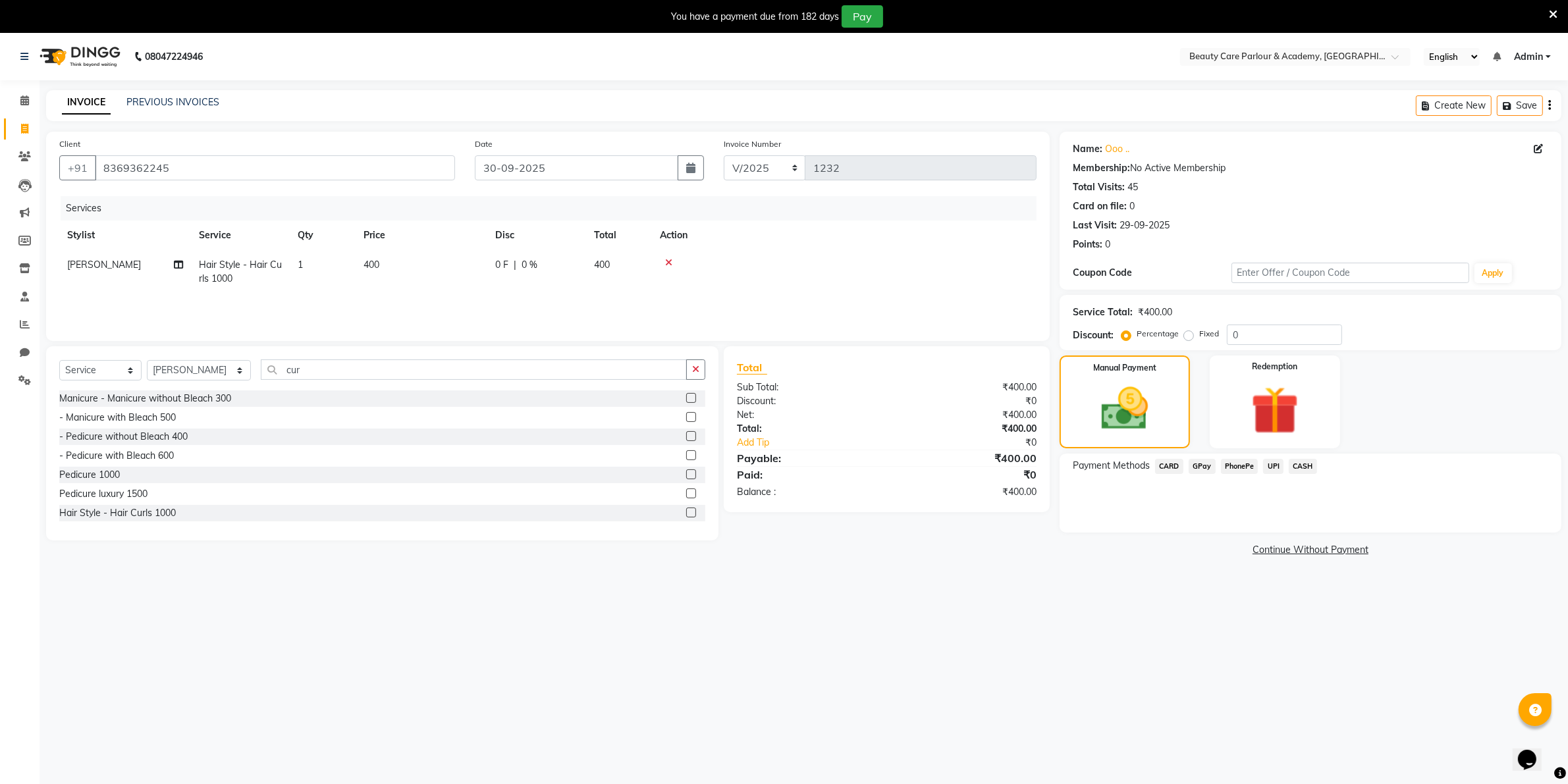
click at [1298, 467] on span "CASH" at bounding box center [1303, 466] width 28 height 15
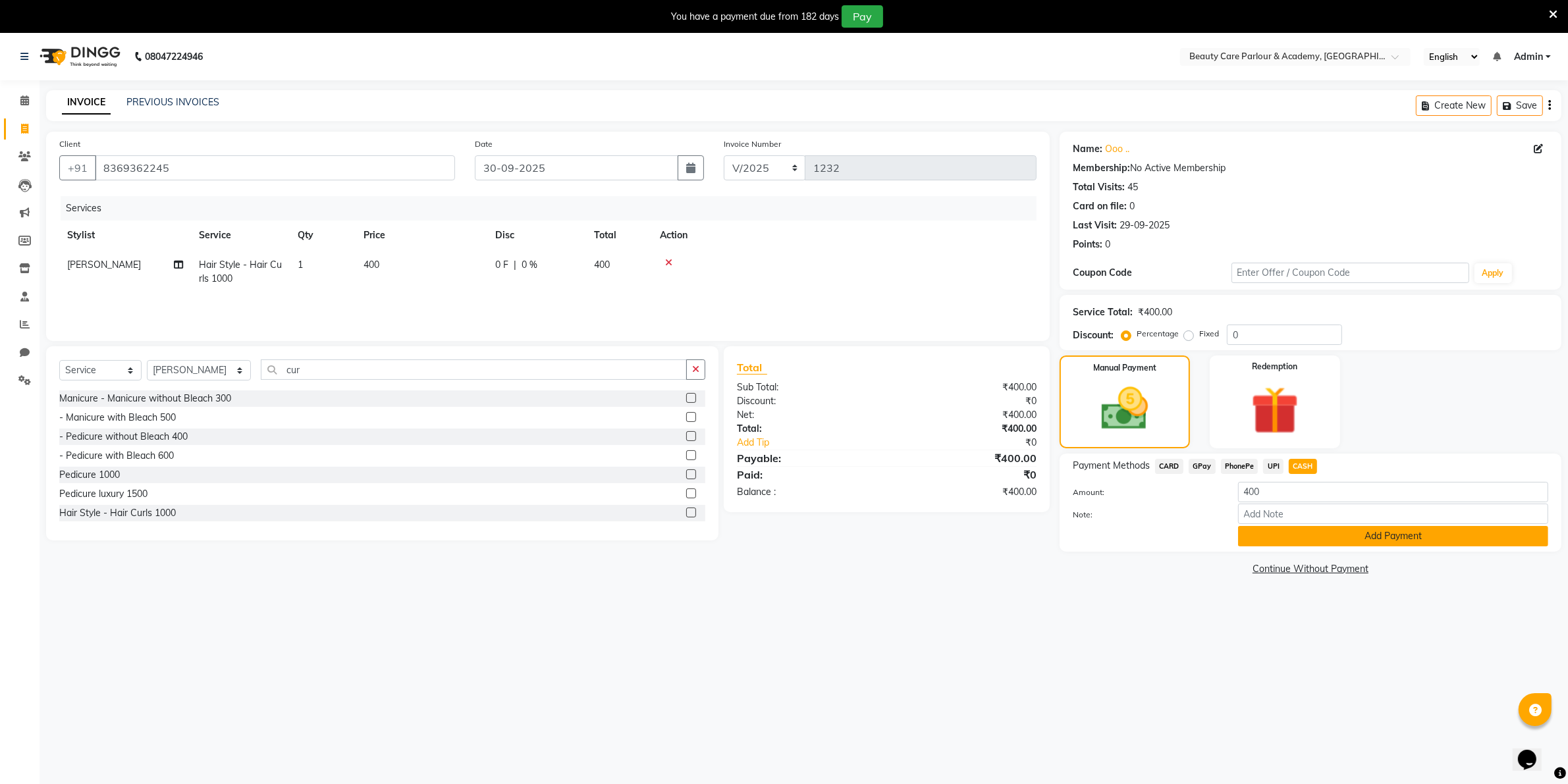
click at [1305, 535] on button "Add Payment" at bounding box center [1393, 536] width 310 height 21
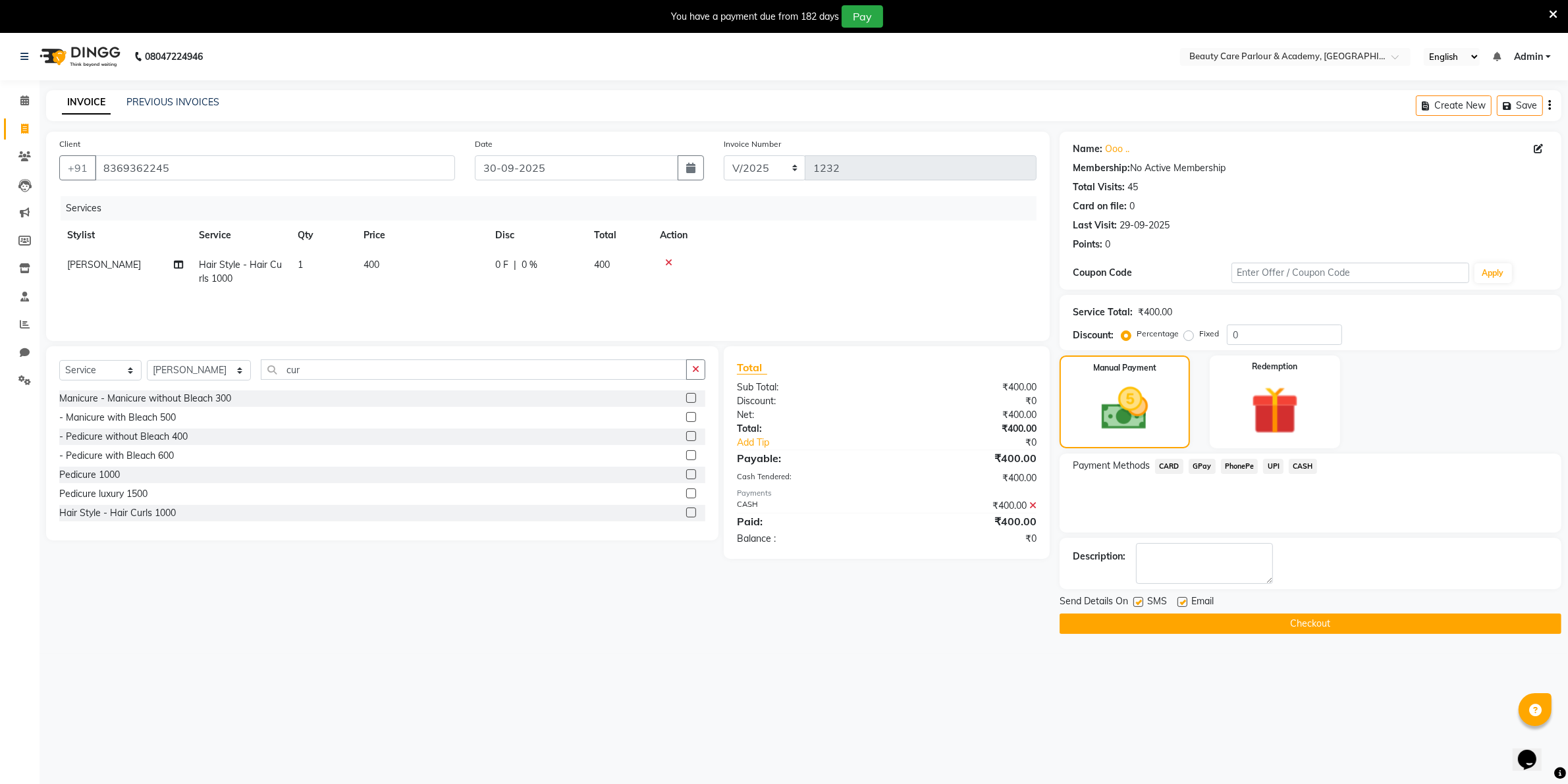
click at [1296, 622] on button "Checkout" at bounding box center [1311, 624] width 502 height 21
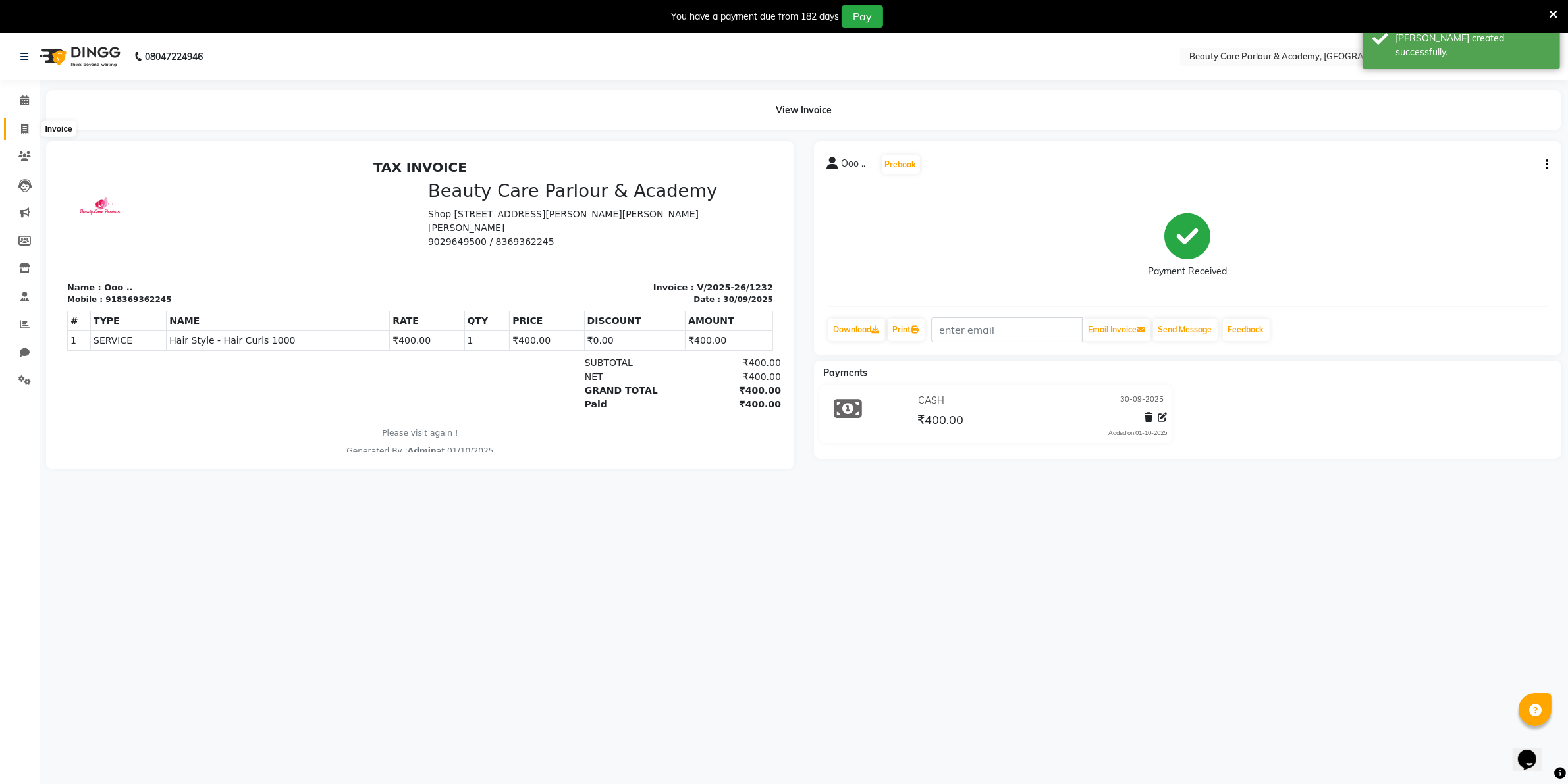
click at [25, 128] on icon at bounding box center [25, 128] width 7 height 10
select select "service"
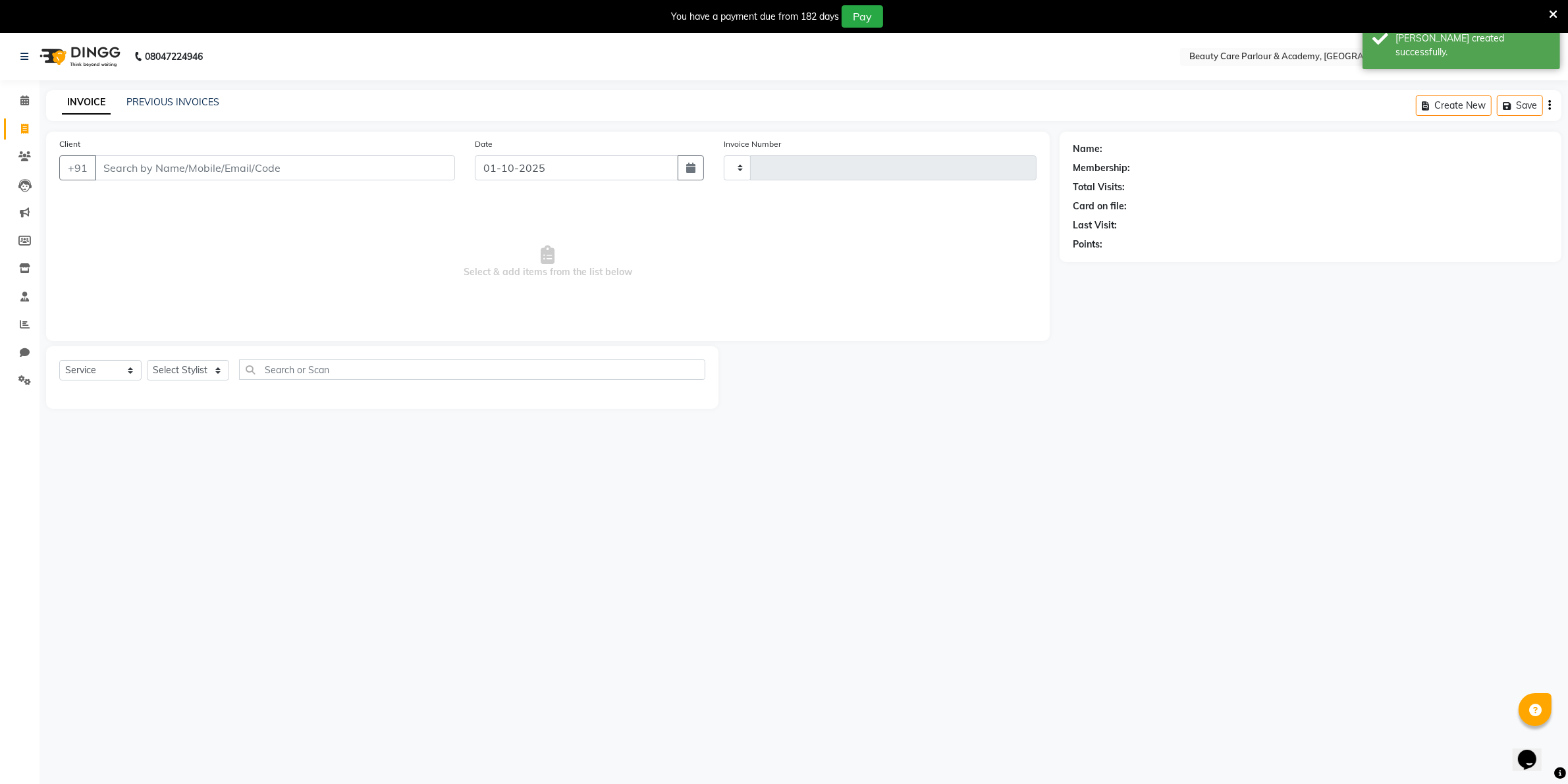
type input "1233"
select select "8049"
click at [162, 101] on link "PREVIOUS INVOICES" at bounding box center [173, 102] width 93 height 12
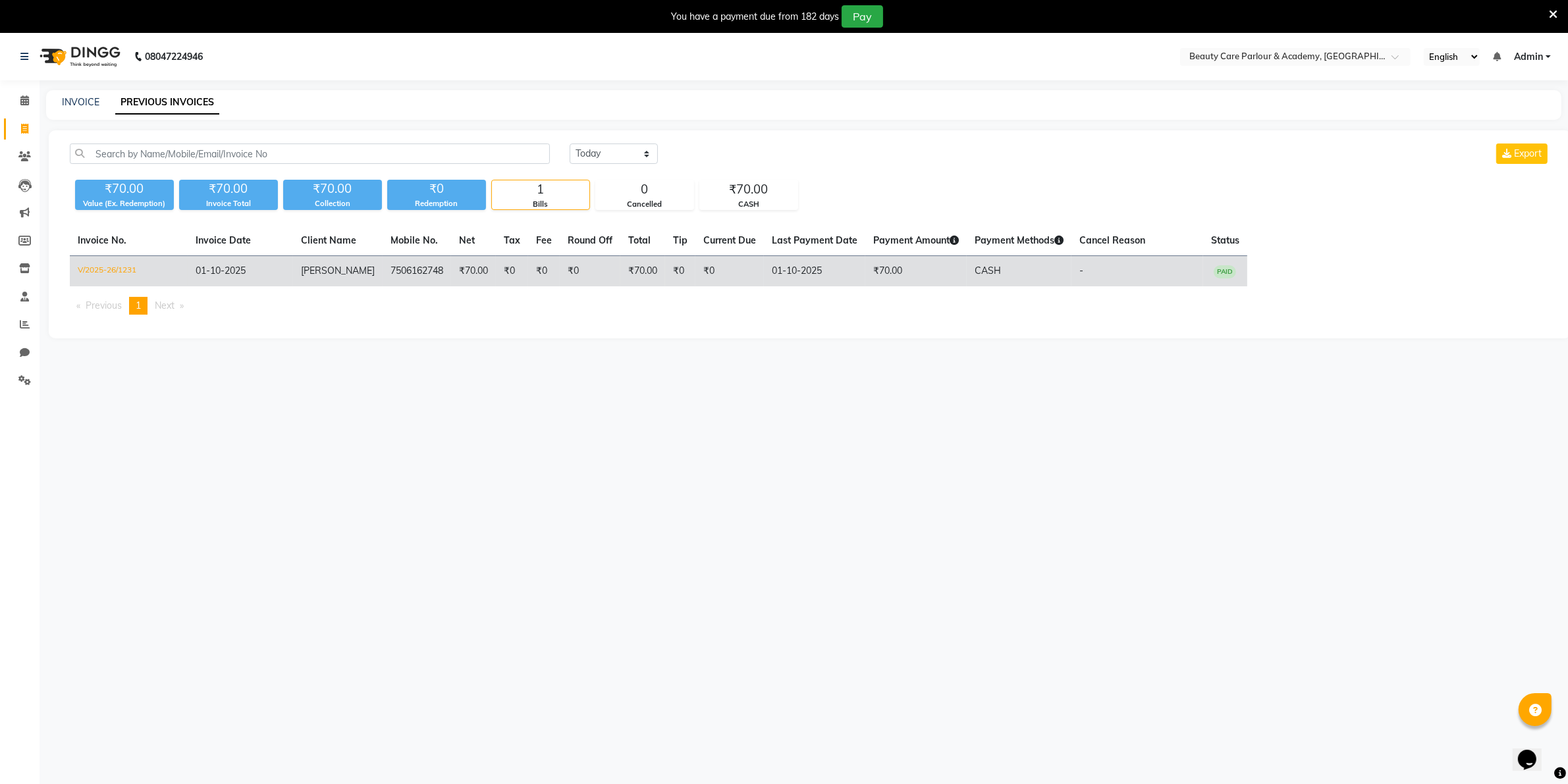
click at [583, 279] on td "₹0" at bounding box center [590, 271] width 60 height 31
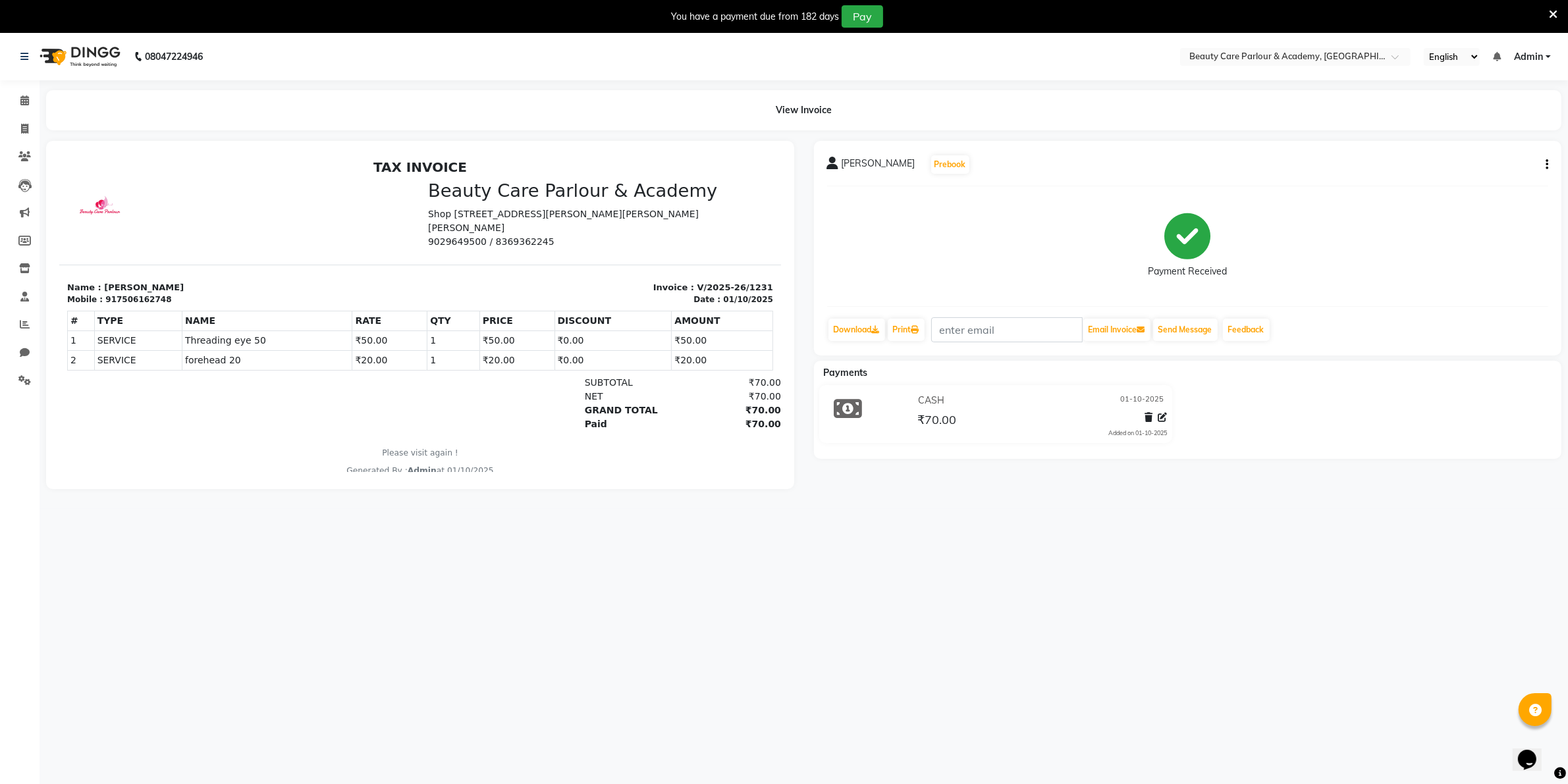
click at [1545, 166] on icon "button" at bounding box center [1547, 165] width 3 height 1
click at [1456, 130] on div "Cancel Invoice" at bounding box center [1481, 132] width 90 height 17
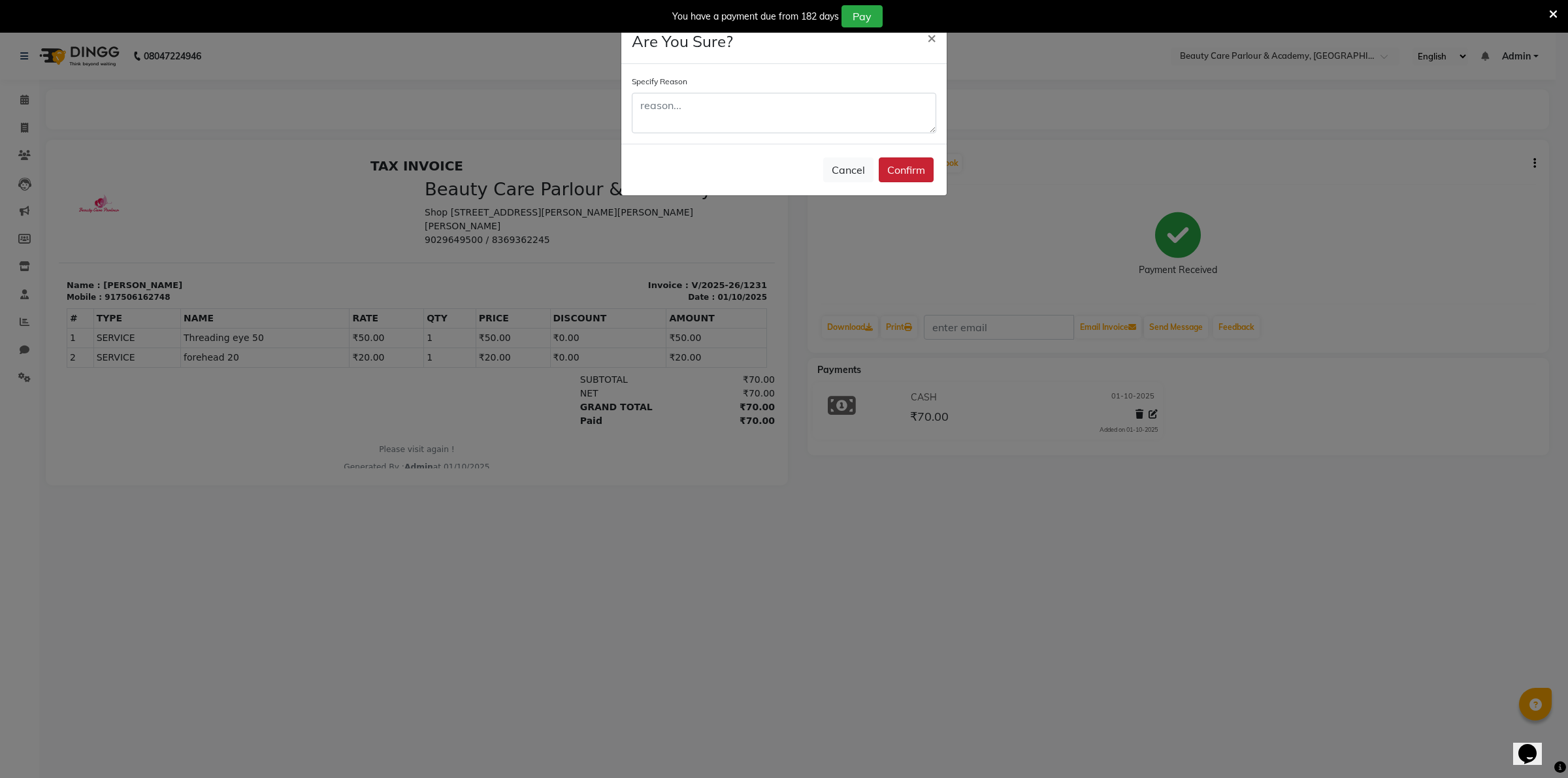
click at [902, 168] on button "Confirm" at bounding box center [906, 170] width 55 height 25
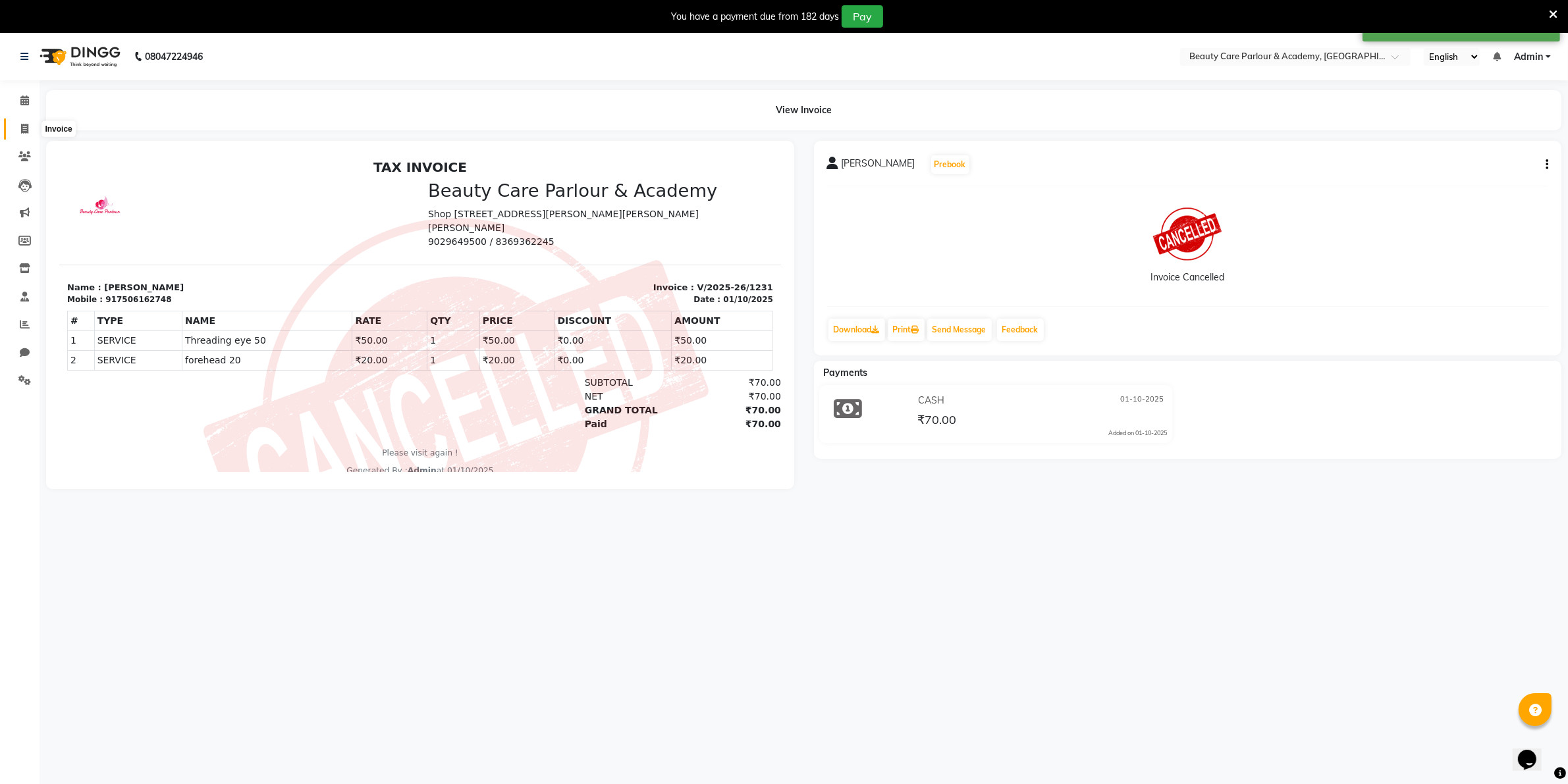
click at [21, 126] on icon at bounding box center [25, 128] width 7 height 10
select select "8049"
select select "service"
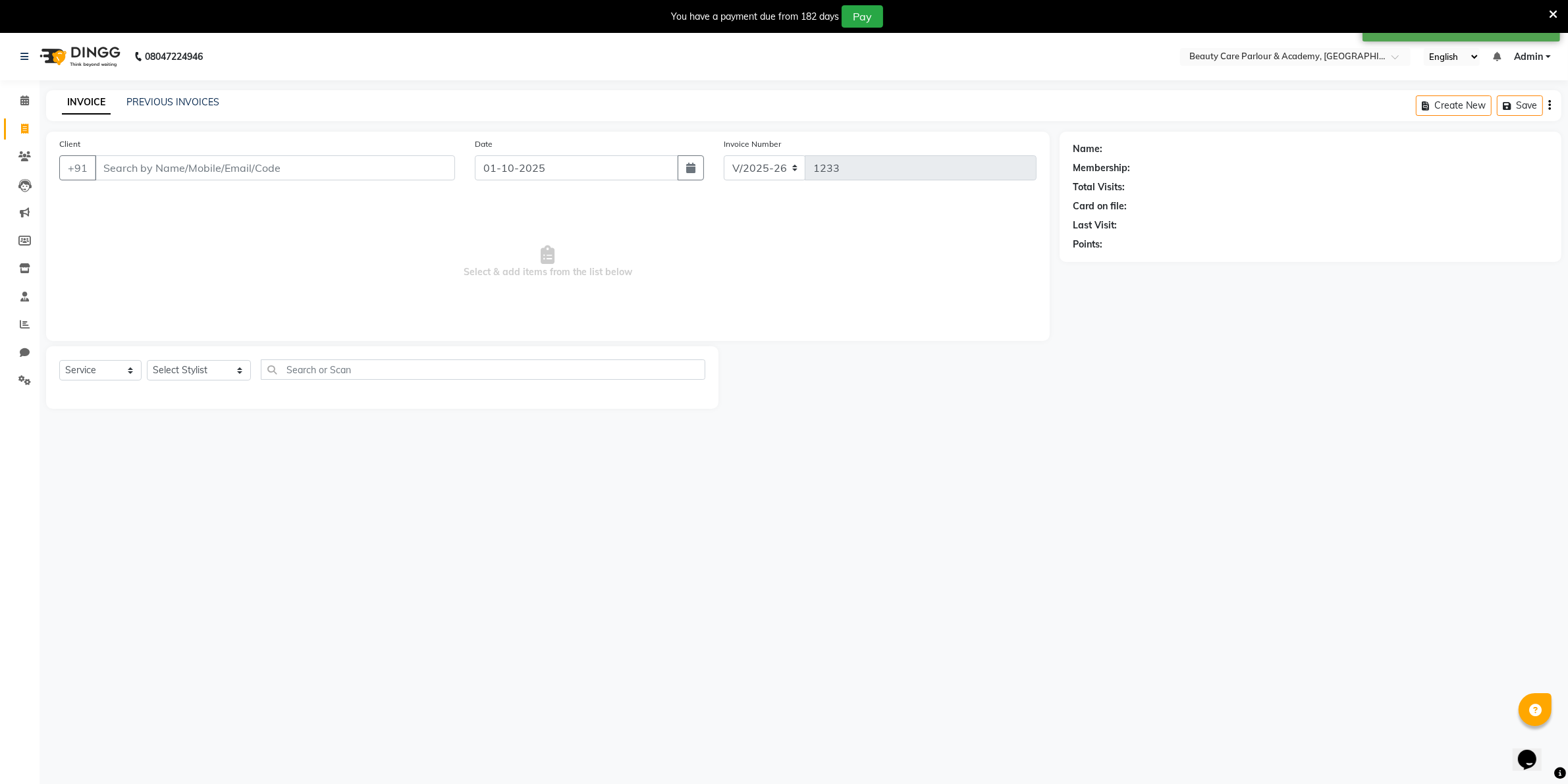
click at [111, 167] on input "Client" at bounding box center [275, 168] width 360 height 25
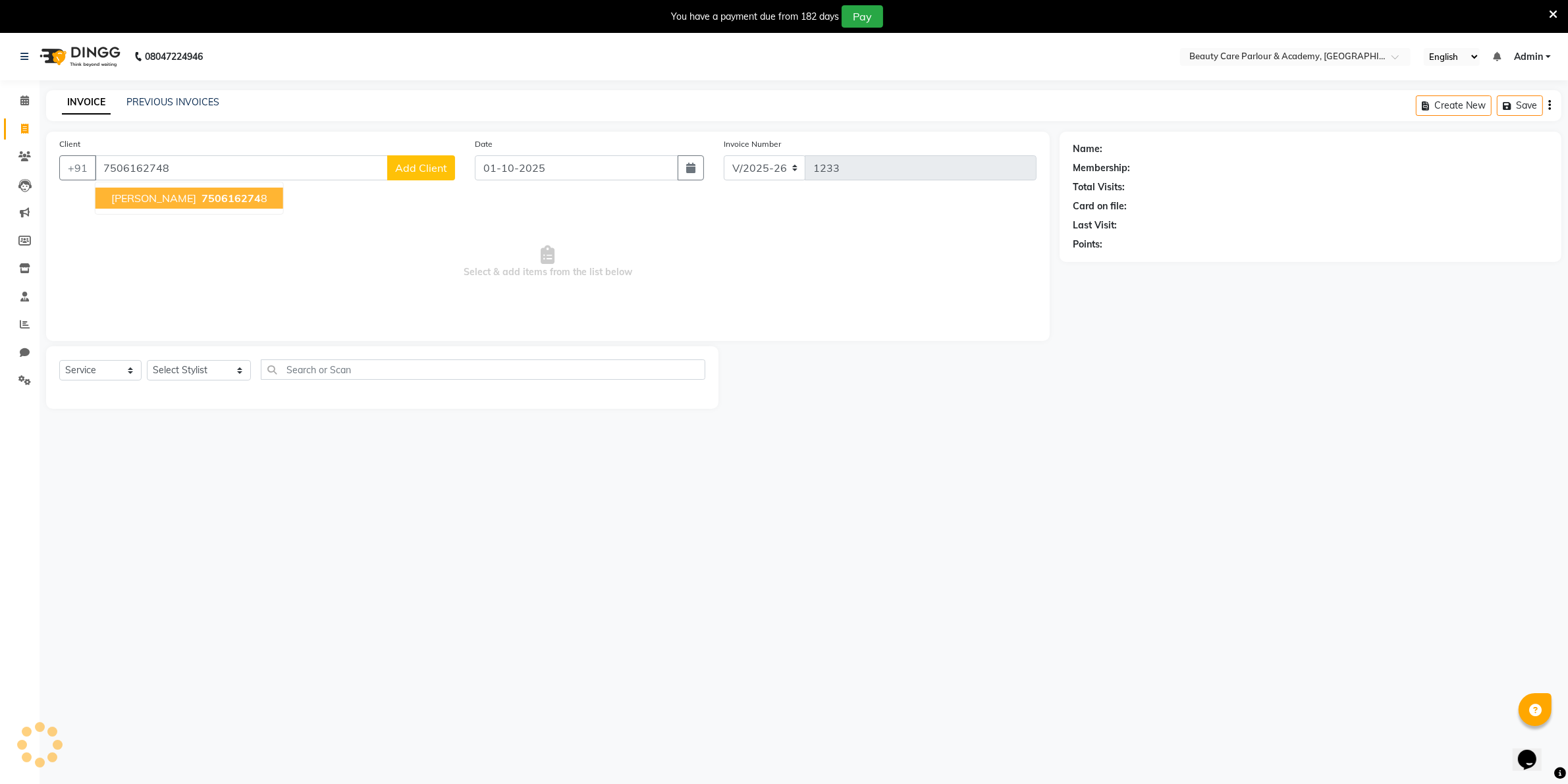
type input "7506162748"
click at [201, 195] on span "750616274" at bounding box center [231, 198] width 59 height 13
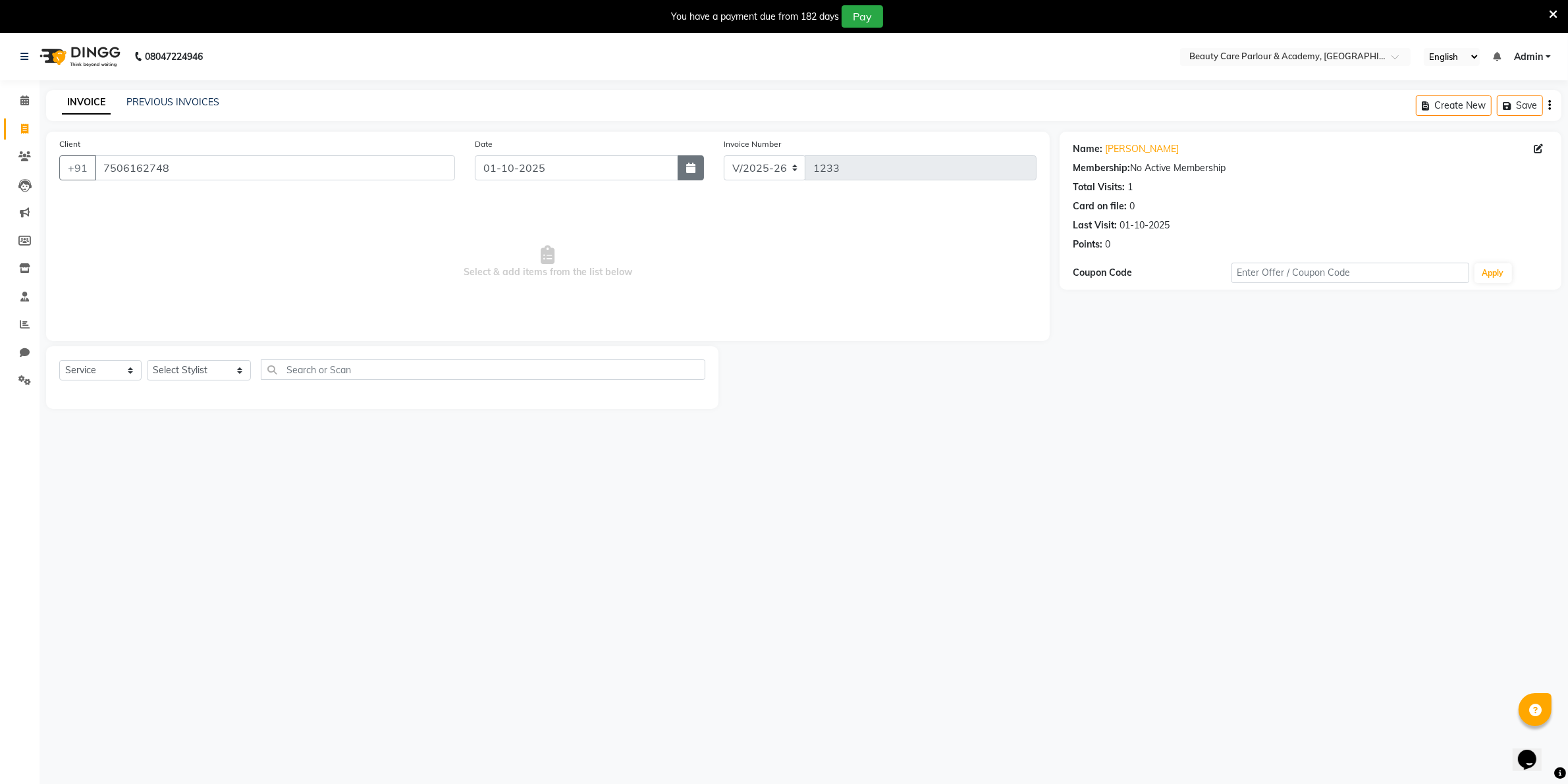
click at [693, 172] on icon "button" at bounding box center [691, 168] width 9 height 11
select select "10"
select select "2025"
click at [510, 238] on div "30" at bounding box center [510, 238] width 21 height 21
type input "30-09-2025"
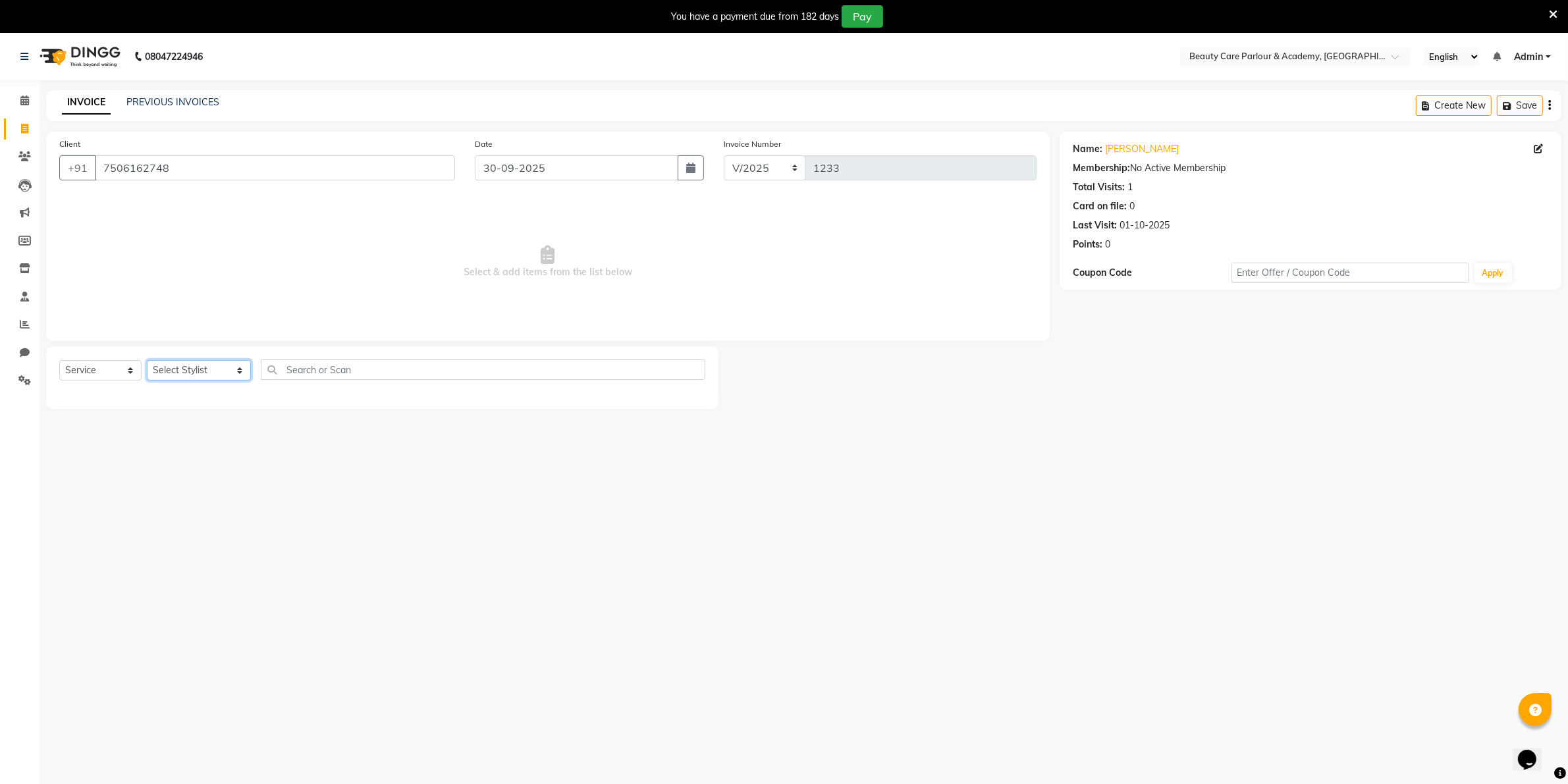
click at [207, 370] on select "Select Stylist [PERSON_NAME] [PERSON_NAME] (Beautician) [PERSON_NAME] [PERSON_N…" at bounding box center [199, 370] width 104 height 21
select select "76923"
click at [147, 360] on select "Select Stylist [PERSON_NAME] [PERSON_NAME] (Beautician) [PERSON_NAME] [PERSON_N…" at bounding box center [199, 370] width 104 height 21
click at [686, 395] on label at bounding box center [691, 398] width 10 height 10
click at [686, 395] on input "checkbox" at bounding box center [690, 399] width 9 height 9
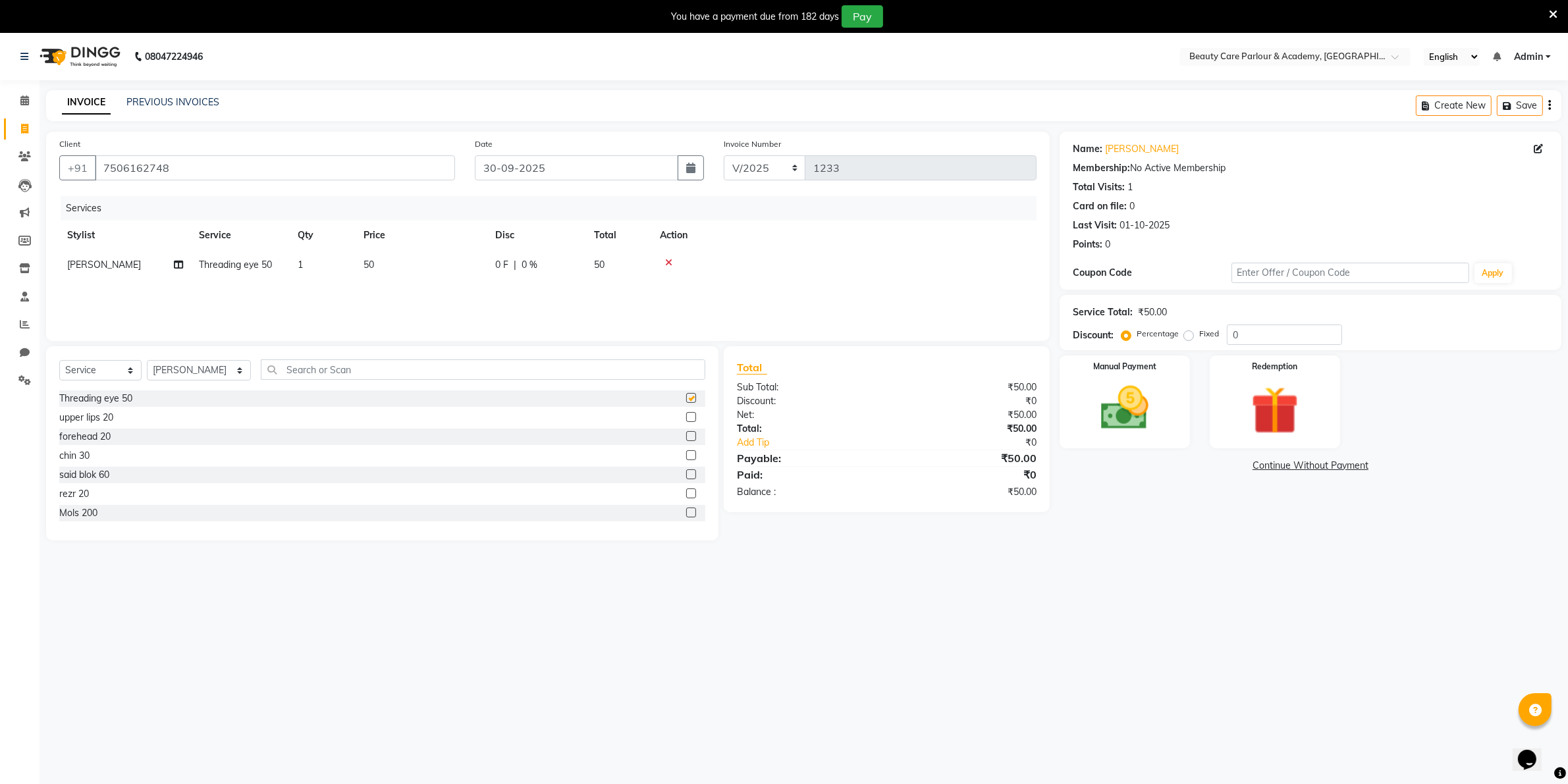
checkbox input "false"
click at [686, 438] on label at bounding box center [691, 436] width 10 height 10
click at [686, 438] on input "checkbox" at bounding box center [690, 436] width 9 height 9
checkbox input "false"
click at [1114, 403] on img at bounding box center [1124, 409] width 81 height 57
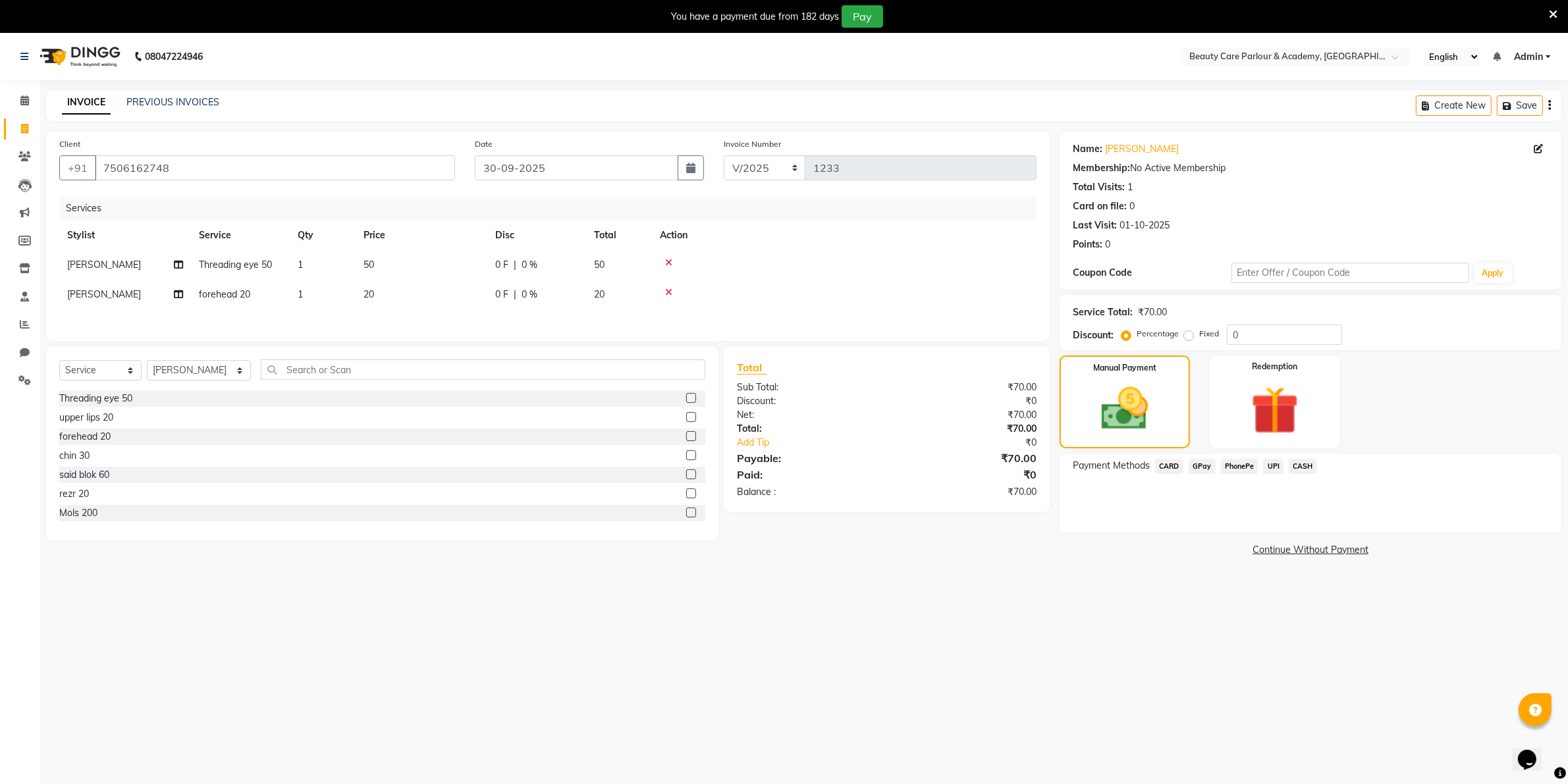
click at [1301, 463] on span "CASH" at bounding box center [1303, 466] width 28 height 15
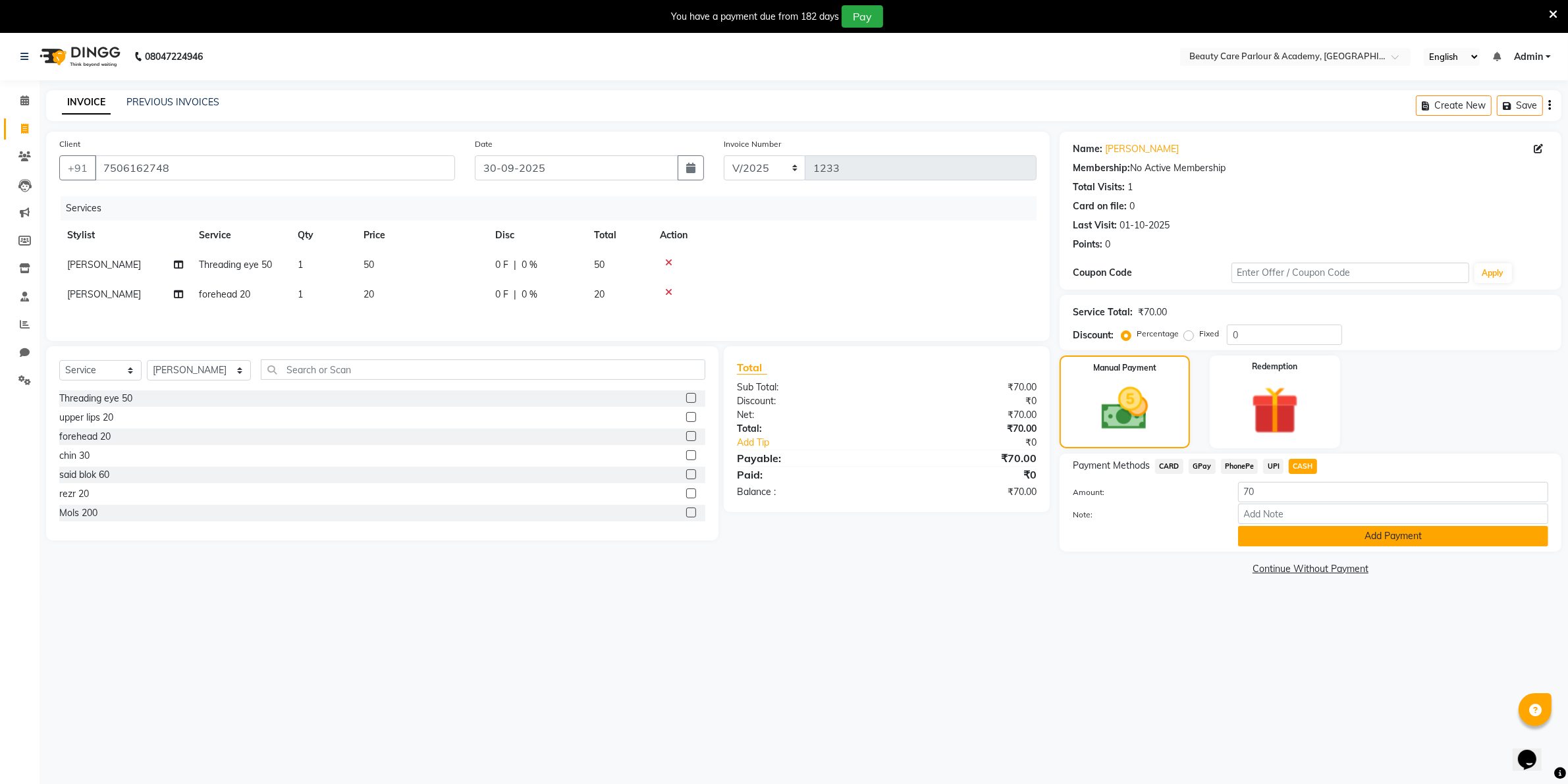
click at [1343, 537] on button "Add Payment" at bounding box center [1393, 536] width 310 height 21
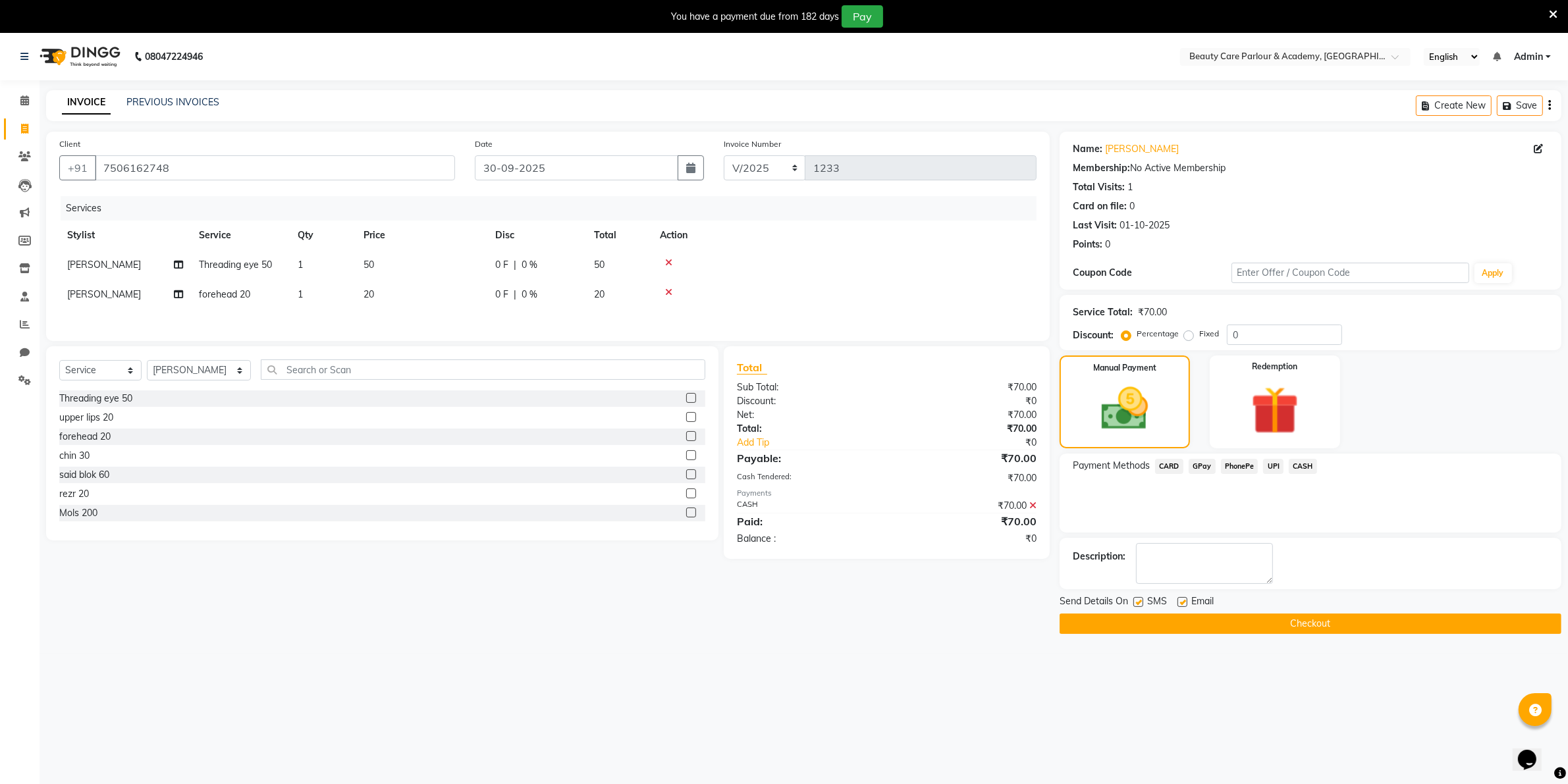
click at [1361, 626] on button "Checkout" at bounding box center [1311, 624] width 502 height 21
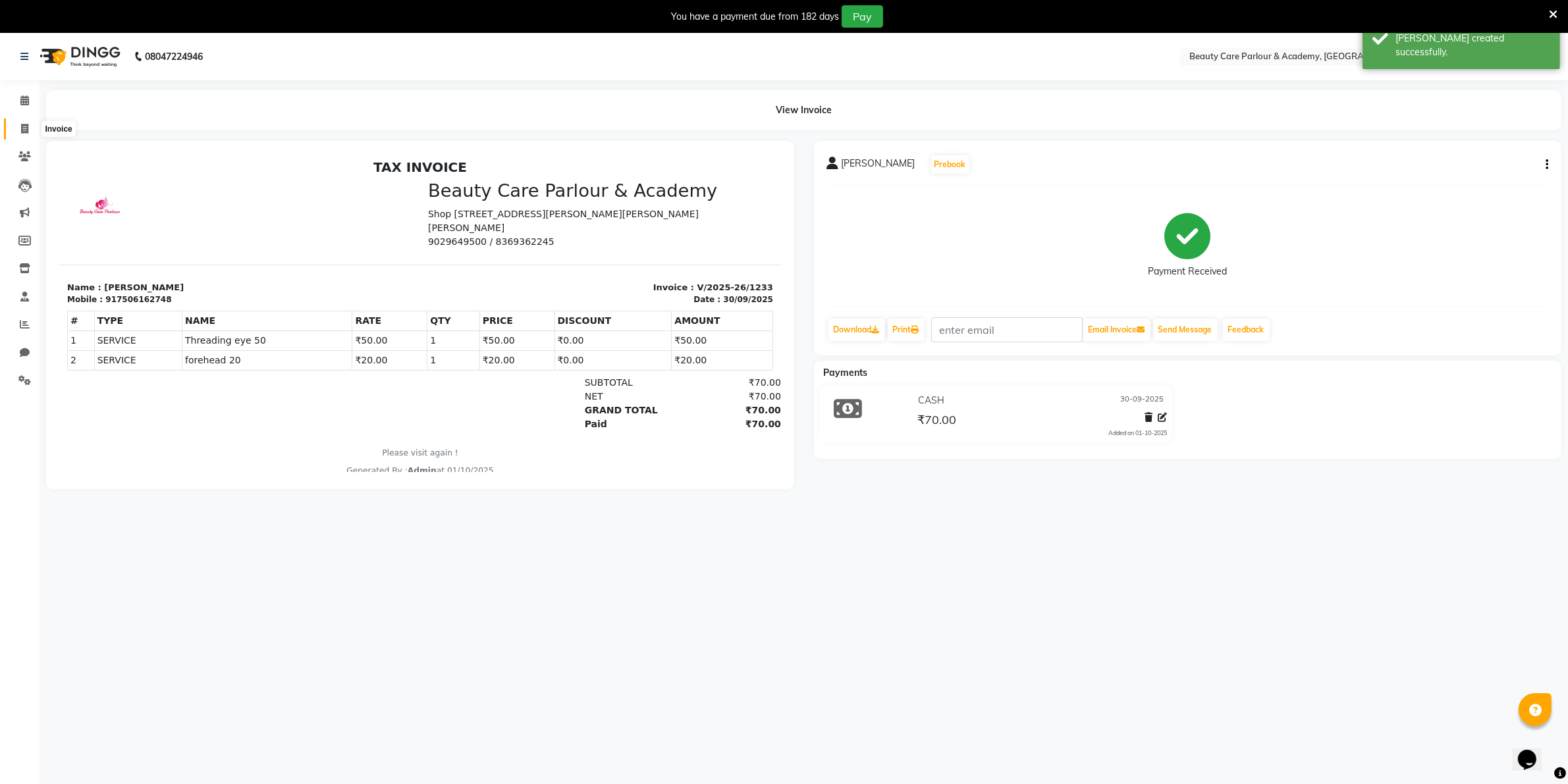
click at [25, 134] on span at bounding box center [25, 129] width 23 height 15
select select "8049"
select select "service"
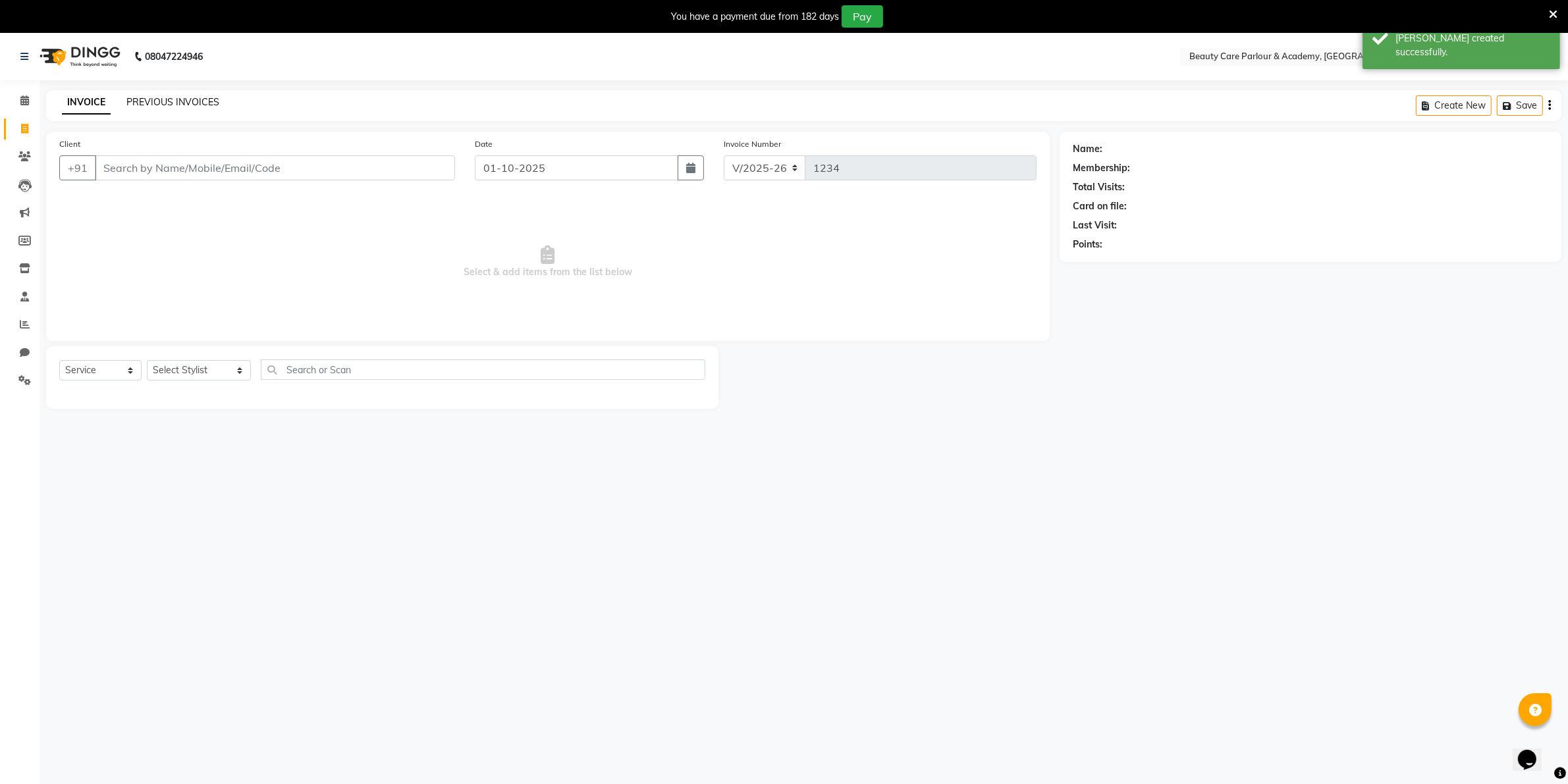
click at [162, 102] on link "PREVIOUS INVOICES" at bounding box center [173, 102] width 93 height 12
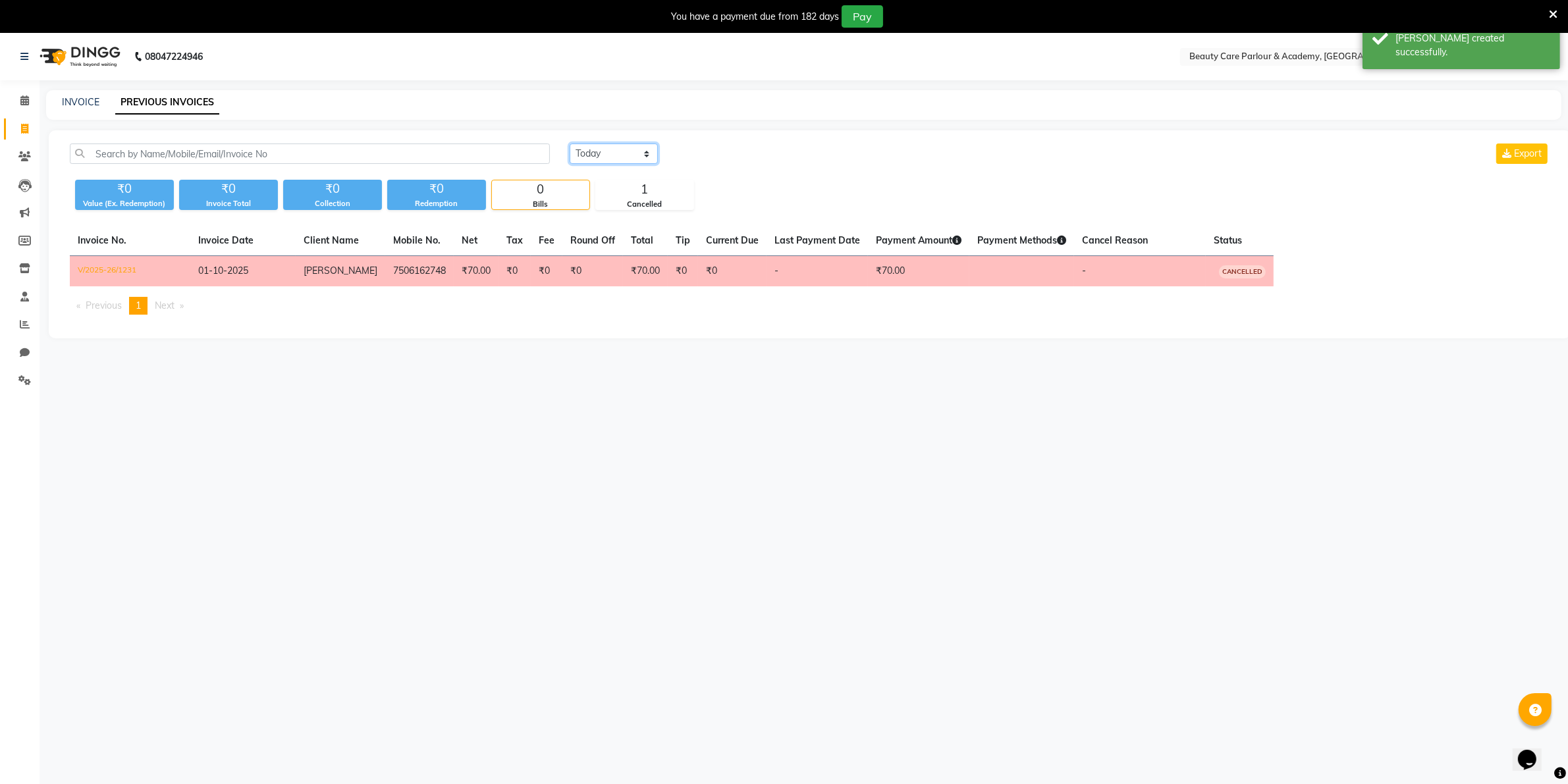
click at [594, 156] on select "[DATE] [DATE] Custom Range" at bounding box center [613, 154] width 88 height 21
click at [570, 144] on select "[DATE] [DATE] Custom Range" at bounding box center [613, 154] width 88 height 21
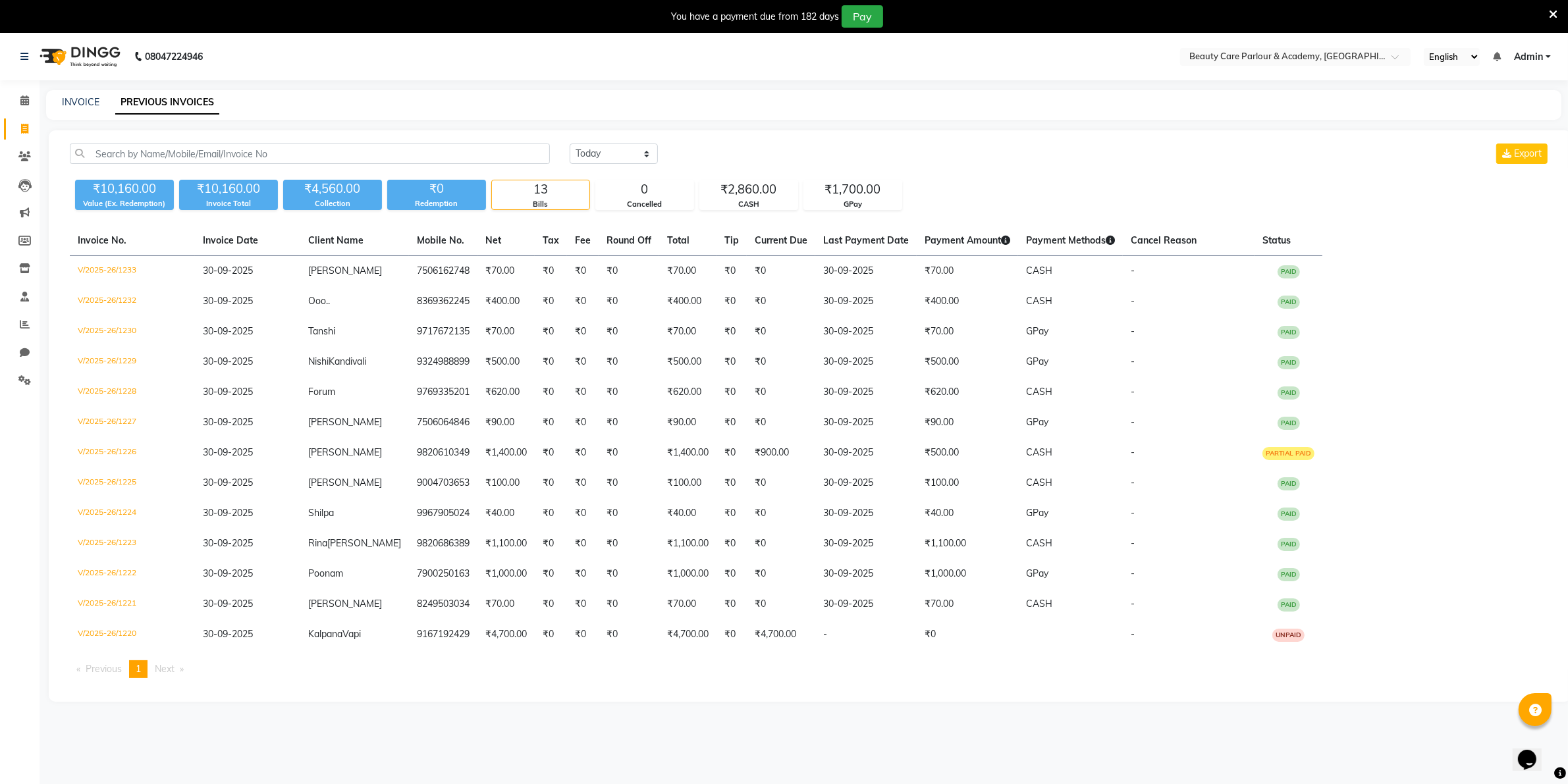
click at [156, 100] on link "PREVIOUS INVOICES" at bounding box center [167, 103] width 104 height 24
click at [601, 153] on select "[DATE] [DATE] Custom Range" at bounding box center [613, 154] width 88 height 21
select select "range"
click at [570, 144] on select "[DATE] [DATE] Custom Range" at bounding box center [613, 154] width 88 height 21
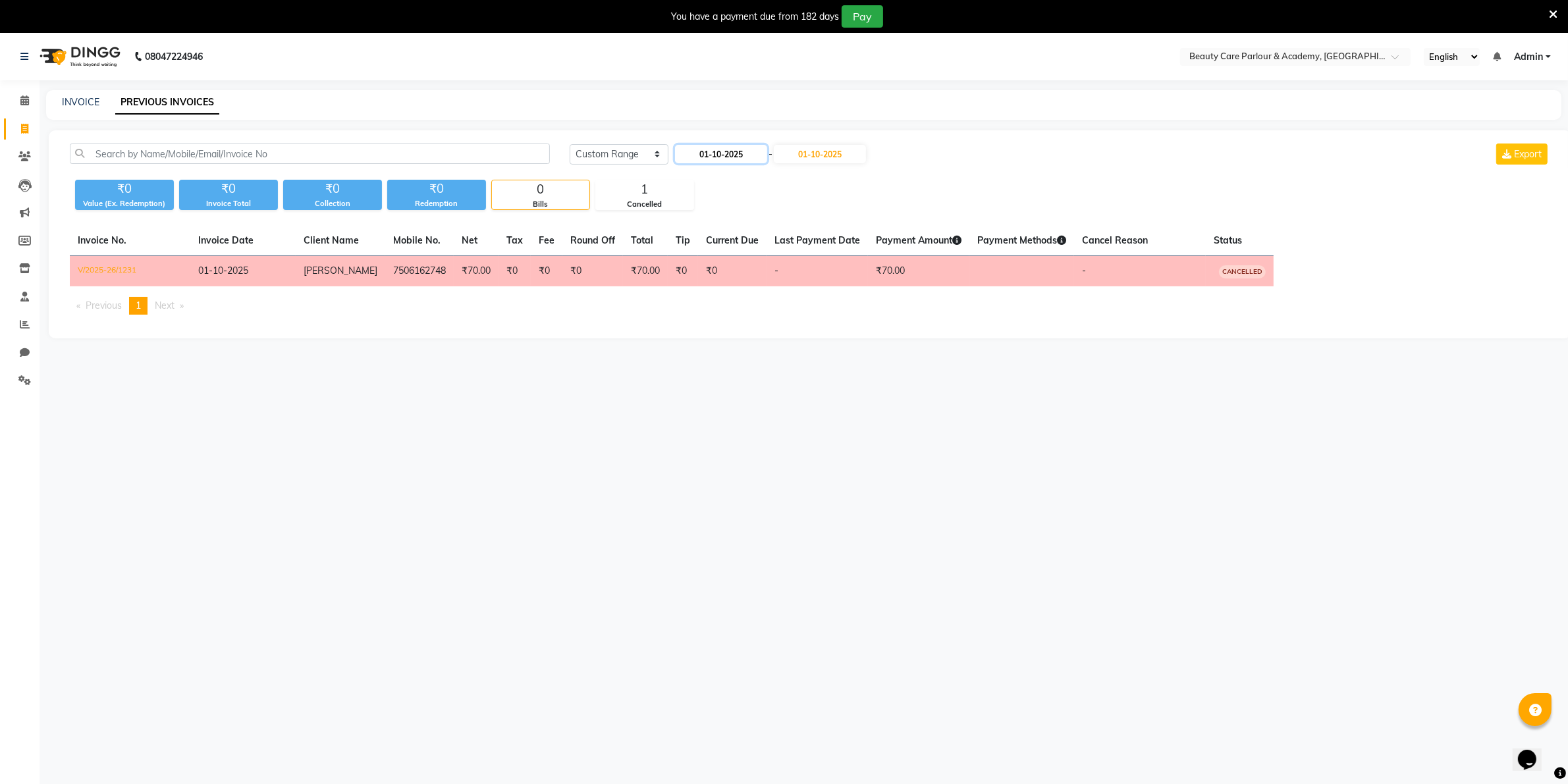
click at [709, 153] on input "01-10-2025" at bounding box center [721, 154] width 92 height 19
select select "10"
select select "2025"
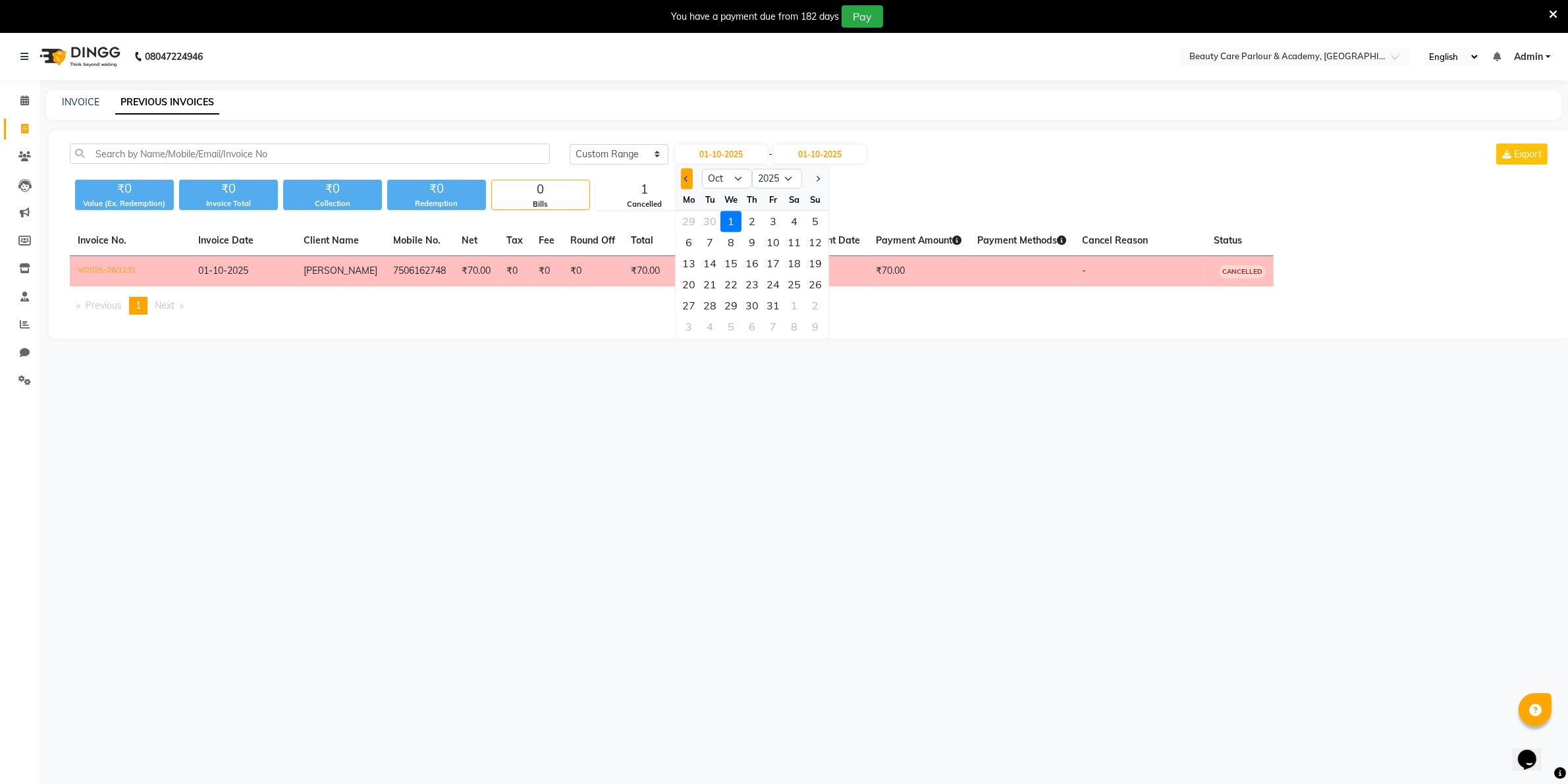
click at [683, 179] on button "Previous month" at bounding box center [686, 179] width 11 height 21
select select "9"
click at [689, 222] on div "1" at bounding box center [689, 222] width 21 height 21
type input "01-09-2025"
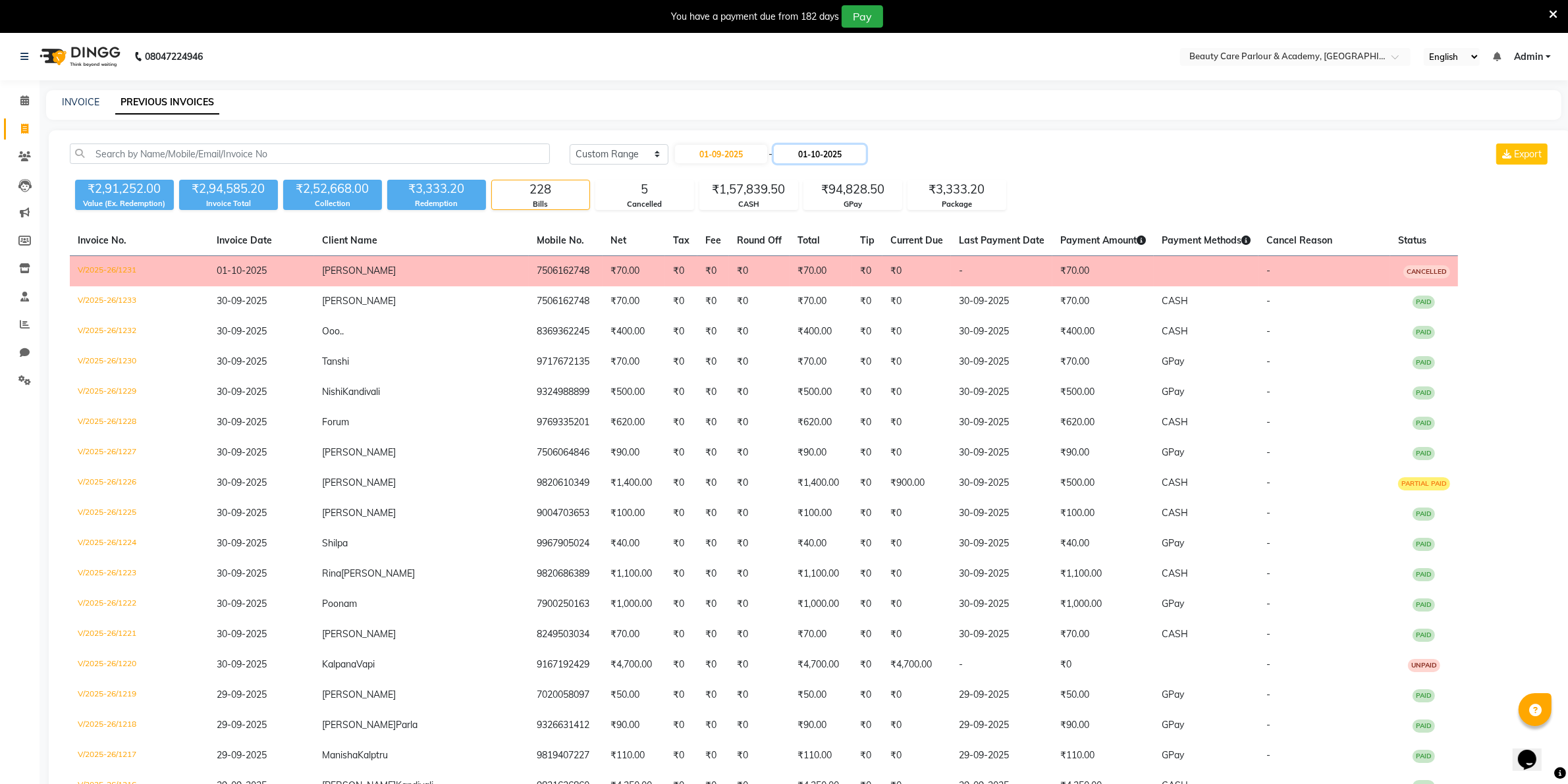
click at [813, 156] on input "01-10-2025" at bounding box center [819, 154] width 92 height 19
select select "10"
click at [856, 306] on div "30" at bounding box center [856, 306] width 21 height 21
type input "30-10-2025"
click at [24, 128] on icon at bounding box center [25, 128] width 7 height 10
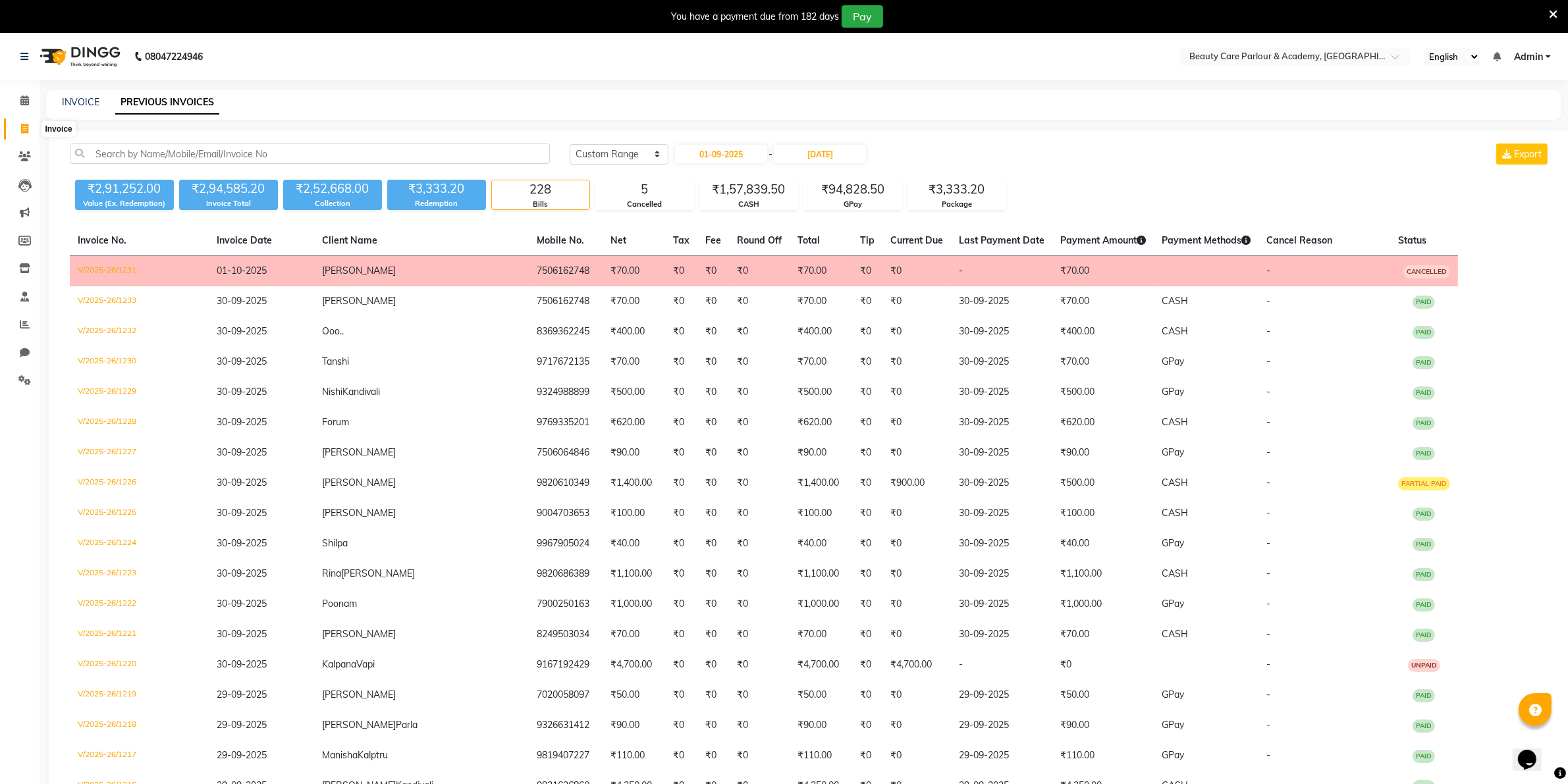
select select "8049"
select select "service"
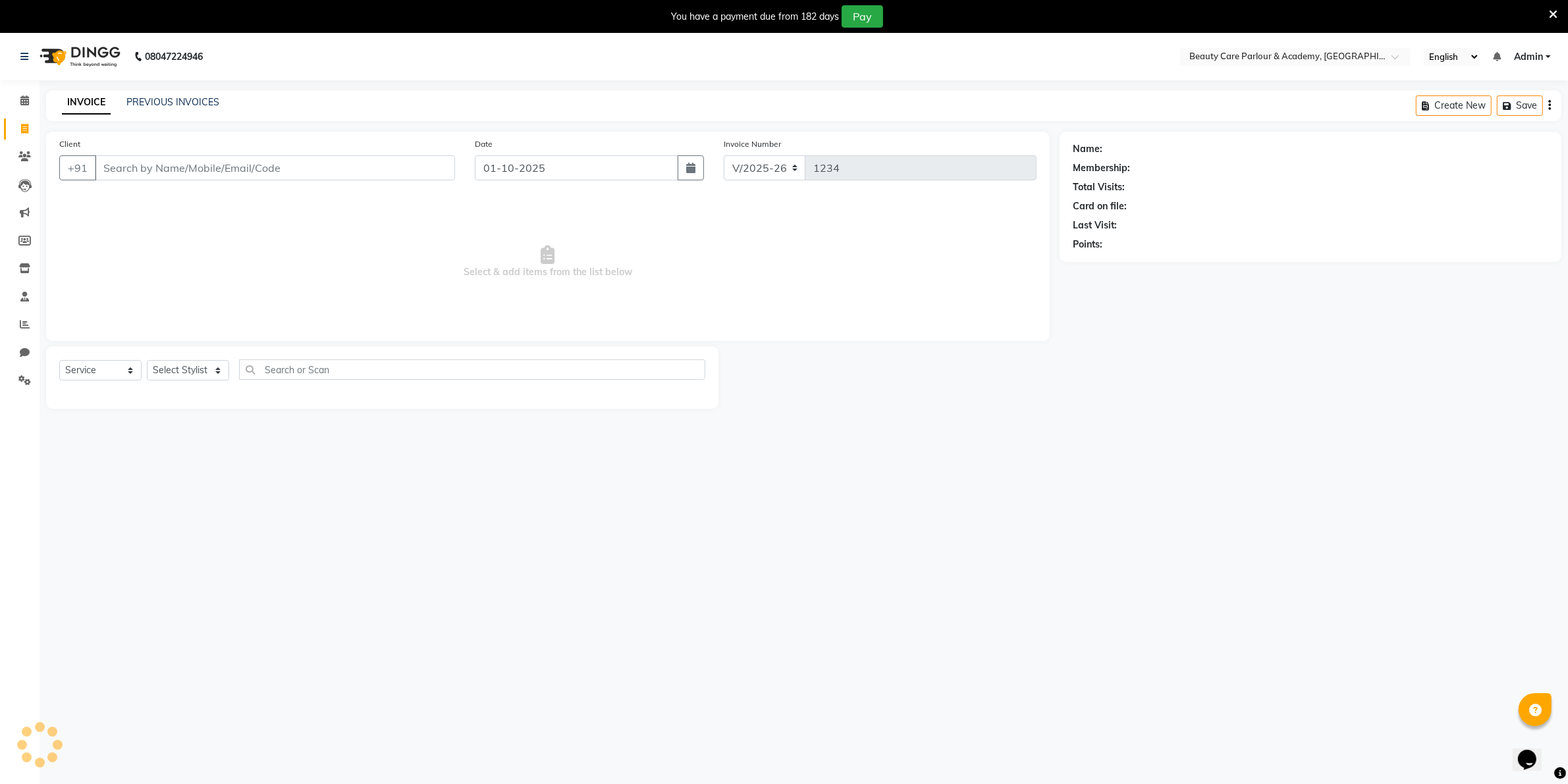
scroll to position [33, 0]
